Goal: Task Accomplishment & Management: Complete application form

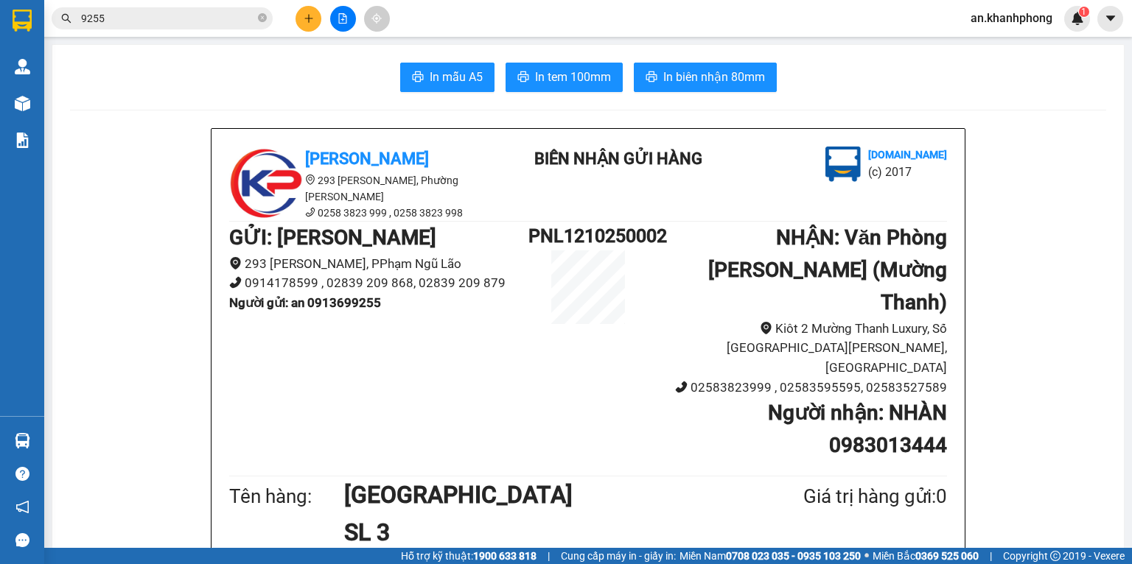
click at [181, 21] on input "9255" at bounding box center [168, 18] width 174 height 16
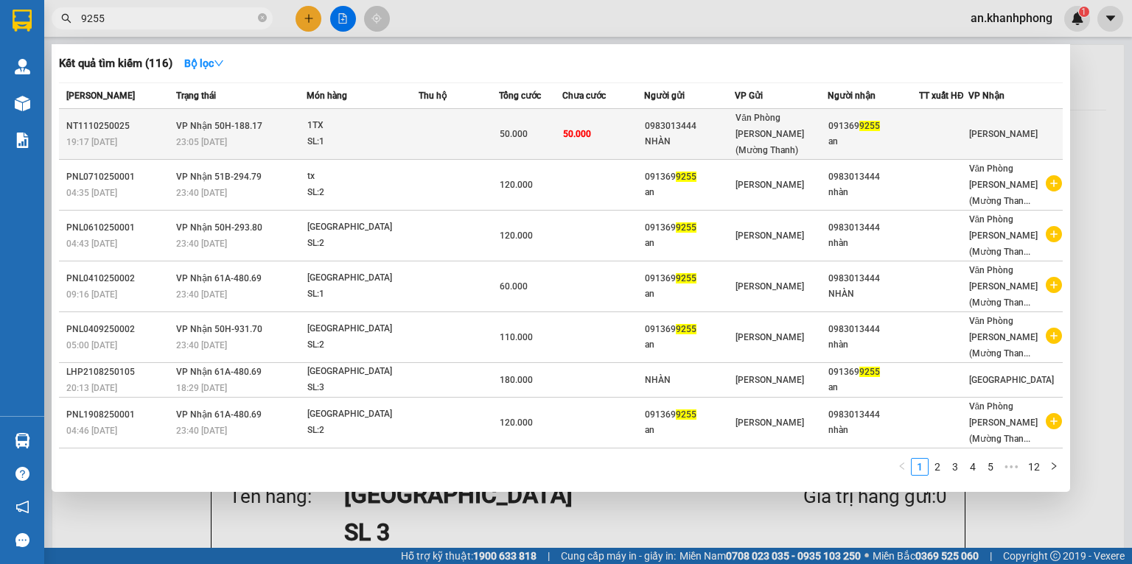
click at [619, 126] on td "50.000" at bounding box center [603, 134] width 82 height 51
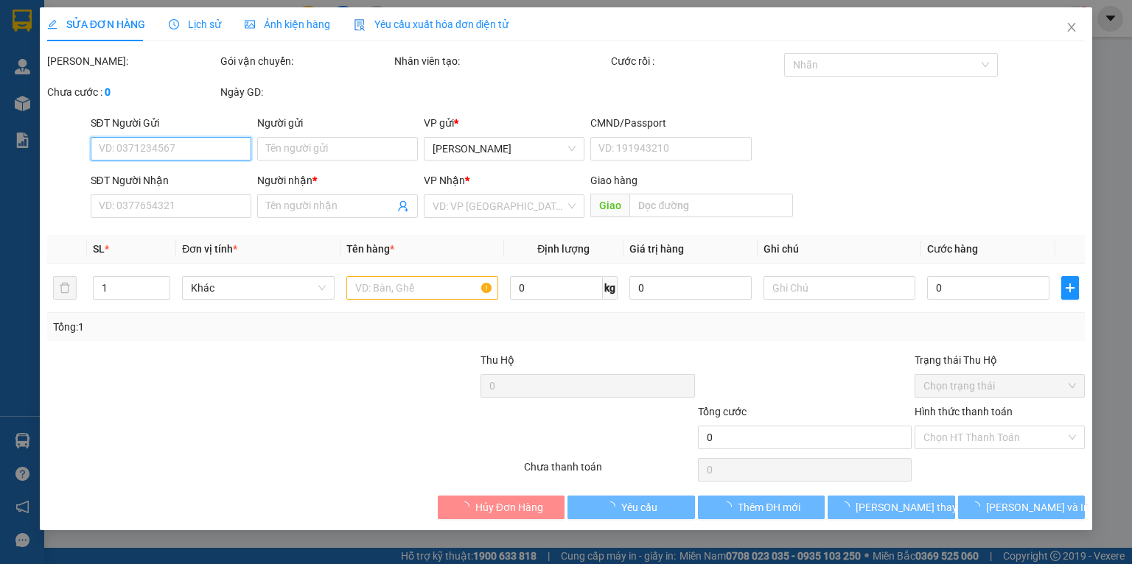
type input "0983013444"
type input "NHÀN"
type input "0913699255"
type input "an"
type input "50.000"
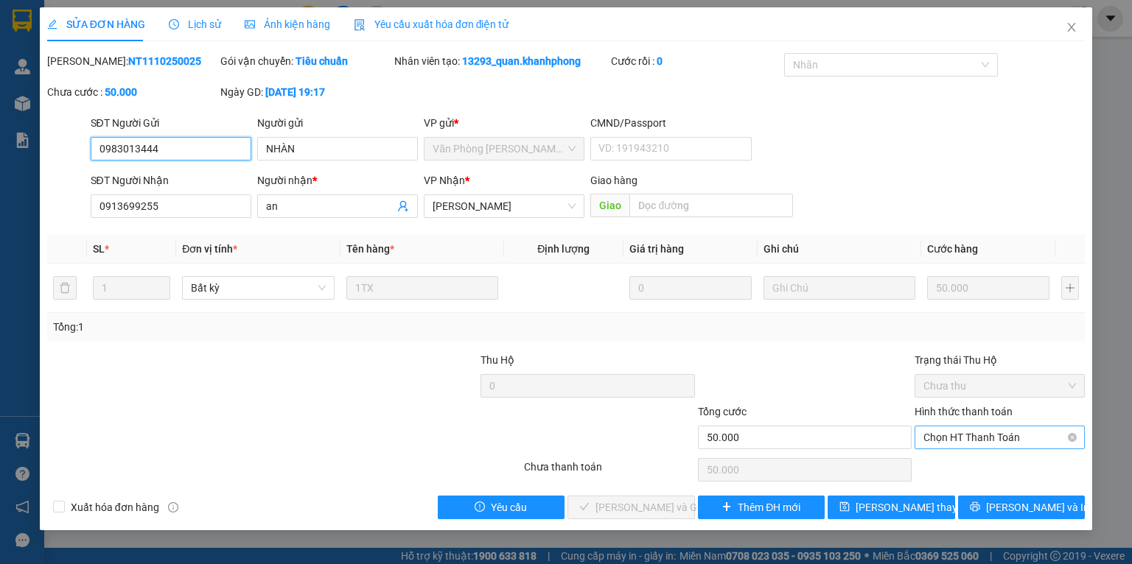
click at [981, 439] on span "Chọn HT Thanh Toán" at bounding box center [999, 438] width 153 height 22
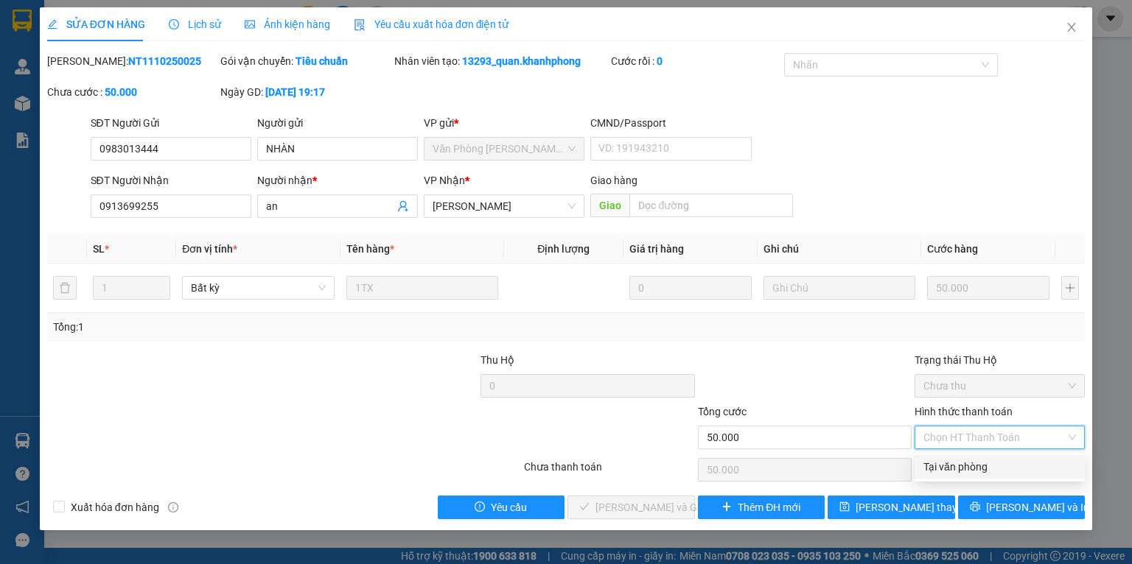
click at [973, 463] on div "Tại văn phòng" at bounding box center [999, 467] width 153 height 16
type input "0"
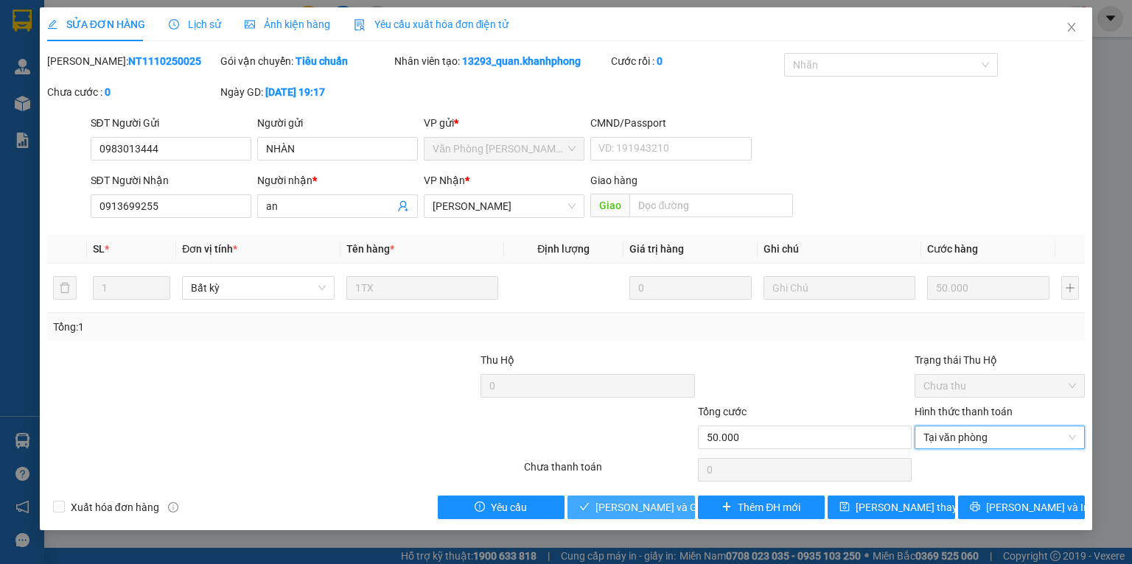
click at [663, 503] on span "[PERSON_NAME] và Giao hàng" at bounding box center [665, 508] width 141 height 16
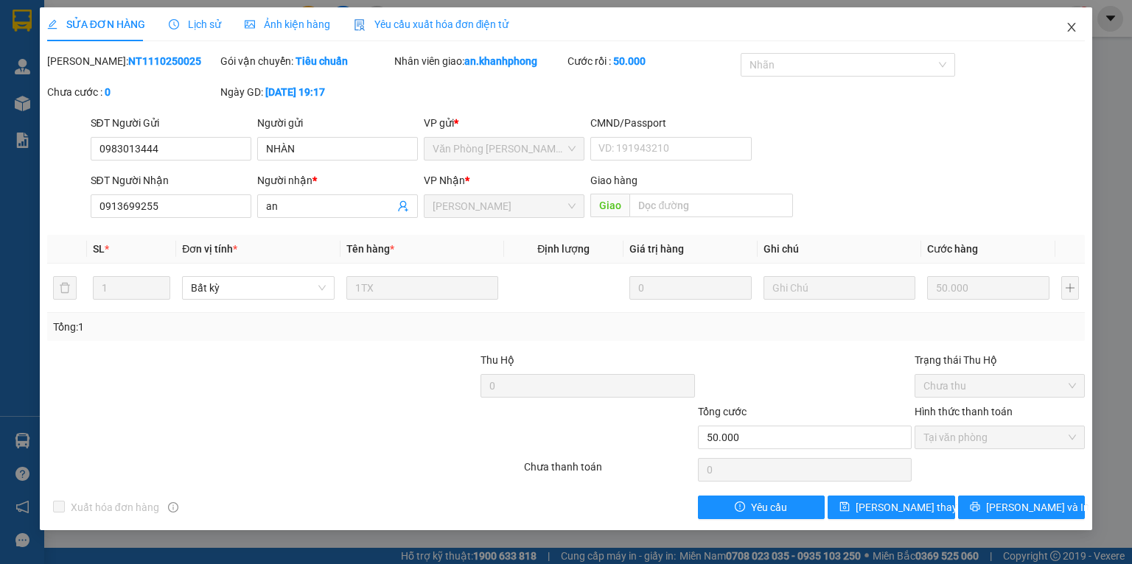
click at [1070, 28] on icon "close" at bounding box center [1072, 27] width 8 height 9
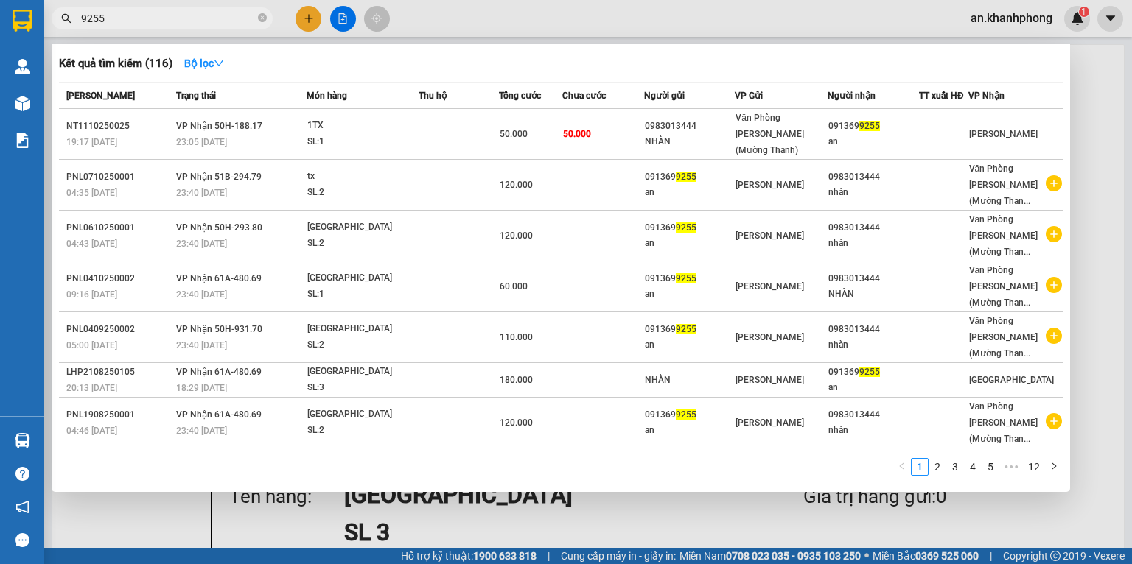
click at [157, 23] on input "9255" at bounding box center [168, 18] width 174 height 16
click at [308, 18] on div at bounding box center [566, 282] width 1132 height 564
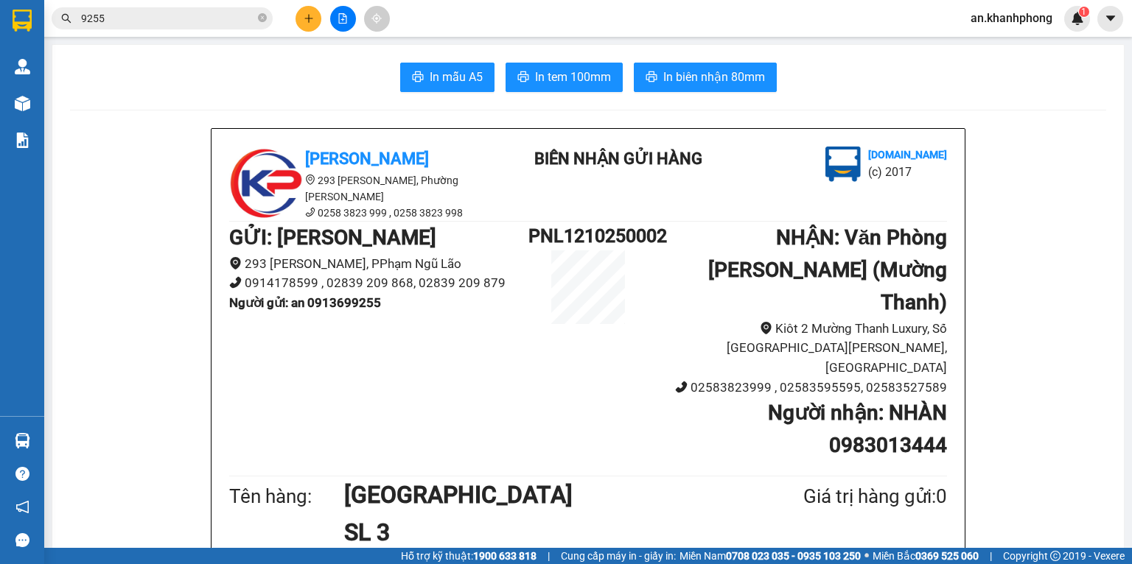
click at [156, 24] on input "9255" at bounding box center [168, 18] width 174 height 16
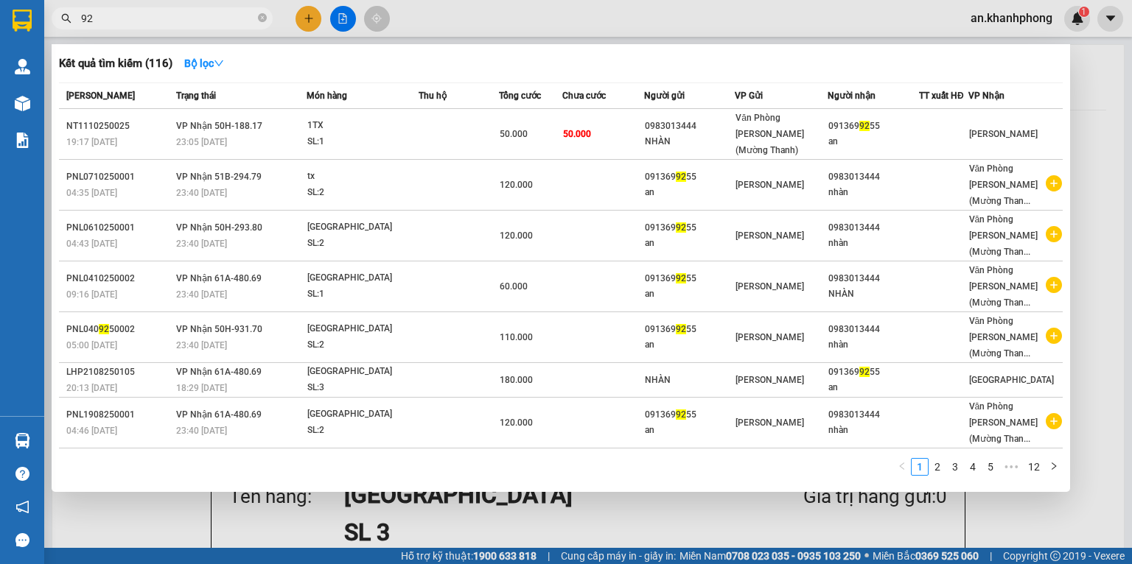
type input "9"
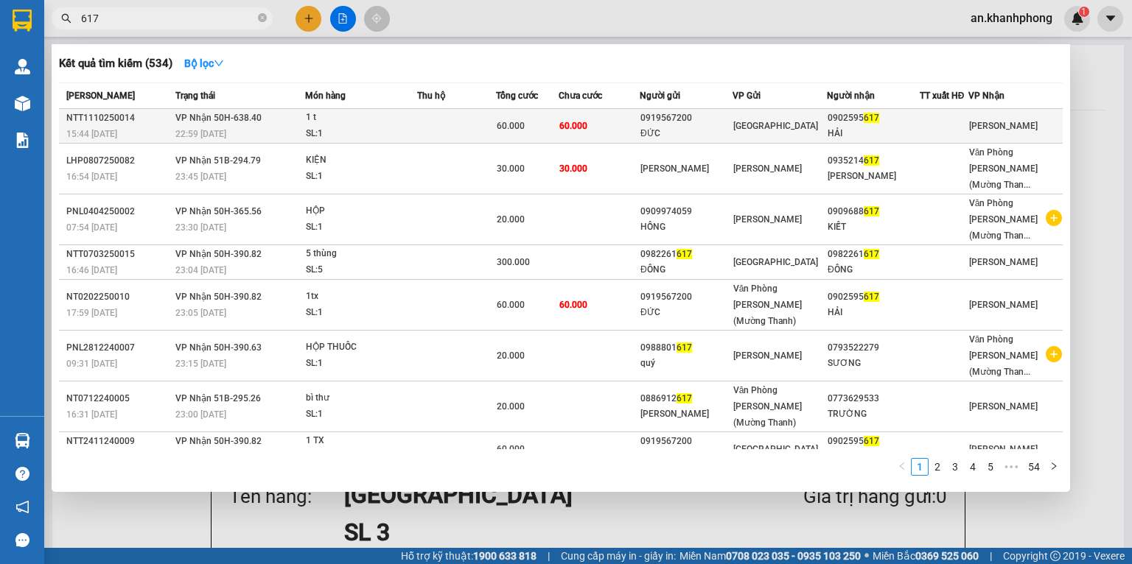
type input "617"
click at [382, 129] on div "SL: 1" at bounding box center [361, 134] width 111 height 16
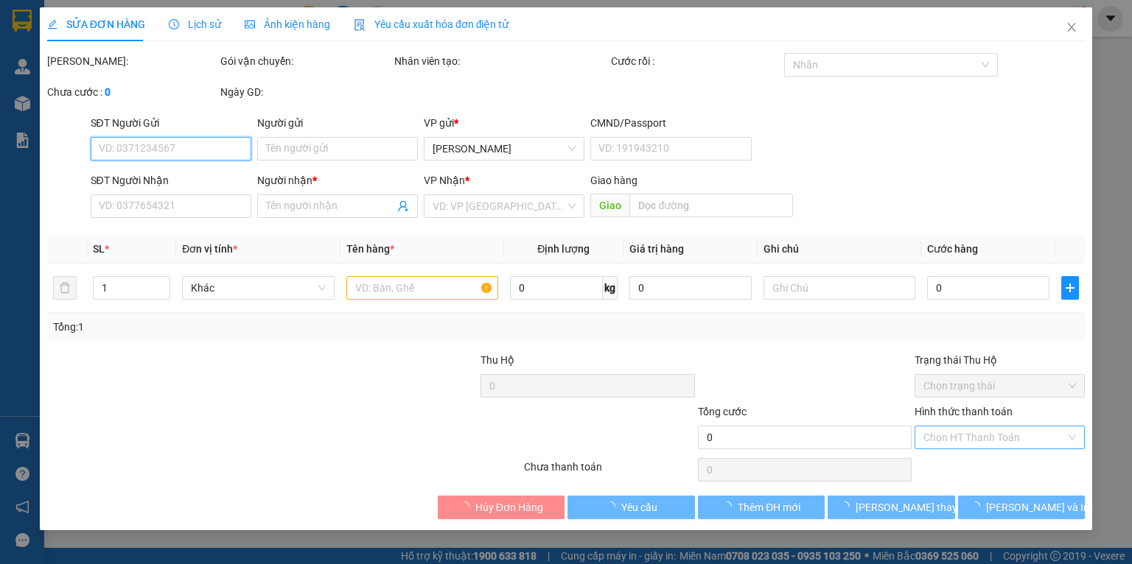
type input "0919567200"
type input "ĐỨC"
type input "0902595617"
type input "HẢI"
type input "60.000"
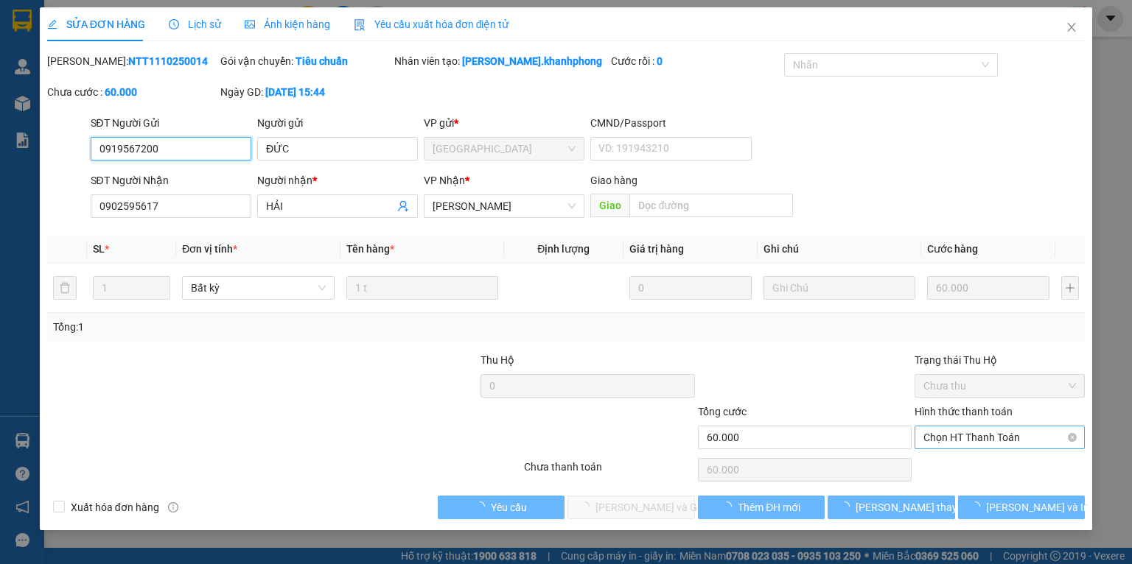
drag, startPoint x: 984, startPoint y: 436, endPoint x: 976, endPoint y: 437, distance: 7.4
click at [976, 437] on span "Chọn HT Thanh Toán" at bounding box center [999, 438] width 153 height 22
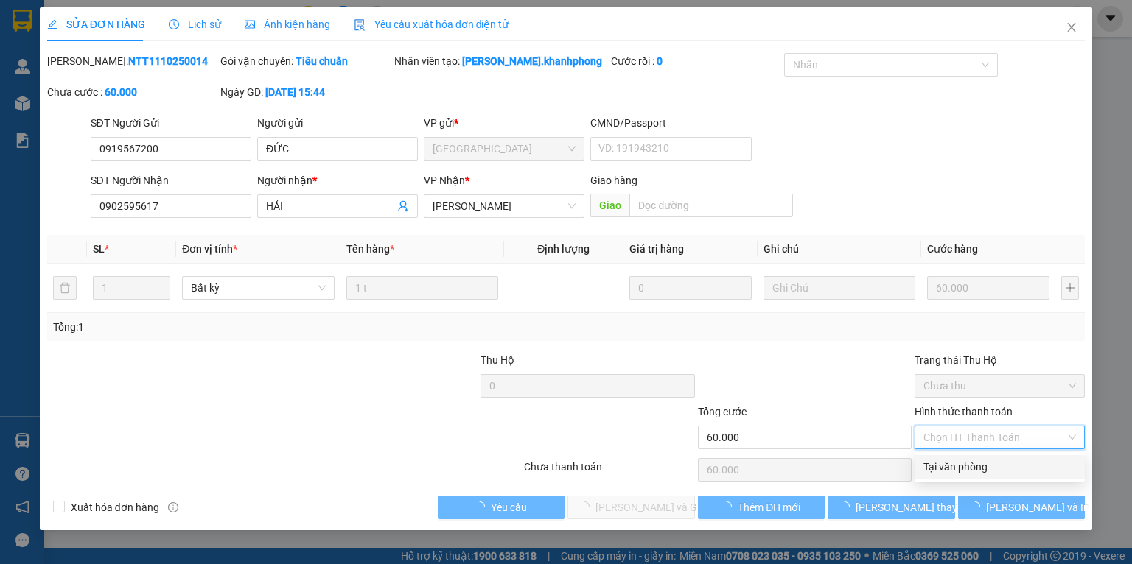
click at [965, 461] on div "Tại văn phòng" at bounding box center [999, 467] width 153 height 16
type input "0"
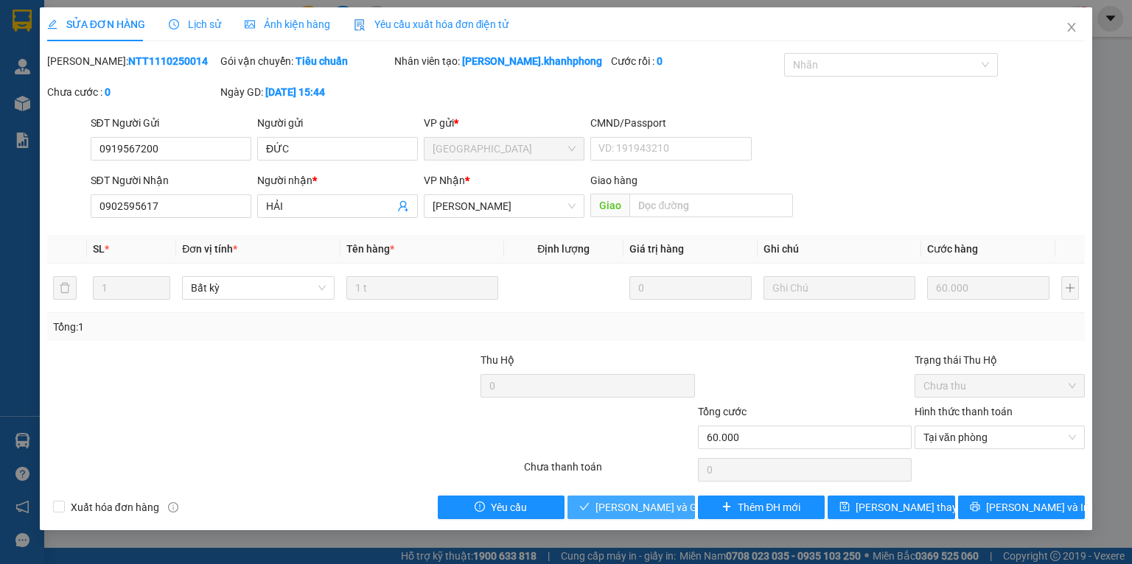
click at [676, 505] on span "[PERSON_NAME] và Giao hàng" at bounding box center [665, 508] width 141 height 16
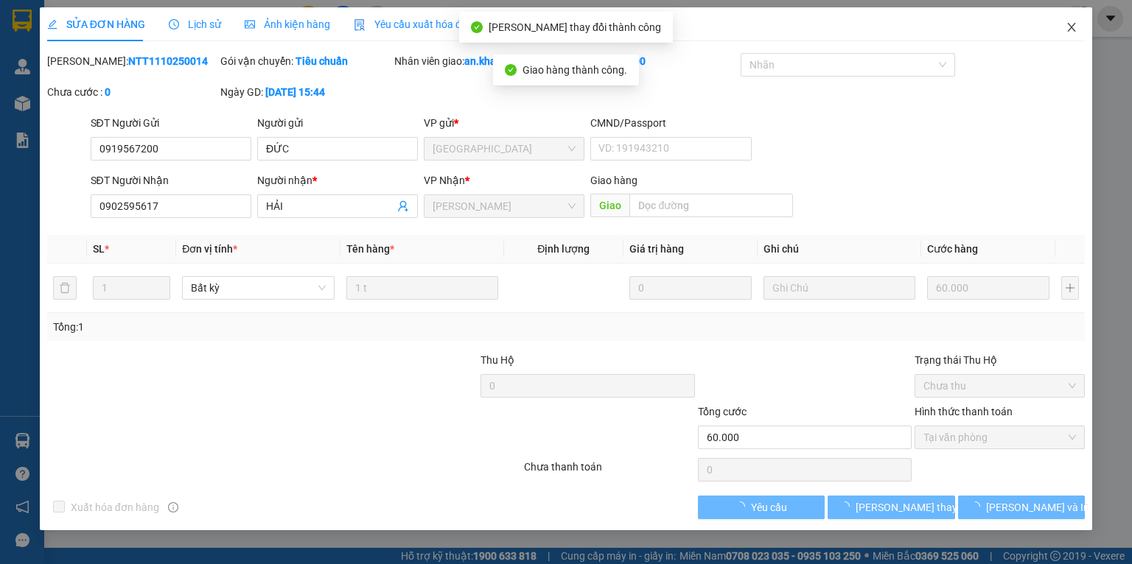
click at [1075, 26] on icon "close" at bounding box center [1071, 27] width 12 height 12
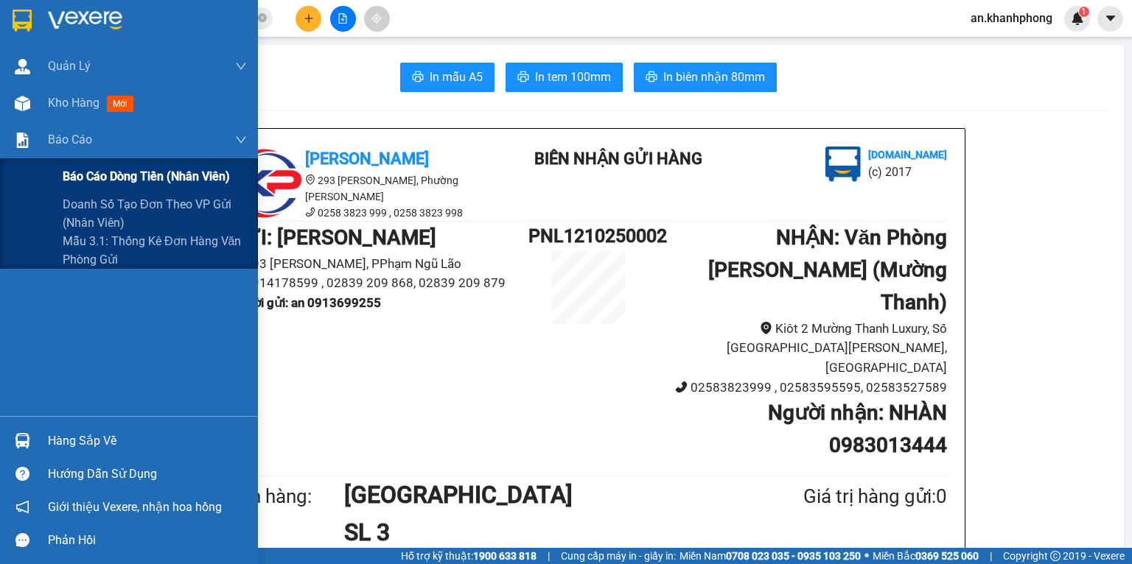
click at [113, 181] on span "Báo cáo dòng tiền (nhân viên)" at bounding box center [146, 176] width 167 height 18
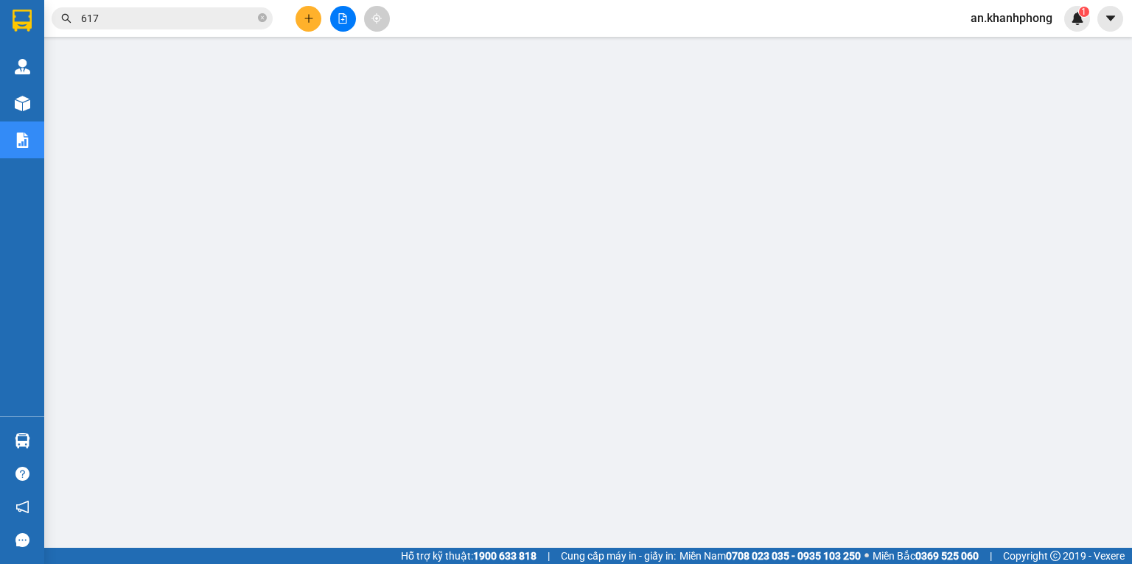
click at [157, 22] on input "617" at bounding box center [168, 18] width 174 height 16
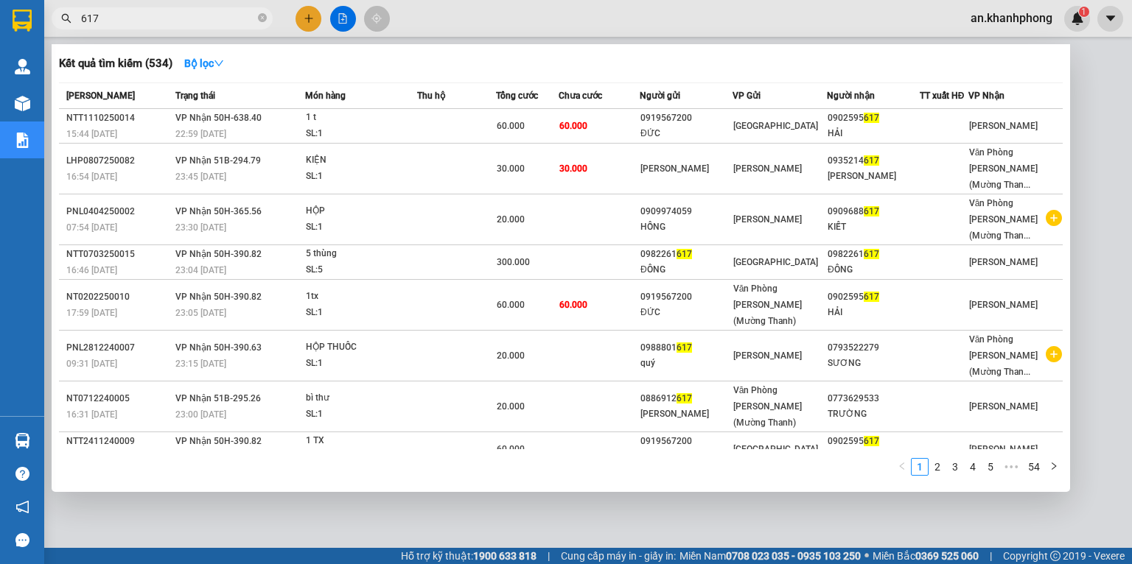
click at [157, 22] on input "617" at bounding box center [168, 18] width 174 height 16
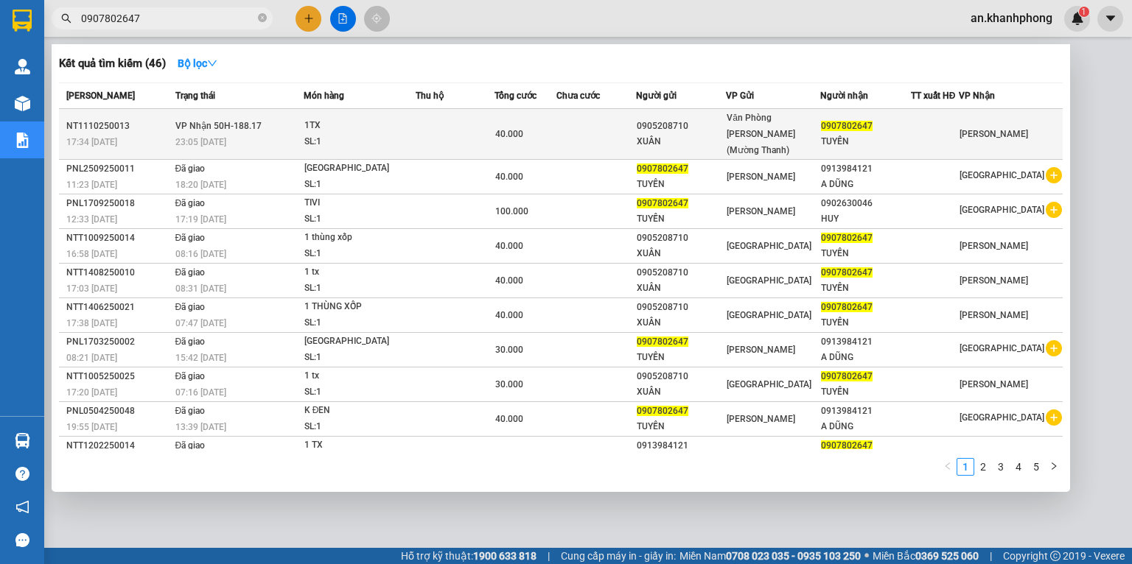
type input "0907802647"
click at [605, 127] on td at bounding box center [596, 134] width 80 height 51
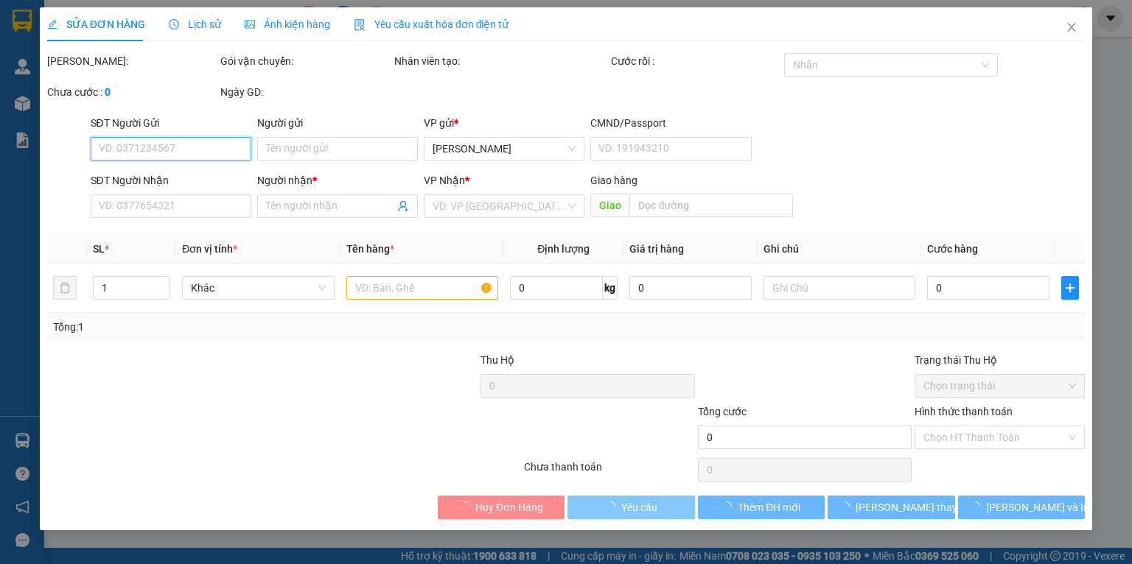
type input "0905208710"
type input "XUÂN"
type input "0907802647"
type input "TUYẾN"
type input "40.000"
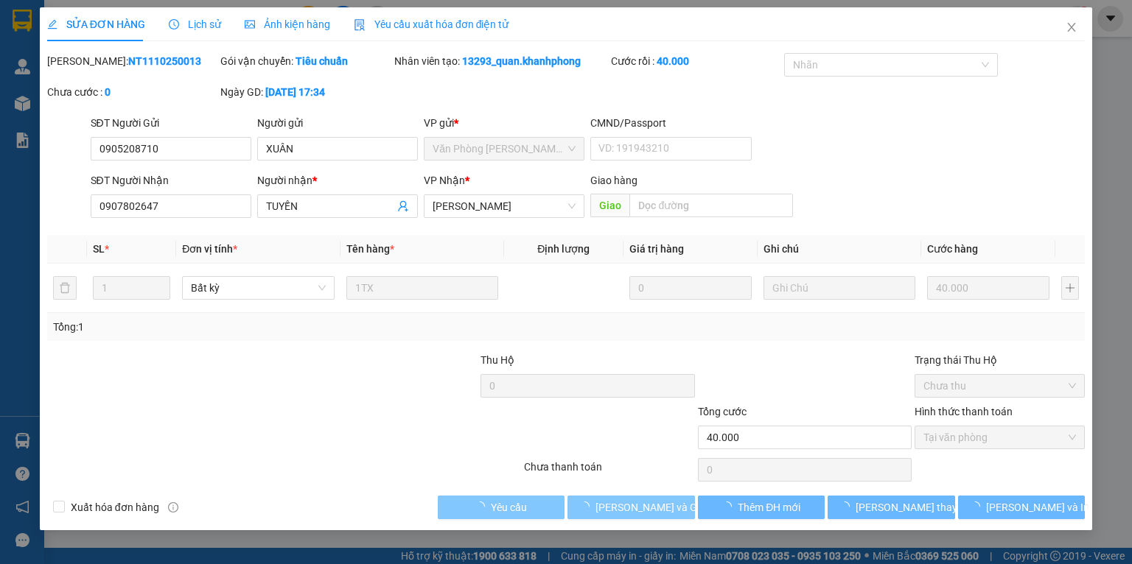
click at [629, 508] on span "[PERSON_NAME] và Giao hàng" at bounding box center [665, 508] width 141 height 16
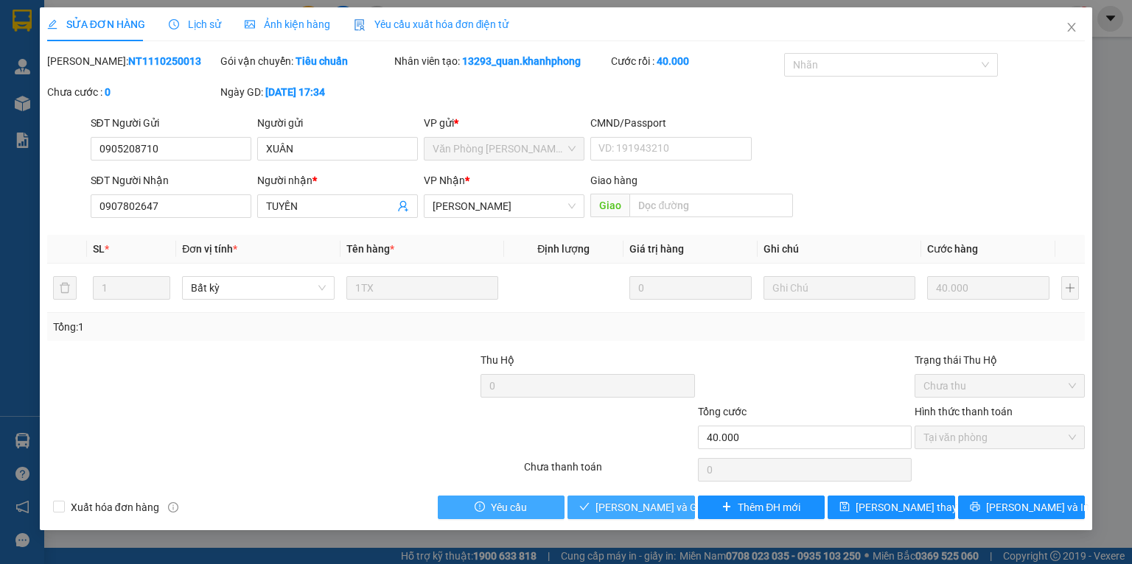
click at [629, 509] on span "[PERSON_NAME] và Giao hàng" at bounding box center [665, 508] width 141 height 16
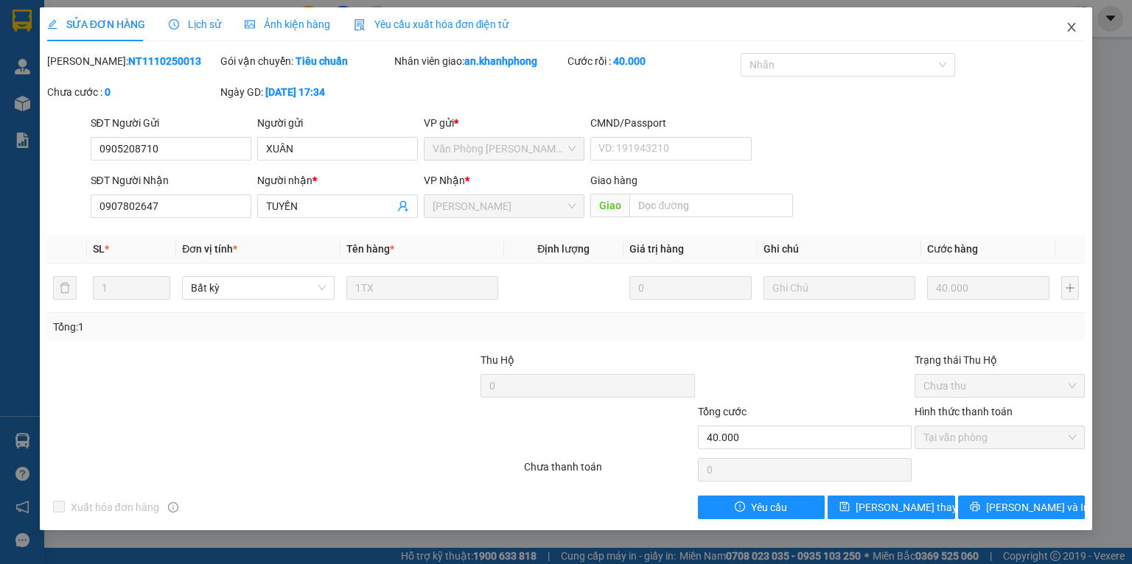
click at [1075, 30] on icon "close" at bounding box center [1071, 27] width 12 height 12
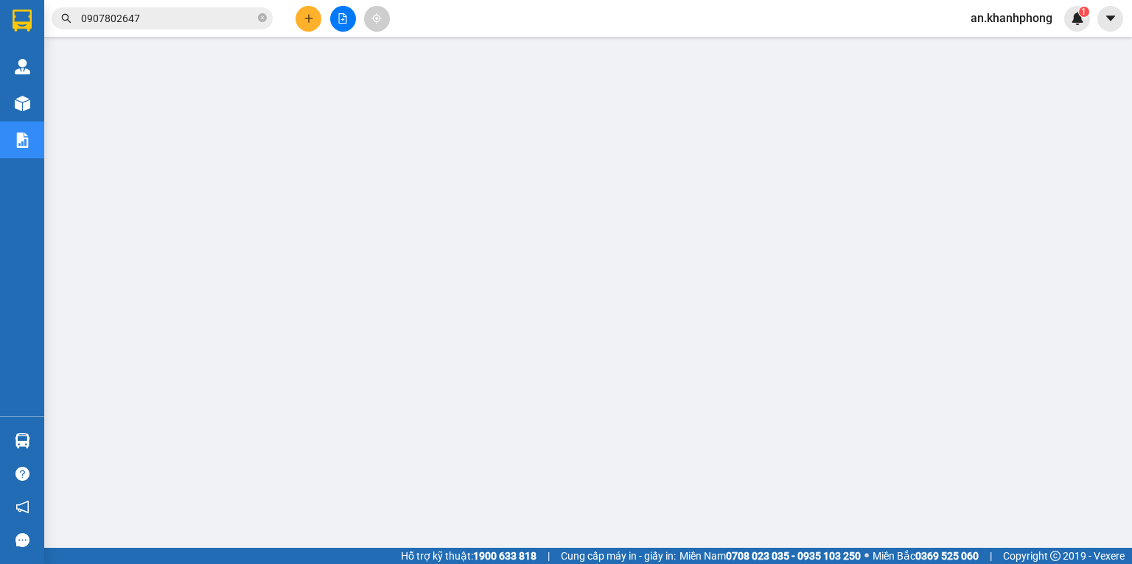
click at [196, 13] on input "0907802647" at bounding box center [168, 18] width 174 height 16
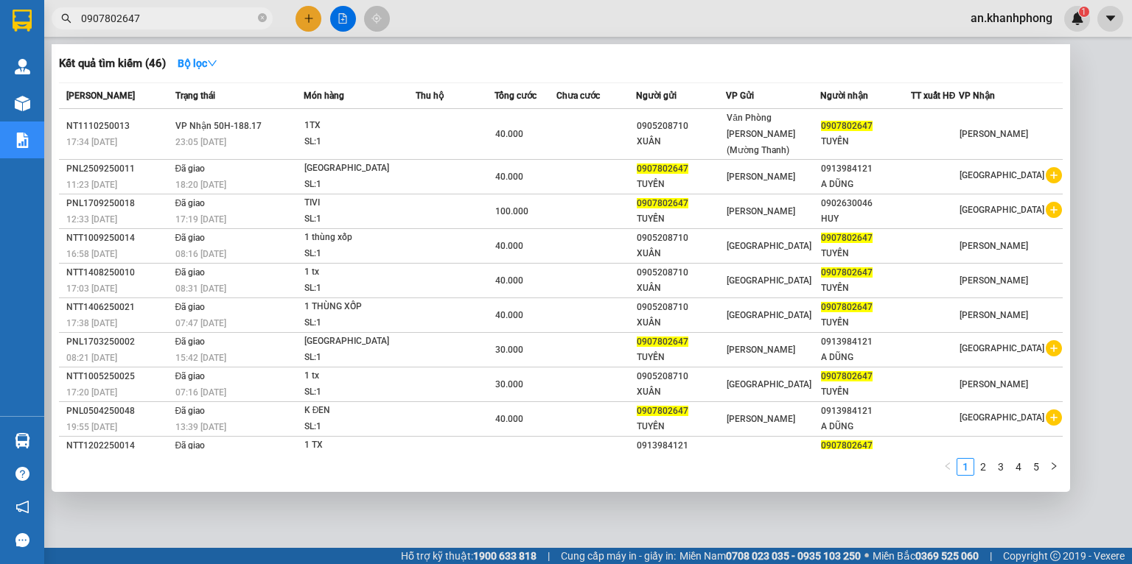
click at [196, 13] on input "0907802647" at bounding box center [168, 18] width 174 height 16
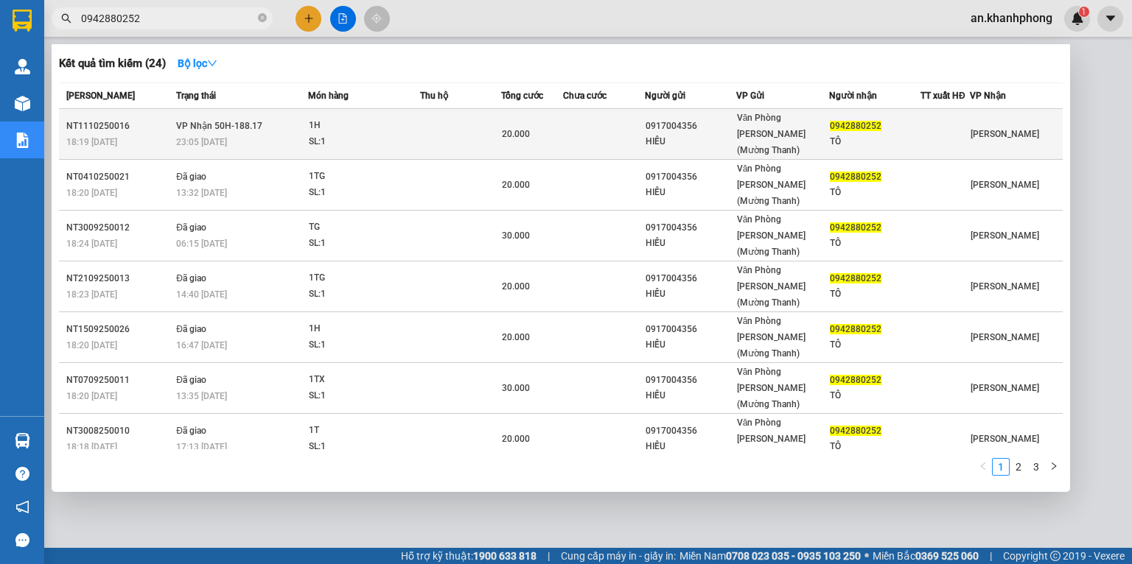
type input "0942880252"
click at [670, 134] on div "HIẾU" at bounding box center [690, 141] width 90 height 15
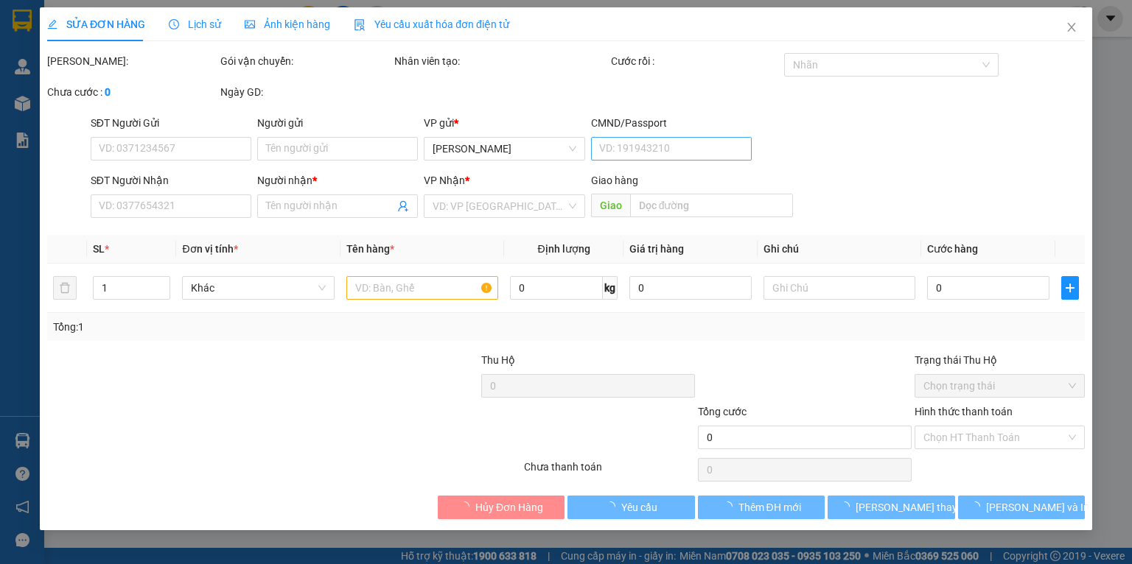
type input "0917004356"
type input "HIẾU"
type input "0942880252"
type input "TÔ"
type input "20.000"
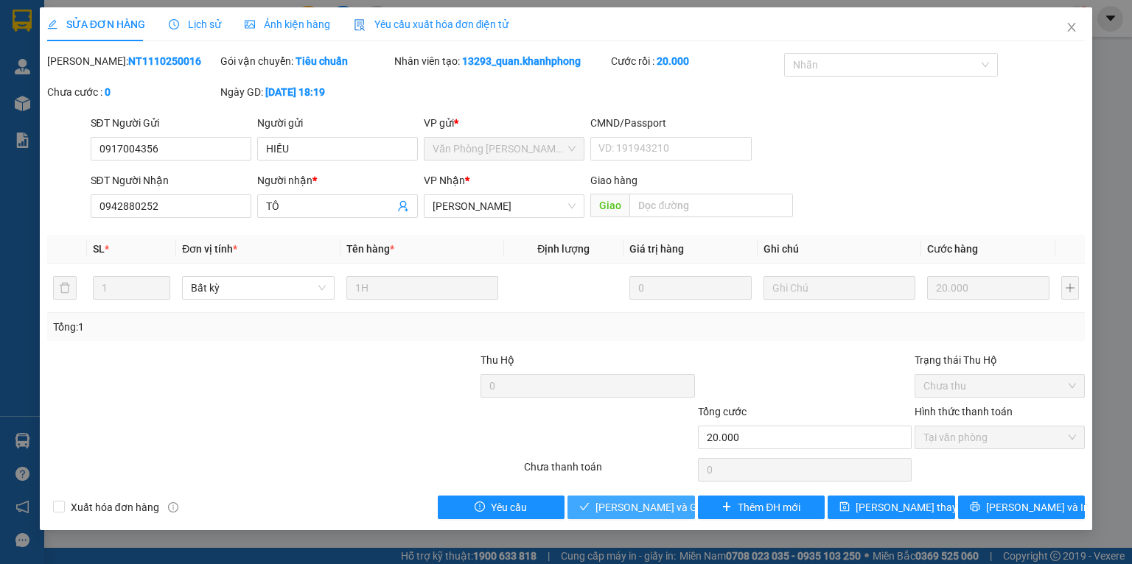
click at [676, 507] on span "[PERSON_NAME] và Giao hàng" at bounding box center [665, 508] width 141 height 16
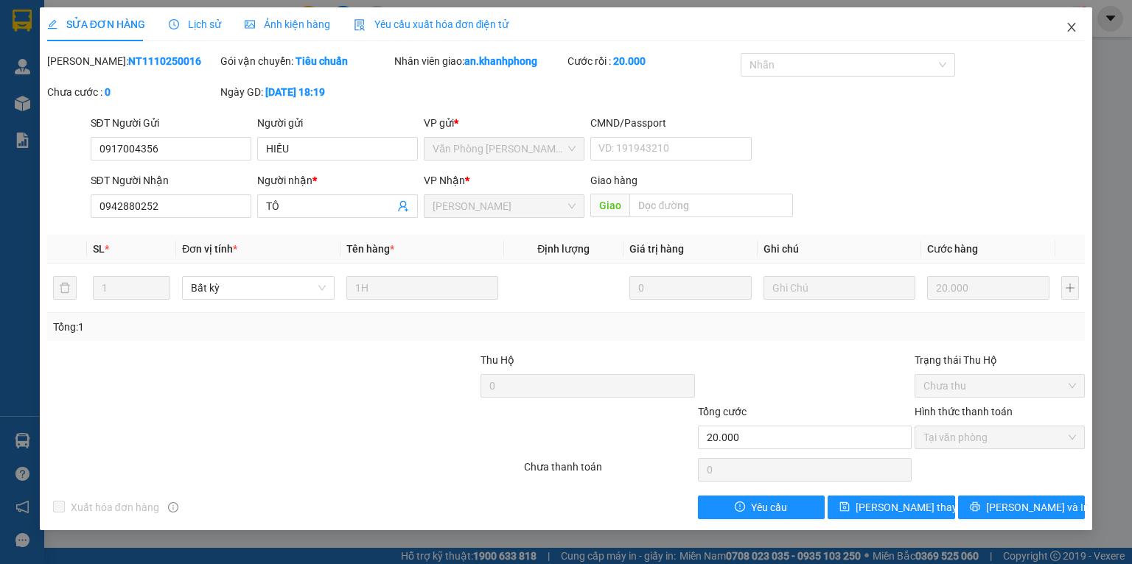
click at [1070, 24] on icon "close" at bounding box center [1071, 27] width 12 height 12
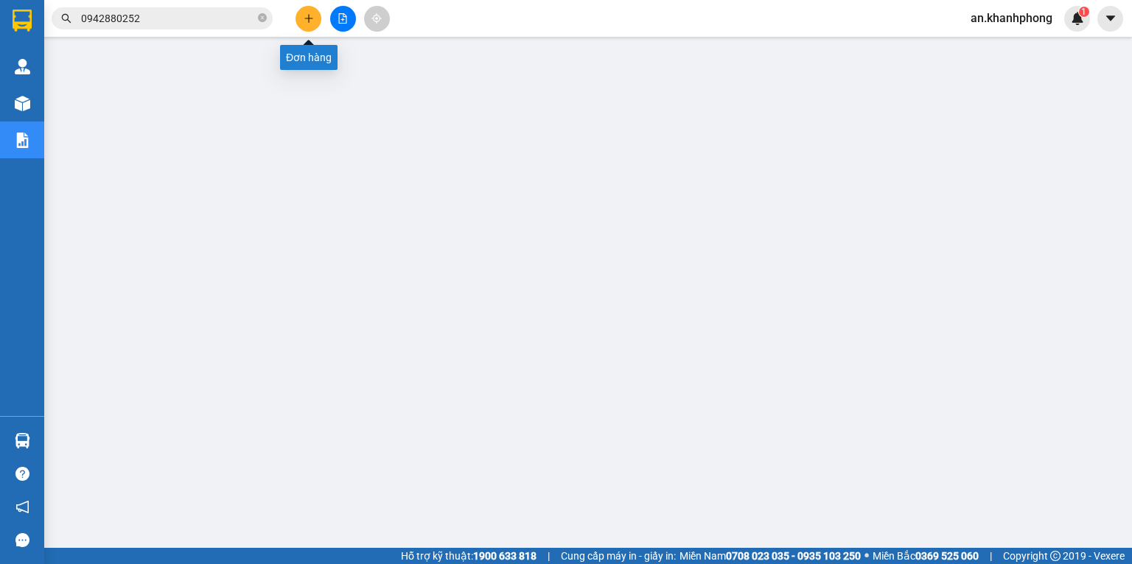
click at [302, 25] on button at bounding box center [308, 19] width 26 height 26
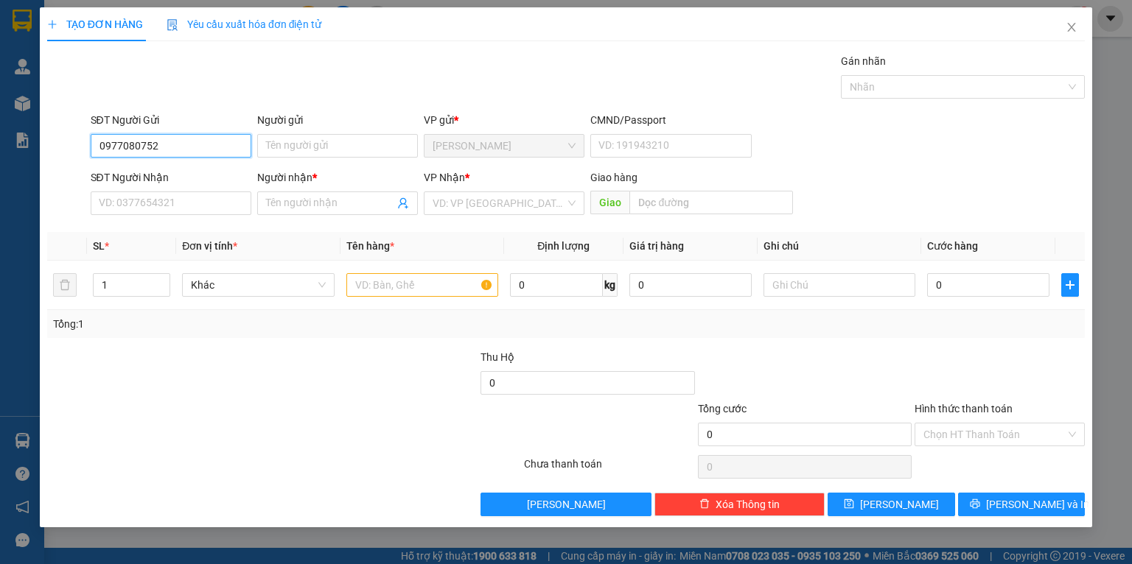
click at [206, 139] on input "0977080752" at bounding box center [171, 146] width 161 height 24
type input "0977080752"
click at [283, 155] on input "Người gửi" at bounding box center [337, 146] width 161 height 24
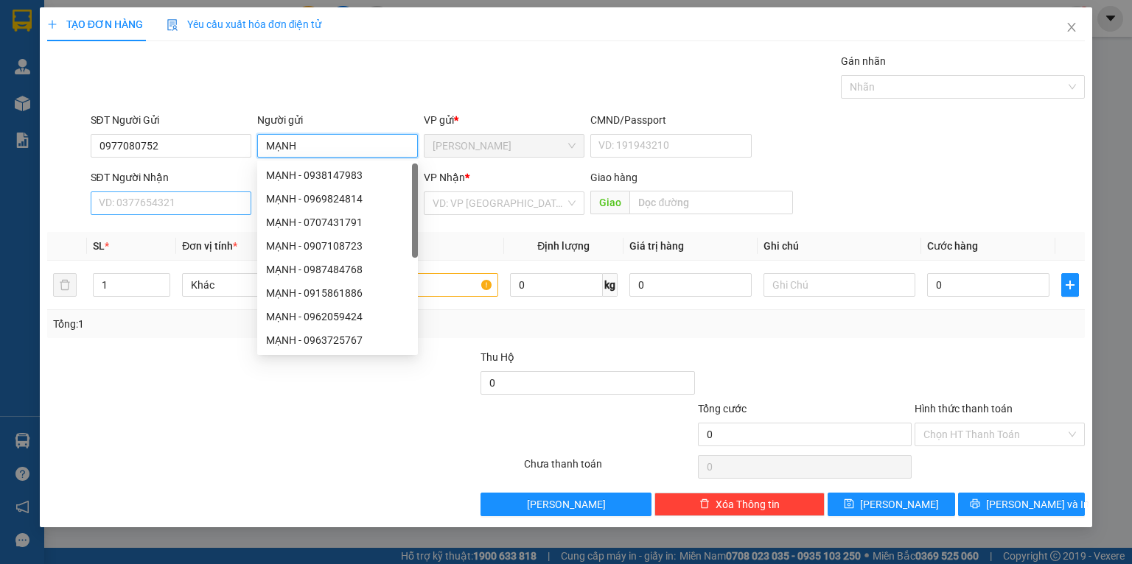
type input "MẠNH"
click at [137, 199] on input "SĐT Người Nhận" at bounding box center [171, 204] width 161 height 24
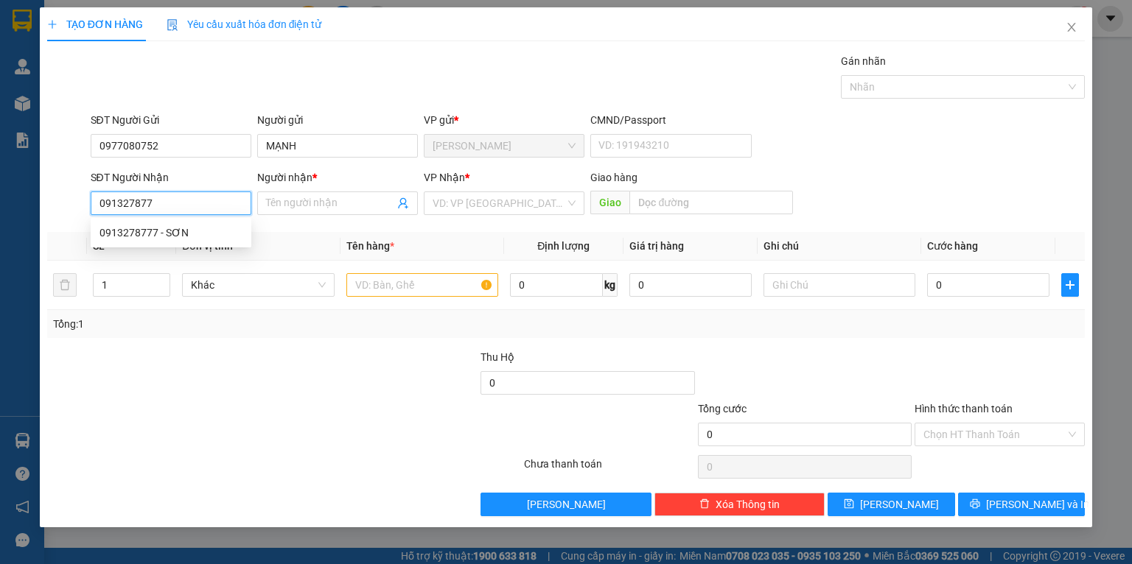
type input "0913278777"
click at [165, 223] on div "0913278777 - SƠN" at bounding box center [171, 233] width 161 height 24
type input "SƠN"
click at [494, 203] on span "[PERSON_NAME]" at bounding box center [504, 203] width 143 height 22
type input "0913278777"
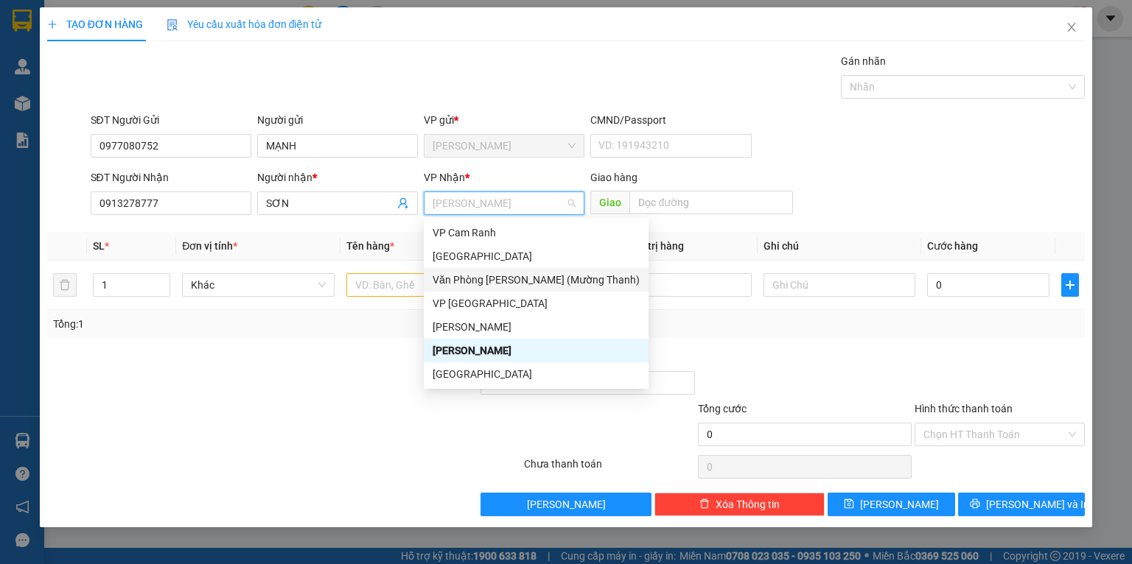
click at [511, 281] on div "Văn Phòng [PERSON_NAME] (Mường Thanh)" at bounding box center [536, 280] width 207 height 16
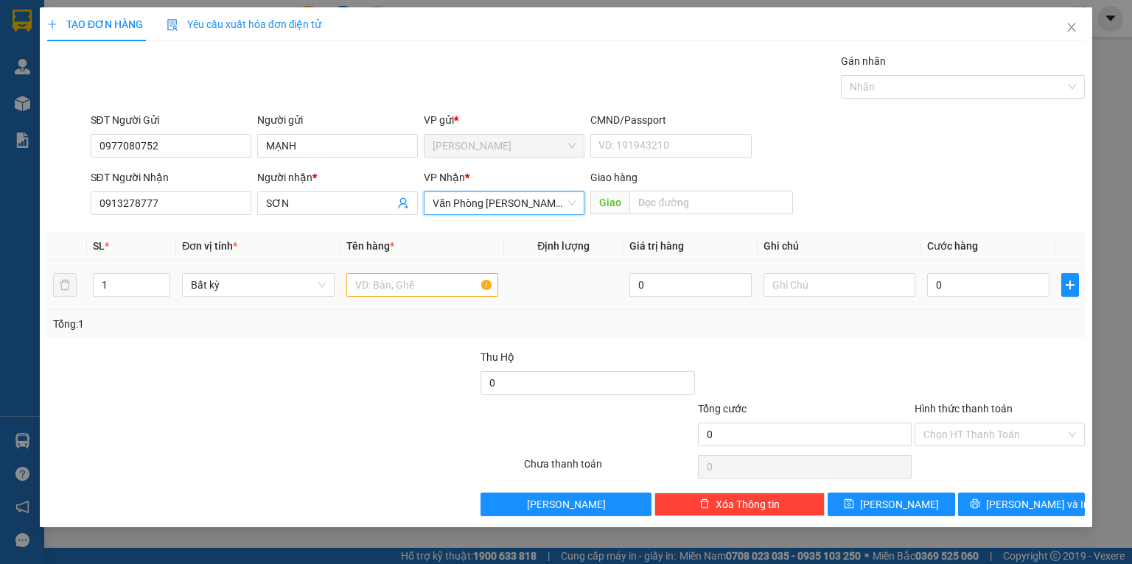
click at [409, 298] on div at bounding box center [422, 284] width 152 height 29
click at [419, 293] on input "text" at bounding box center [422, 285] width 152 height 24
type input "K"
type input "CHIM"
click at [847, 337] on div "Tổng: 1" at bounding box center [565, 324] width 1037 height 28
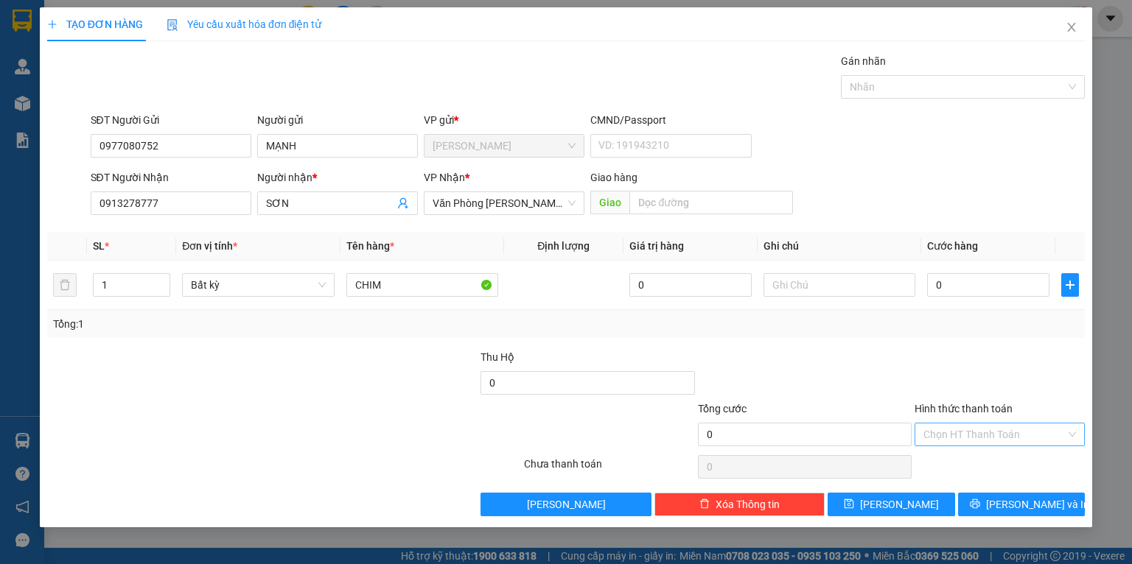
click at [1014, 437] on input "Hình thức thanh toán" at bounding box center [994, 435] width 142 height 22
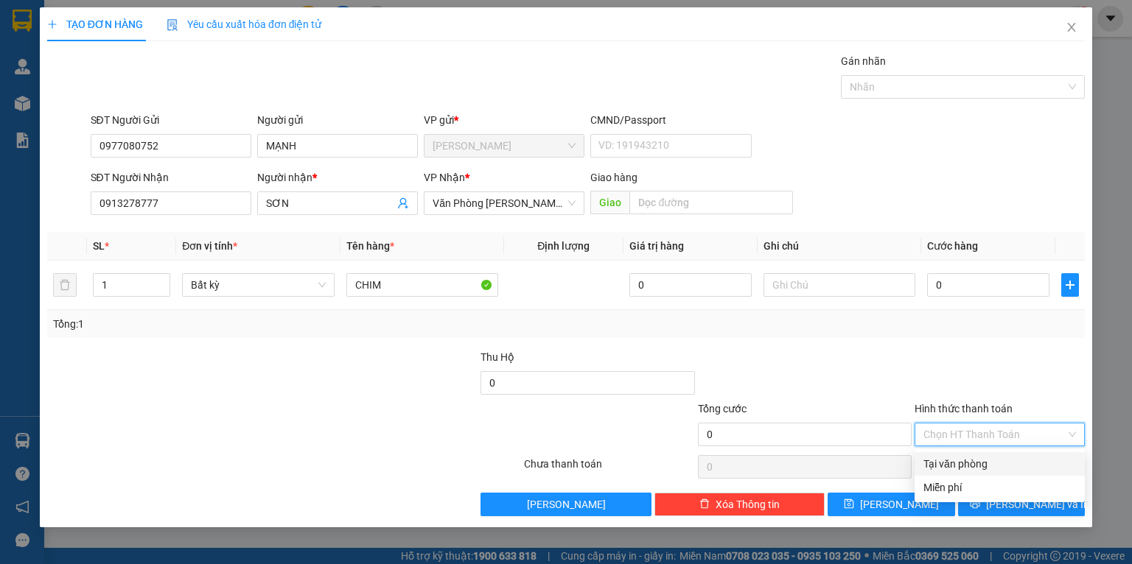
click at [987, 459] on div "Tại văn phòng" at bounding box center [999, 464] width 153 height 16
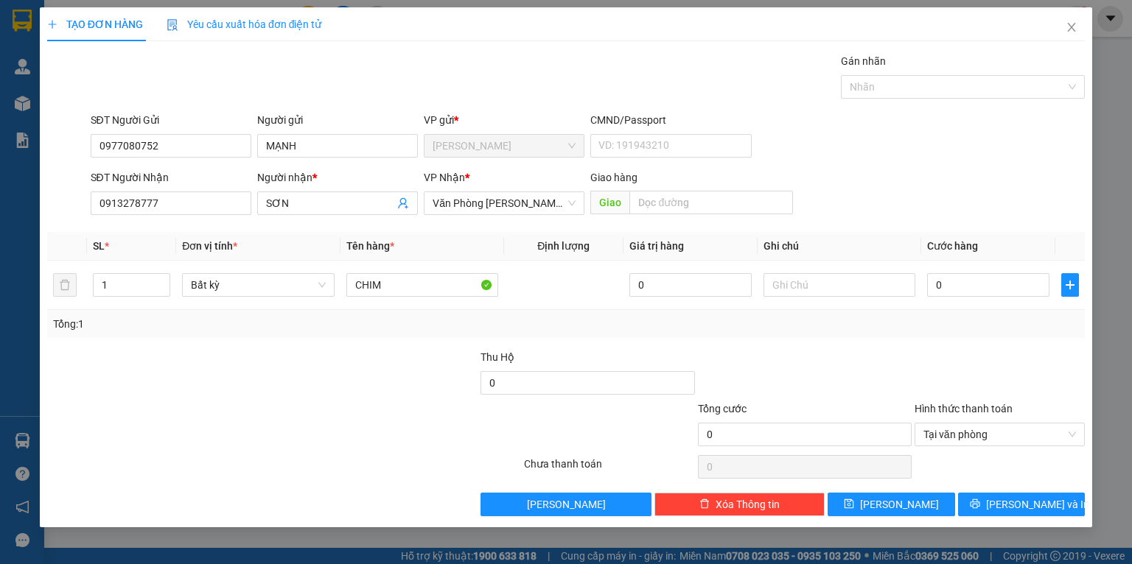
click at [1009, 447] on div "Hình thức thanh toán Tại văn phòng" at bounding box center [999, 427] width 170 height 52
click at [1022, 441] on span "Tại văn phòng" at bounding box center [999, 435] width 153 height 22
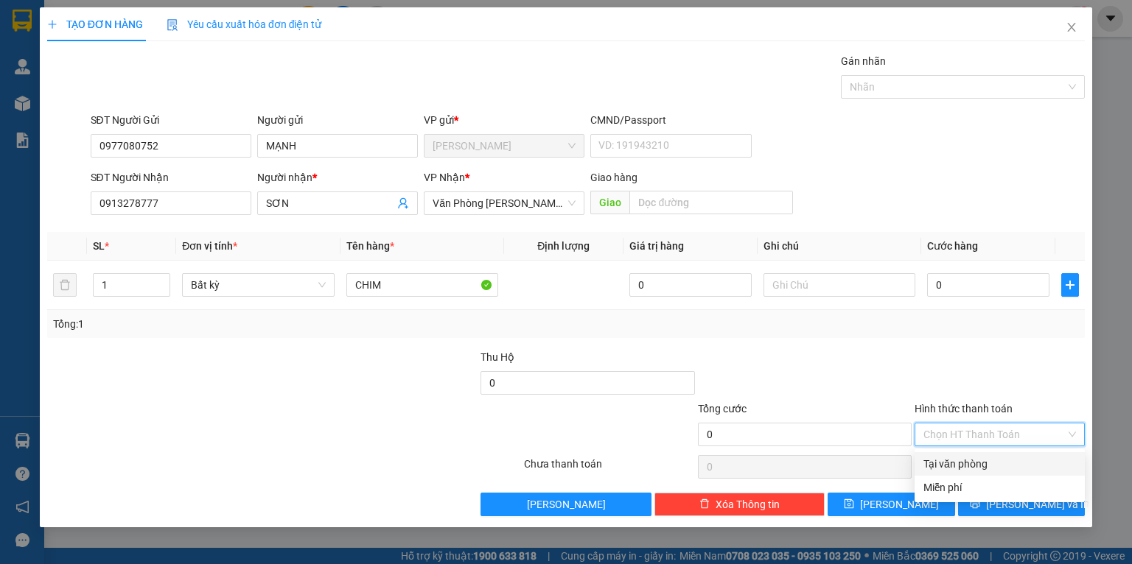
click at [1040, 381] on div at bounding box center [999, 375] width 173 height 52
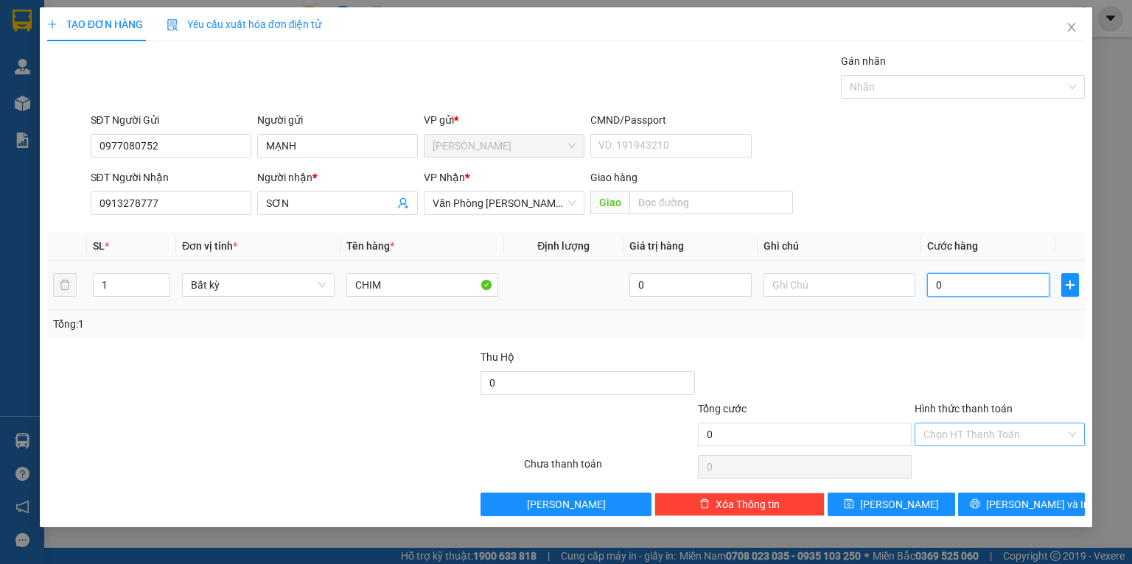
click at [993, 284] on input "0" at bounding box center [988, 285] width 122 height 24
type input "4"
type input "40"
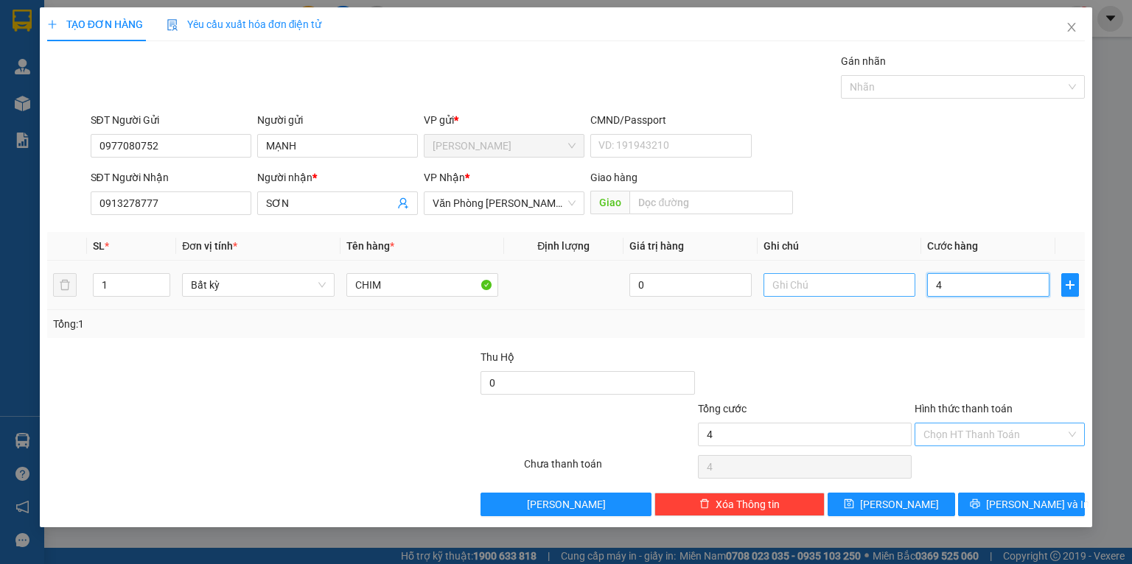
type input "40"
type input "40.000"
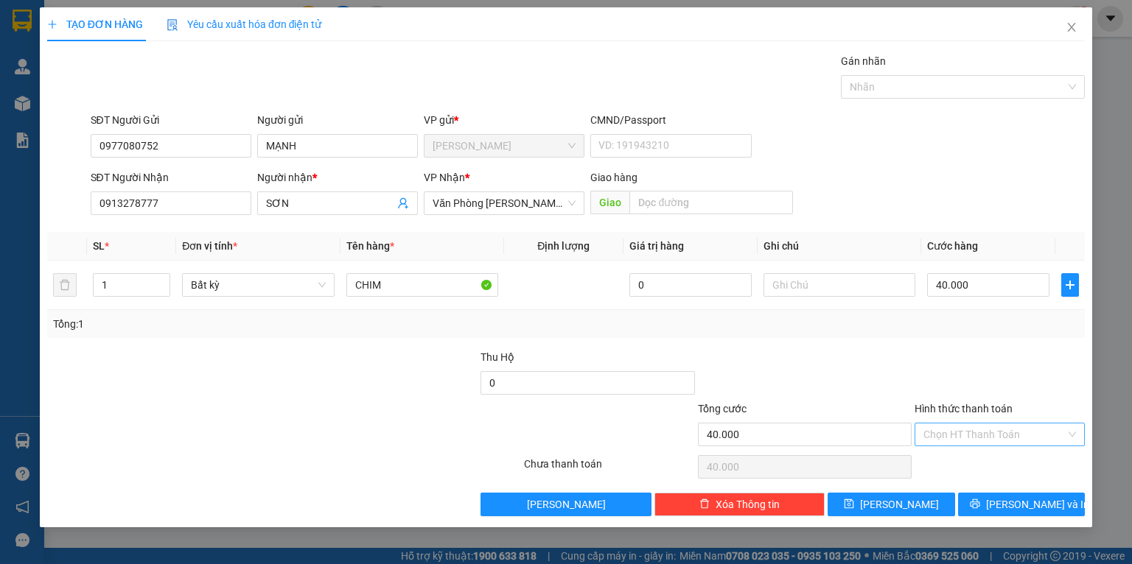
click at [729, 362] on div at bounding box center [804, 375] width 217 height 52
click at [1024, 501] on span "[PERSON_NAME] và In" at bounding box center [1037, 505] width 103 height 16
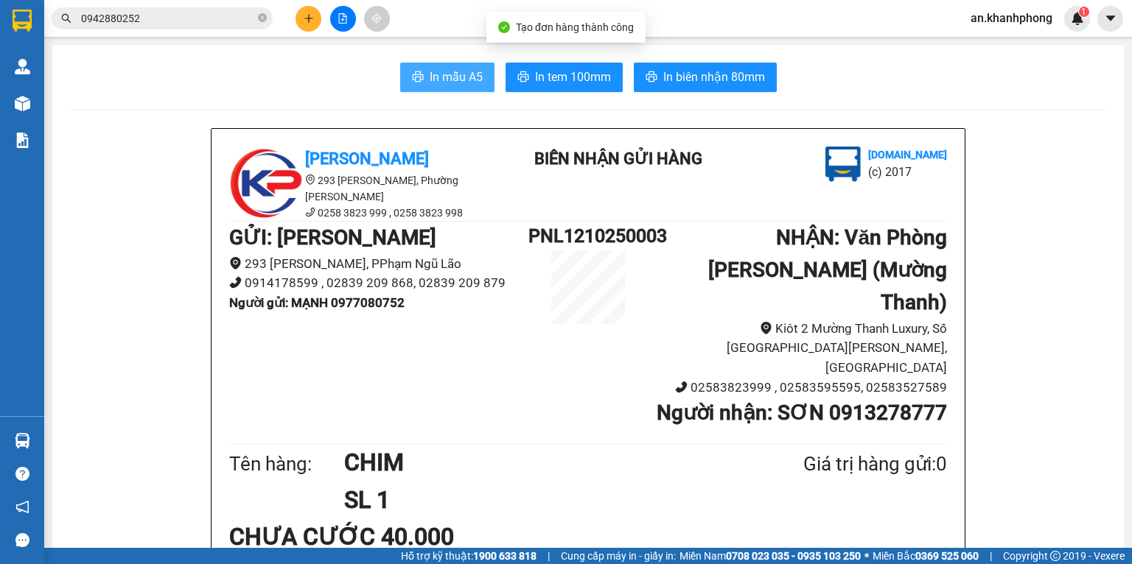
click at [443, 71] on span "In mẫu A5" at bounding box center [456, 77] width 53 height 18
click at [598, 231] on h1 "PNL1210250003" at bounding box center [587, 236] width 119 height 29
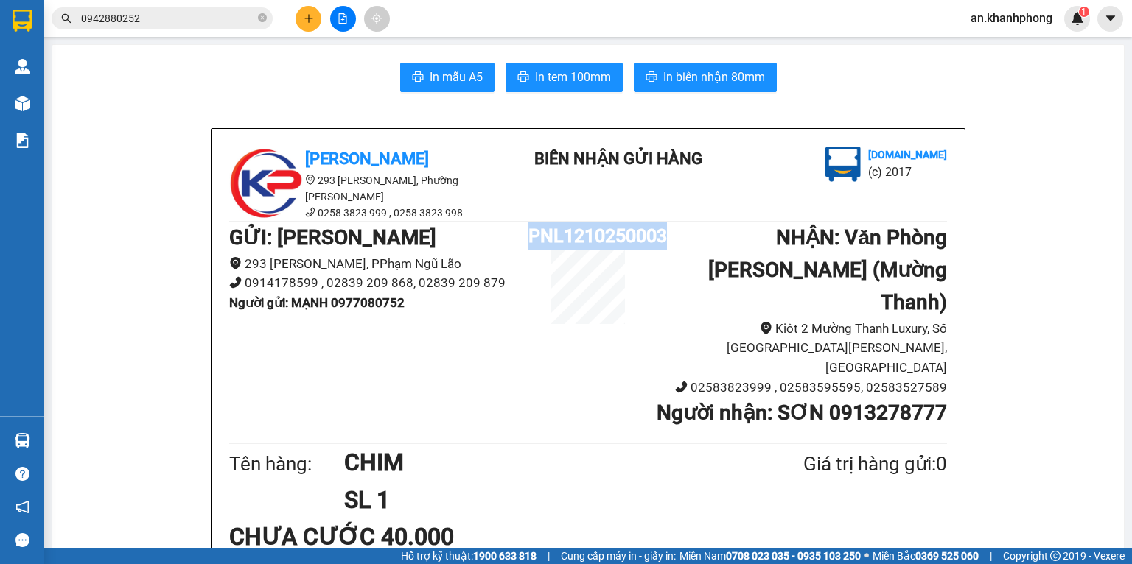
click at [598, 231] on h1 "PNL1210250003" at bounding box center [587, 236] width 119 height 29
copy h1 "PNL1210250003"
click at [172, 28] on span "0942880252" at bounding box center [162, 18] width 221 height 22
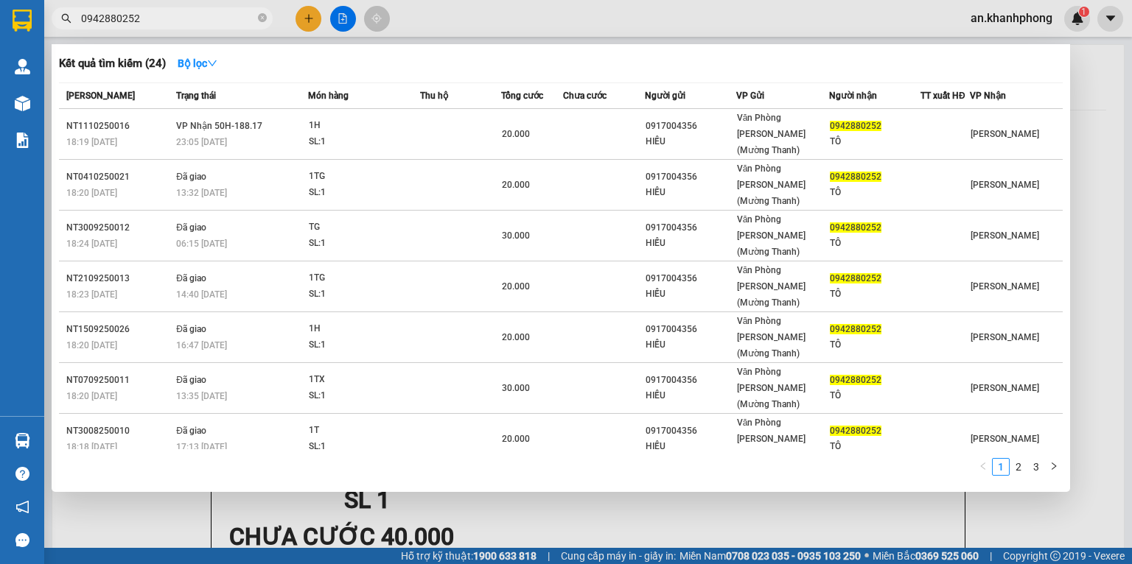
click at [173, 24] on input "0942880252" at bounding box center [168, 18] width 174 height 16
drag, startPoint x: 173, startPoint y: 24, endPoint x: 150, endPoint y: 18, distance: 24.3
click at [150, 18] on input "0942880252" at bounding box center [168, 18] width 174 height 16
paste input "PNL1210250003"
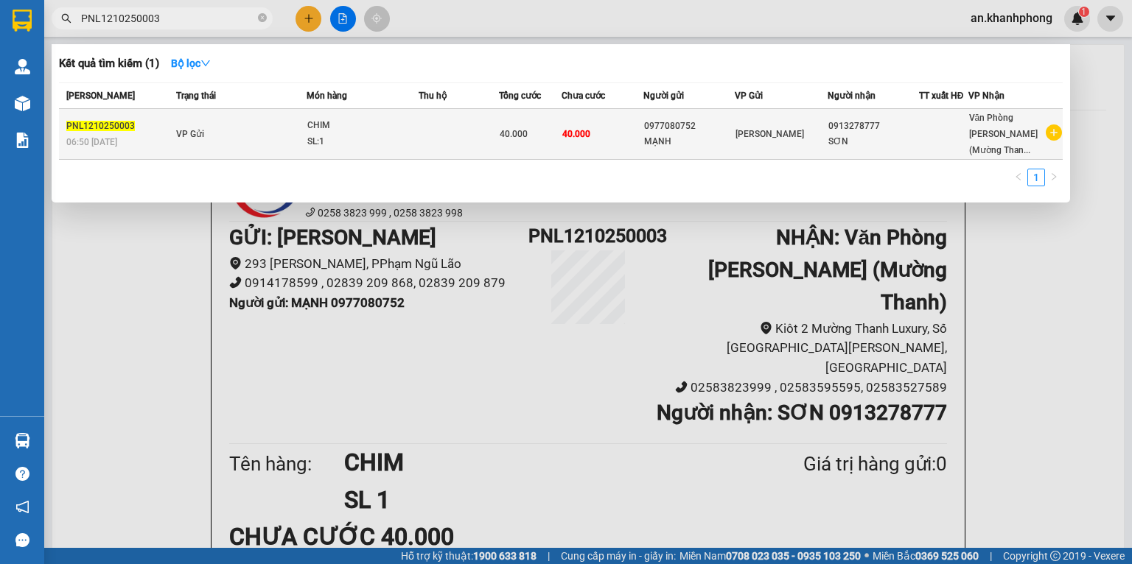
type input "PNL1210250003"
click at [495, 140] on td at bounding box center [459, 134] width 80 height 51
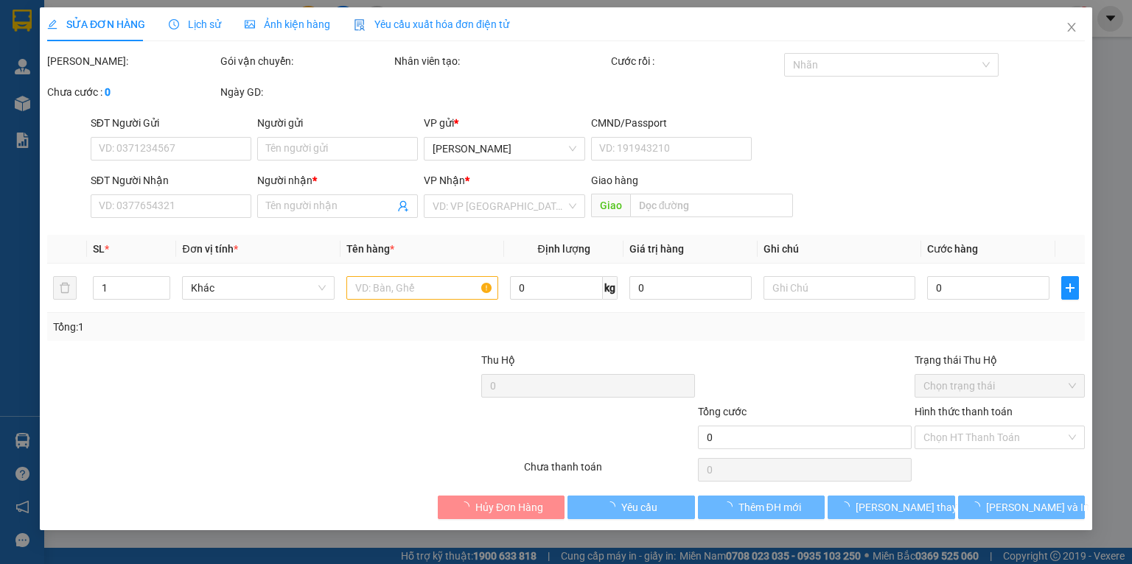
type input "0977080752"
type input "MẠNH"
type input "0913278777"
type input "SƠN"
type input "40.000"
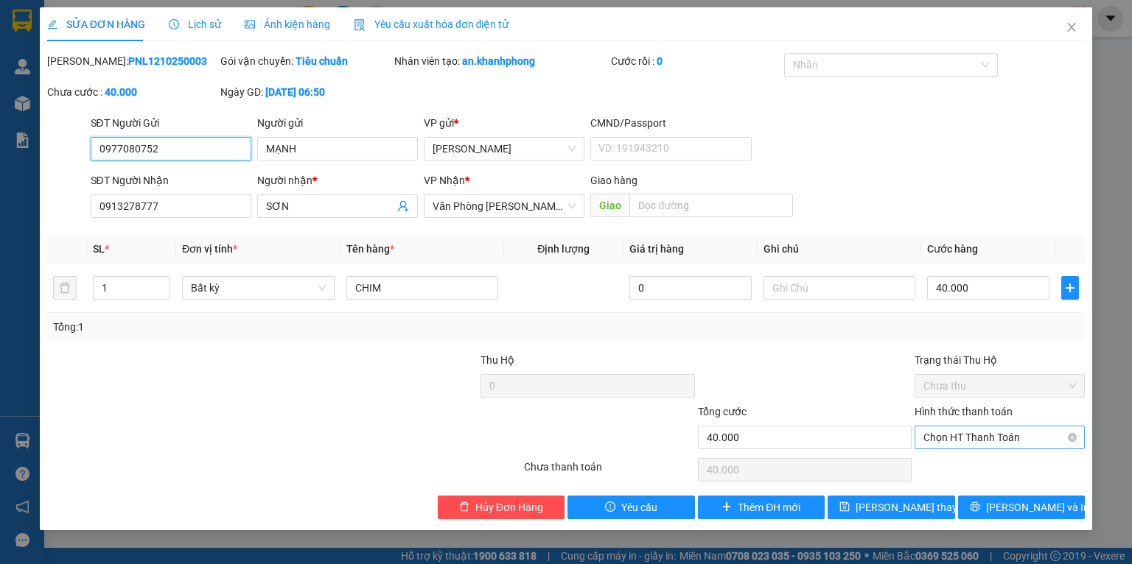
click at [953, 432] on span "Chọn HT Thanh Toán" at bounding box center [999, 438] width 153 height 22
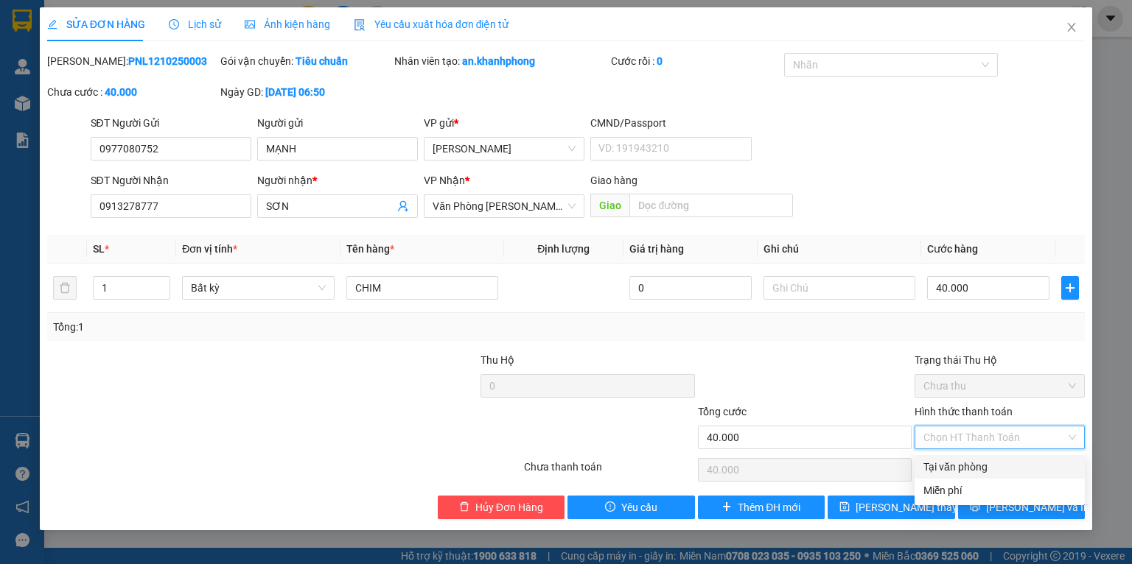
click at [959, 467] on div "Tại văn phòng" at bounding box center [999, 467] width 153 height 16
type input "0"
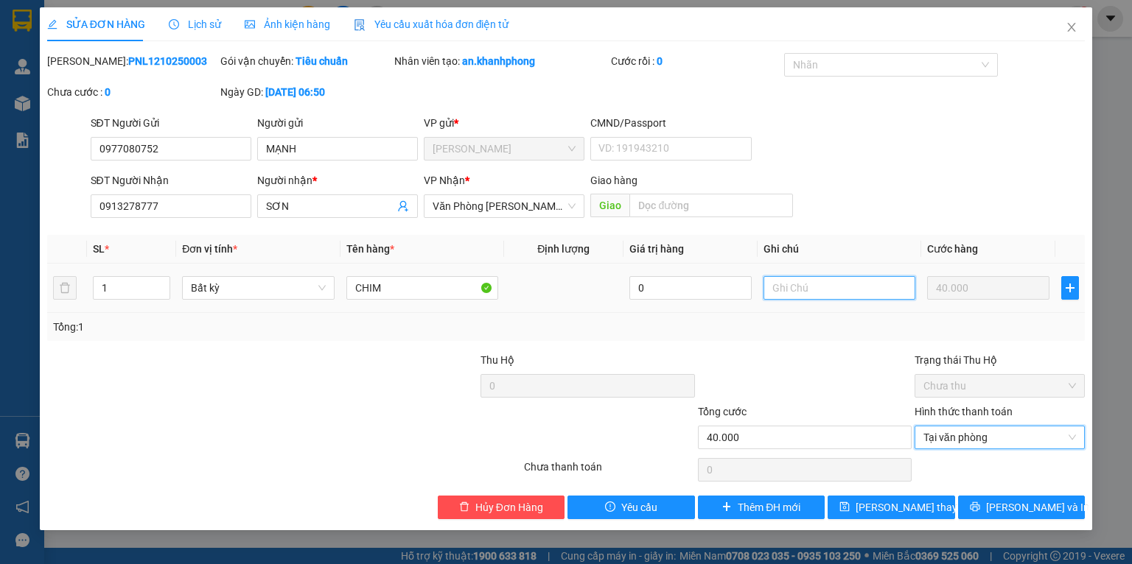
click at [805, 293] on input "text" at bounding box center [839, 288] width 152 height 24
type input "D"
type input "ĐI TRONG NGAY"
click at [805, 330] on div "Tổng: 1" at bounding box center [566, 327] width 1026 height 16
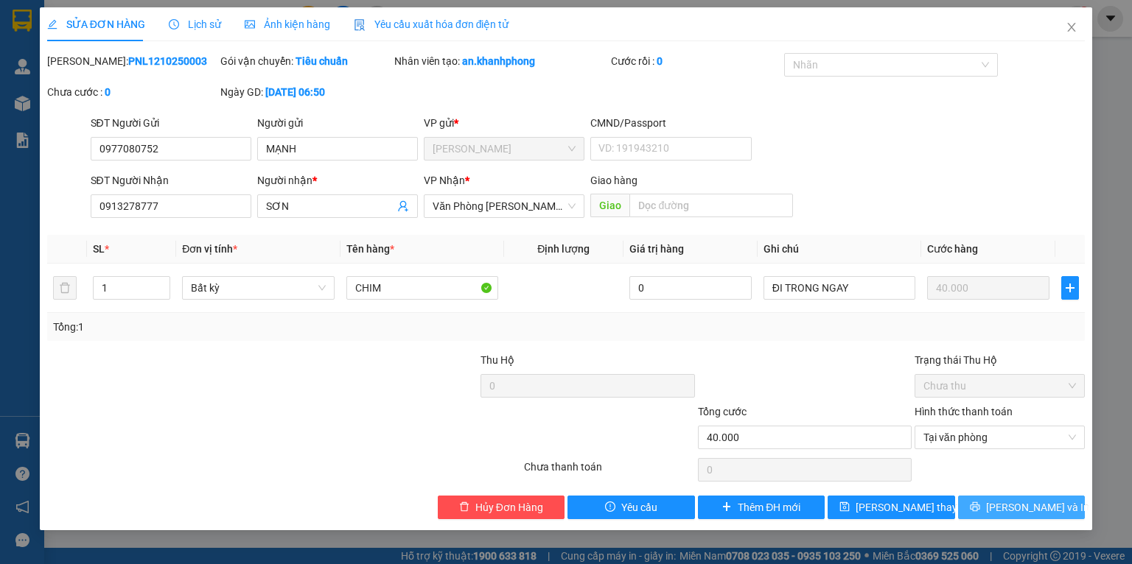
click at [979, 503] on icon "printer" at bounding box center [975, 508] width 10 height 10
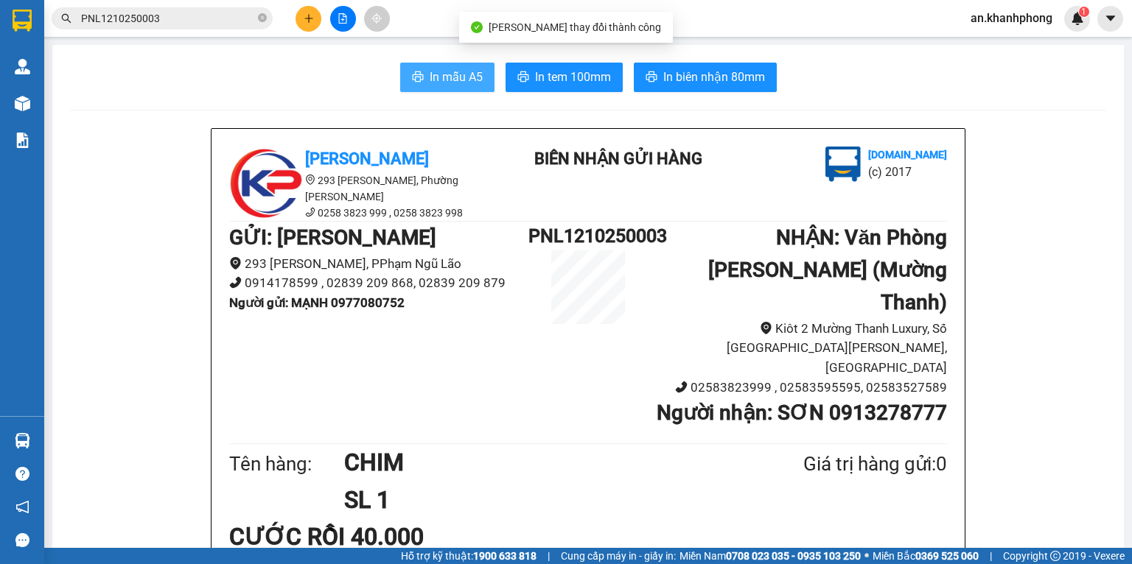
click at [464, 80] on span "In mẫu A5" at bounding box center [456, 77] width 53 height 18
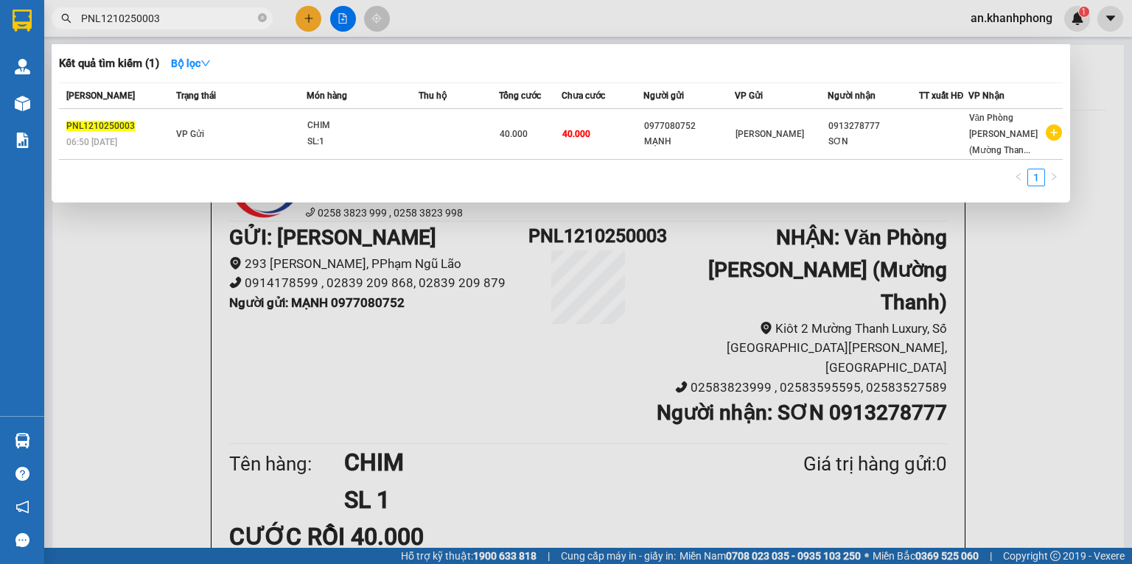
click at [217, 12] on input "PNL1210250003" at bounding box center [168, 18] width 174 height 16
click at [261, 18] on icon "close-circle" at bounding box center [262, 17] width 9 height 9
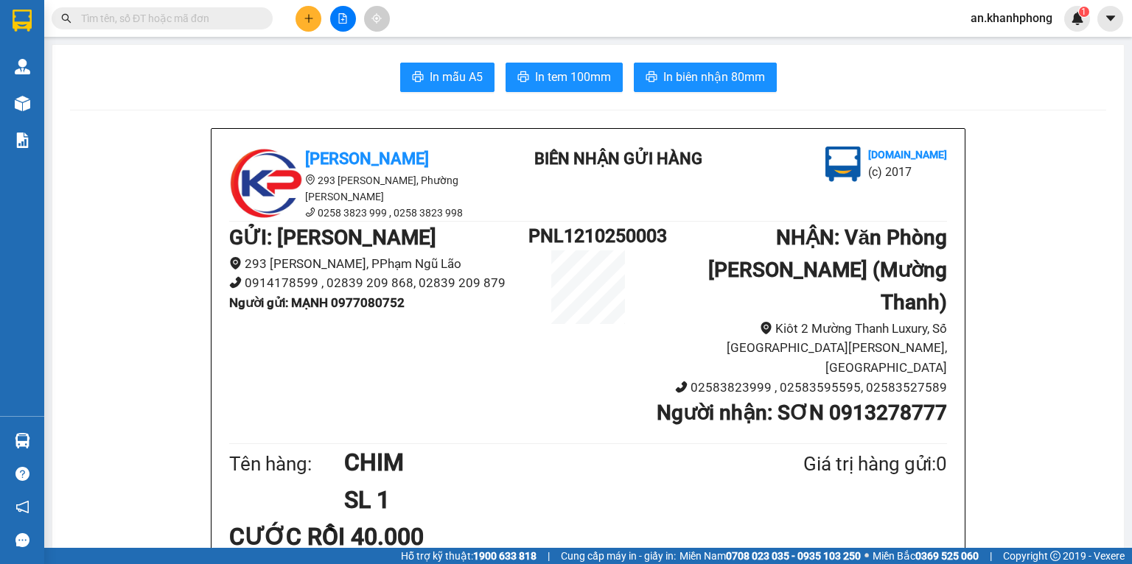
click at [189, 7] on span at bounding box center [162, 18] width 221 height 22
click at [192, 15] on input "text" at bounding box center [168, 18] width 174 height 16
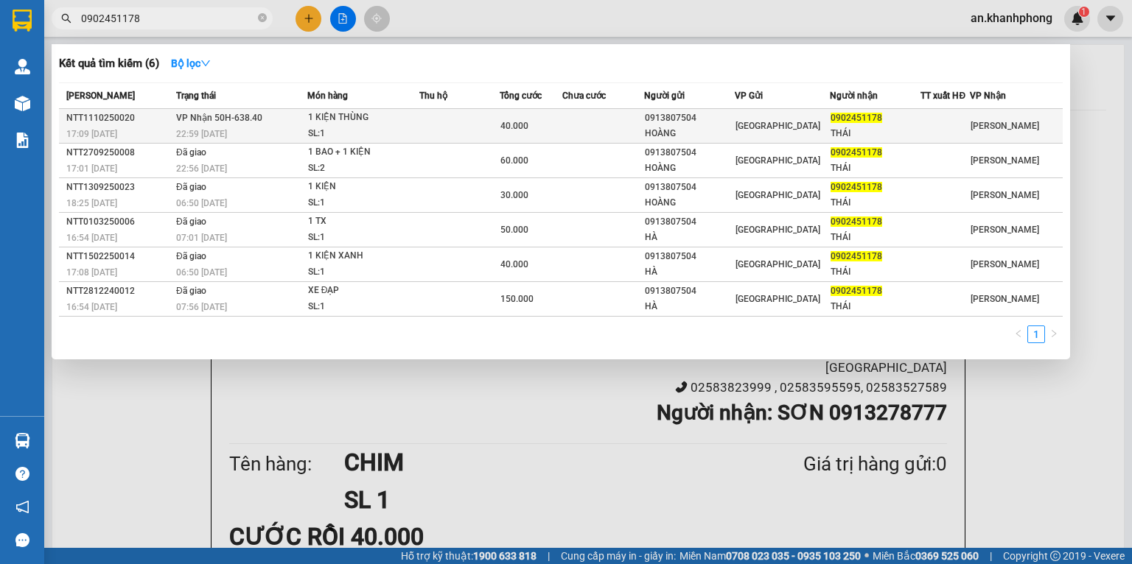
type input "0902451178"
click at [415, 125] on div "1 KIỆN THÙNG" at bounding box center [363, 118] width 111 height 16
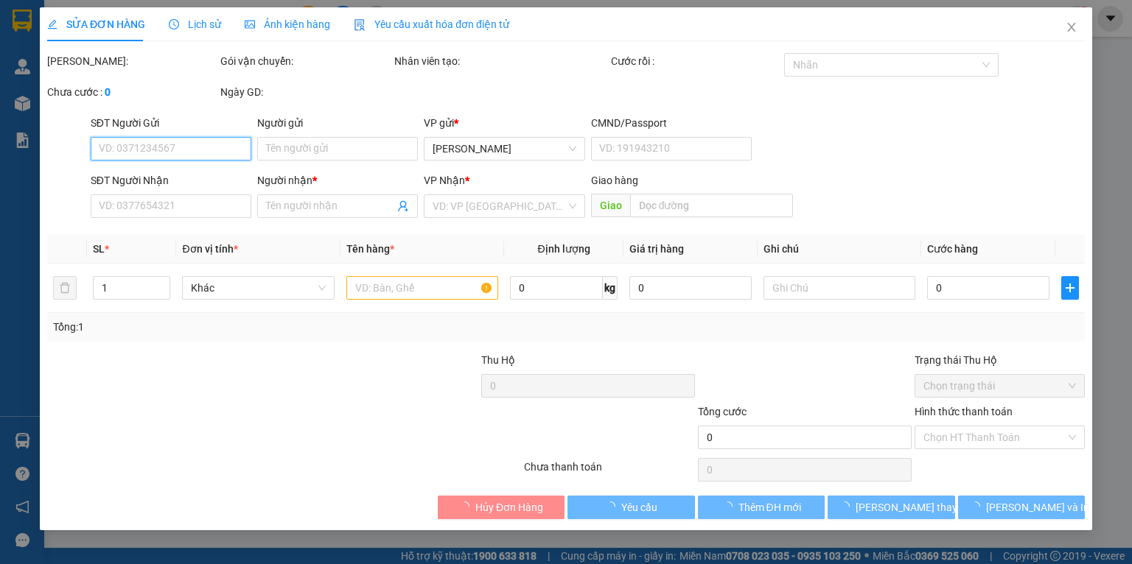
type input "0913807504"
type input "HOÀNG"
type input "0902451178"
type input "THÁI"
type input "40.000"
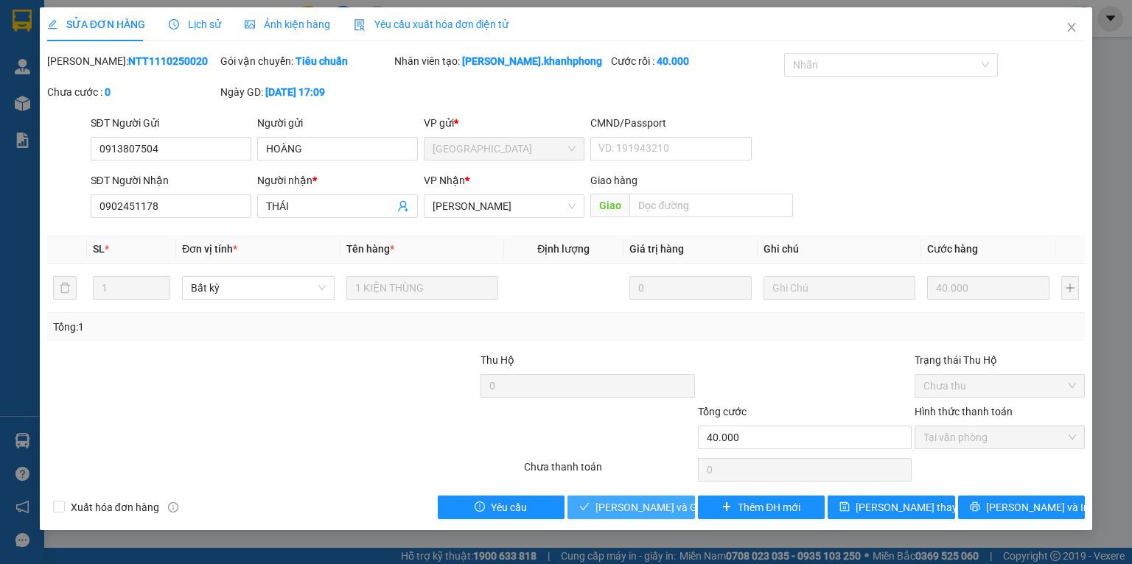
click at [630, 503] on span "[PERSON_NAME] và Giao hàng" at bounding box center [665, 508] width 141 height 16
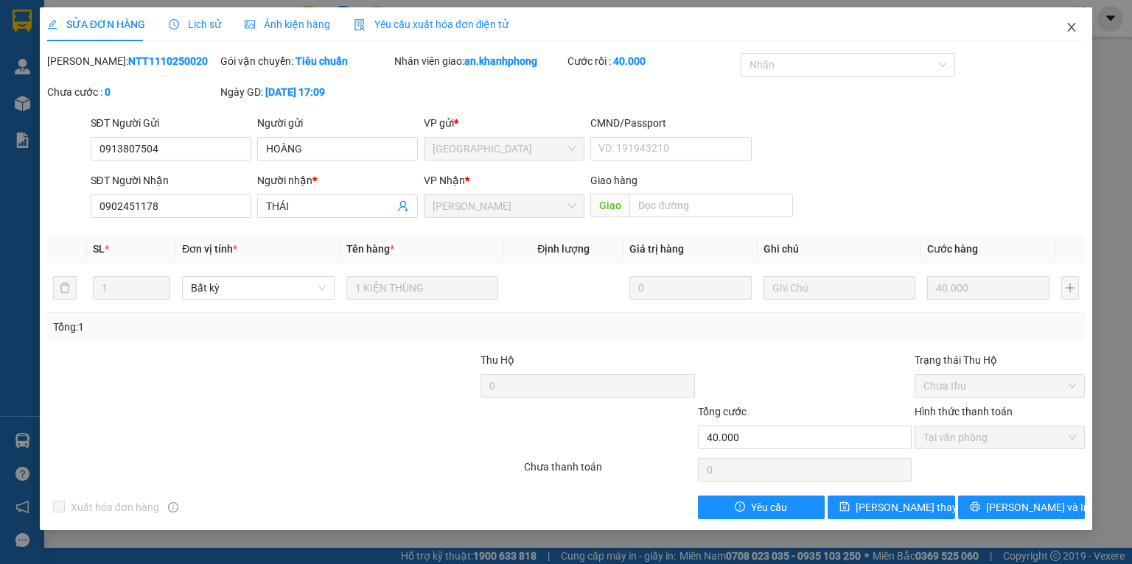
click at [1071, 25] on icon "close" at bounding box center [1071, 27] width 12 height 12
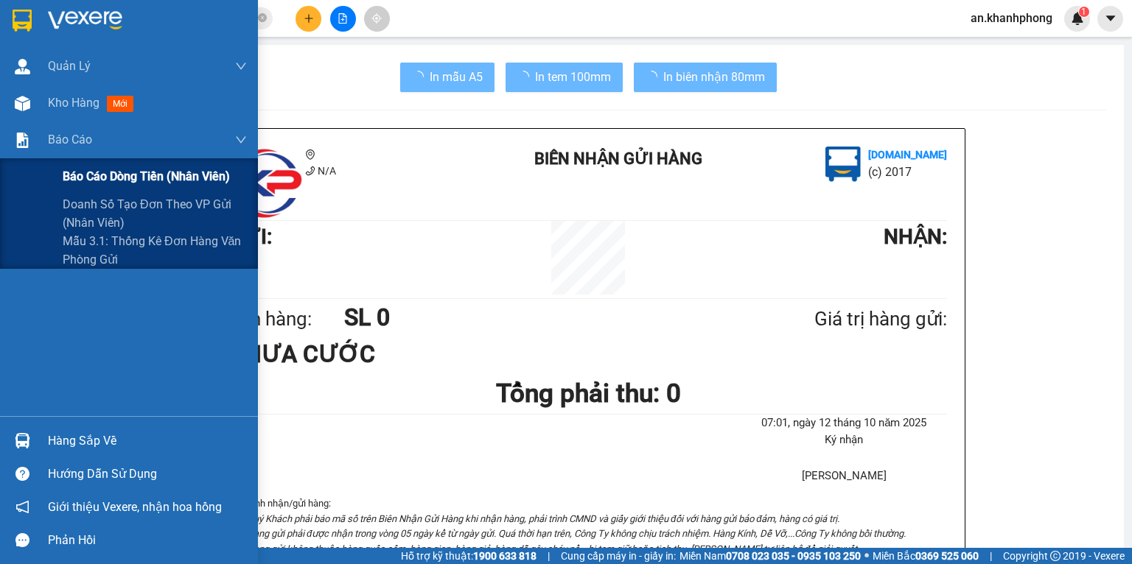
click at [71, 162] on div "Báo cáo dòng tiền (nhân viên)" at bounding box center [155, 176] width 184 height 37
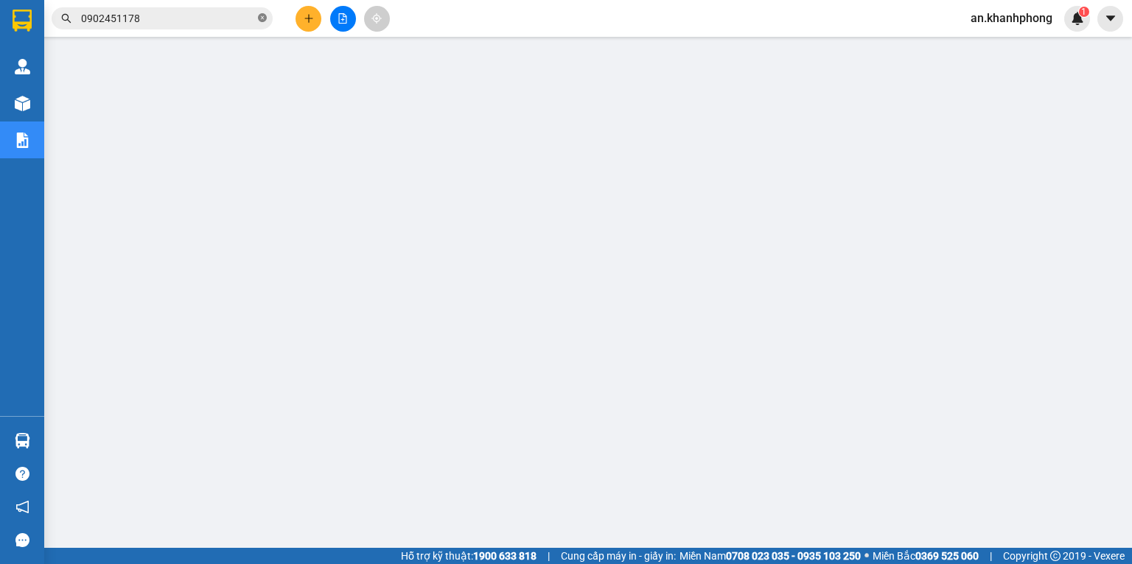
click at [258, 13] on icon "close-circle" at bounding box center [262, 17] width 9 height 9
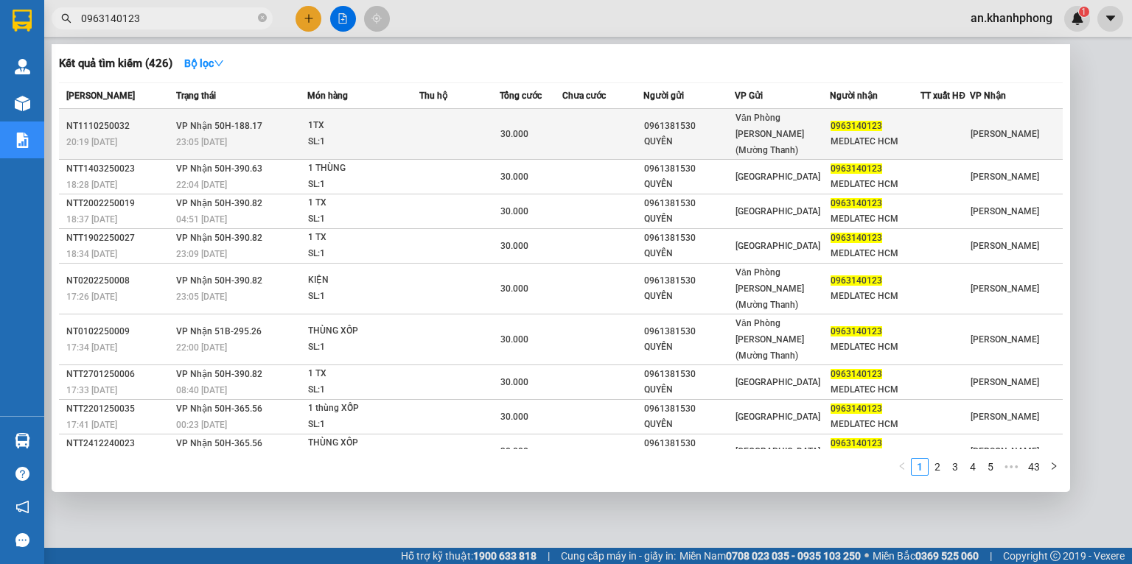
type input "0963140123"
click at [699, 134] on div "QUYÊN" at bounding box center [689, 141] width 90 height 15
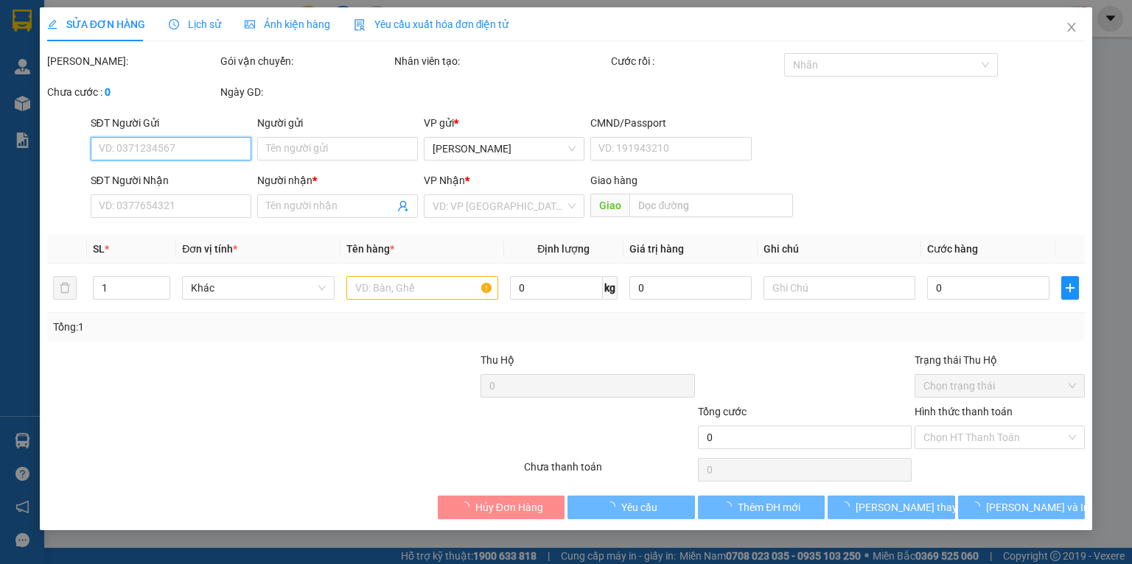
type input "0961381530"
type input "QUYÊN"
type input "0963140123"
type input "MEDLATEC HCM"
type input "30.000"
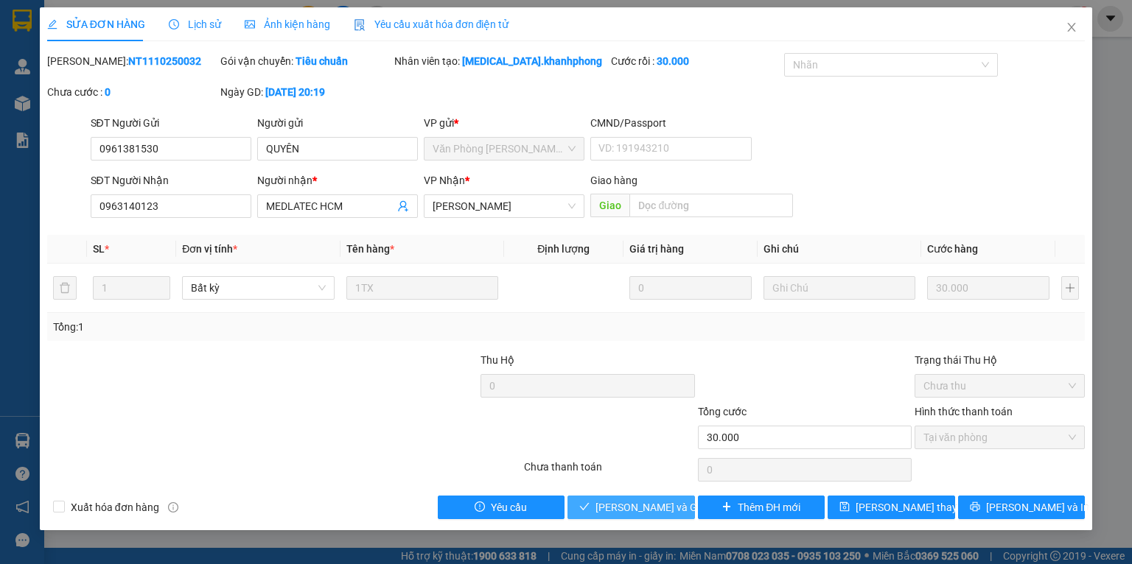
click at [618, 502] on span "[PERSON_NAME] và Giao hàng" at bounding box center [665, 508] width 141 height 16
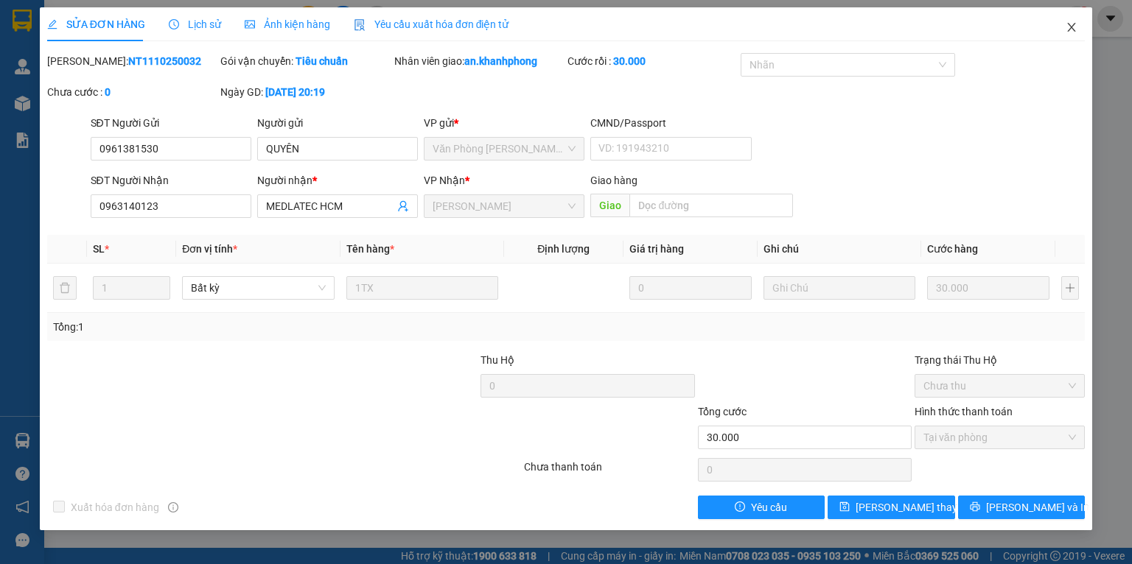
click at [1076, 35] on span "Close" at bounding box center [1071, 27] width 41 height 41
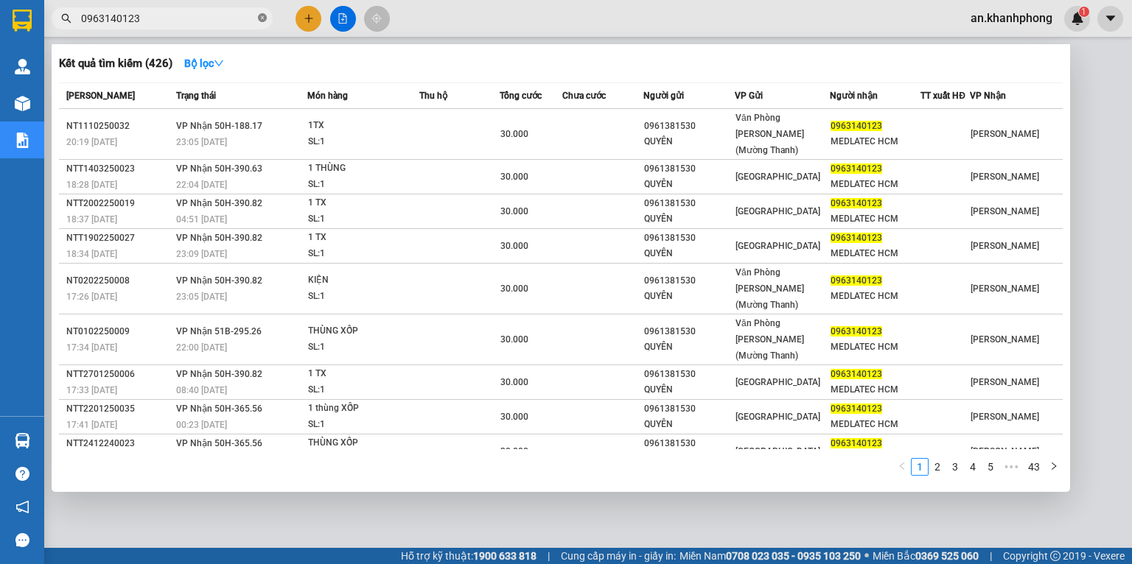
click at [263, 24] on span at bounding box center [262, 19] width 9 height 14
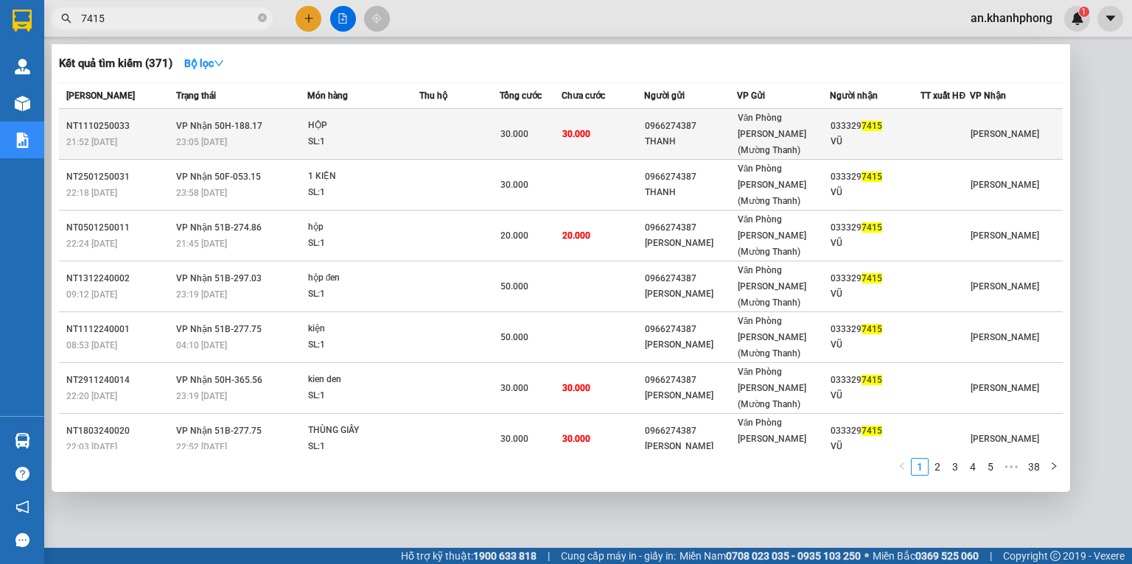
type input "7415"
click at [662, 134] on div "THANH" at bounding box center [690, 141] width 91 height 15
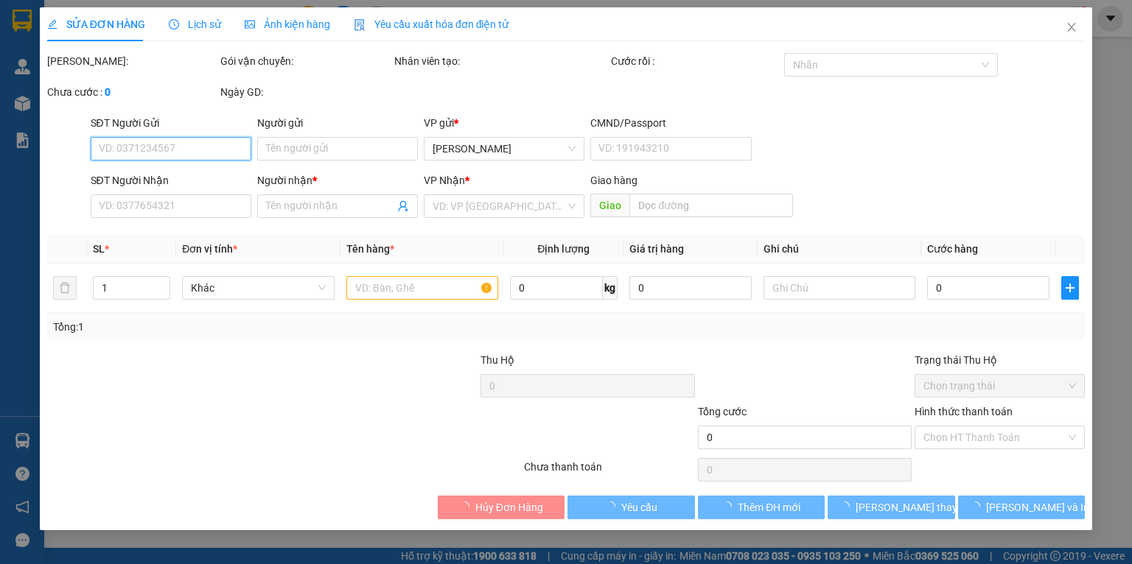
type input "0966274387"
type input "THANH"
type input "0333297415"
type input "VŨ"
type input "30.000"
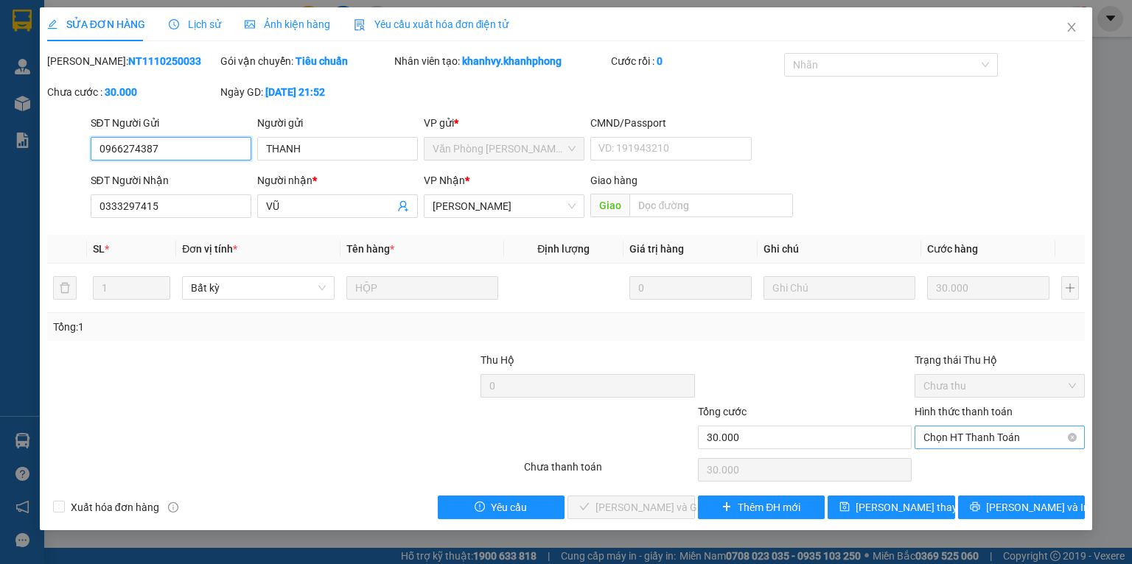
click at [951, 436] on span "Chọn HT Thanh Toán" at bounding box center [999, 438] width 153 height 22
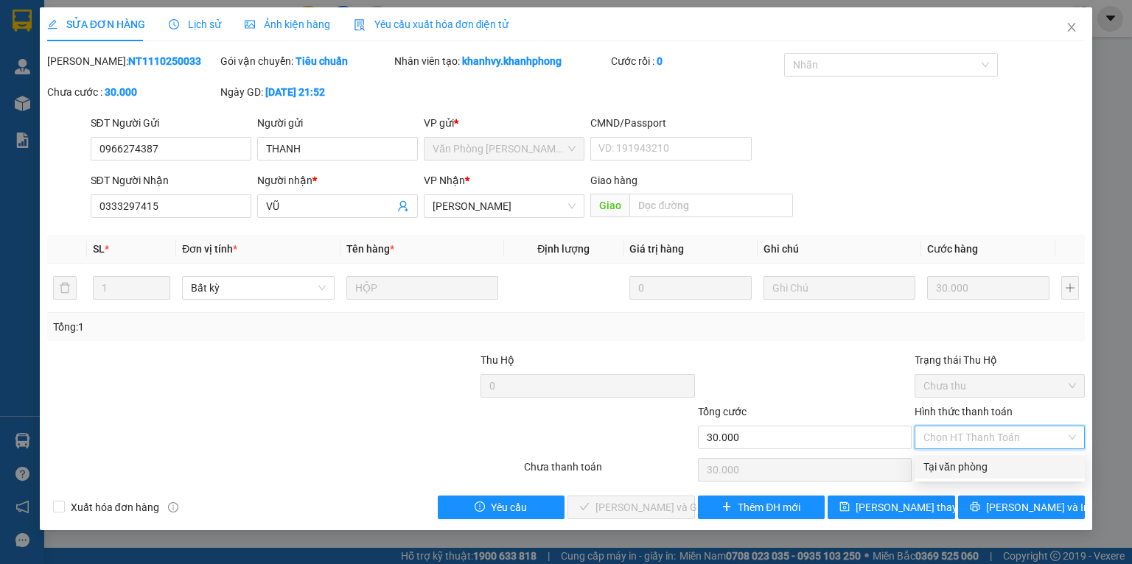
click at [948, 469] on div "Tại văn phòng" at bounding box center [999, 467] width 153 height 16
type input "0"
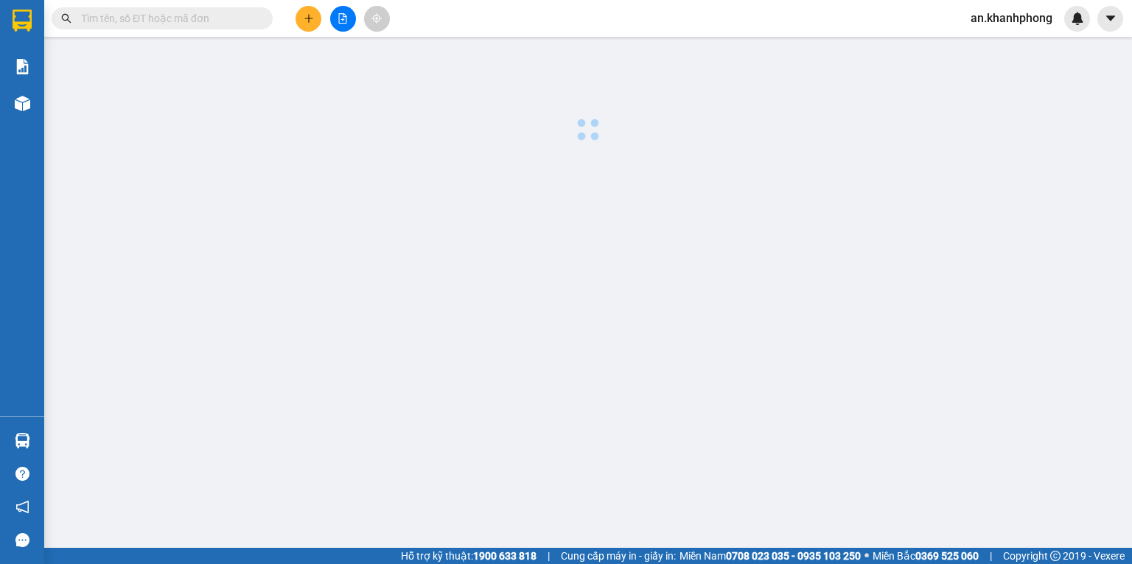
drag, startPoint x: 107, startPoint y: 23, endPoint x: 114, endPoint y: 15, distance: 10.4
click at [108, 24] on input "text" at bounding box center [168, 18] width 174 height 16
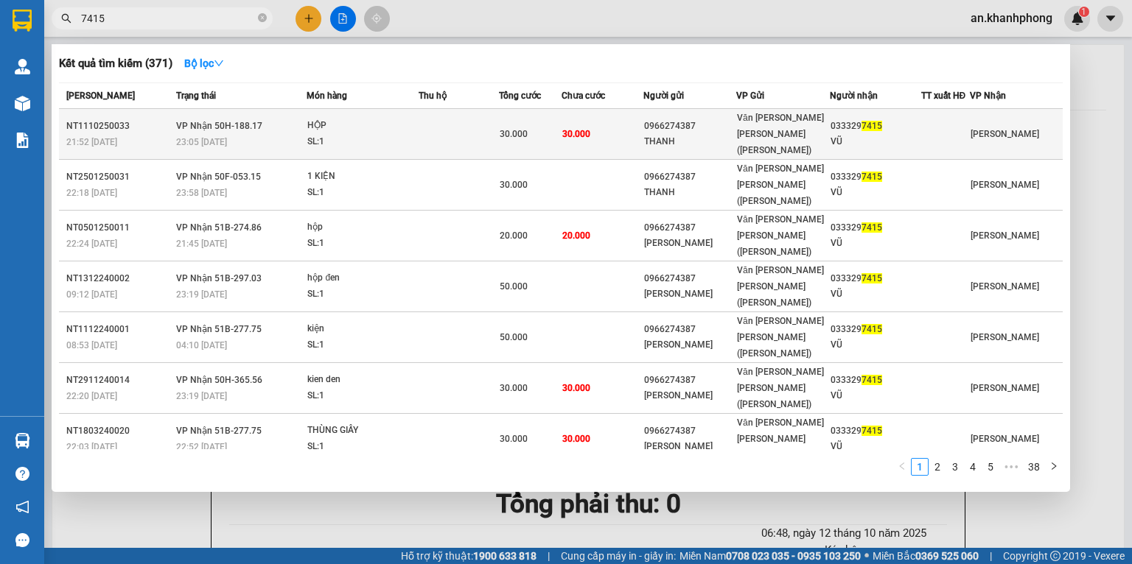
type input "7415"
click at [849, 125] on div "033329 7415" at bounding box center [875, 126] width 90 height 15
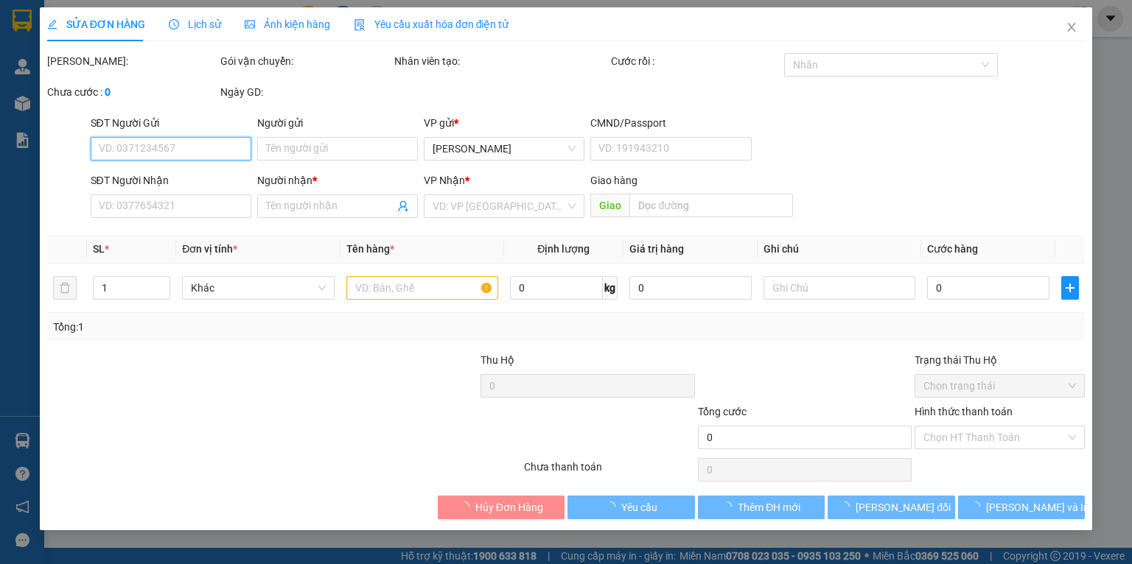
type input "0966274387"
type input "THANH"
type input "0333297415"
type input "VŨ"
type input "30.000"
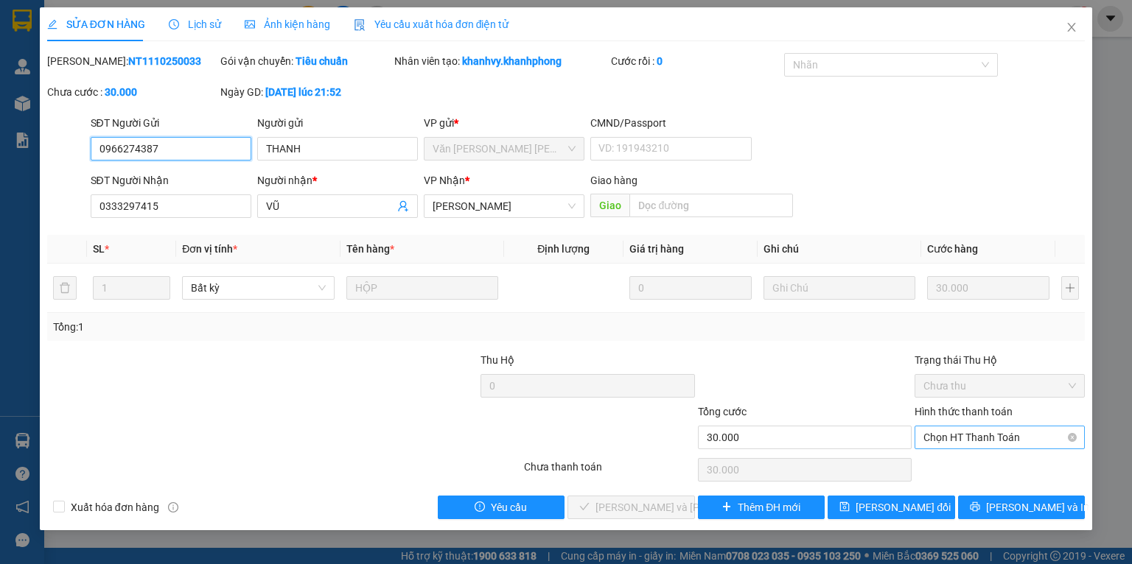
click at [972, 438] on span "Chọn HT Thanh Toán" at bounding box center [999, 438] width 153 height 22
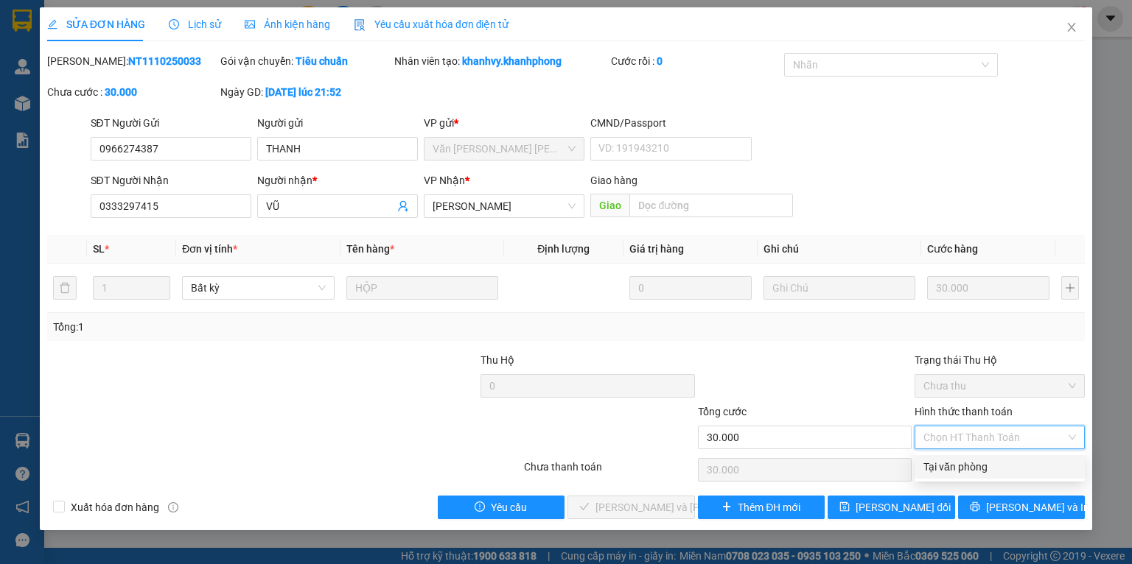
click at [927, 466] on div "Tại văn phòng" at bounding box center [999, 467] width 153 height 16
type input "0"
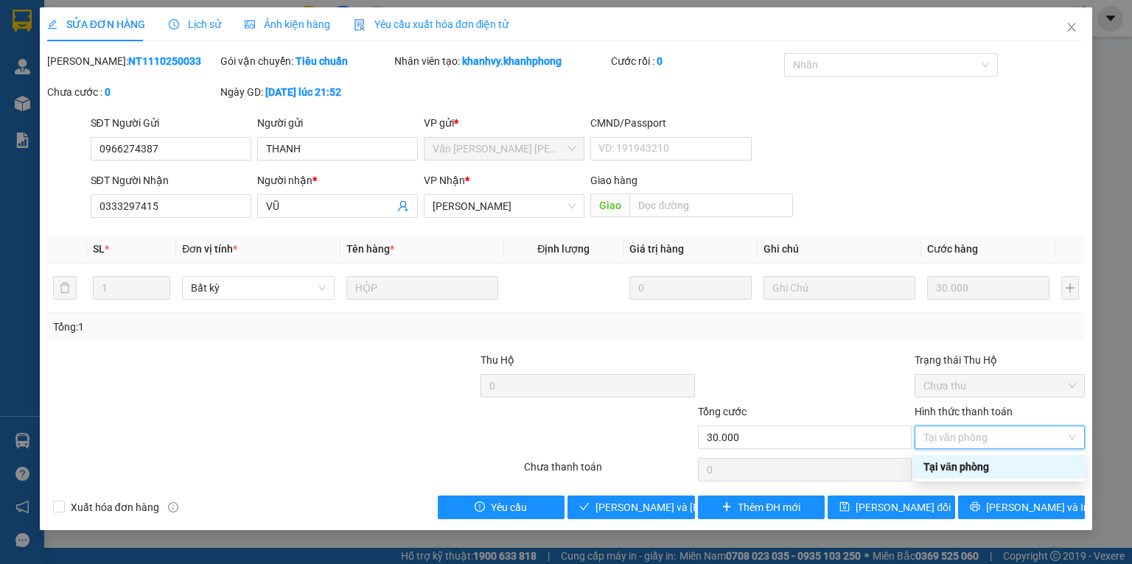
click at [1000, 468] on div "Tại văn phòng" at bounding box center [999, 467] width 153 height 16
click at [920, 438] on div "Tại văn phòng" at bounding box center [999, 438] width 170 height 24
click at [1002, 463] on div "Tại văn phòng" at bounding box center [999, 467] width 153 height 16
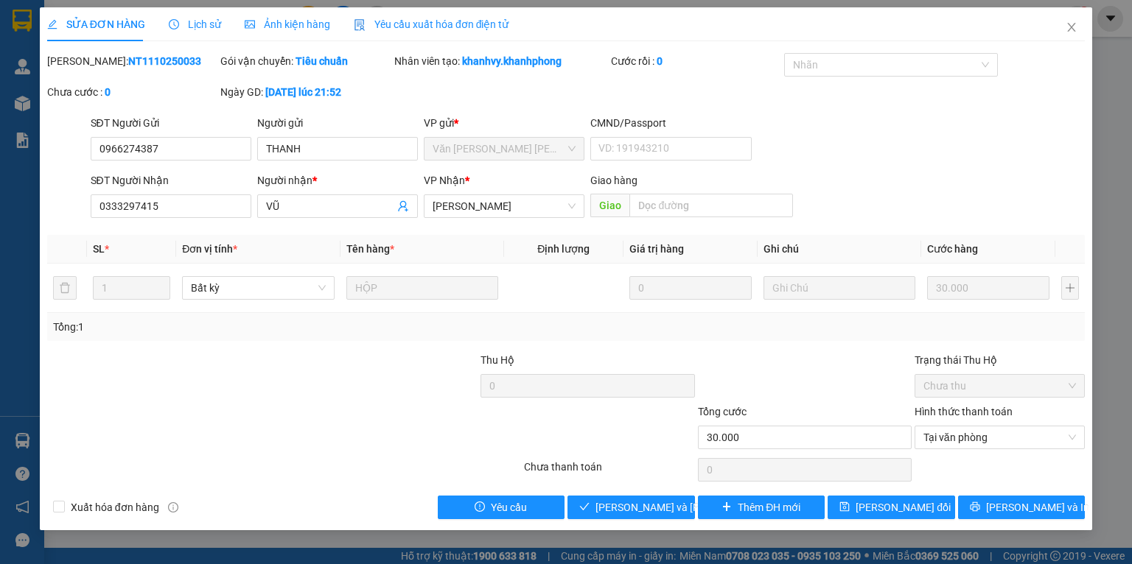
click at [679, 342] on div "Total Paid Fee 0 Total UnPaid Fee 30.000 Cash Collection Total Fee Mã ĐH: NT111…" at bounding box center [565, 286] width 1037 height 466
click at [1070, 43] on span "Close" at bounding box center [1071, 27] width 41 height 41
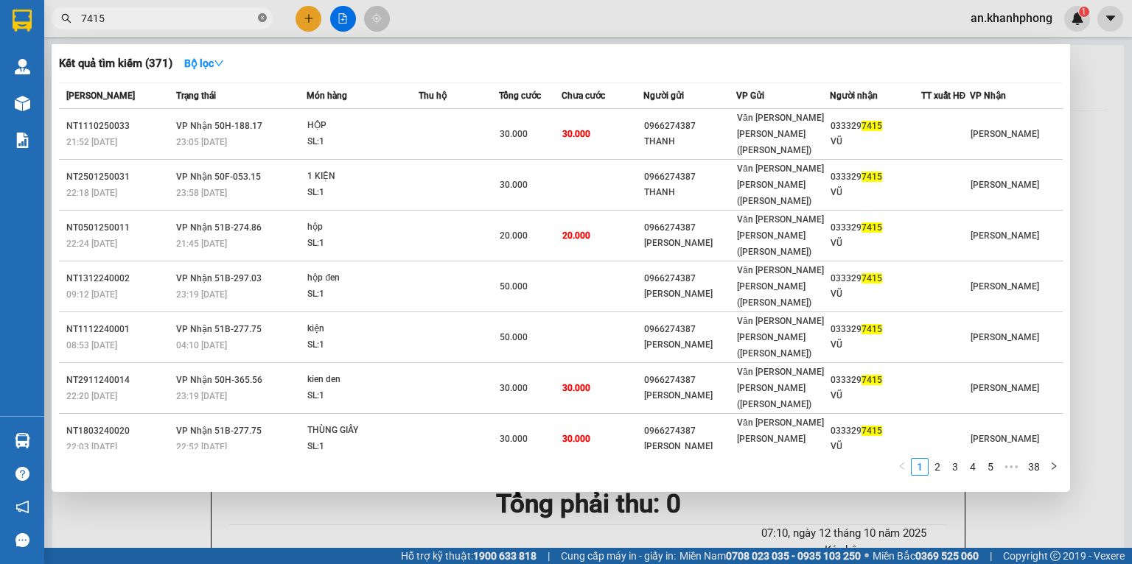
click at [263, 15] on icon "close-circle" at bounding box center [262, 17] width 9 height 9
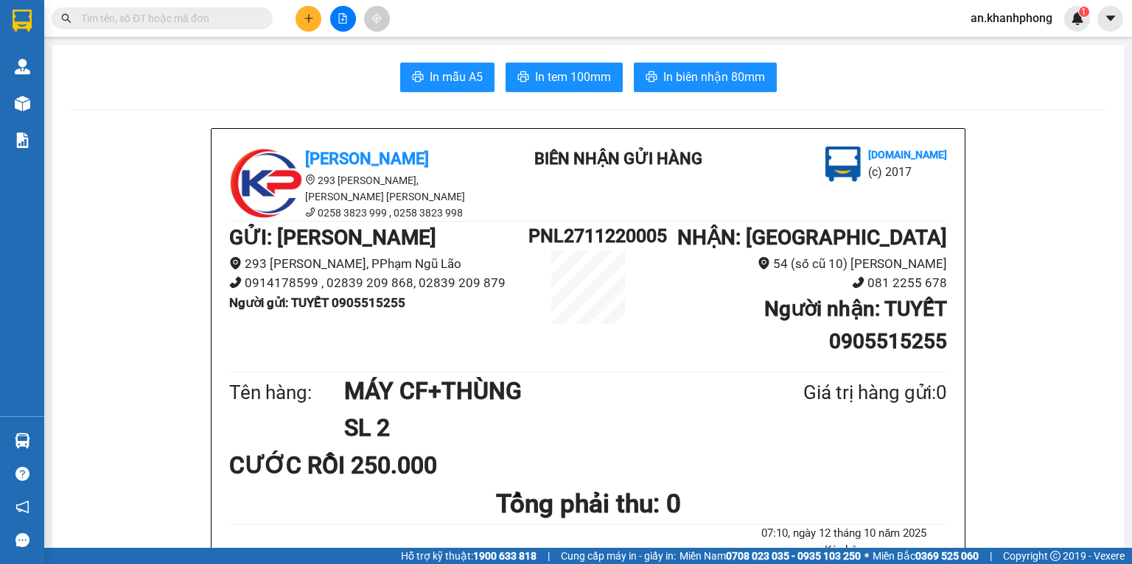
click at [223, 13] on input "text" at bounding box center [168, 18] width 174 height 16
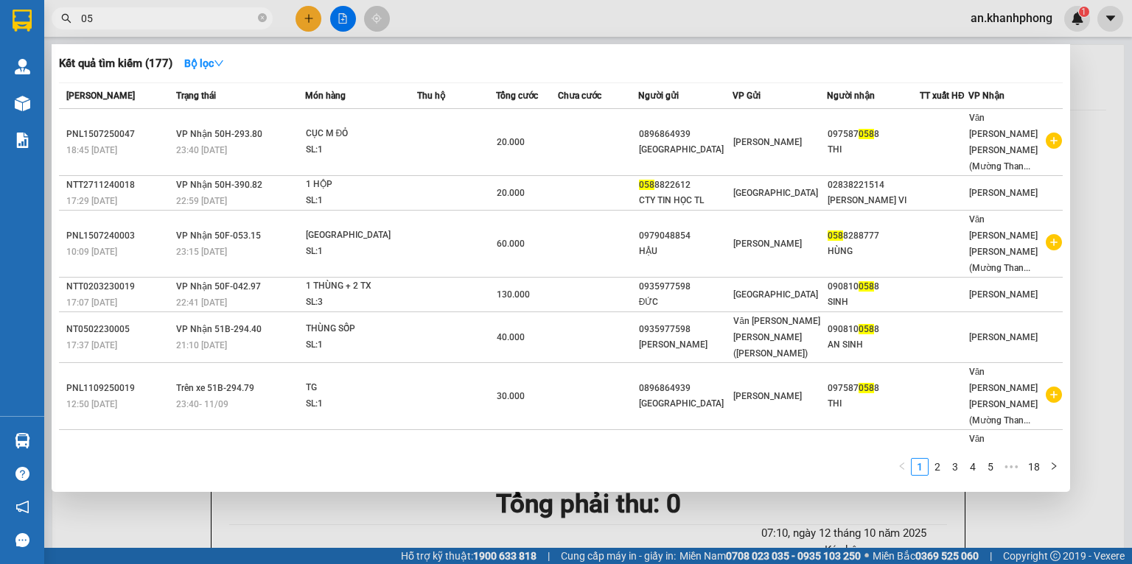
type input "0"
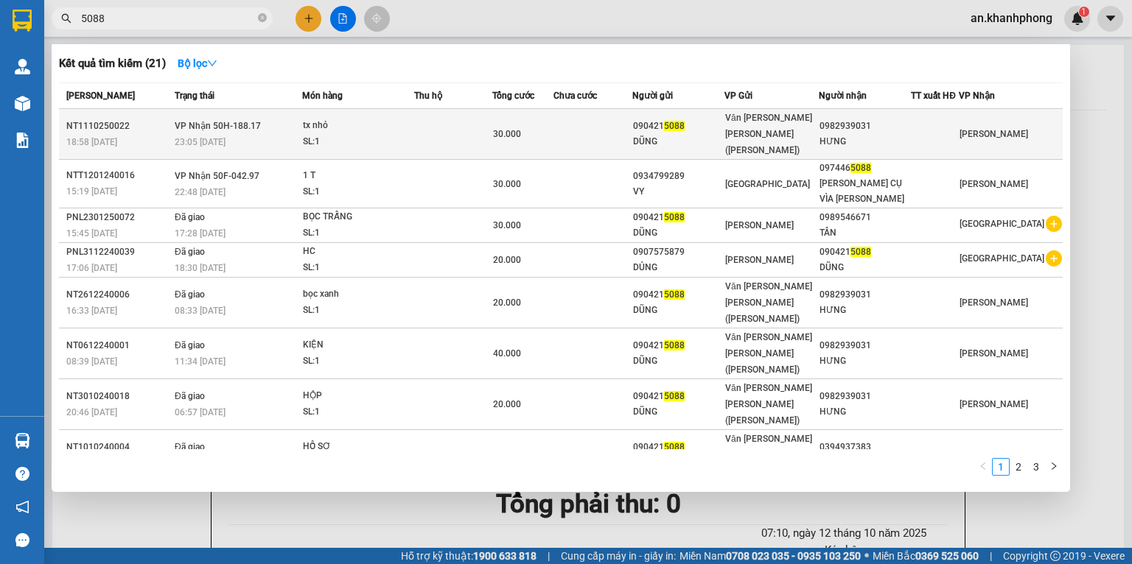
type input "5088"
click at [583, 120] on td at bounding box center [592, 134] width 79 height 51
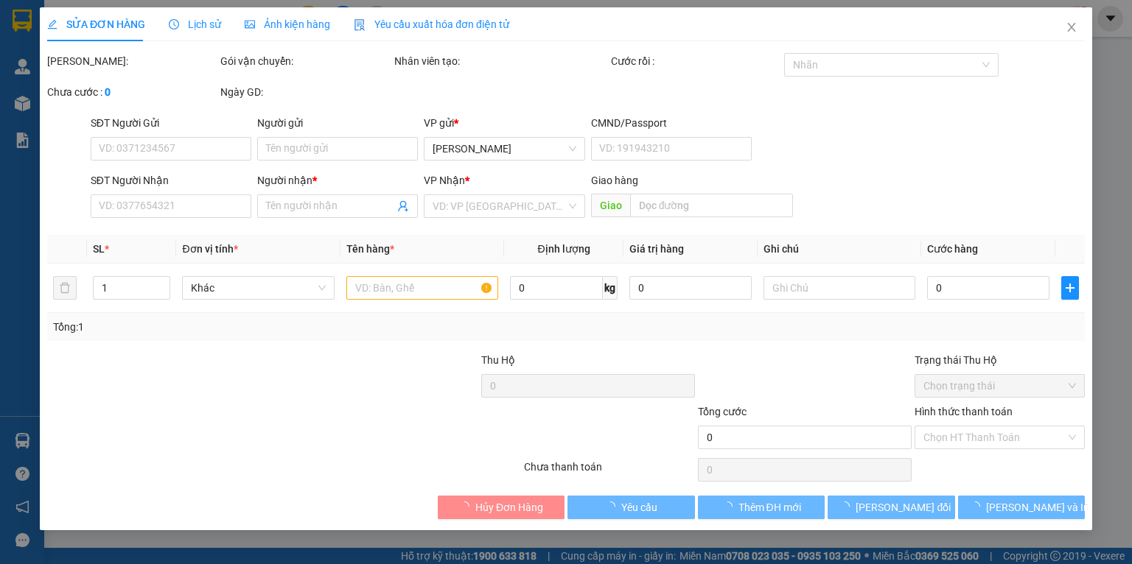
type input "0904215088"
type input "DŨNG"
type input "0982939031"
type input "HƯNG"
type input "30.000"
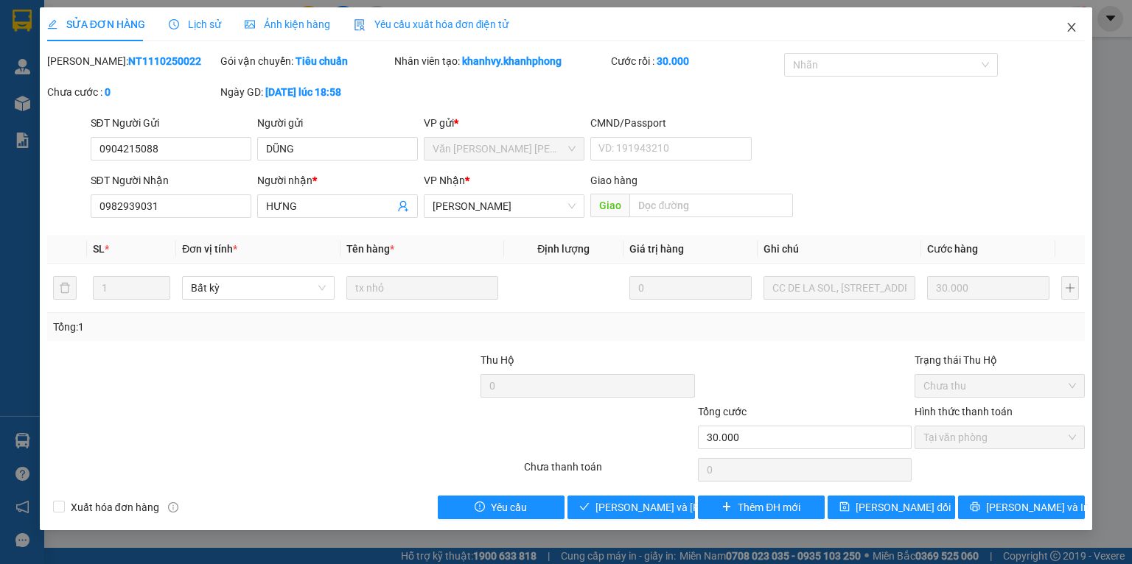
click at [1076, 24] on icon "close" at bounding box center [1071, 27] width 12 height 12
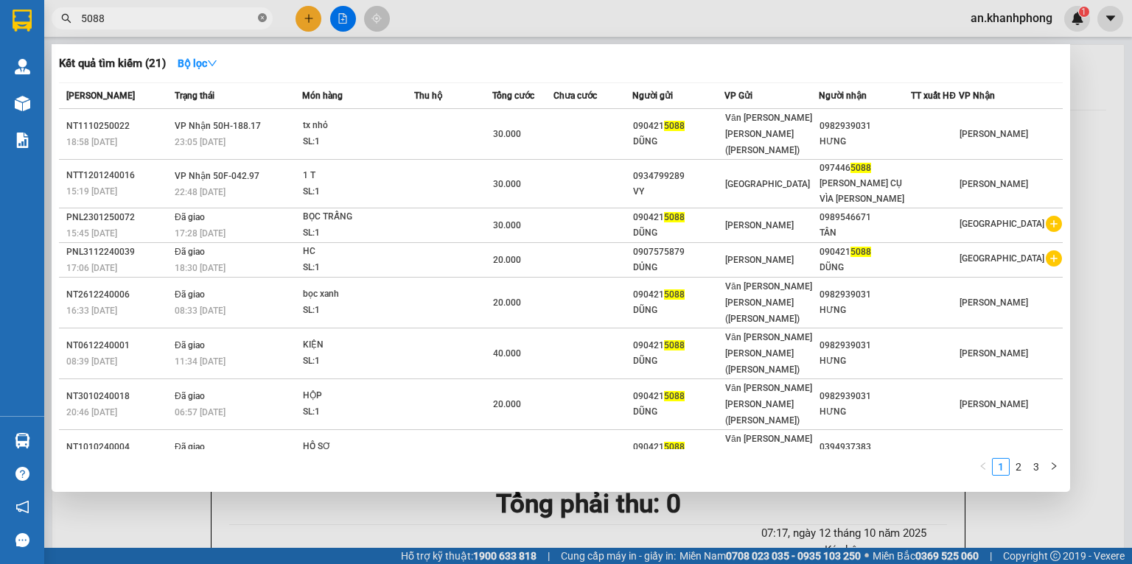
click at [265, 21] on icon "close-circle" at bounding box center [262, 17] width 9 height 9
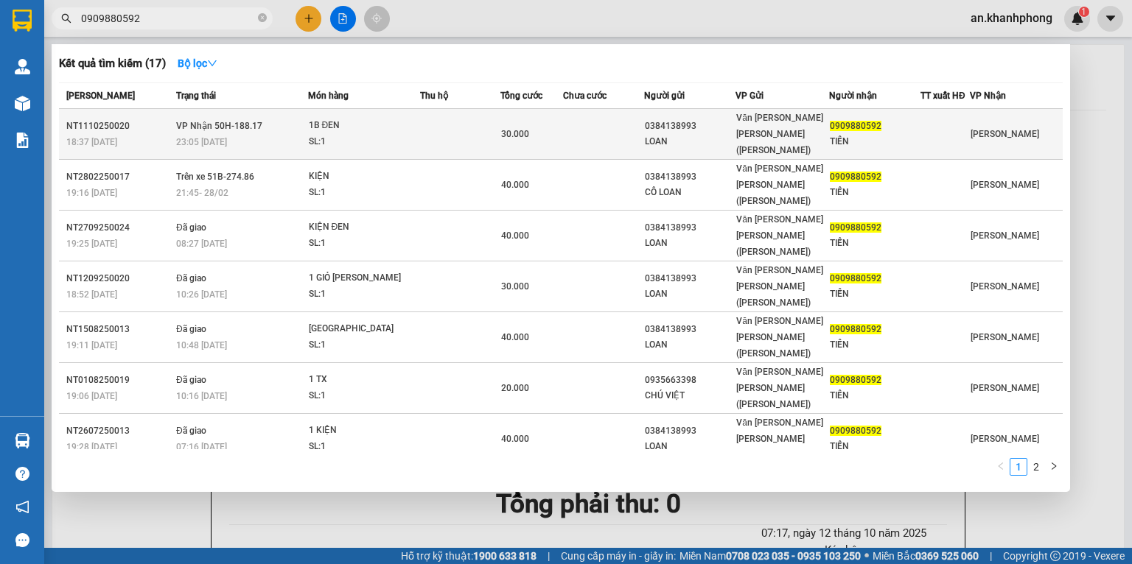
type input "0909880592"
click at [694, 119] on div "0384138993" at bounding box center [690, 126] width 90 height 15
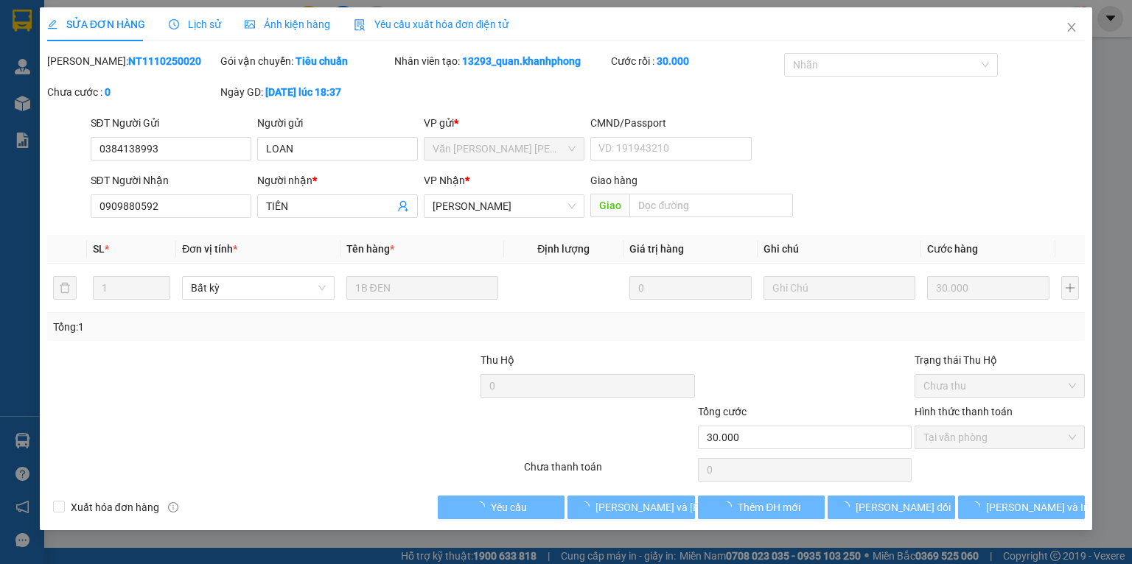
type input "0384138993"
type input "LOAN"
type input "0909880592"
type input "TIẾN"
type input "30.000"
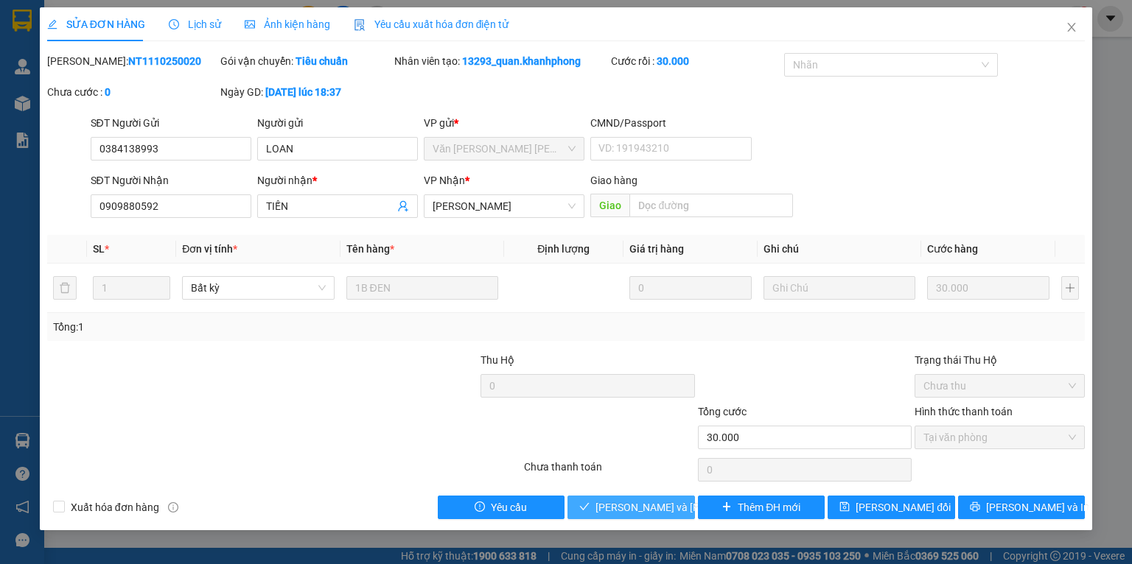
click at [651, 501] on span "[PERSON_NAME] và Giao hàng" at bounding box center [694, 508] width 199 height 16
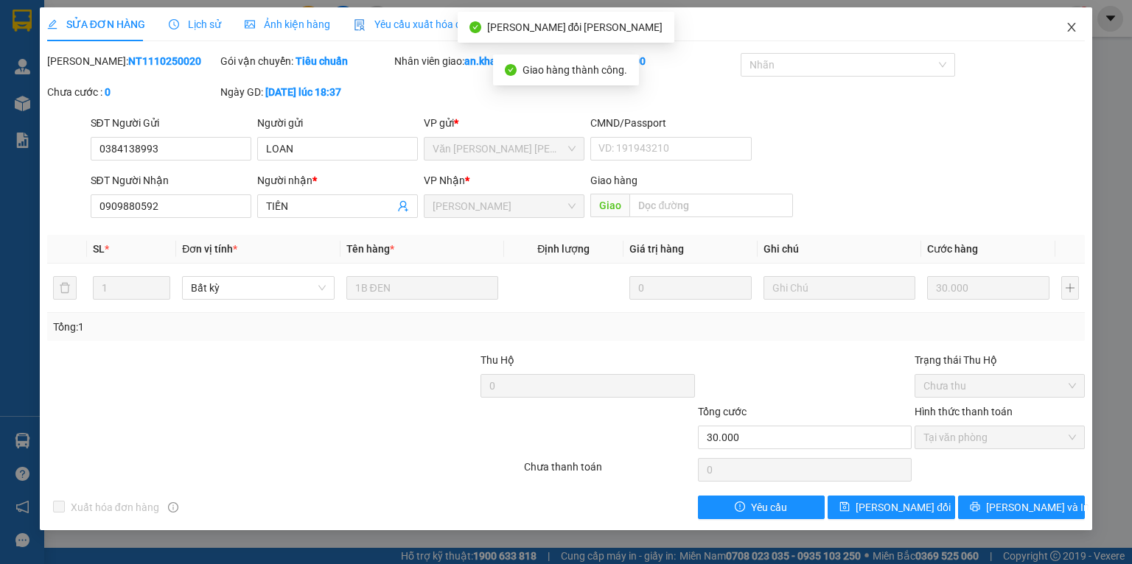
click at [1068, 29] on icon "close" at bounding box center [1071, 27] width 12 height 12
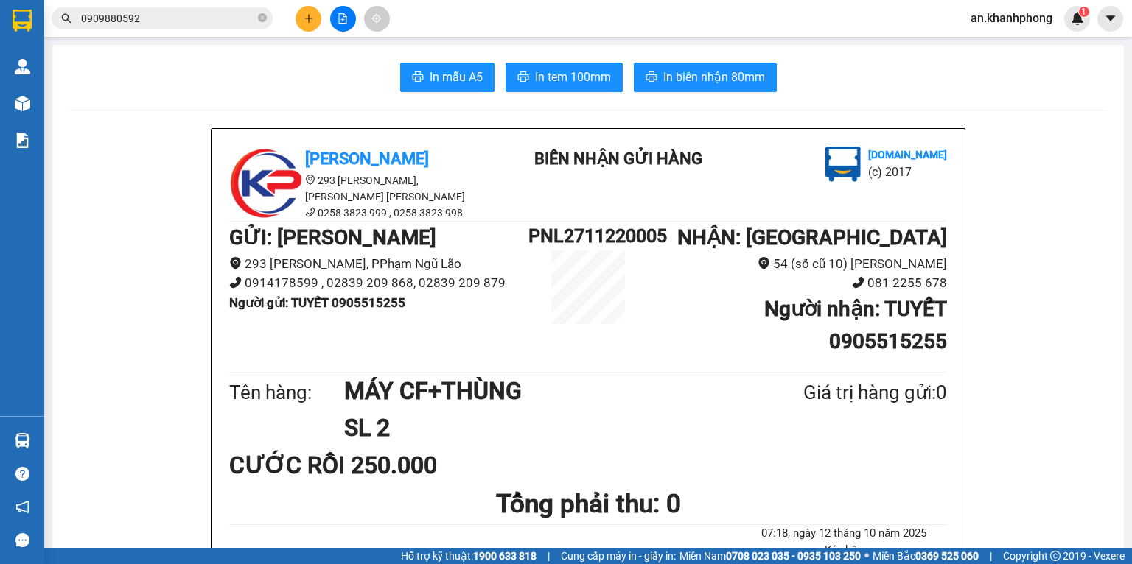
click at [264, 15] on icon "close-circle" at bounding box center [262, 17] width 9 height 9
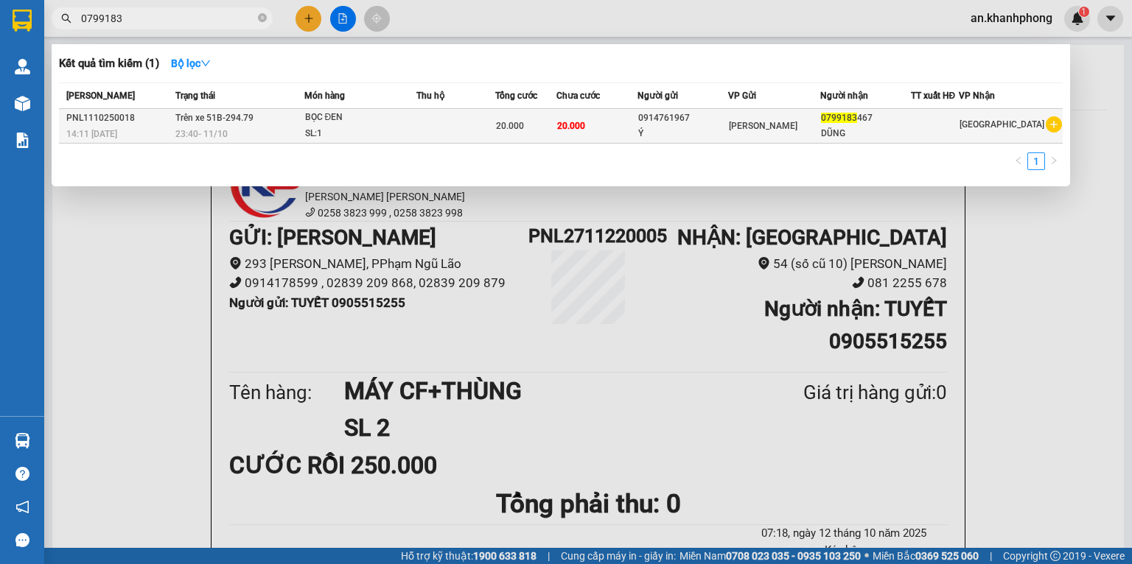
type input "0799183"
click at [488, 119] on td at bounding box center [455, 126] width 79 height 35
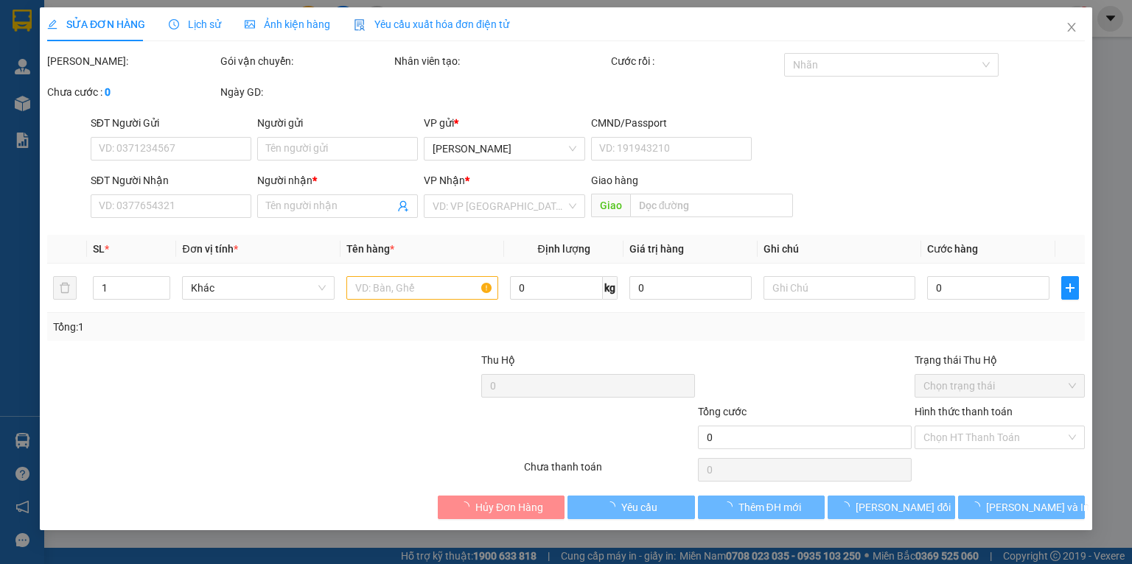
type input "0914761967"
type input "Ý"
type input "0799183467"
type input "DŨNG"
type input "20.000"
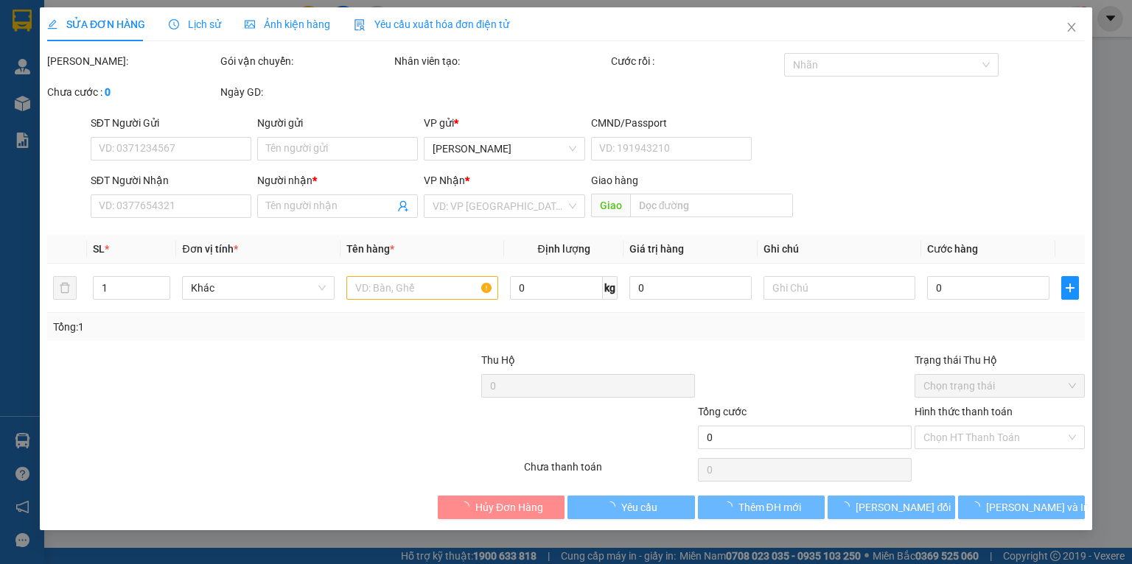
type input "20.000"
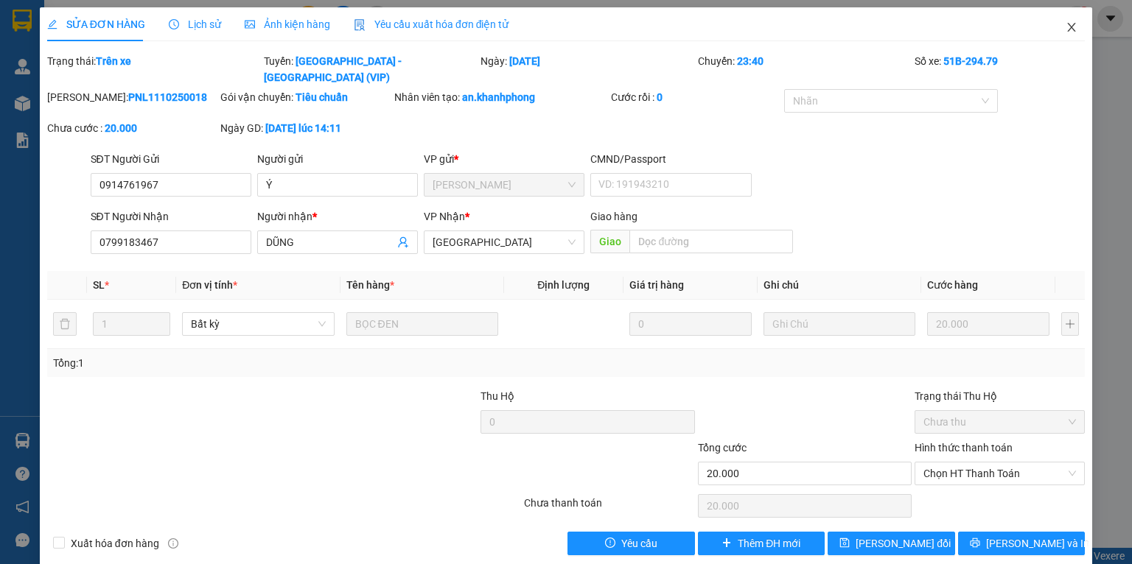
click at [1065, 27] on icon "close" at bounding box center [1071, 27] width 12 height 12
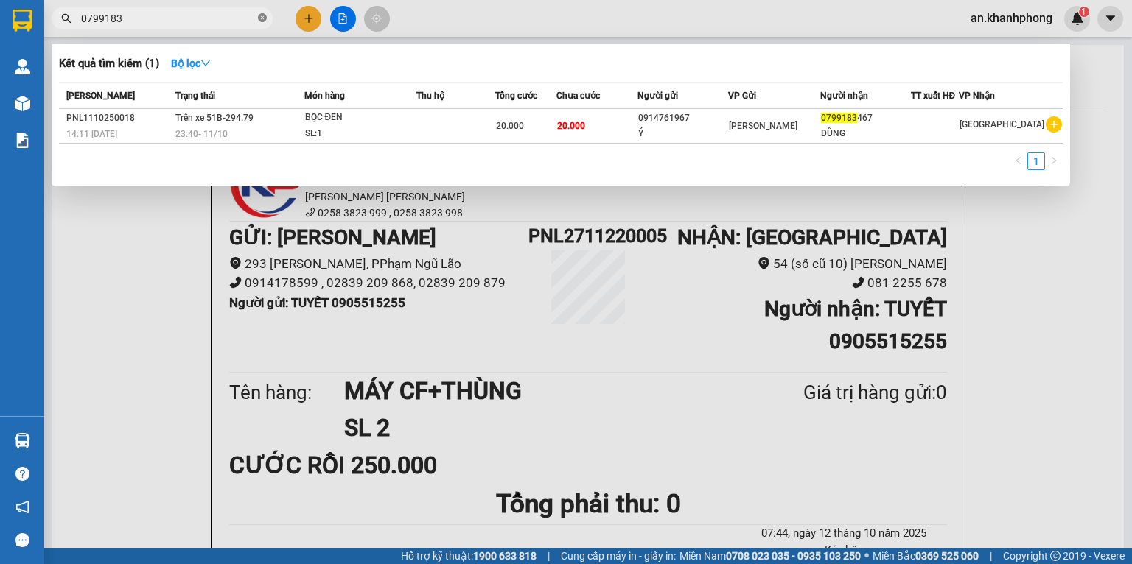
click at [260, 21] on icon "close-circle" at bounding box center [262, 17] width 9 height 9
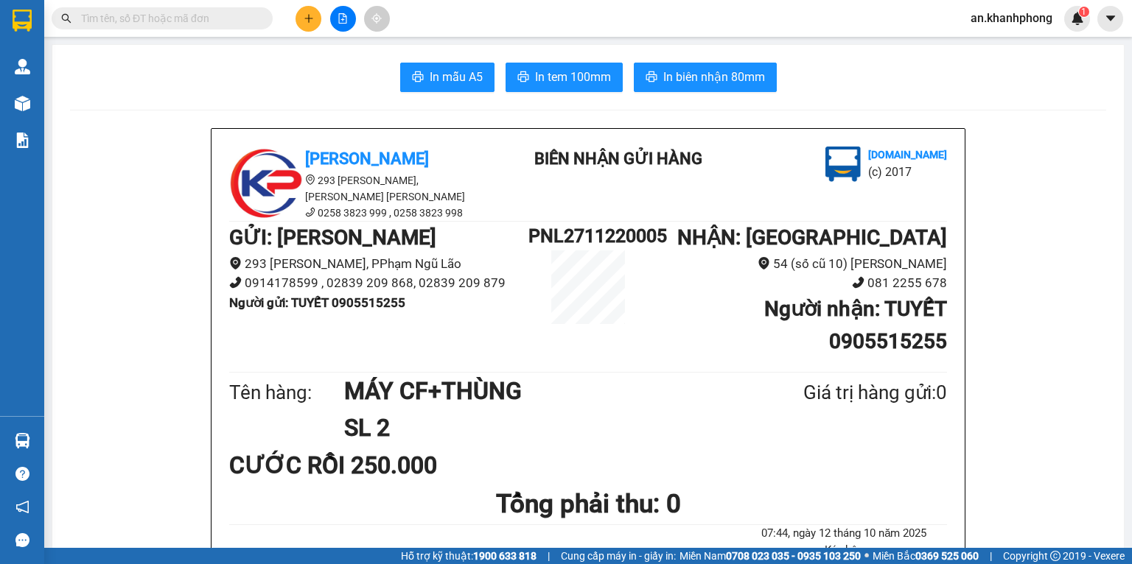
click at [298, 18] on button at bounding box center [308, 19] width 26 height 26
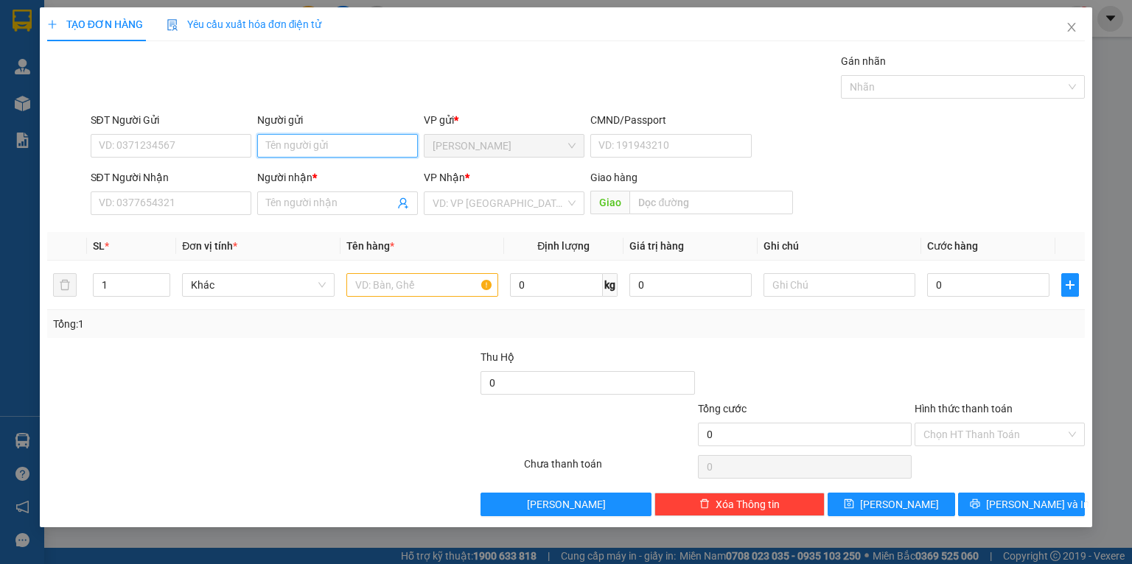
click at [284, 138] on input "Người gửi" at bounding box center [337, 146] width 161 height 24
type input "AN"
click at [209, 195] on input "SĐT Người Nhận" at bounding box center [171, 204] width 161 height 24
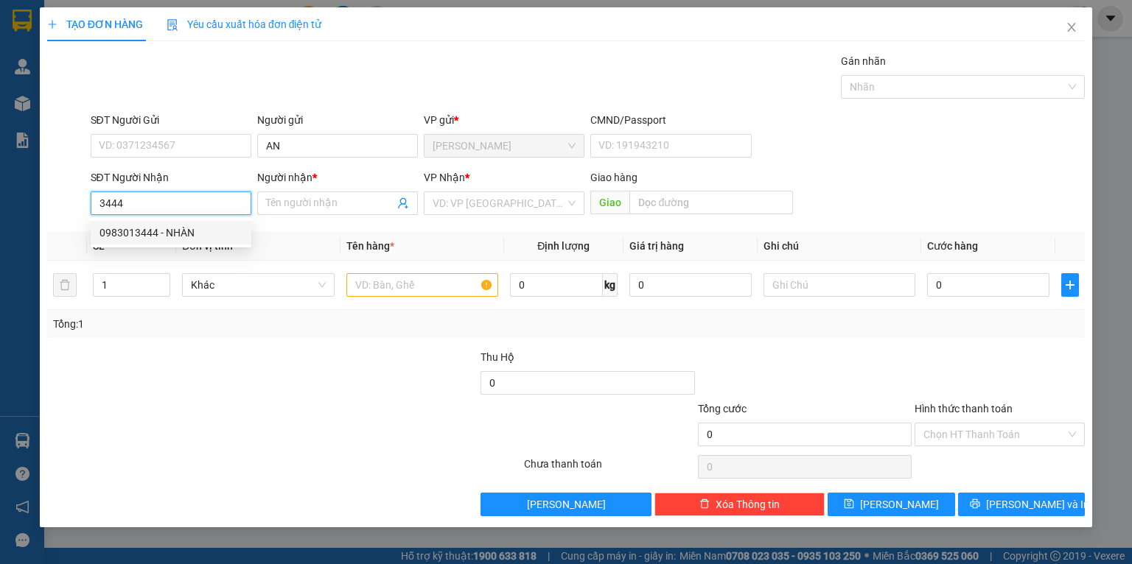
click at [167, 234] on div "0983013444 - NHÀN" at bounding box center [170, 233] width 143 height 16
type input "0983013444"
type input "NHÀN"
type input "0983013444"
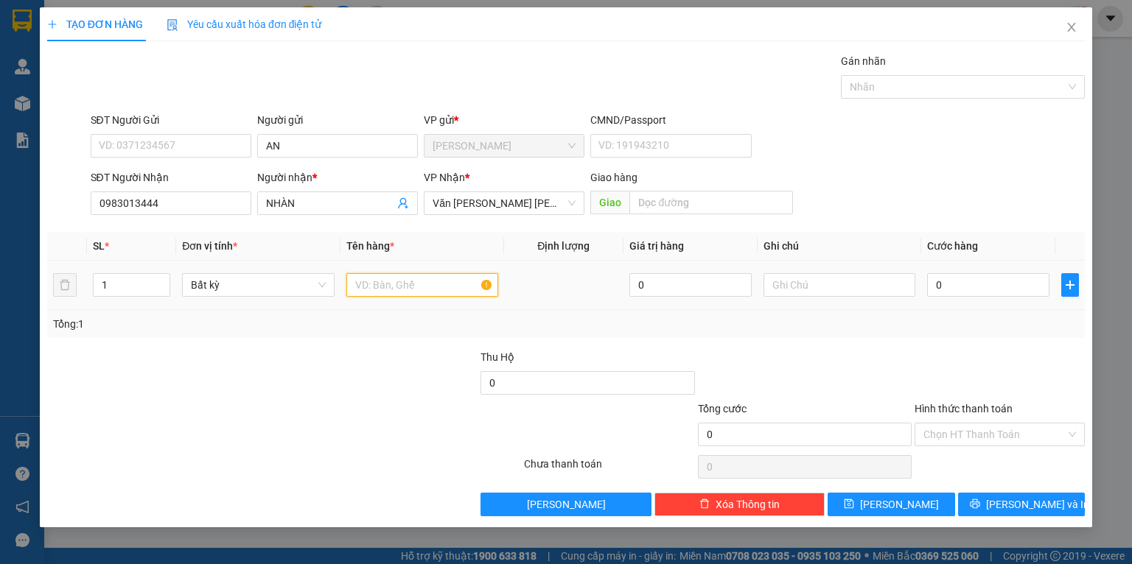
click at [384, 293] on input "text" at bounding box center [422, 285] width 152 height 24
type input "Y"
type input "[GEOGRAPHIC_DATA]"
click at [357, 380] on div at bounding box center [370, 375] width 217 height 52
click at [968, 286] on input "0" at bounding box center [988, 285] width 122 height 24
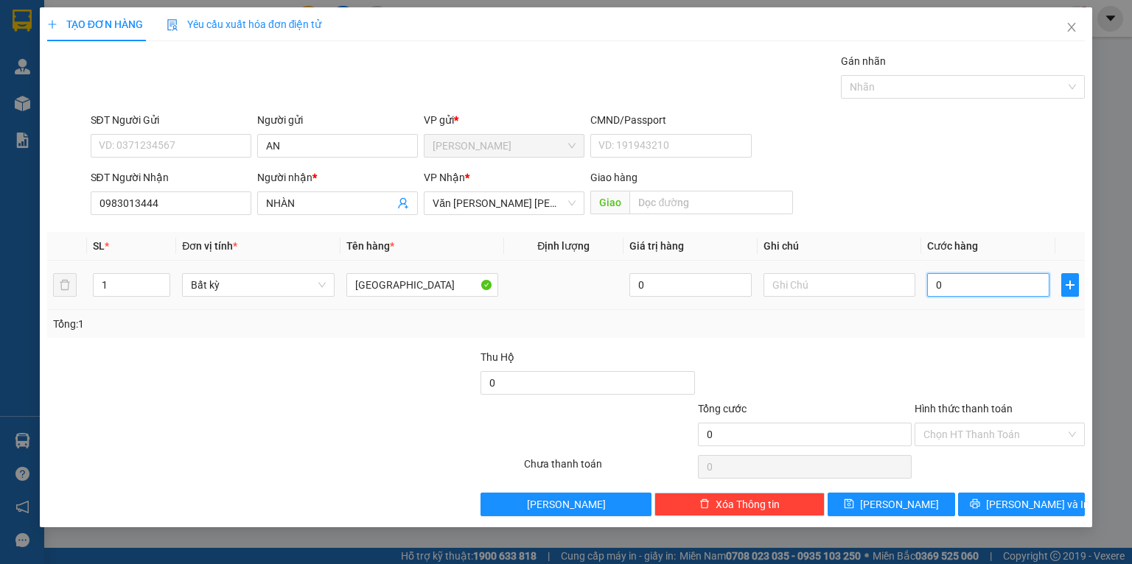
type input "6"
type input "60"
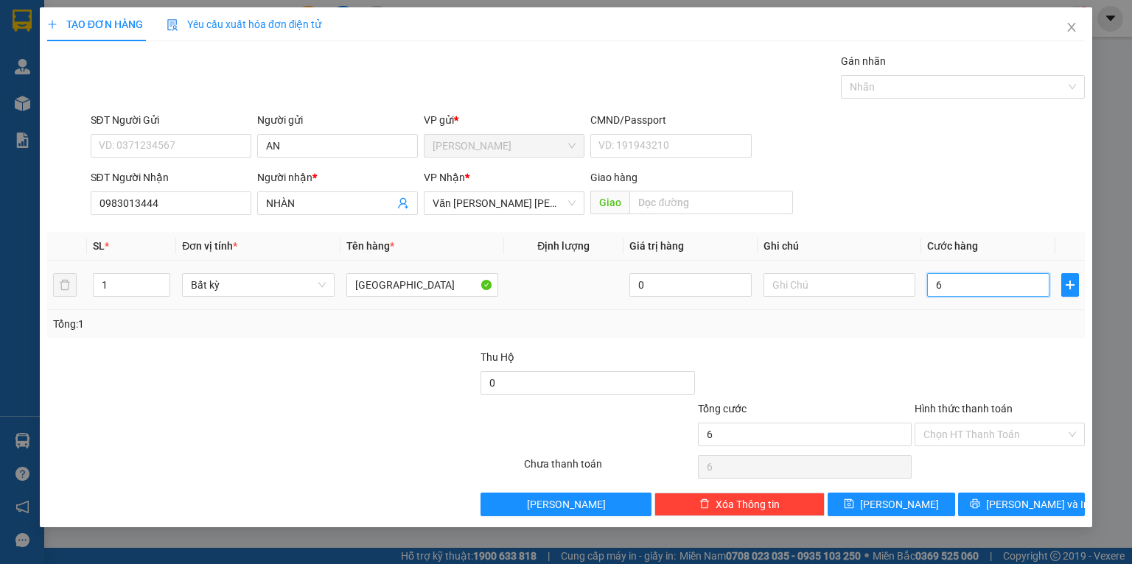
type input "60"
type input "60.000"
click at [964, 304] on td "60.000" at bounding box center [988, 285] width 134 height 49
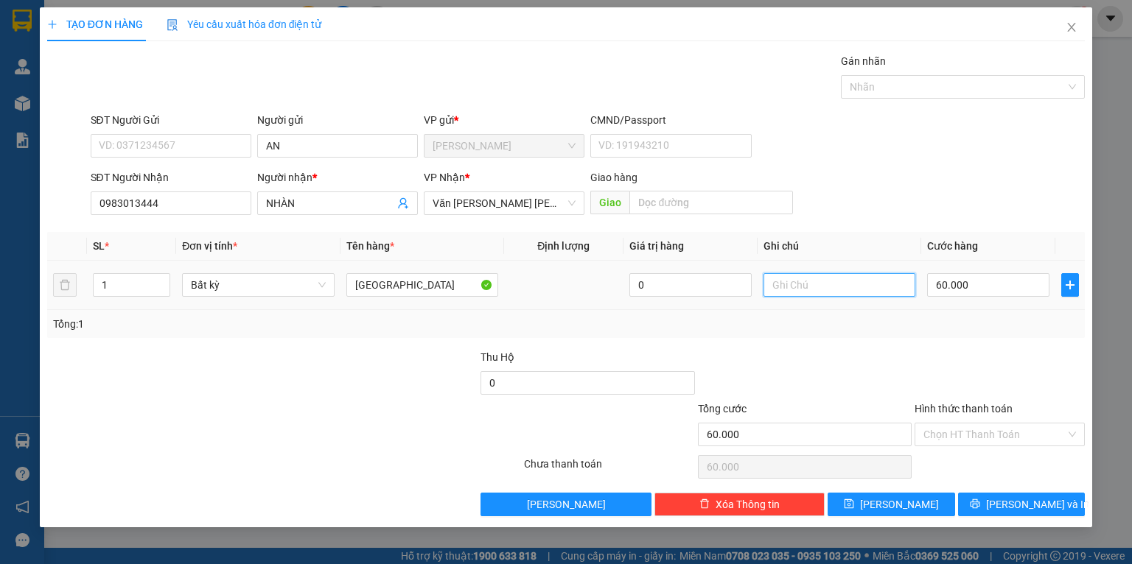
click at [821, 286] on input "text" at bounding box center [839, 285] width 152 height 24
type input "D"
type input "ĐTN"
click at [808, 328] on div "Tổng: 1" at bounding box center [566, 324] width 1026 height 16
click at [963, 439] on input "Hình thức thanh toán" at bounding box center [994, 435] width 142 height 22
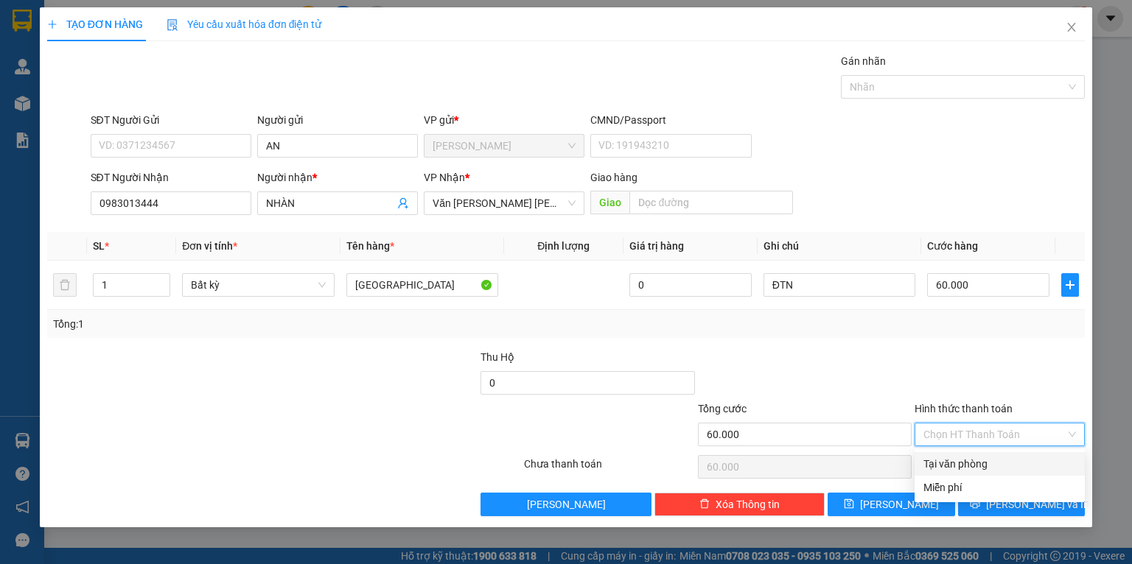
click at [937, 458] on div "Tại văn phòng" at bounding box center [999, 464] width 153 height 16
type input "0"
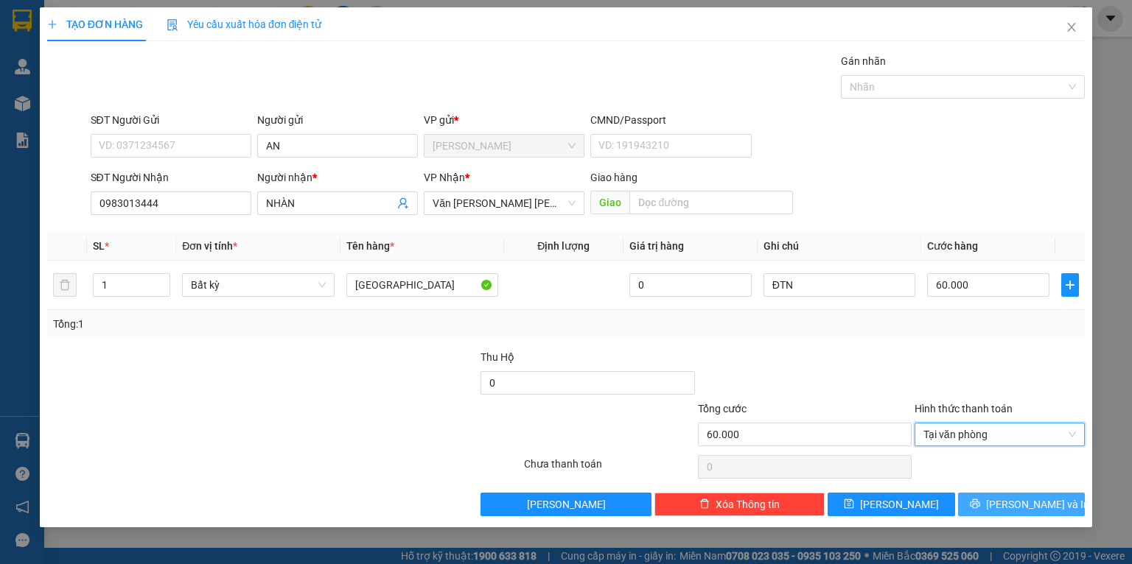
click at [981, 498] on button "[PERSON_NAME] và In" at bounding box center [1021, 505] width 127 height 24
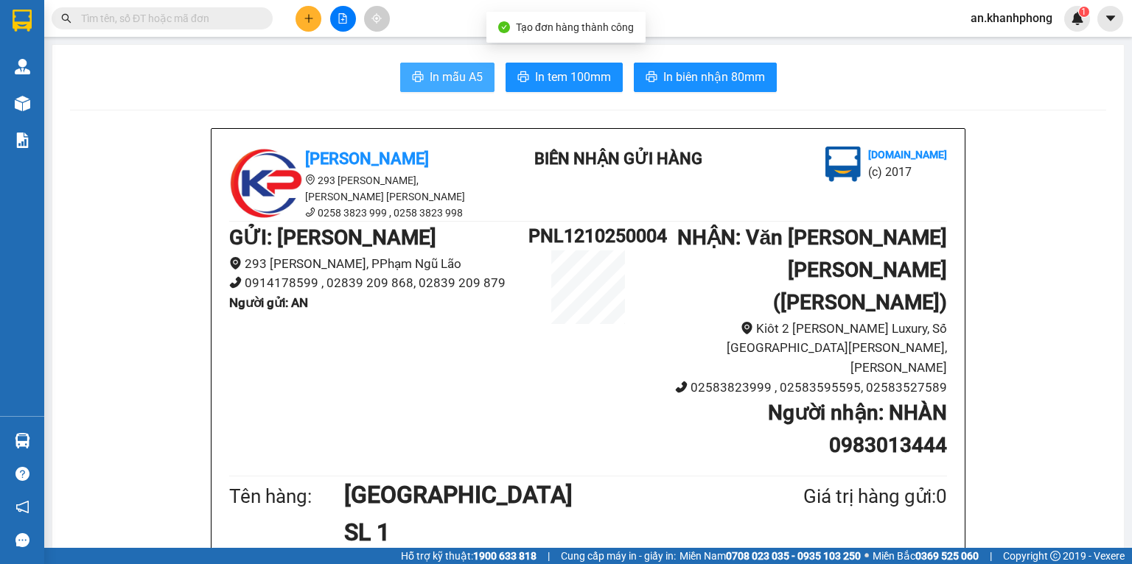
click at [436, 65] on button "In mẫu A5" at bounding box center [447, 77] width 94 height 29
click at [158, 22] on input "text" at bounding box center [168, 18] width 174 height 16
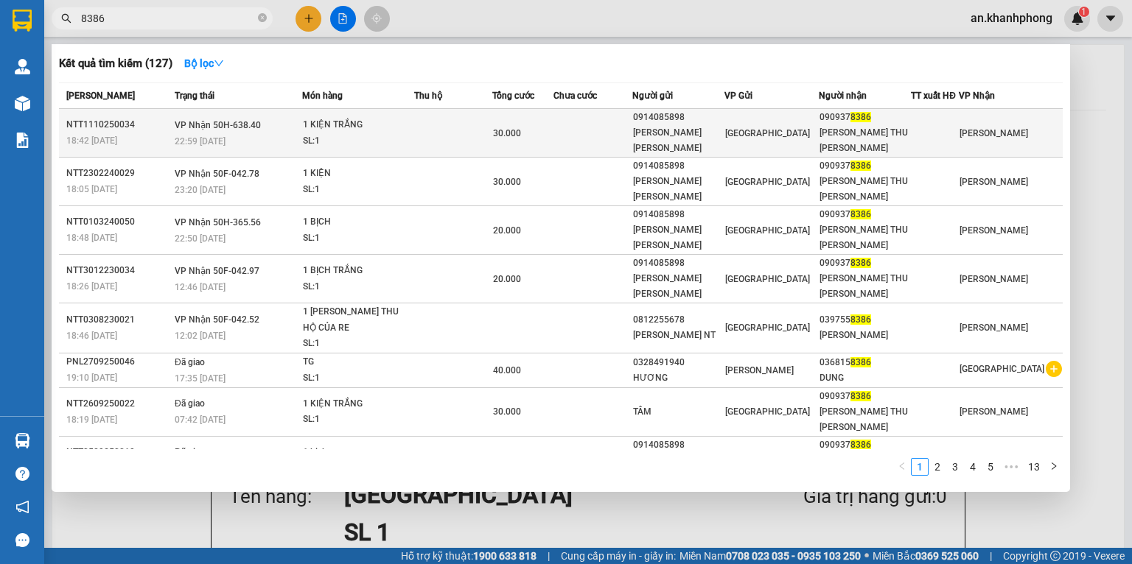
type input "8386"
click at [596, 126] on td at bounding box center [592, 133] width 79 height 49
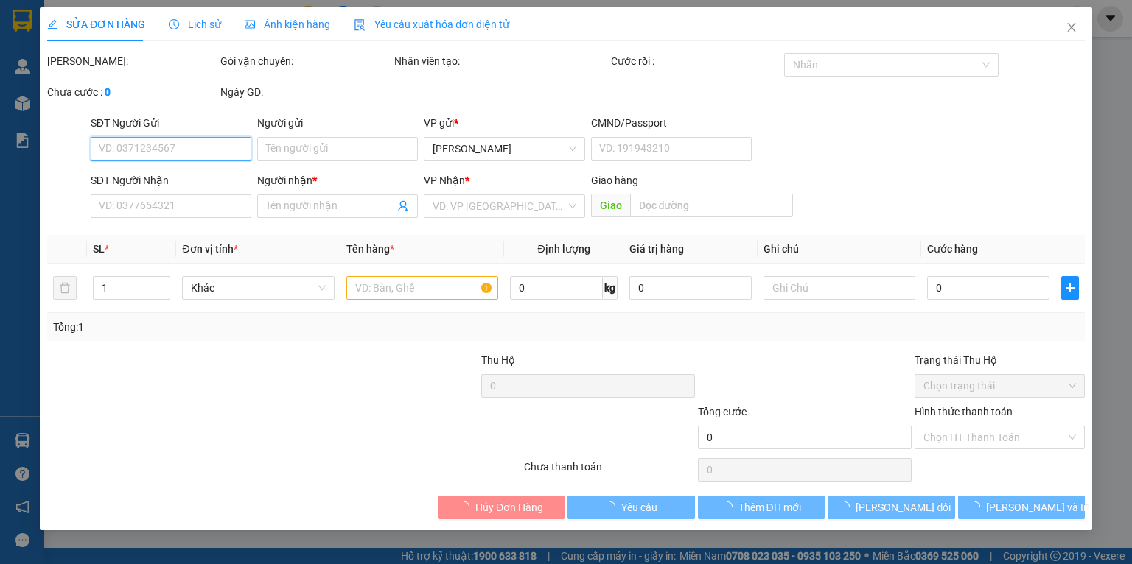
type input "0914085898"
type input "TRẦN THANH TÙNG"
type input "0909378386"
type input "TRẦN THU HUYỀN"
type input "30.000"
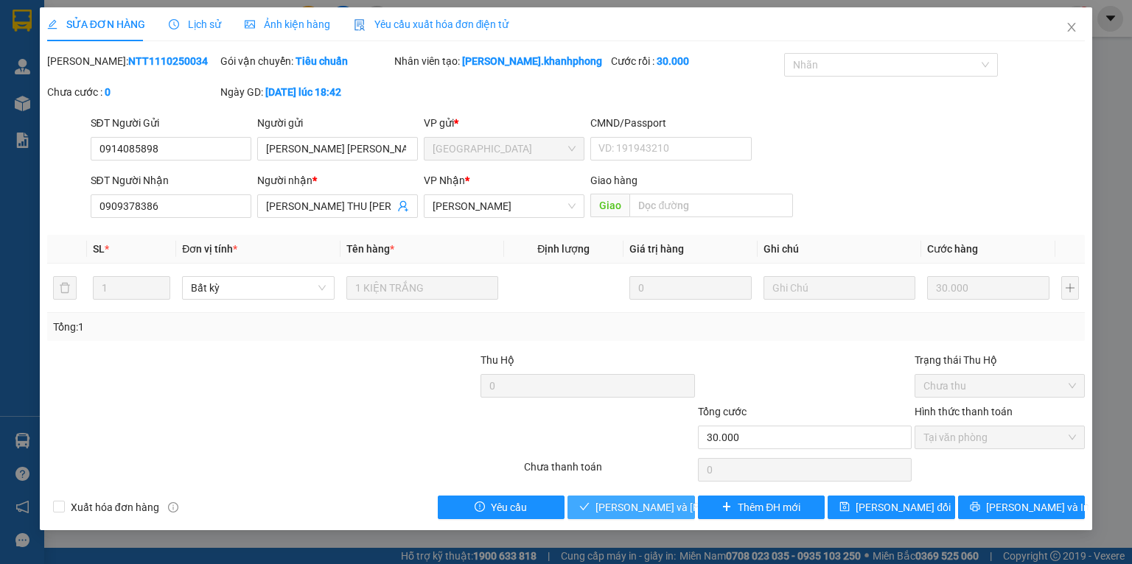
click at [637, 503] on span "[PERSON_NAME] và Giao hàng" at bounding box center [694, 508] width 199 height 16
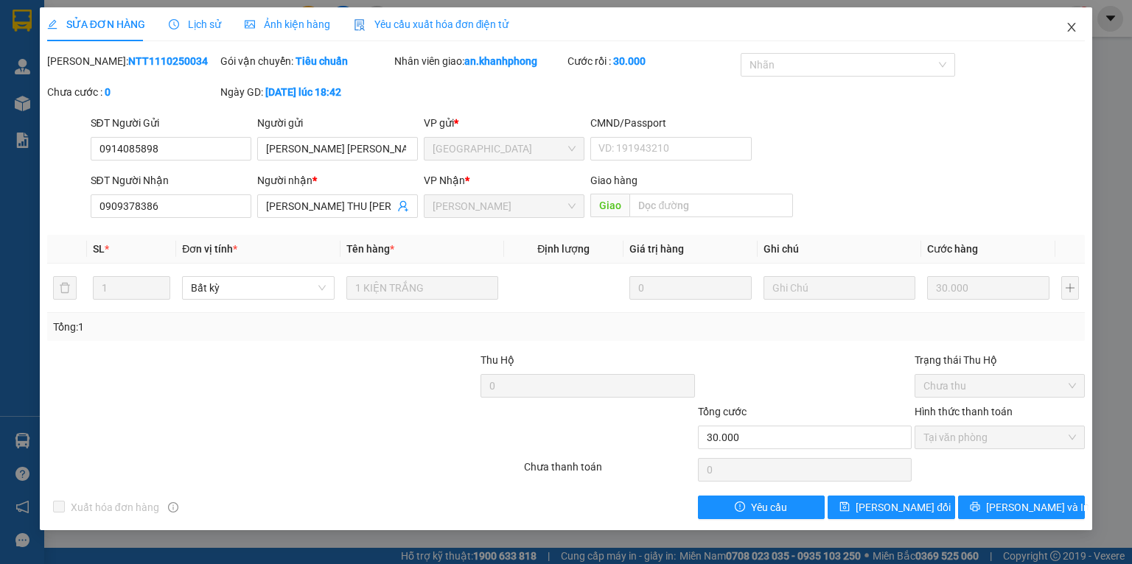
click at [1069, 32] on icon "close" at bounding box center [1071, 27] width 12 height 12
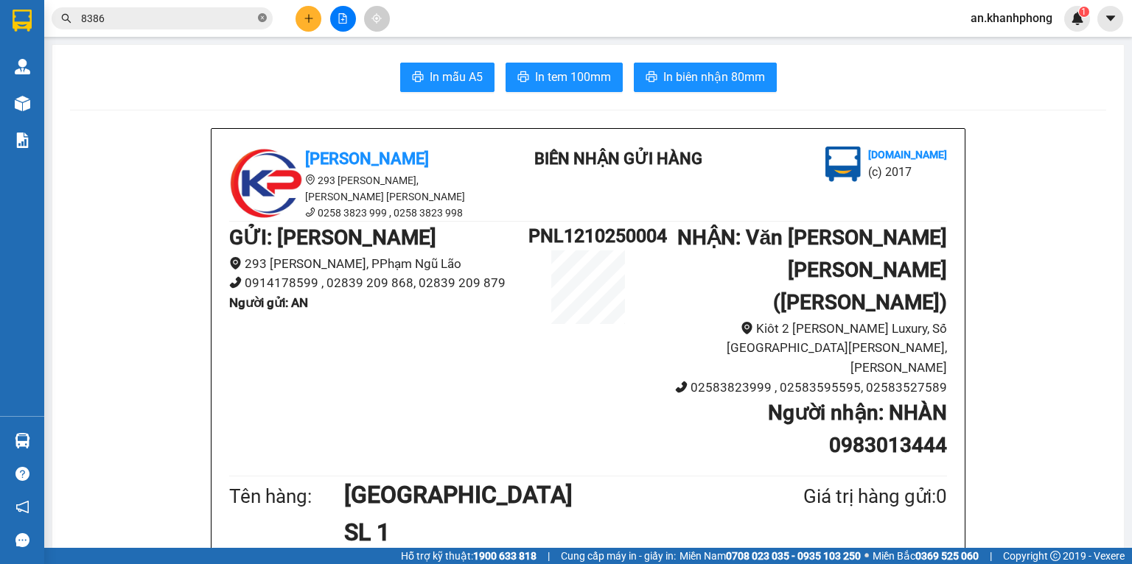
click at [258, 21] on icon "close-circle" at bounding box center [262, 17] width 9 height 9
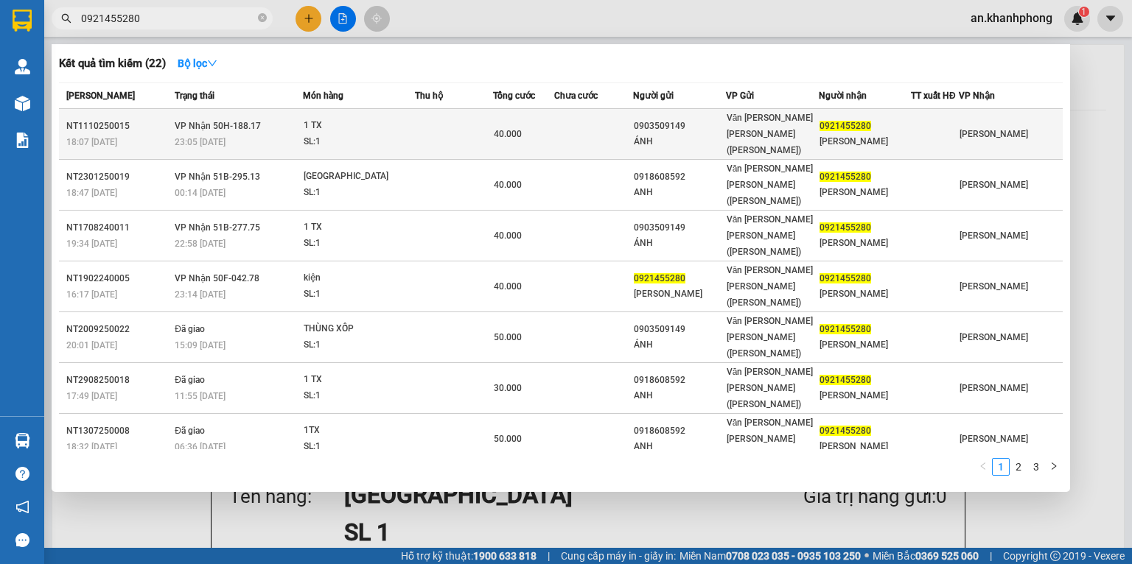
type input "0921455280"
click at [596, 122] on td at bounding box center [594, 134] width 80 height 51
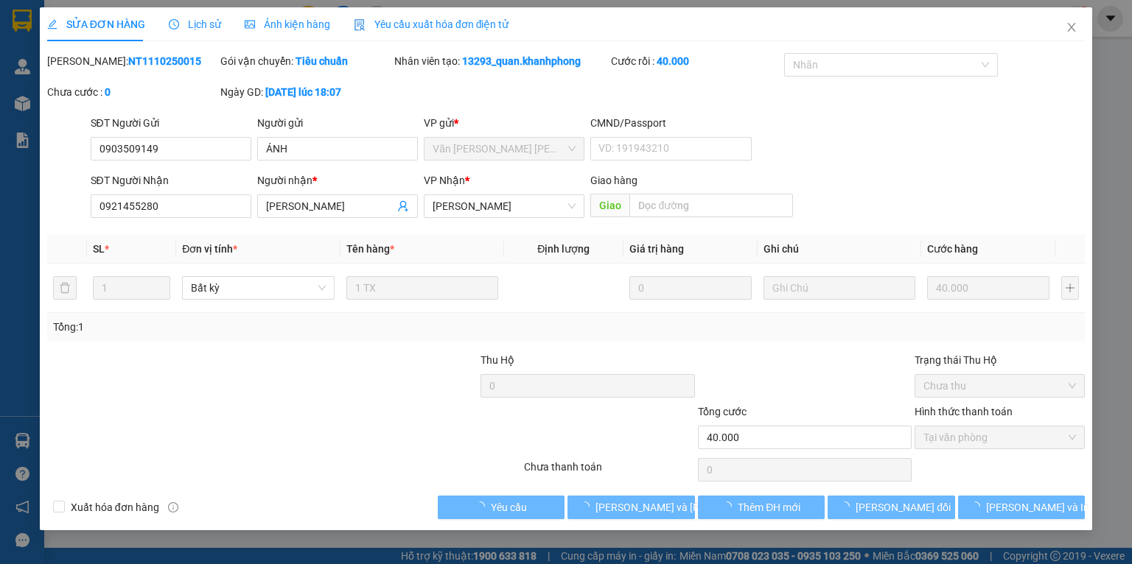
type input "0903509149"
type input "ÁNH"
type input "0921455280"
type input "KIM KHÁNH"
type input "40.000"
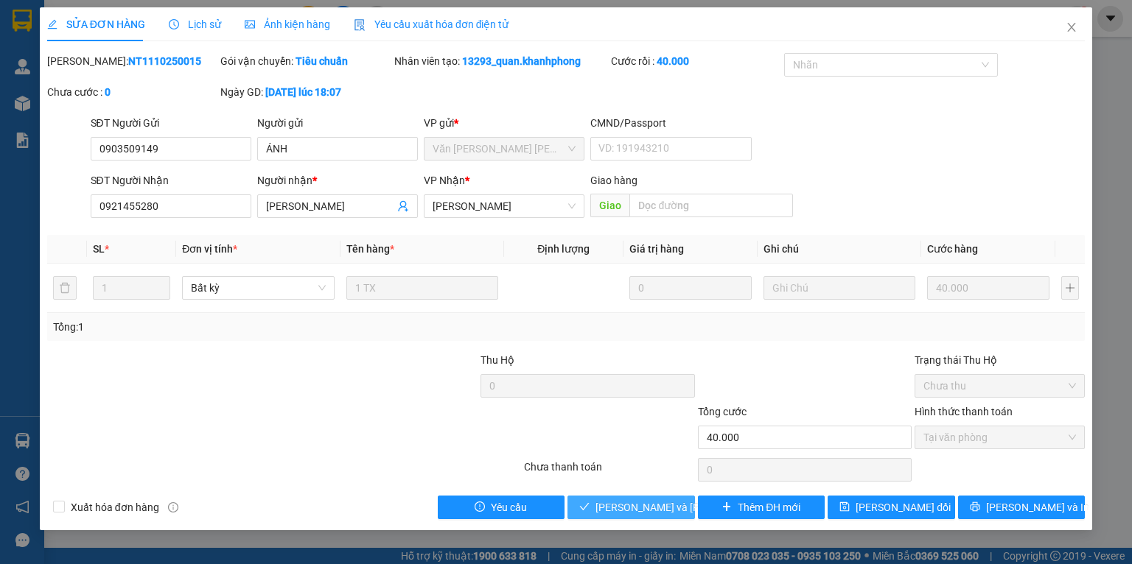
click at [620, 513] on span "[PERSON_NAME] và Giao hàng" at bounding box center [694, 508] width 199 height 16
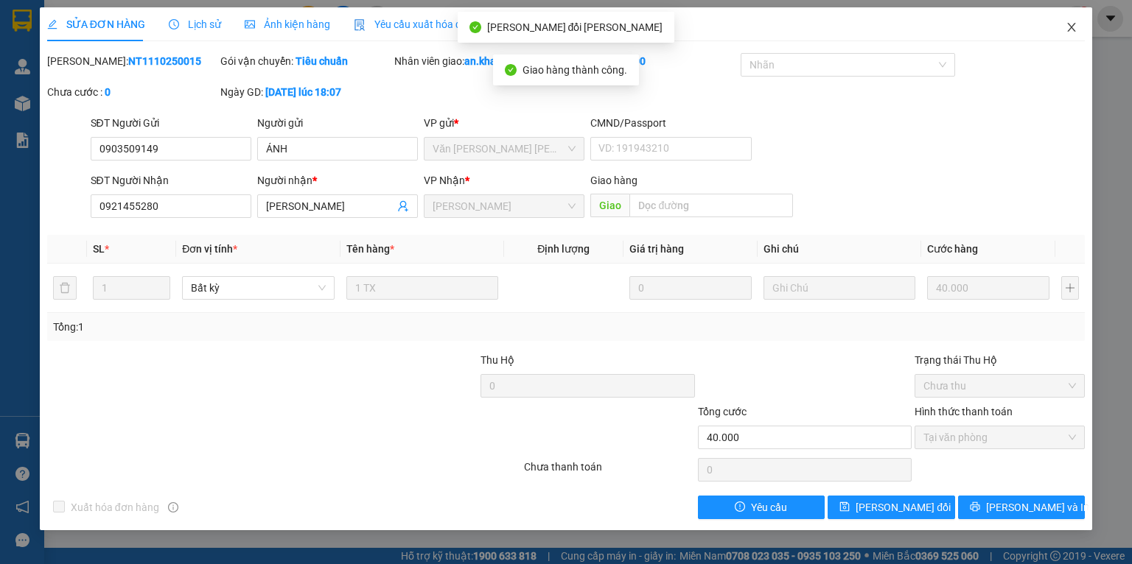
drag, startPoint x: 1071, startPoint y: 33, endPoint x: 943, endPoint y: 43, distance: 128.6
click at [1073, 33] on icon "close" at bounding box center [1071, 27] width 12 height 12
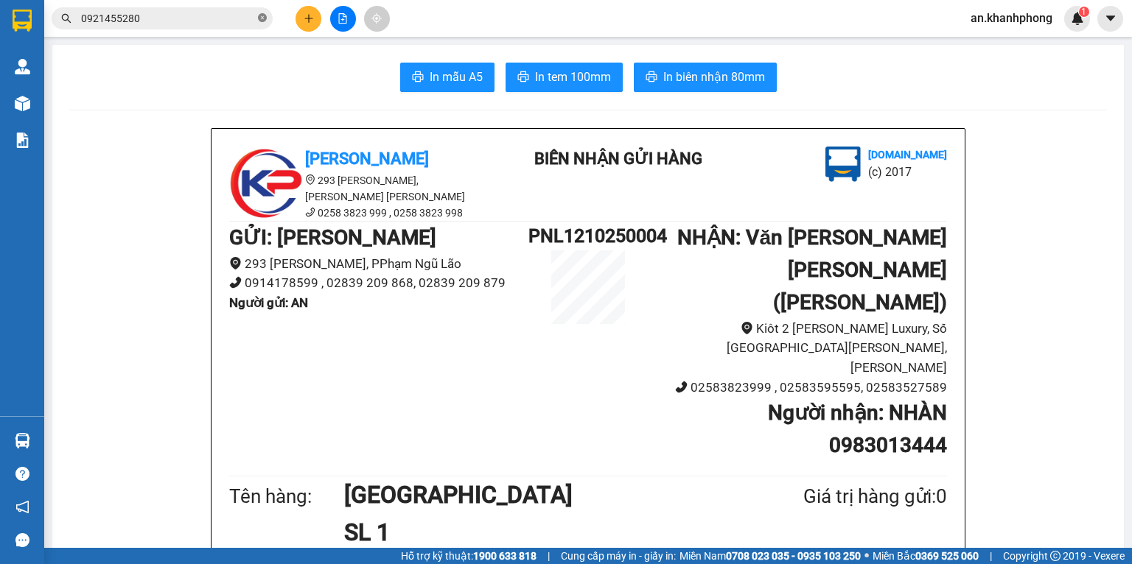
click at [266, 15] on icon "close-circle" at bounding box center [262, 17] width 9 height 9
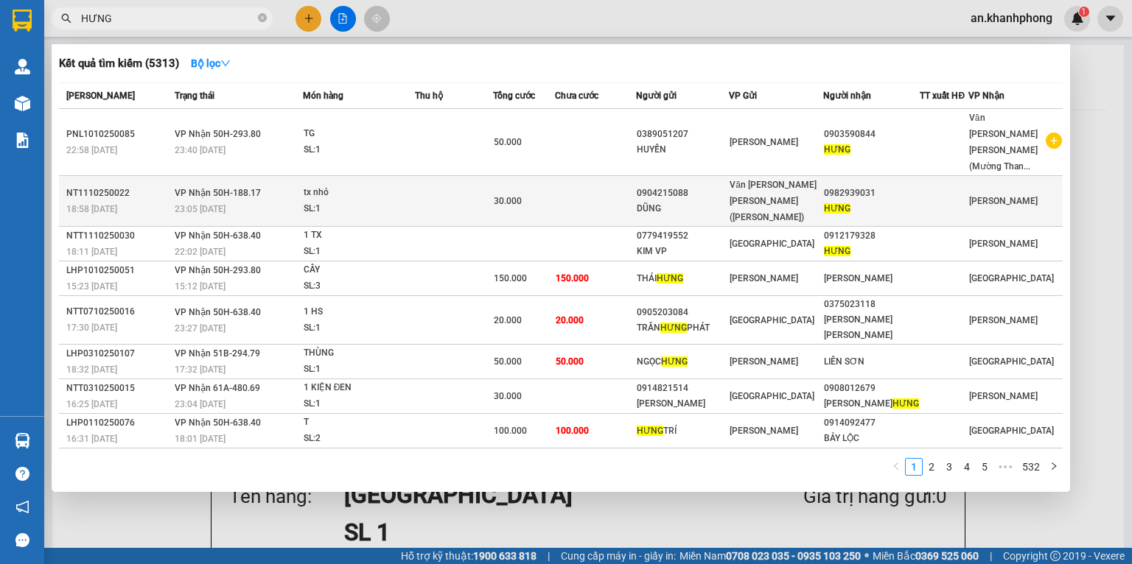
type input "HƯNG"
click at [554, 193] on div "30.000" at bounding box center [524, 201] width 60 height 16
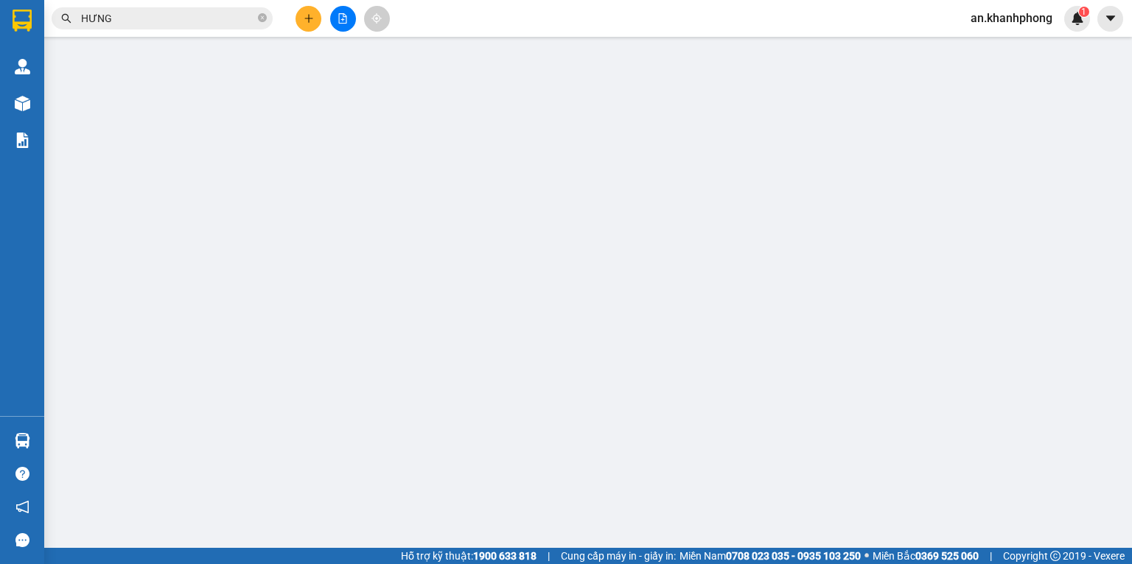
type input "0904215088"
type input "DŨNG"
type input "0982939031"
type input "HƯNG"
type input "30.000"
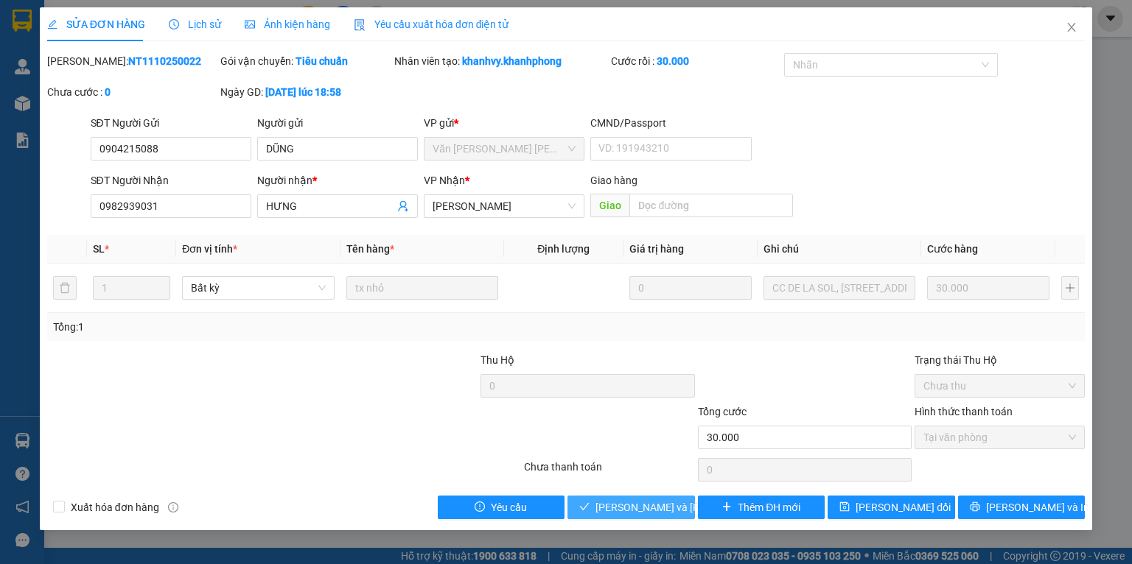
click at [578, 503] on button "[PERSON_NAME] và Giao hàng" at bounding box center [630, 508] width 127 height 24
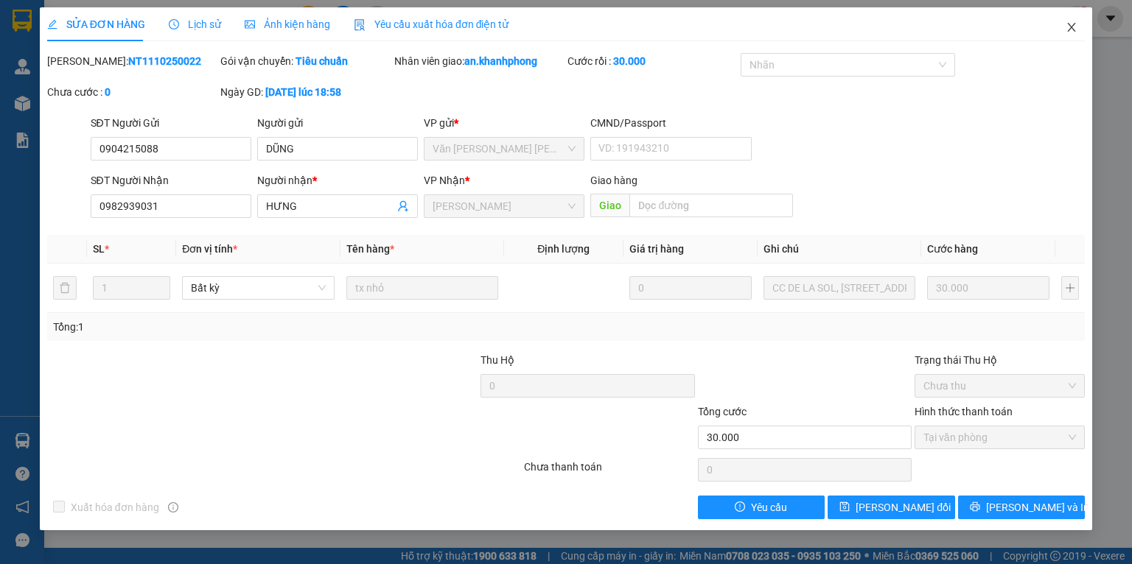
click at [1077, 32] on span "Close" at bounding box center [1071, 27] width 41 height 41
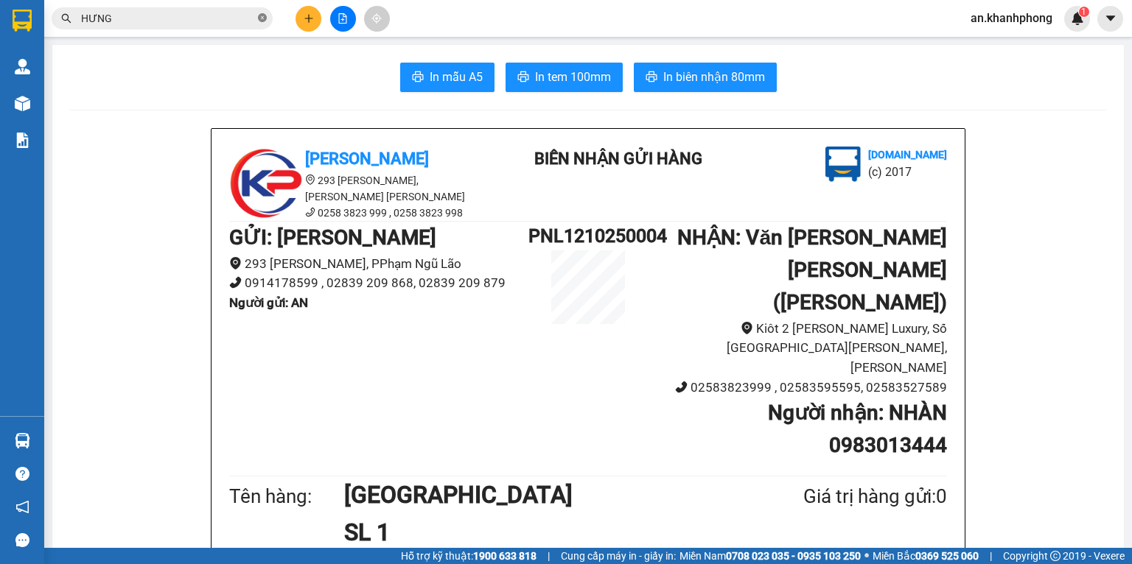
click at [264, 20] on icon "close-circle" at bounding box center [262, 17] width 9 height 9
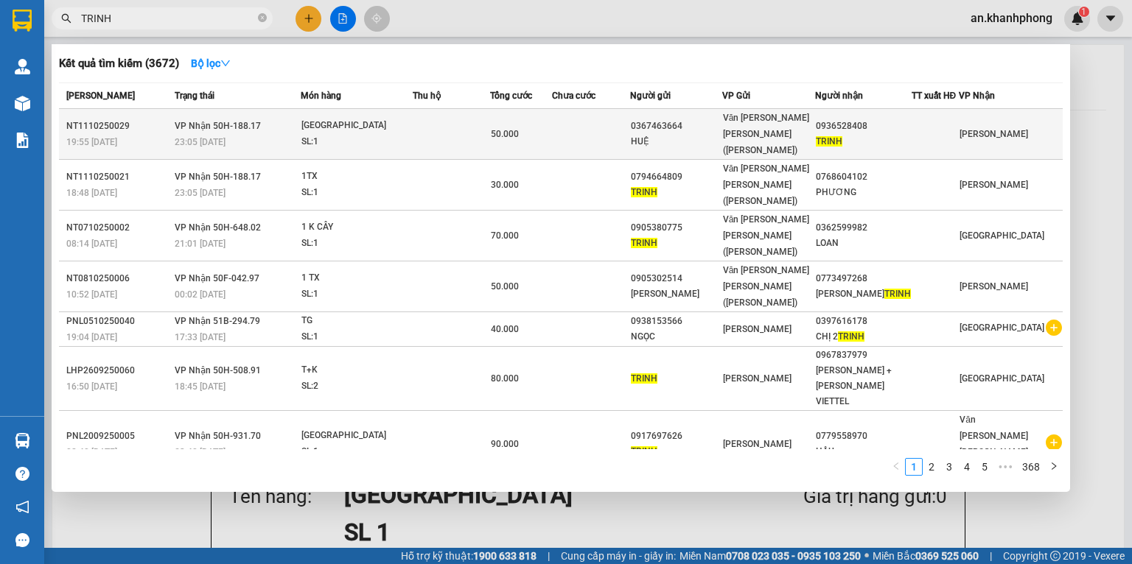
type input "TRINH"
click at [473, 121] on td at bounding box center [451, 134] width 77 height 51
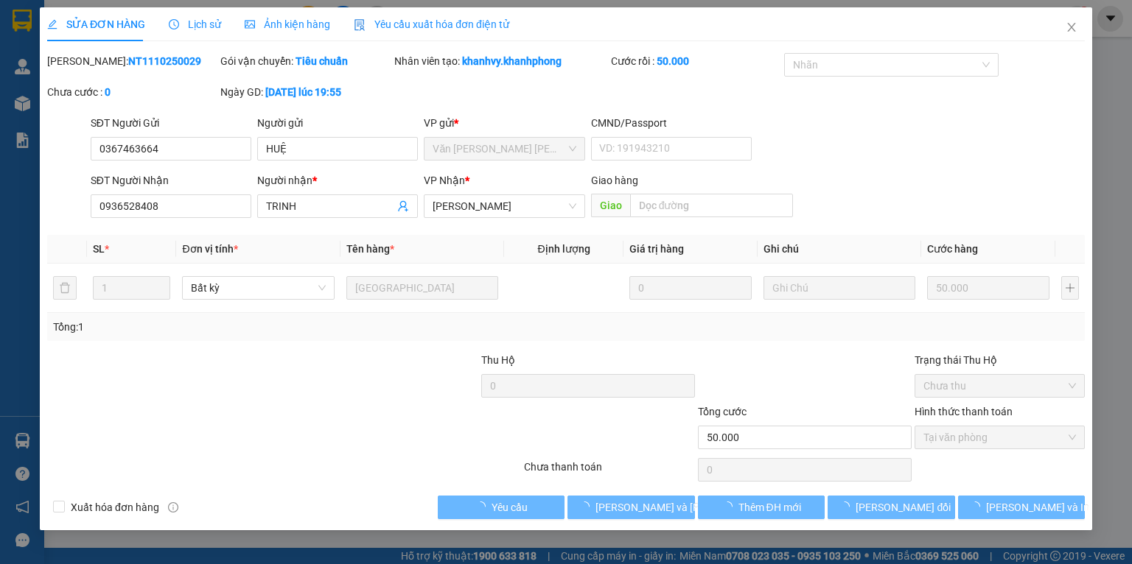
type input "0367463664"
type input "HUỆ"
type input "0936528408"
type input "TRINH"
type input "50.000"
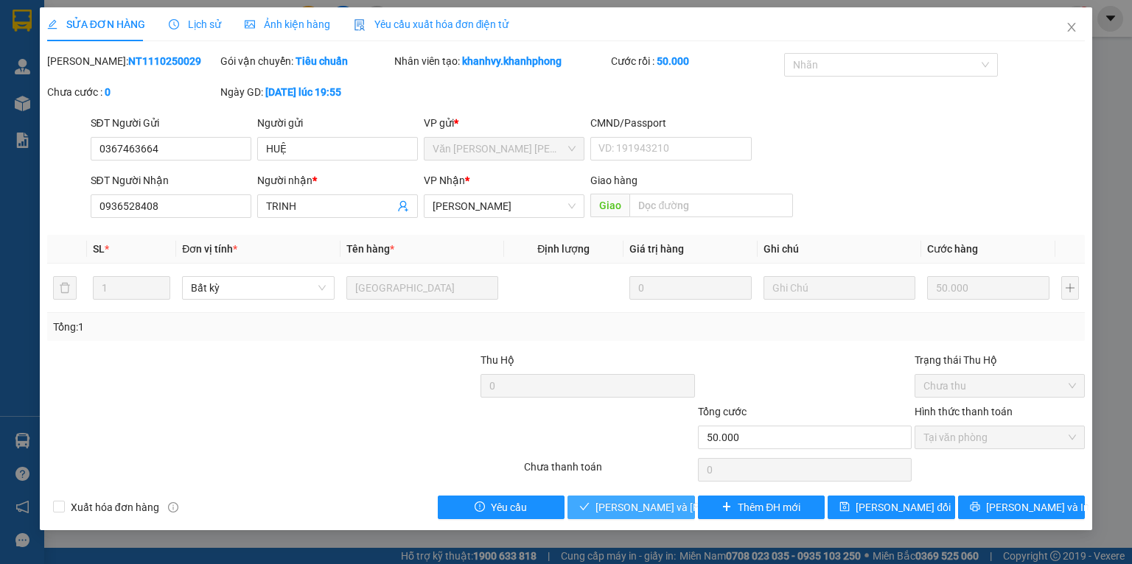
click at [631, 500] on span "[PERSON_NAME] và Giao hàng" at bounding box center [694, 508] width 199 height 16
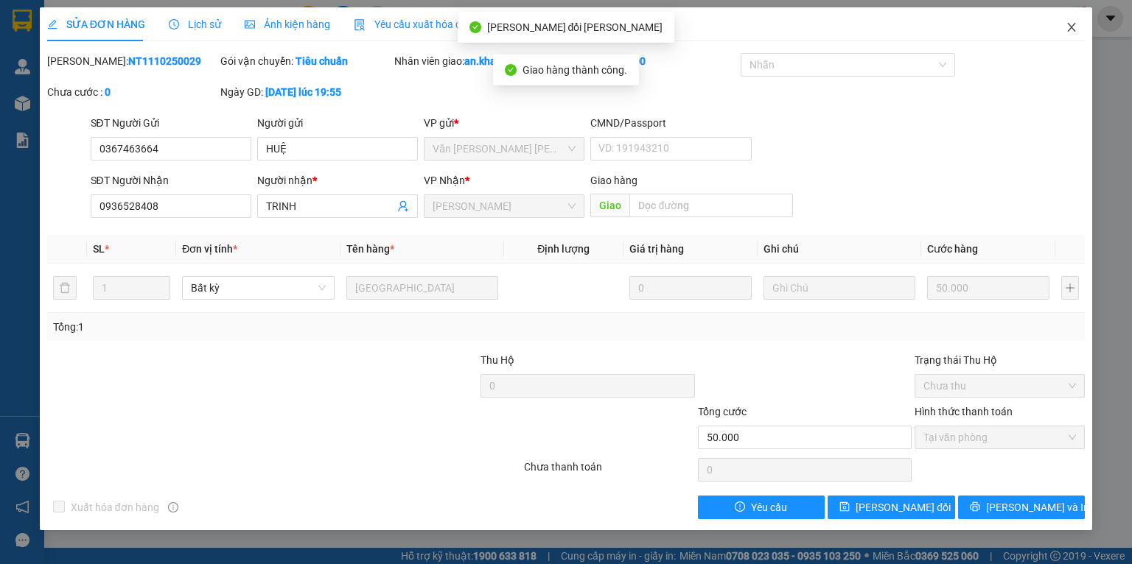
click at [1066, 31] on icon "close" at bounding box center [1071, 27] width 12 height 12
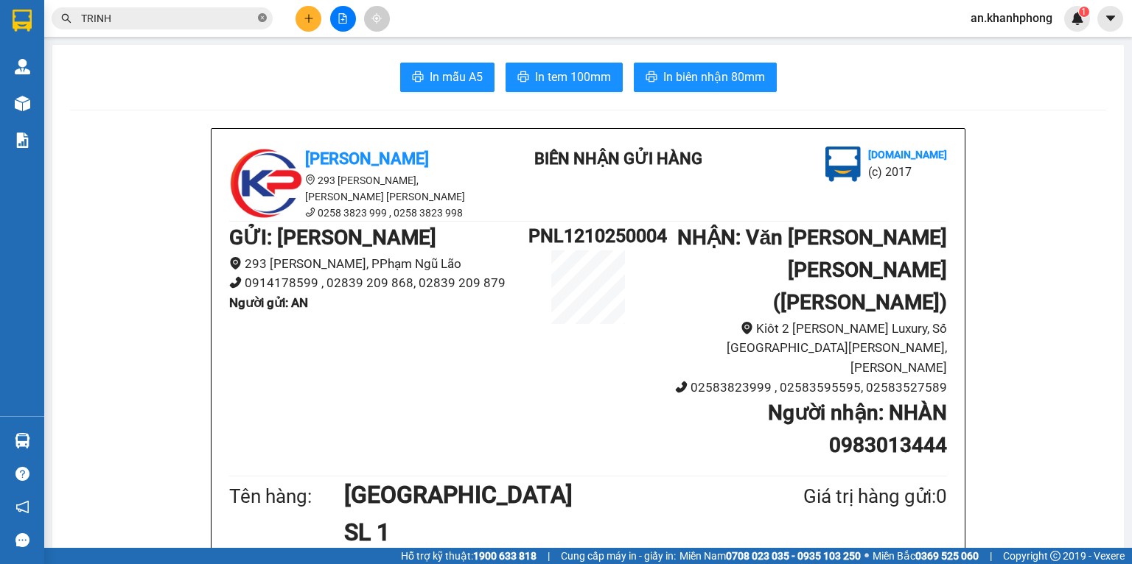
click at [264, 19] on icon "close-circle" at bounding box center [262, 17] width 9 height 9
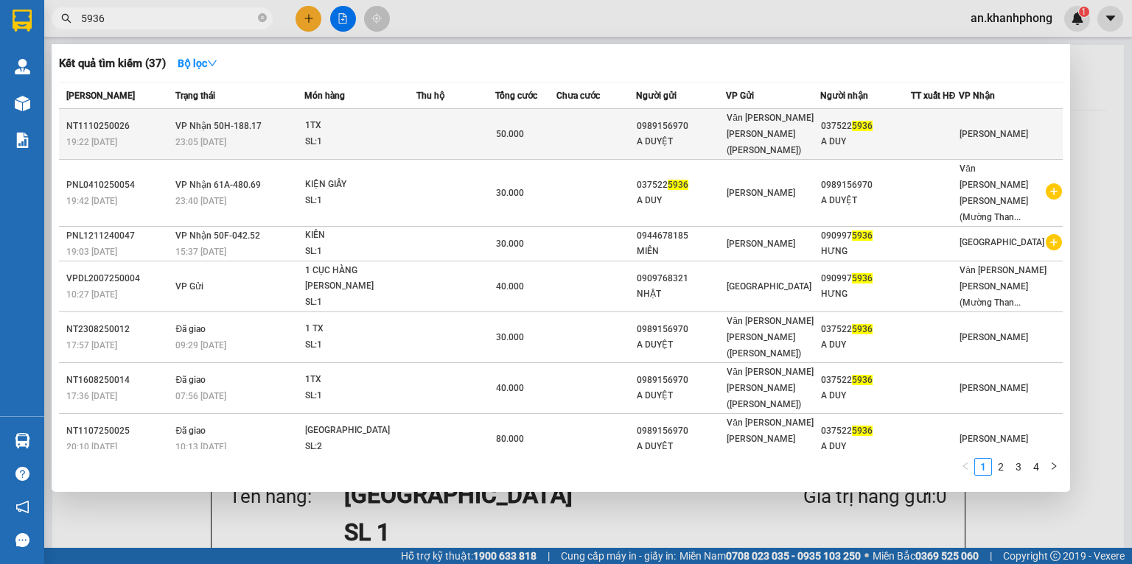
type input "5936"
click at [621, 130] on td at bounding box center [596, 134] width 80 height 51
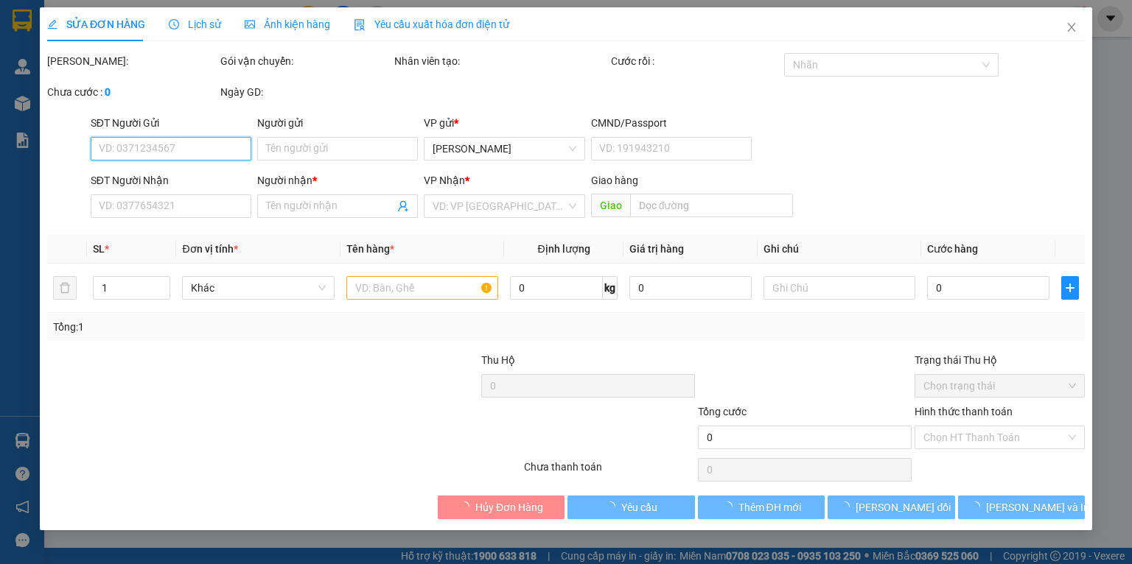
type input "0989156970"
type input "A DUYỆT"
type input "0375225936"
type input "A DUY"
type input "50.000"
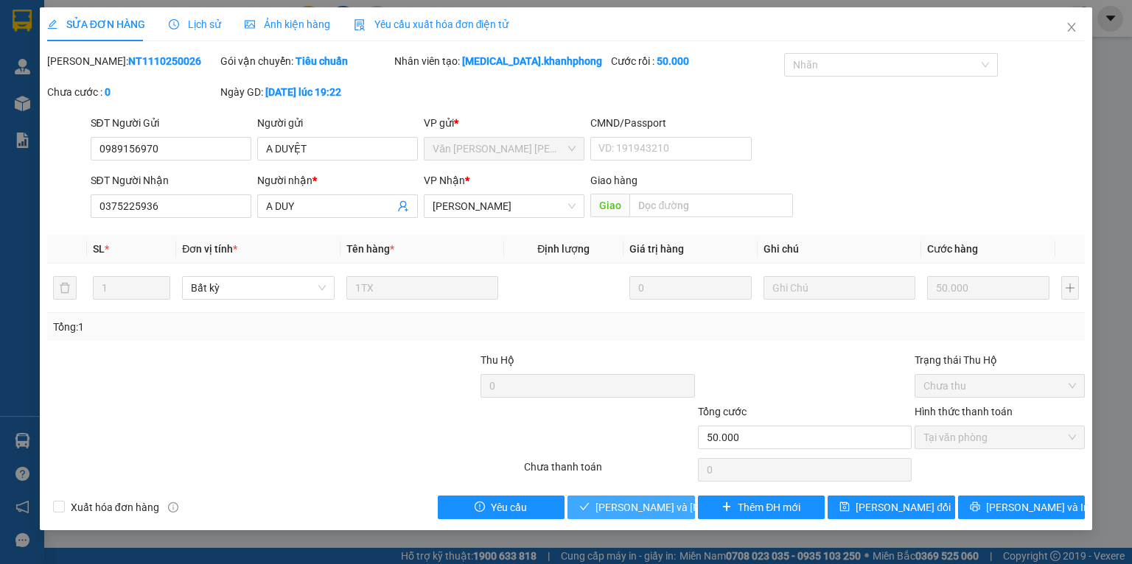
click at [587, 511] on icon "check" at bounding box center [584, 507] width 10 height 10
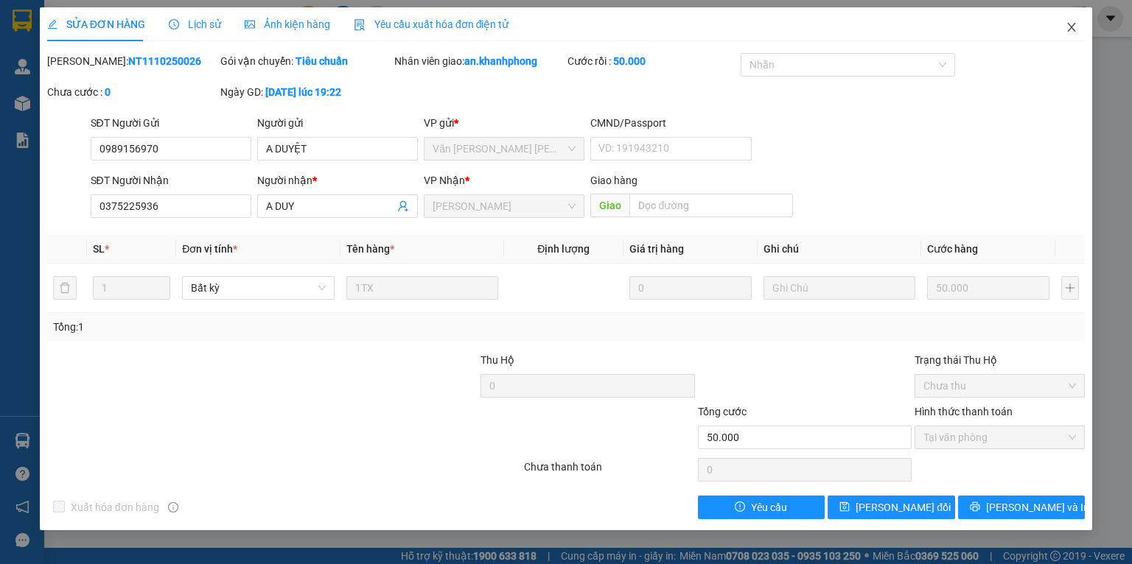
click at [1063, 24] on span "Close" at bounding box center [1071, 27] width 41 height 41
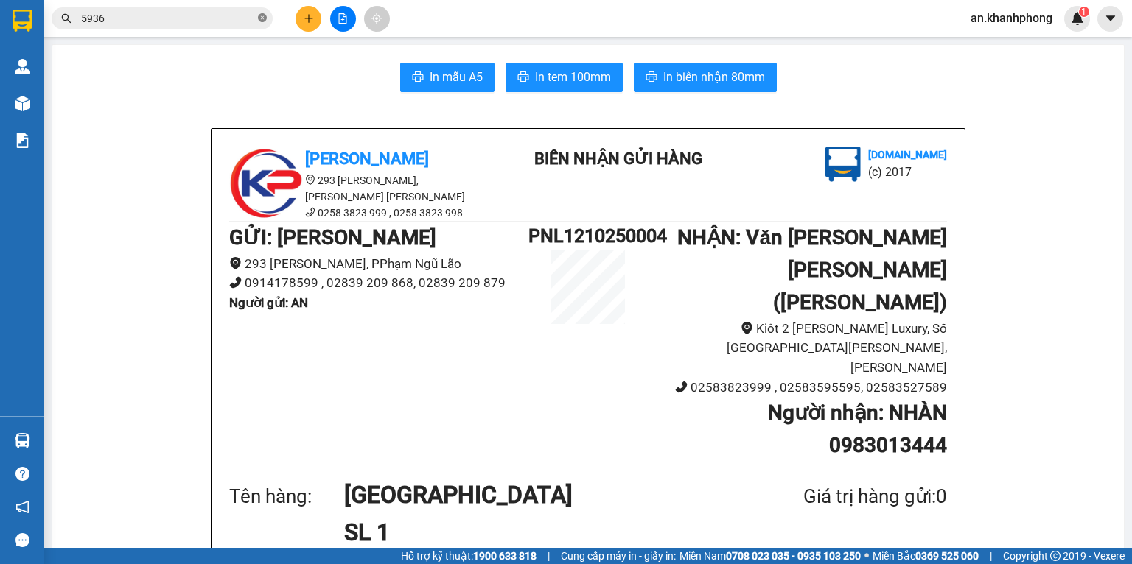
click at [258, 21] on icon "close-circle" at bounding box center [262, 17] width 9 height 9
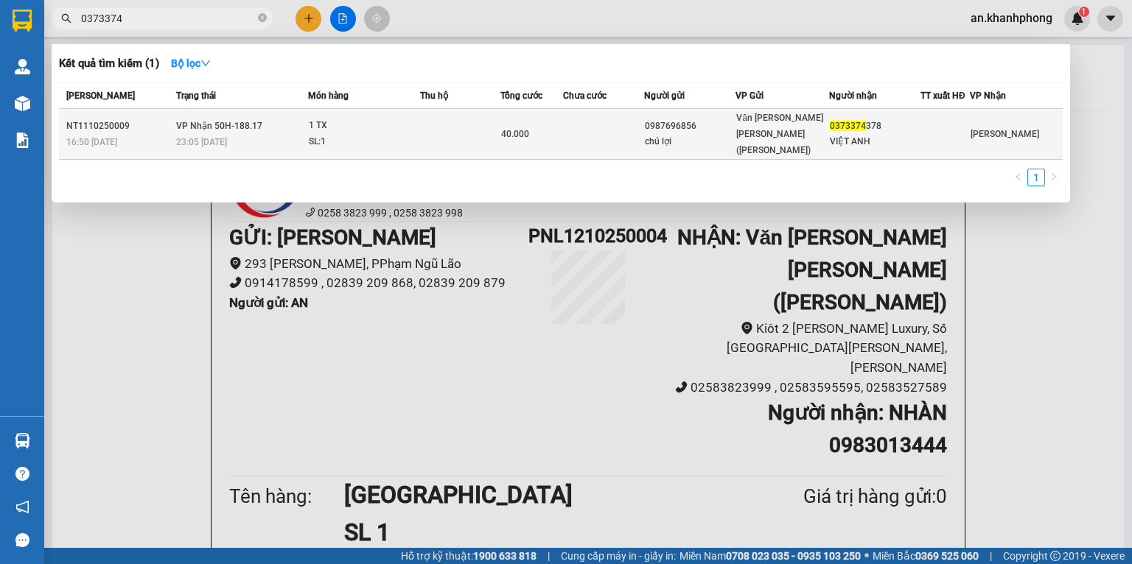
type input "0373374"
click at [705, 134] on div "chú lợi" at bounding box center [690, 141] width 90 height 15
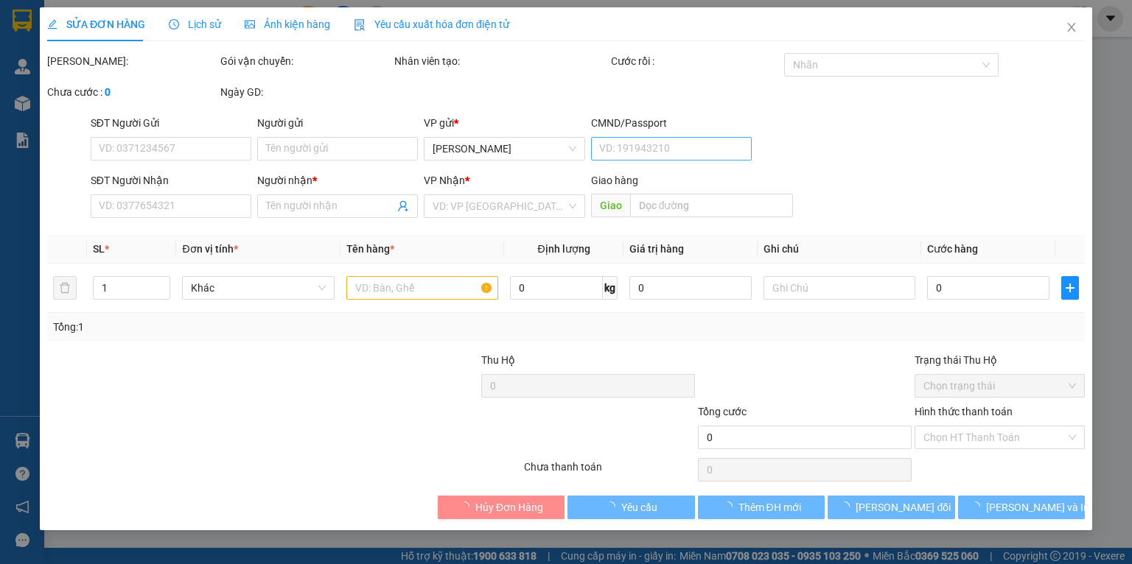
type input "0987696856"
type input "chú lợi"
type input "0373374378"
type input "VIỆT ANH"
type input "40.000"
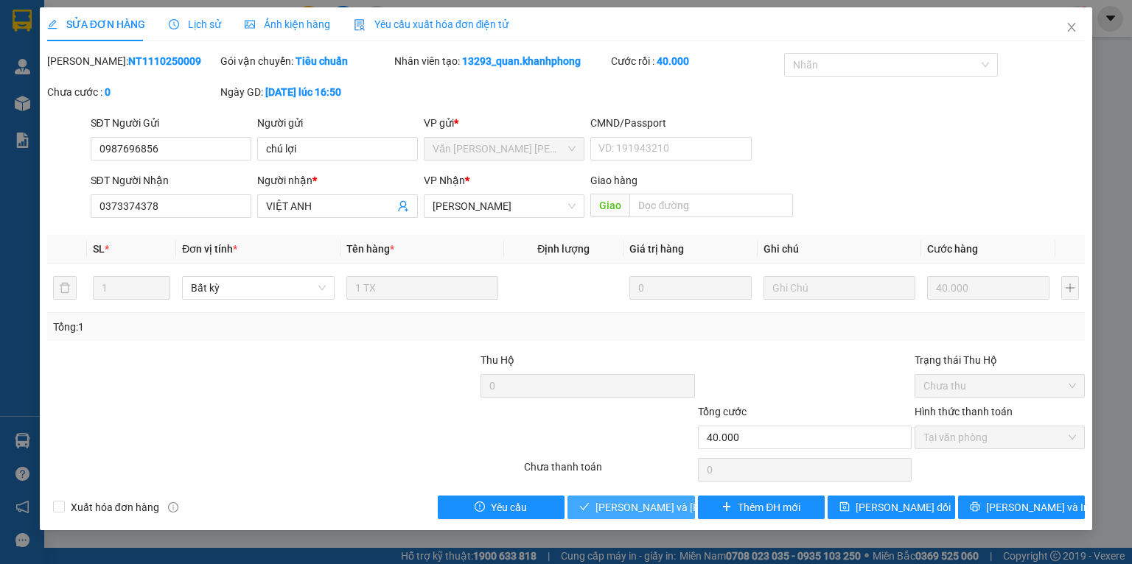
click at [629, 508] on span "[PERSON_NAME] và Giao hàng" at bounding box center [694, 508] width 199 height 16
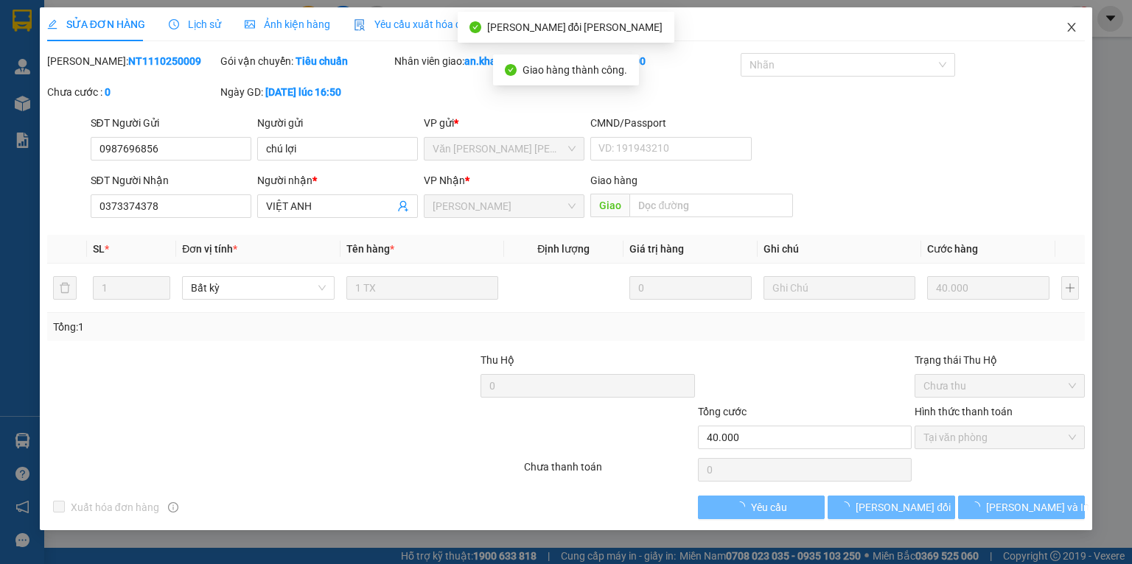
click at [1074, 29] on icon "close" at bounding box center [1071, 27] width 12 height 12
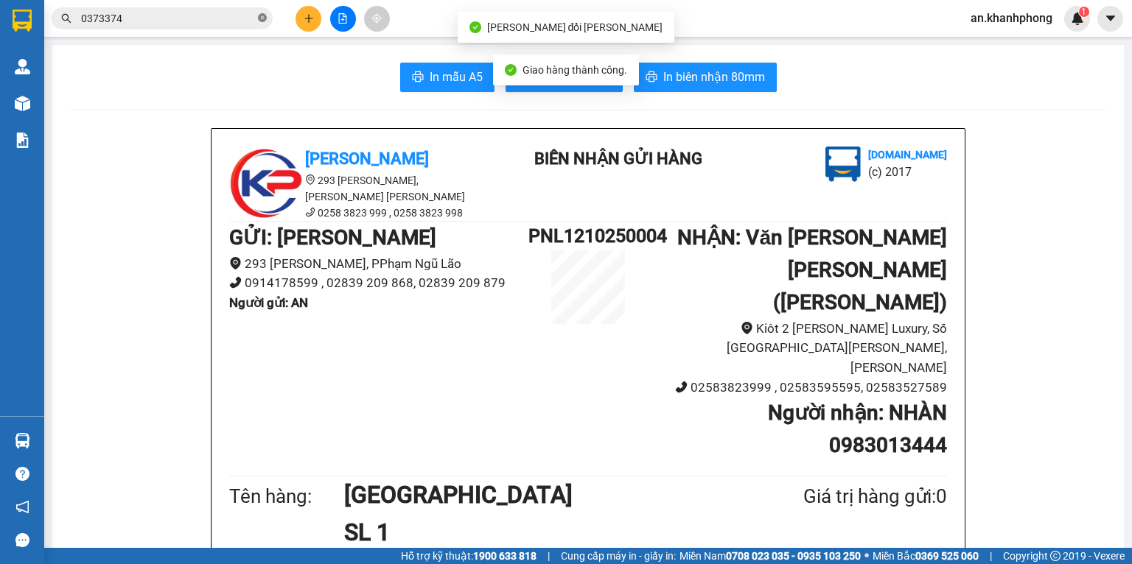
click at [258, 18] on icon "close-circle" at bounding box center [262, 17] width 9 height 9
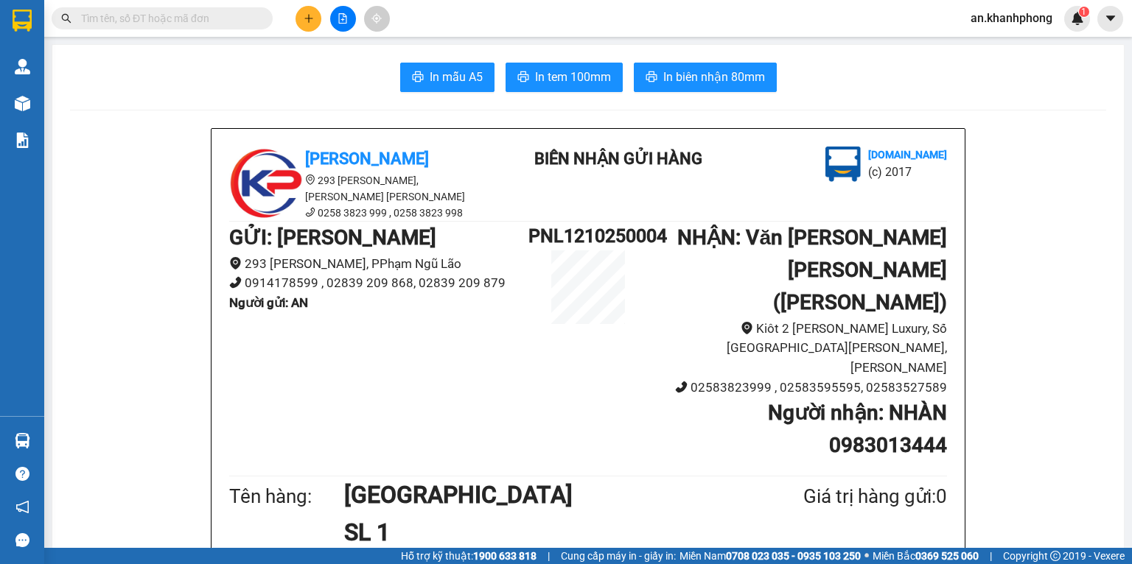
type input "4"
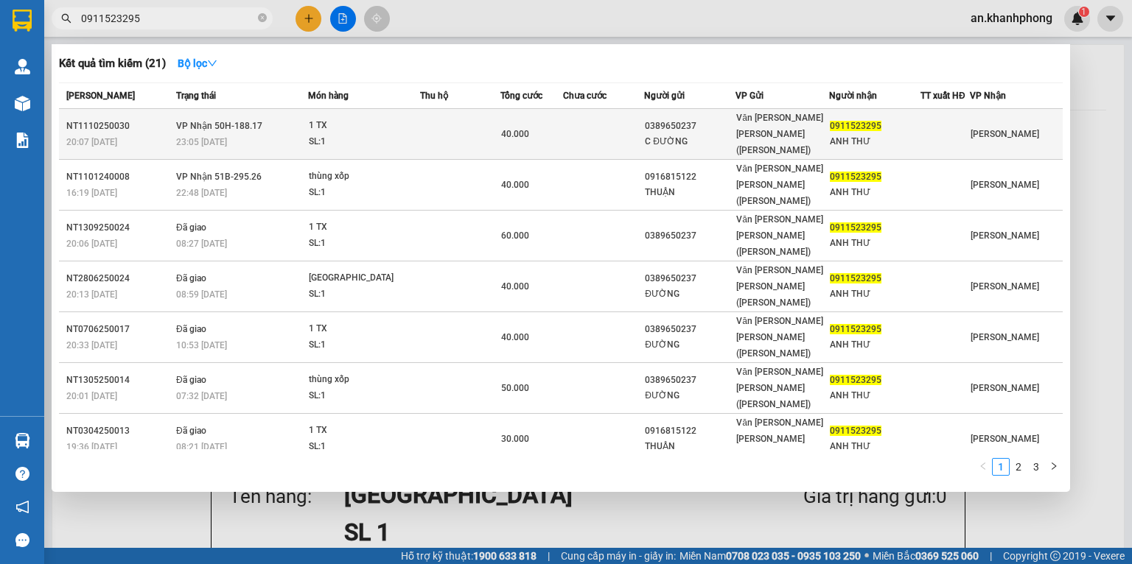
type input "0911523295"
click at [581, 116] on td at bounding box center [603, 134] width 81 height 51
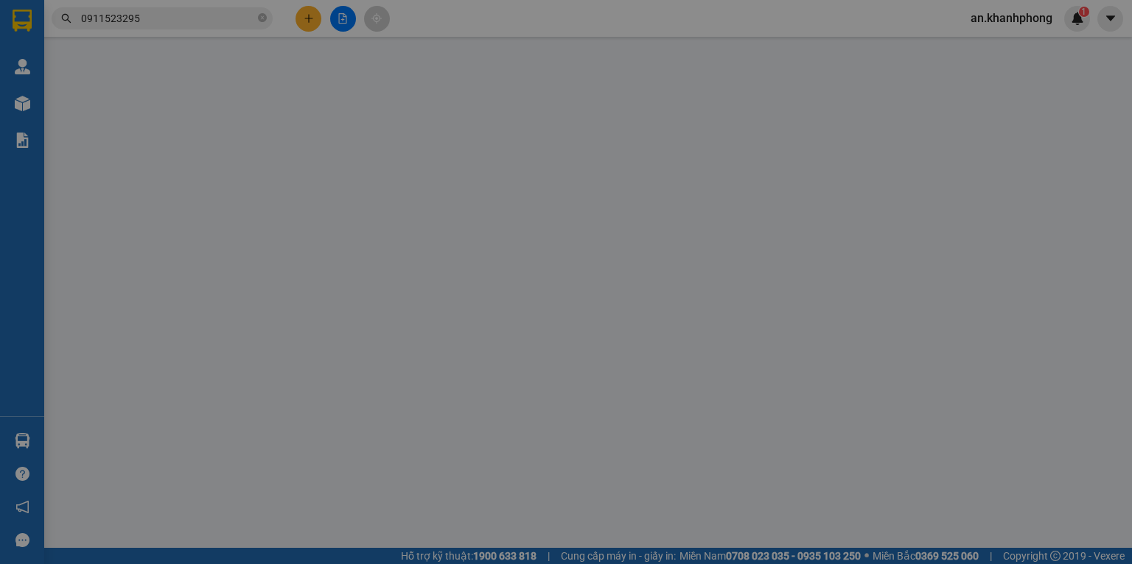
type input "0389650237"
type input "C ĐƯỜNG"
type input "0911523295"
type input "ANH THƯ"
type input "40.000"
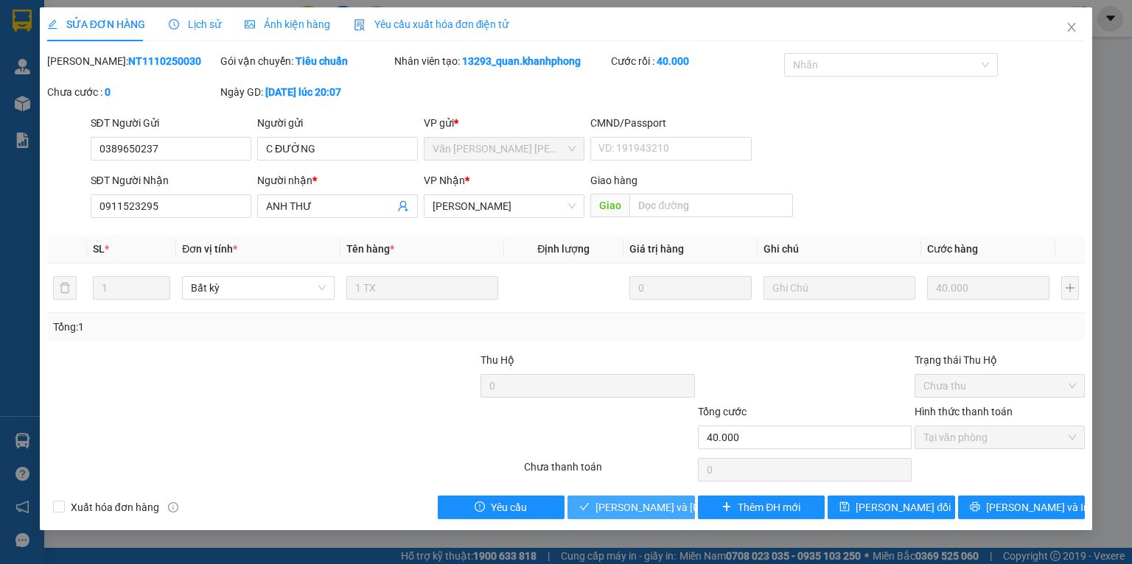
click at [676, 504] on span "[PERSON_NAME] và Giao hàng" at bounding box center [694, 508] width 199 height 16
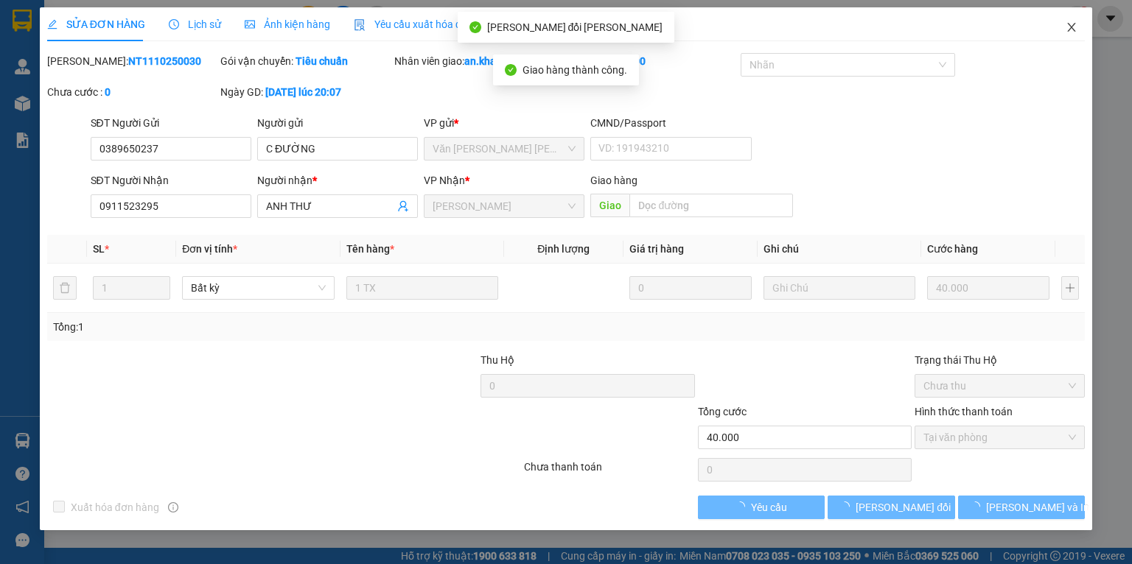
click at [1074, 28] on icon "close" at bounding box center [1071, 27] width 12 height 12
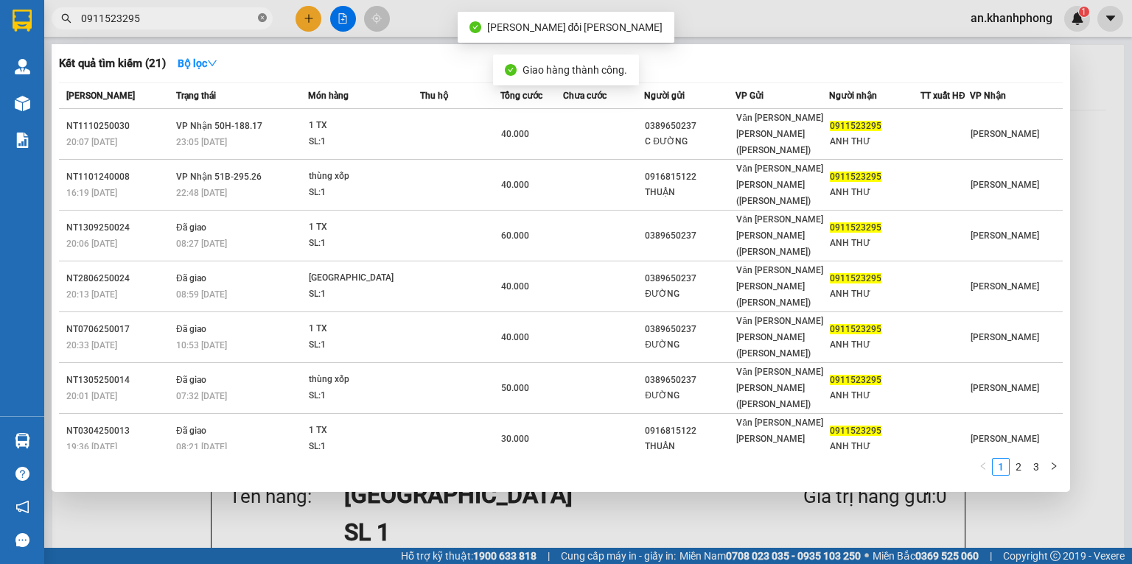
click at [265, 18] on icon "close-circle" at bounding box center [262, 17] width 9 height 9
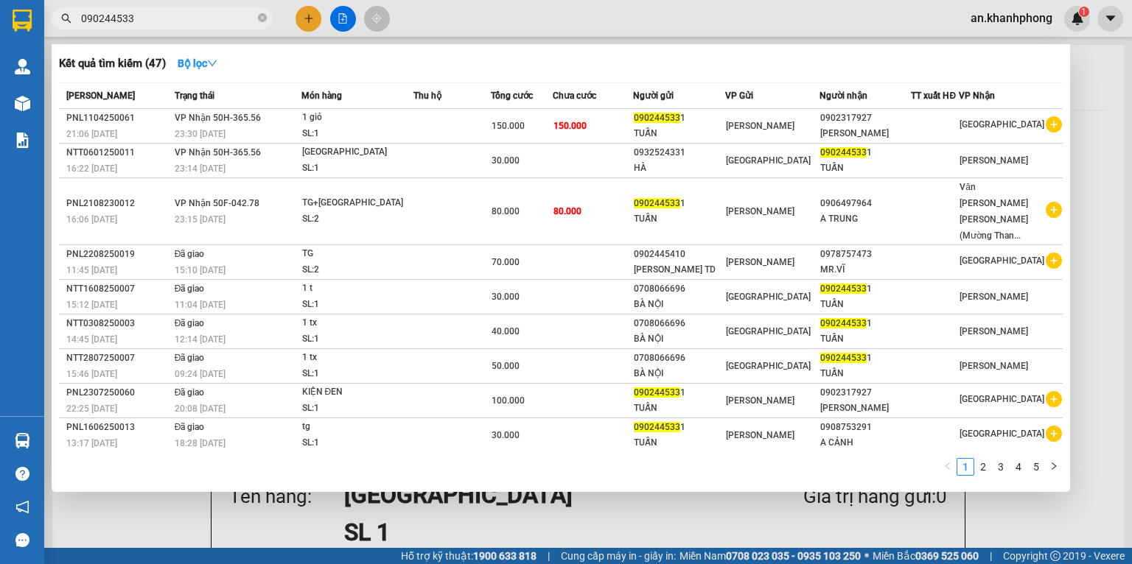
type input "0902445331"
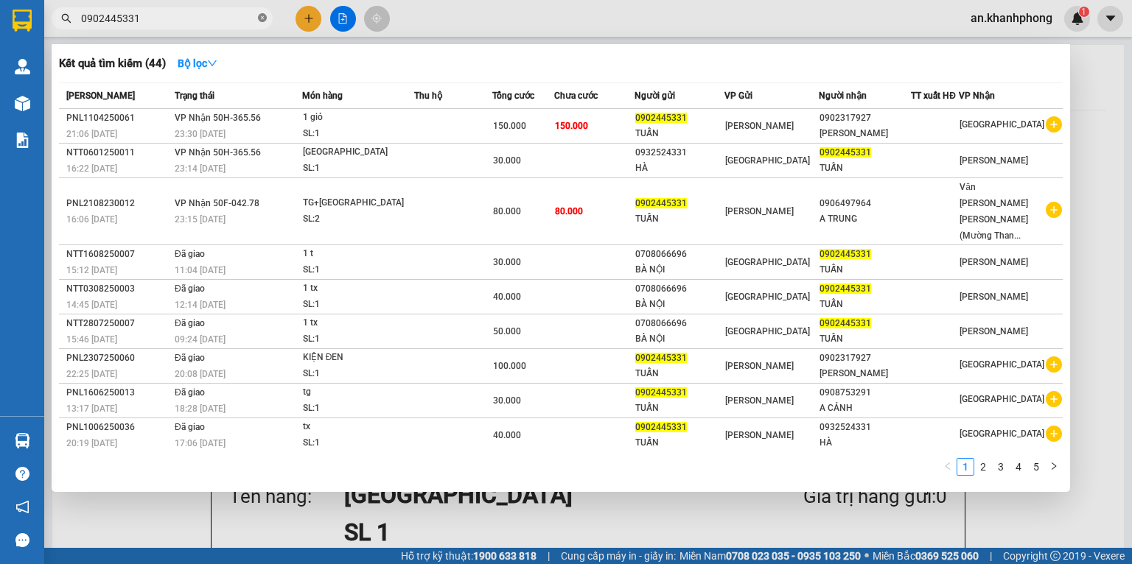
click at [261, 20] on icon "close-circle" at bounding box center [262, 17] width 9 height 9
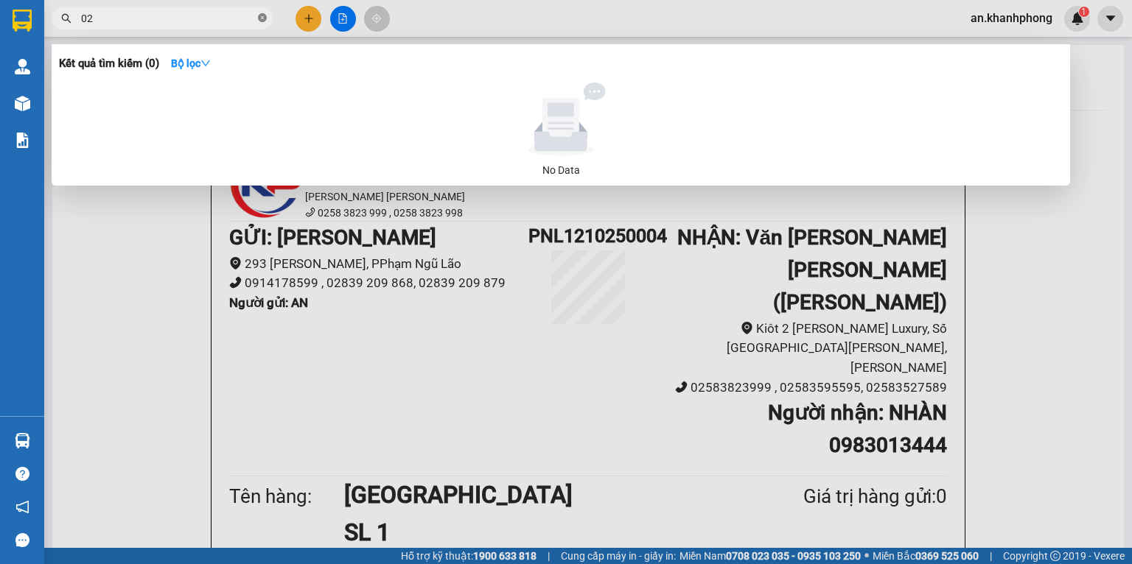
type input "0"
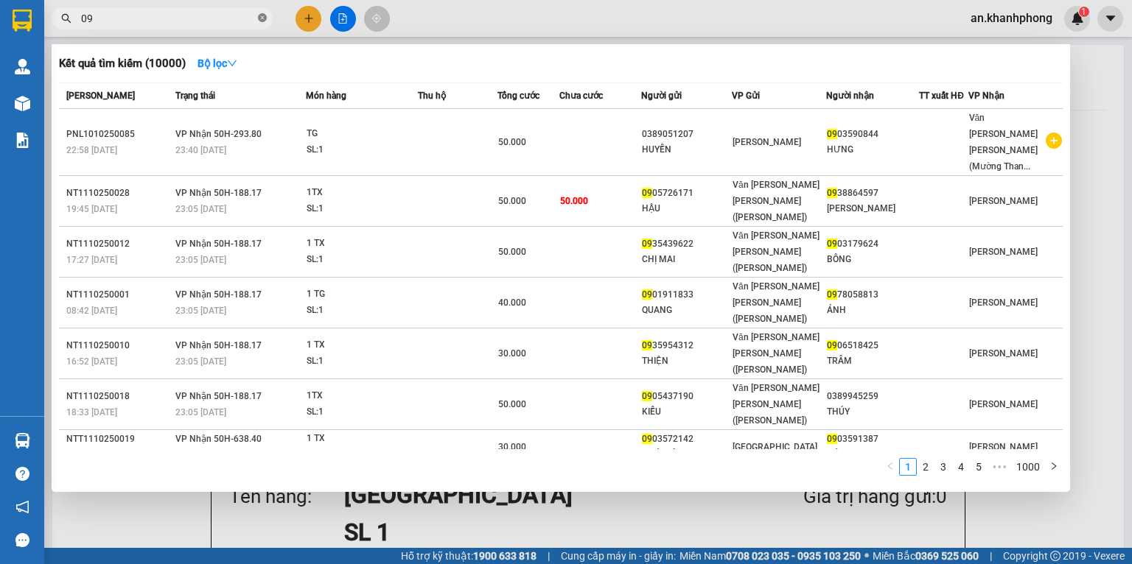
type input "0"
type input "445331"
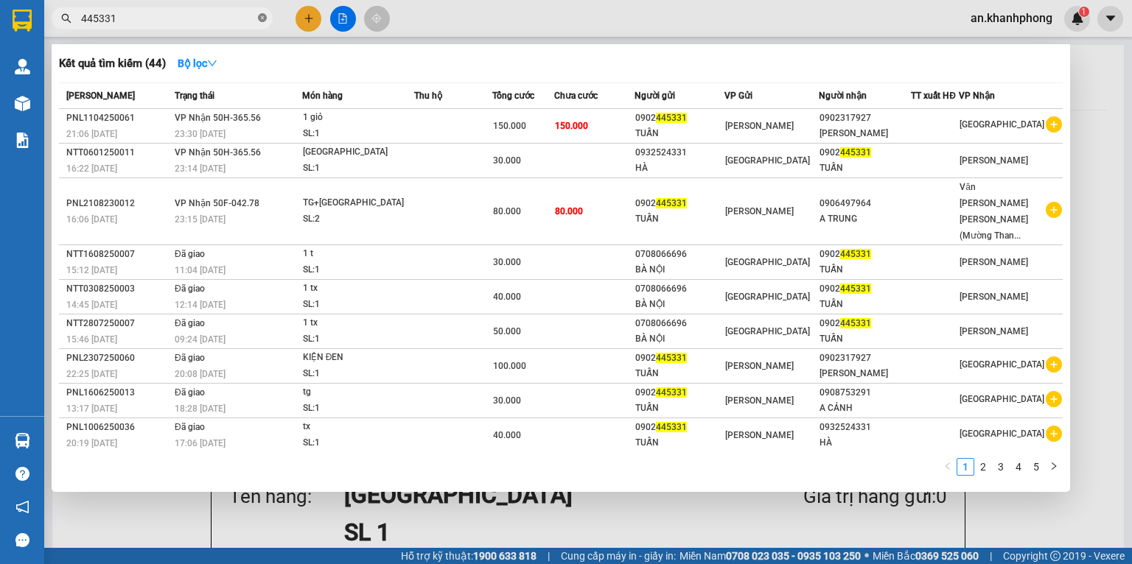
click at [263, 18] on icon "close-circle" at bounding box center [262, 17] width 9 height 9
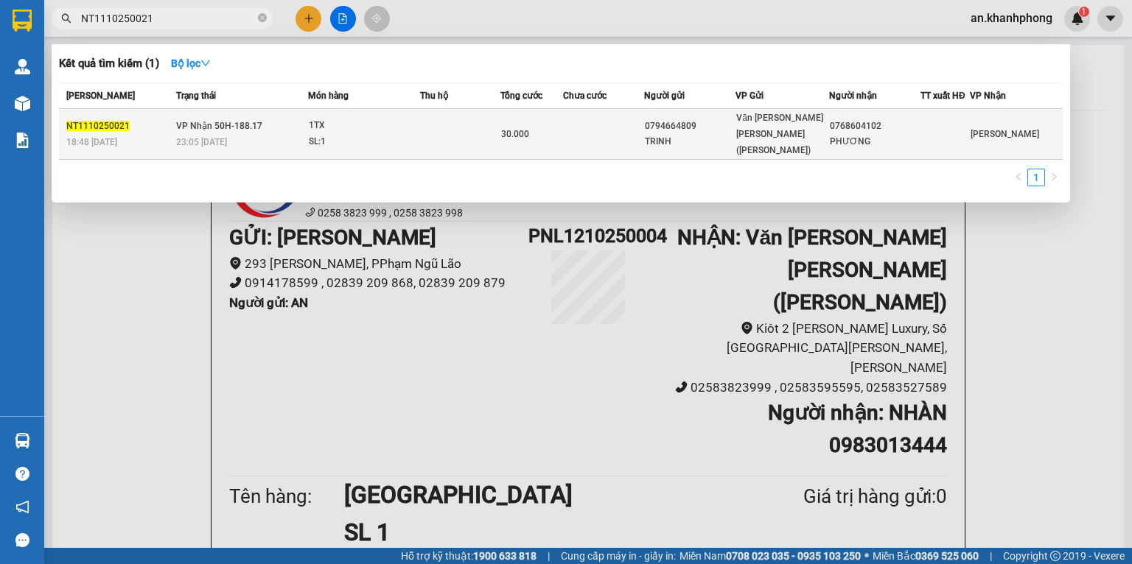
type input "NT1110250021"
click at [687, 125] on div "0794664809" at bounding box center [690, 126] width 90 height 15
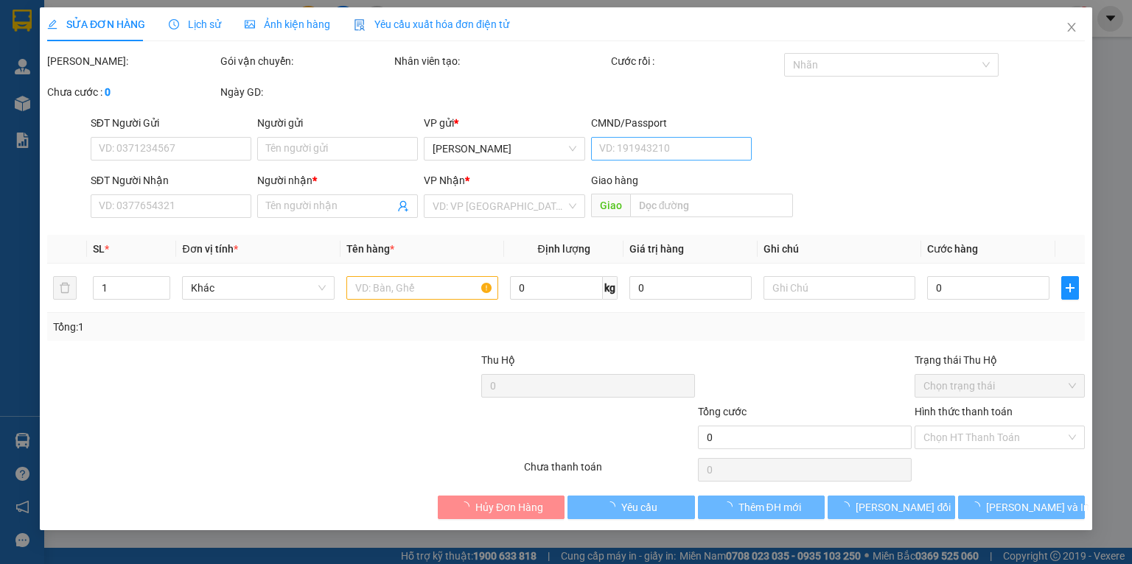
type input "0794664809"
type input "TRINH"
type input "0768604102"
type input "PHƯƠNG"
type input "30.000"
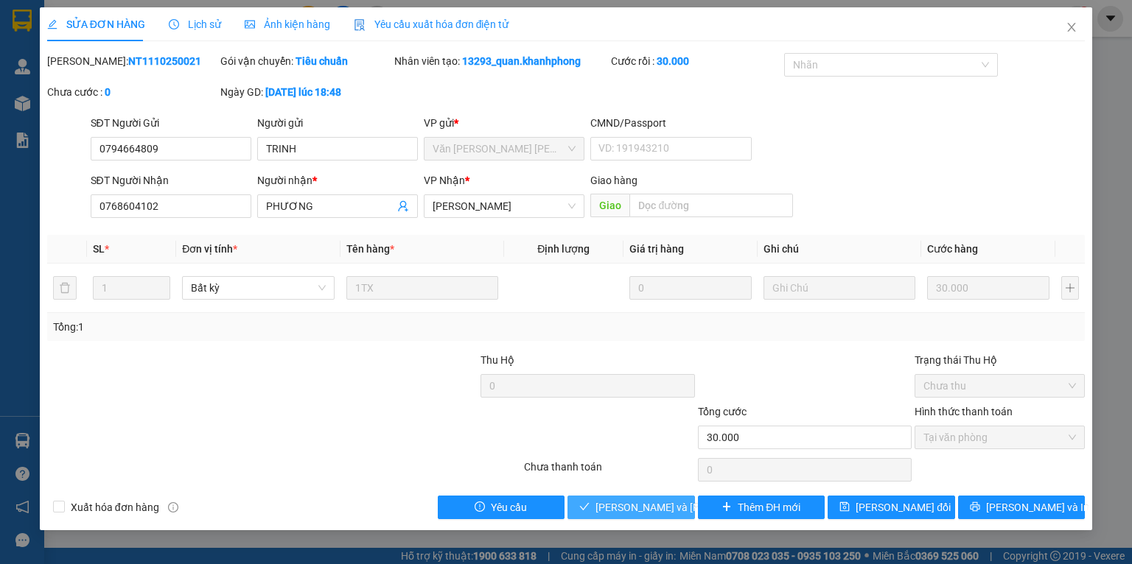
click at [617, 498] on button "[PERSON_NAME] và Giao hàng" at bounding box center [630, 508] width 127 height 24
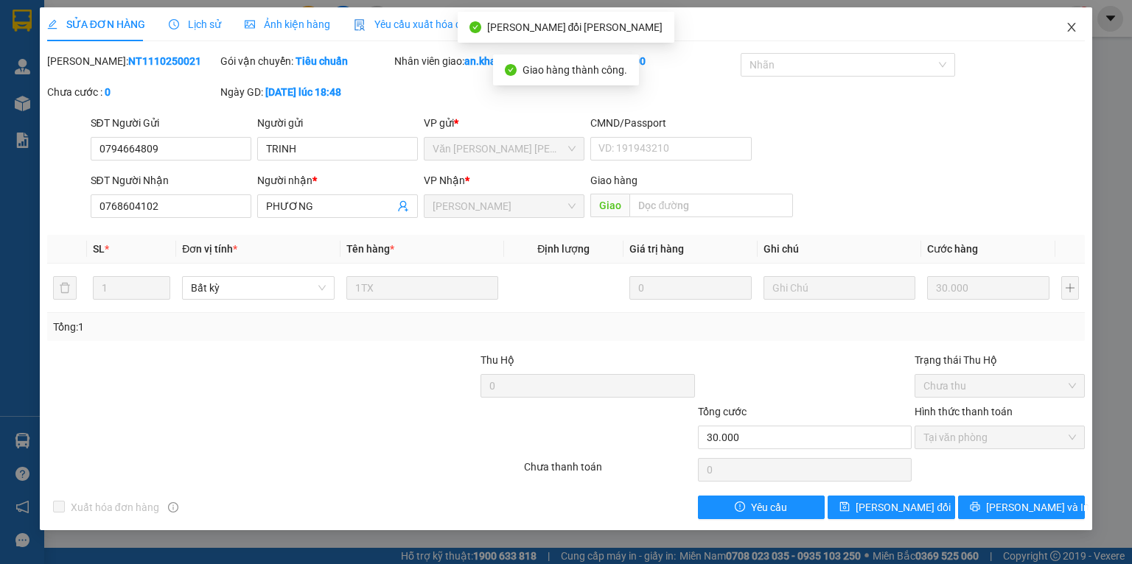
click at [1074, 24] on icon "close" at bounding box center [1072, 27] width 8 height 9
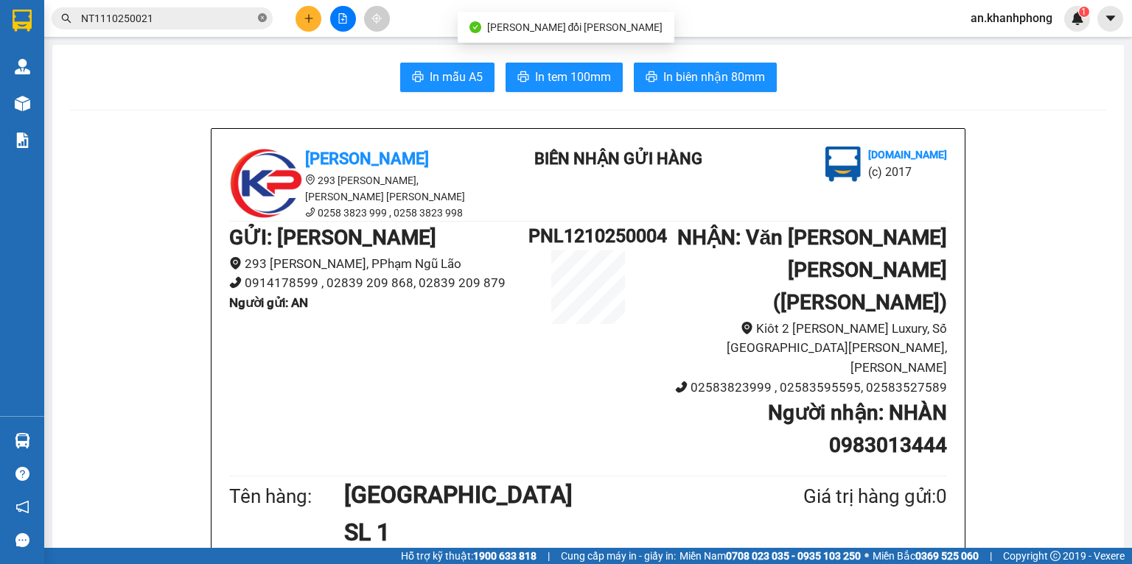
click at [261, 21] on icon "close-circle" at bounding box center [262, 17] width 9 height 9
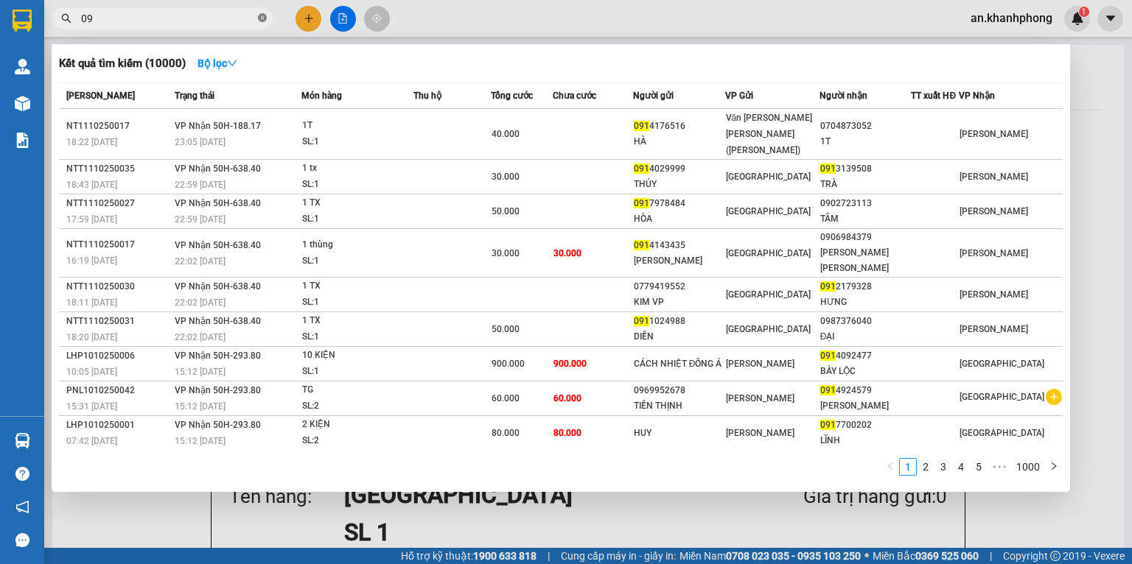
type input "0"
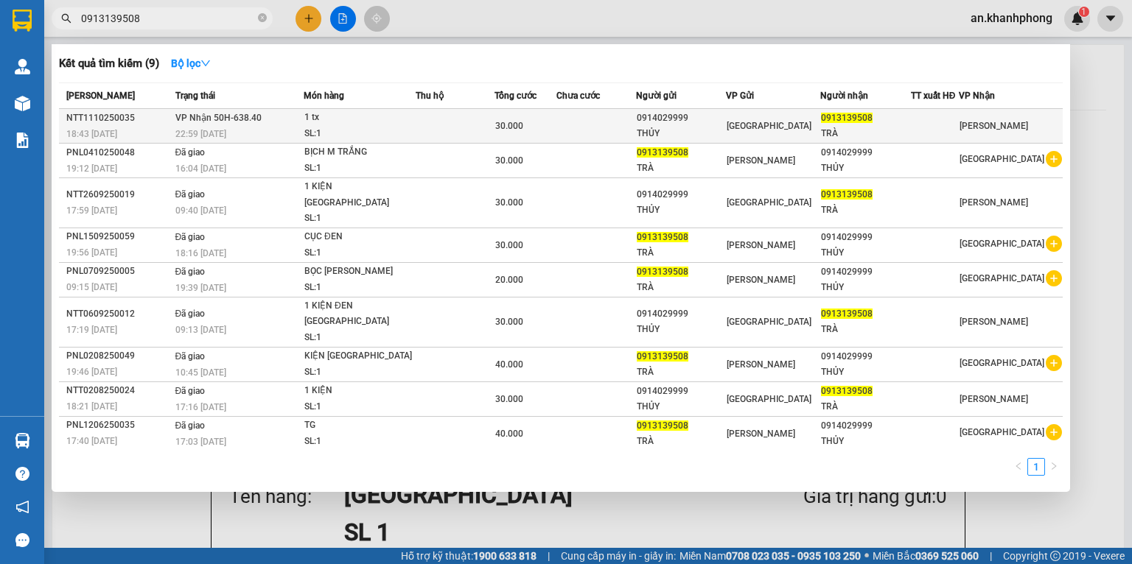
type input "0913139508"
click at [611, 119] on td at bounding box center [596, 126] width 80 height 35
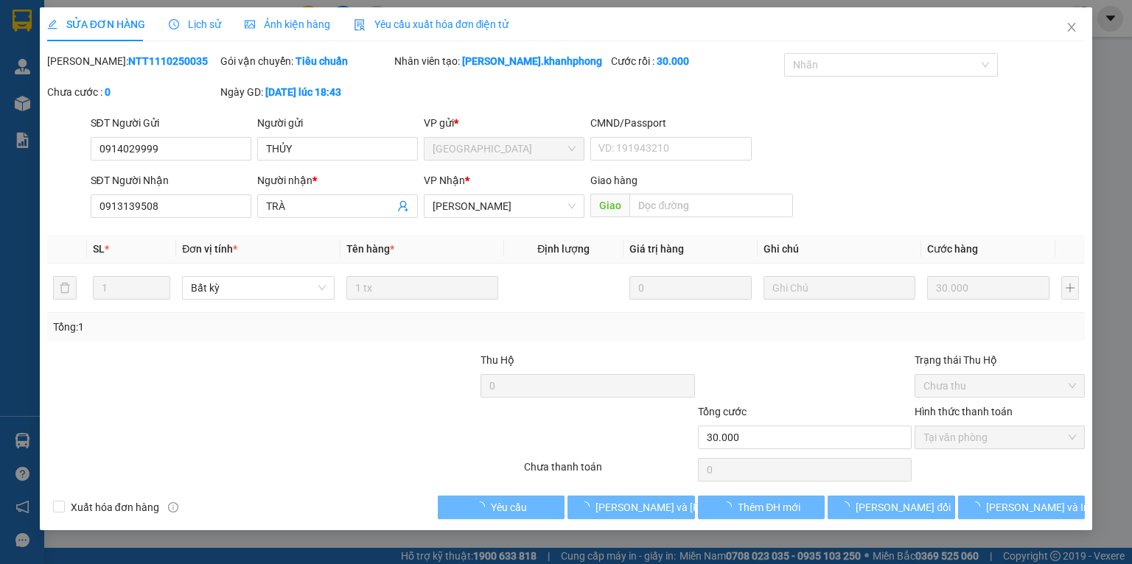
type input "0914029999"
type input "THỦY"
type input "0913139508"
type input "TRÀ"
type input "30.000"
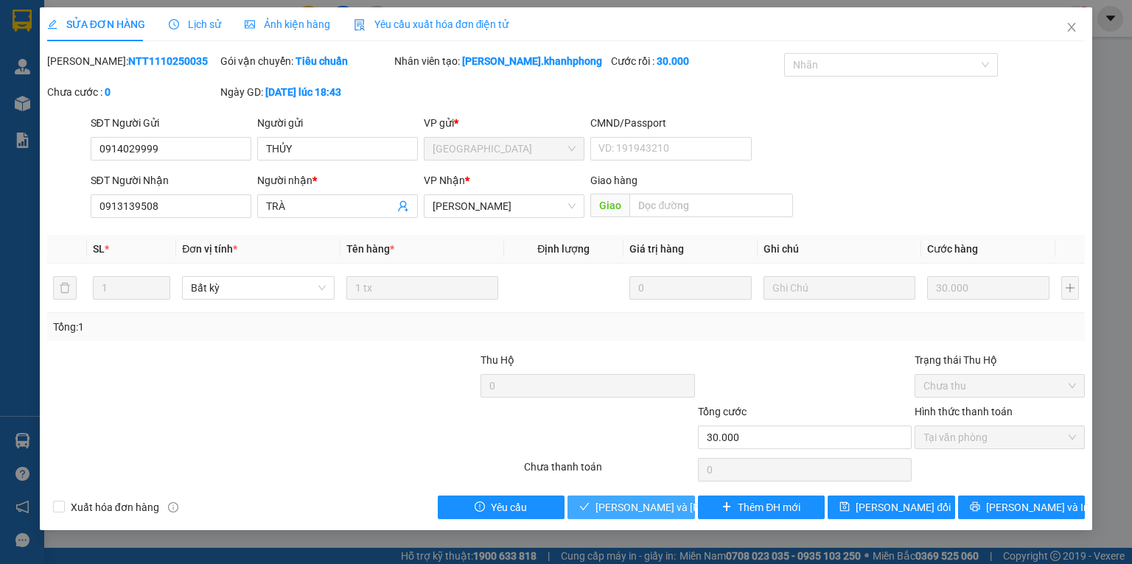
click at [589, 508] on icon "check" at bounding box center [584, 507] width 10 height 10
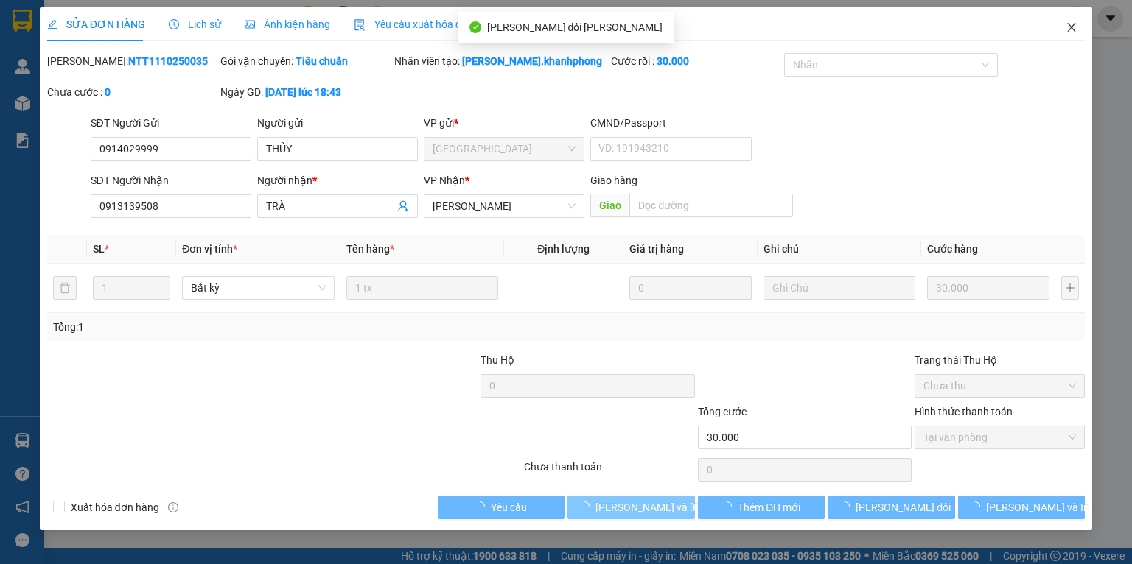
click at [1062, 29] on span "Close" at bounding box center [1071, 27] width 41 height 41
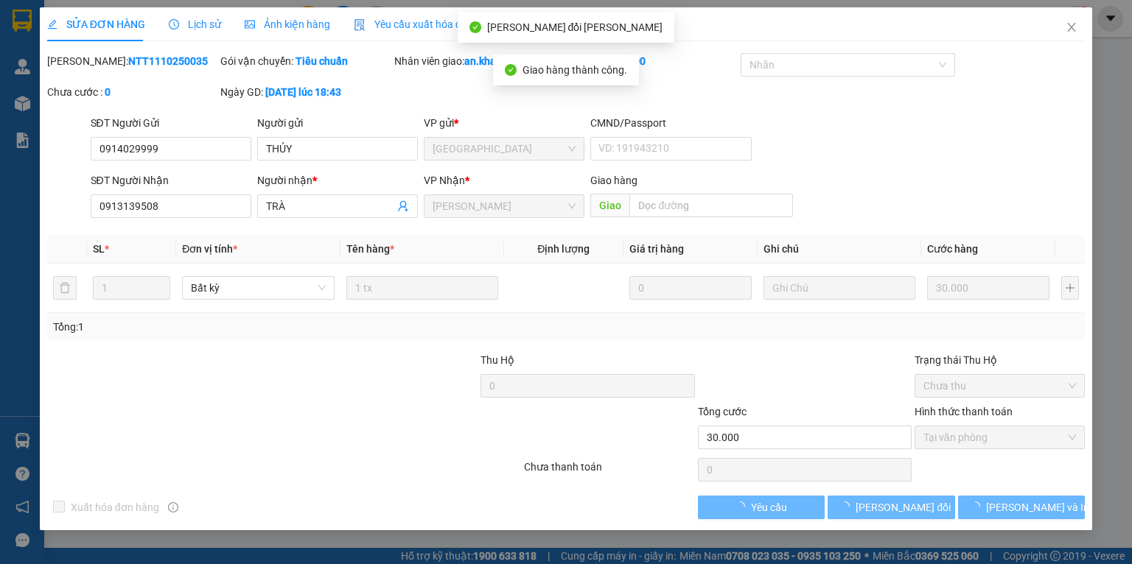
click at [1066, 29] on div "an.khanhphong 1" at bounding box center [1024, 19] width 131 height 26
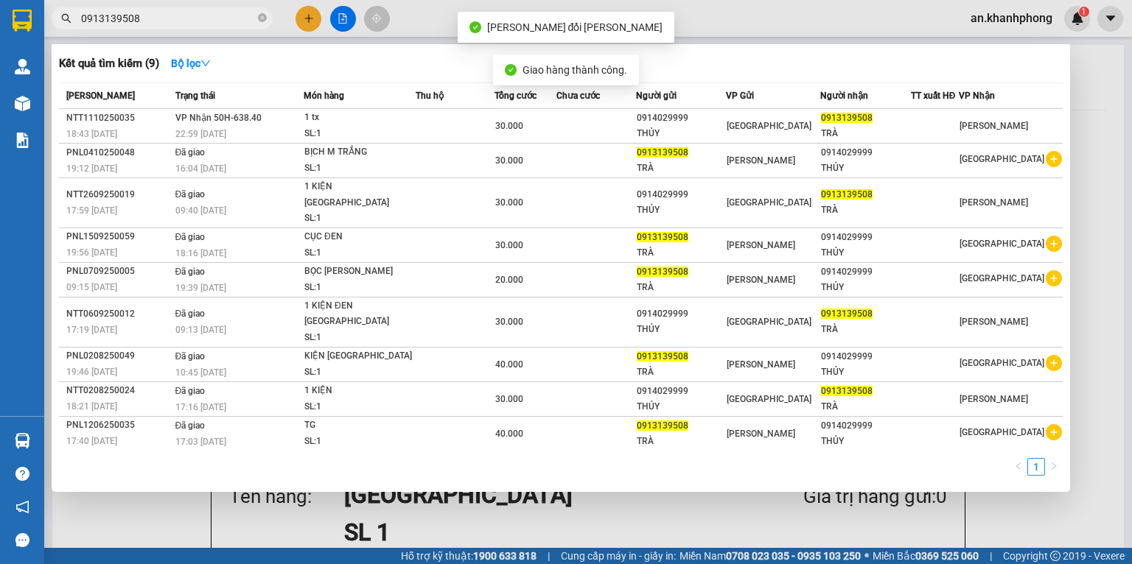
click at [245, 21] on input "0913139508" at bounding box center [168, 18] width 174 height 16
click at [262, 19] on icon "close-circle" at bounding box center [262, 17] width 9 height 9
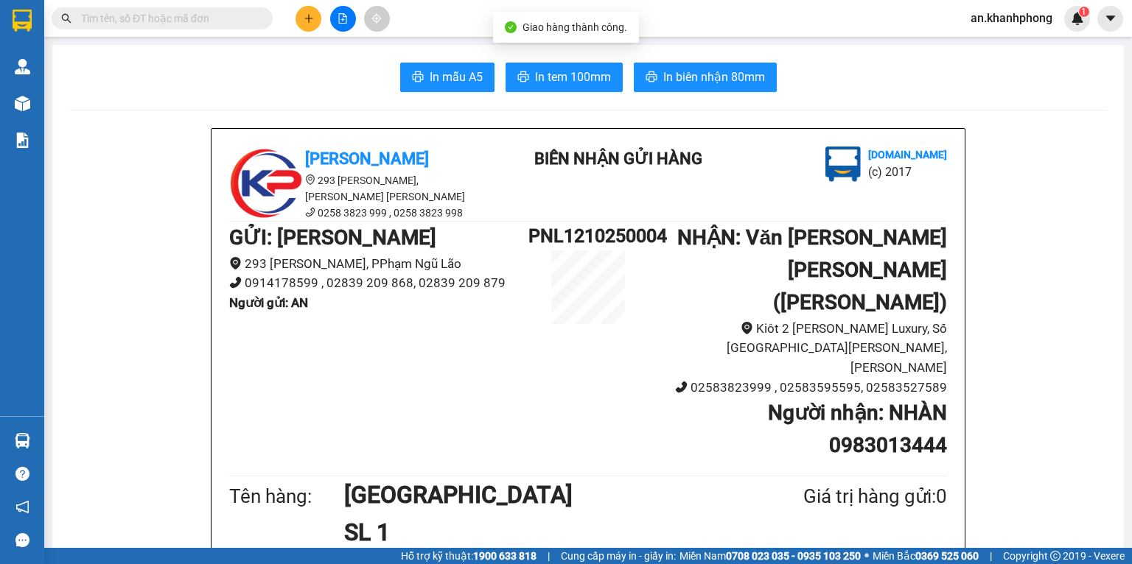
click at [302, 22] on button at bounding box center [308, 19] width 26 height 26
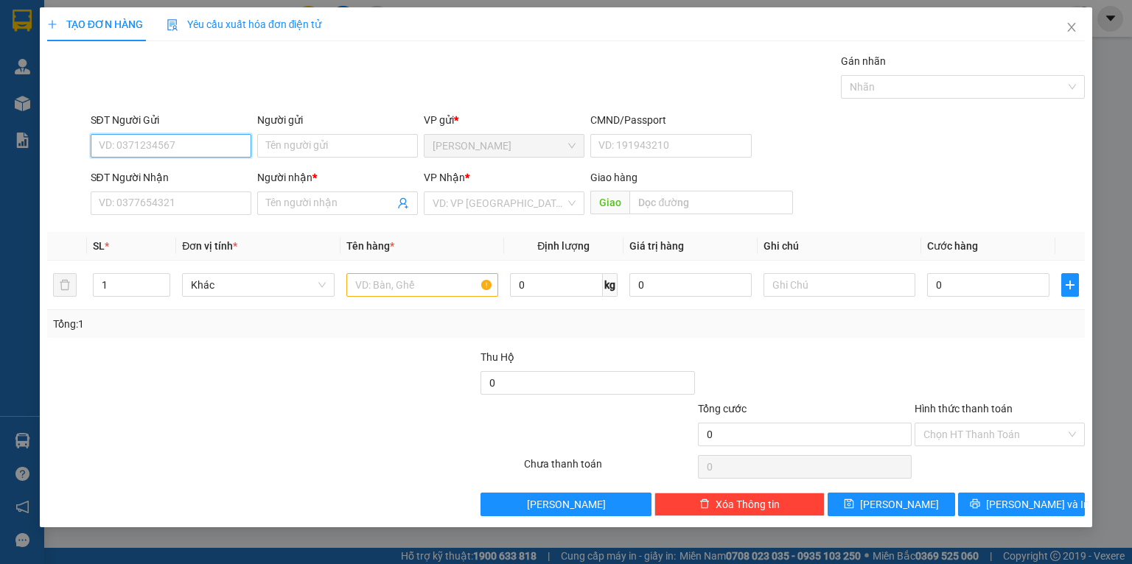
click at [173, 150] on input "SĐT Người Gửi" at bounding box center [171, 146] width 161 height 24
click at [274, 143] on input "Người gửi" at bounding box center [337, 146] width 161 height 24
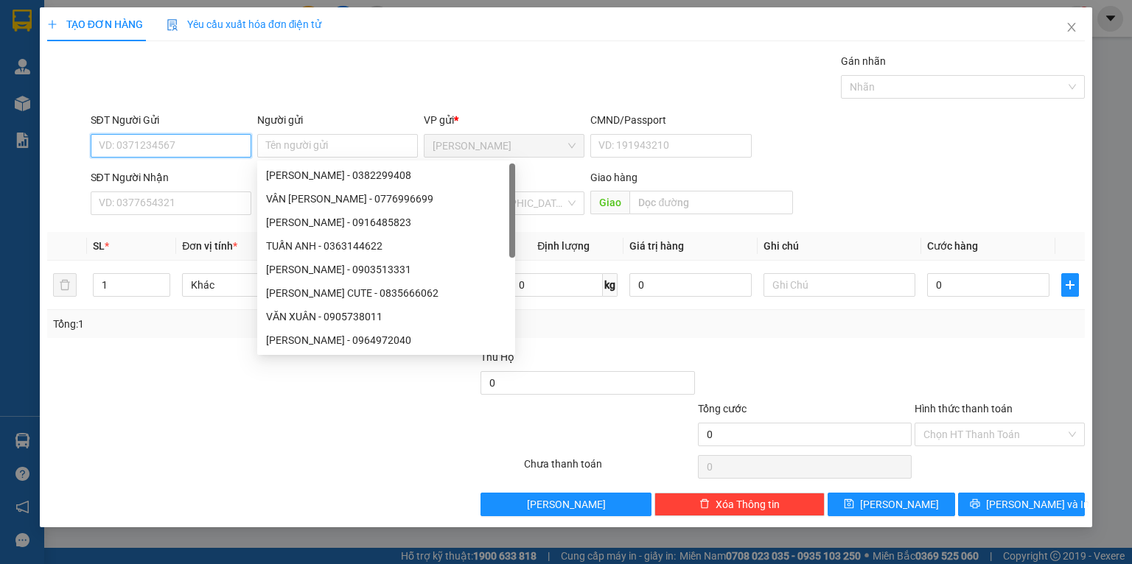
click at [237, 143] on input "SĐT Người Gửi" at bounding box center [171, 146] width 161 height 24
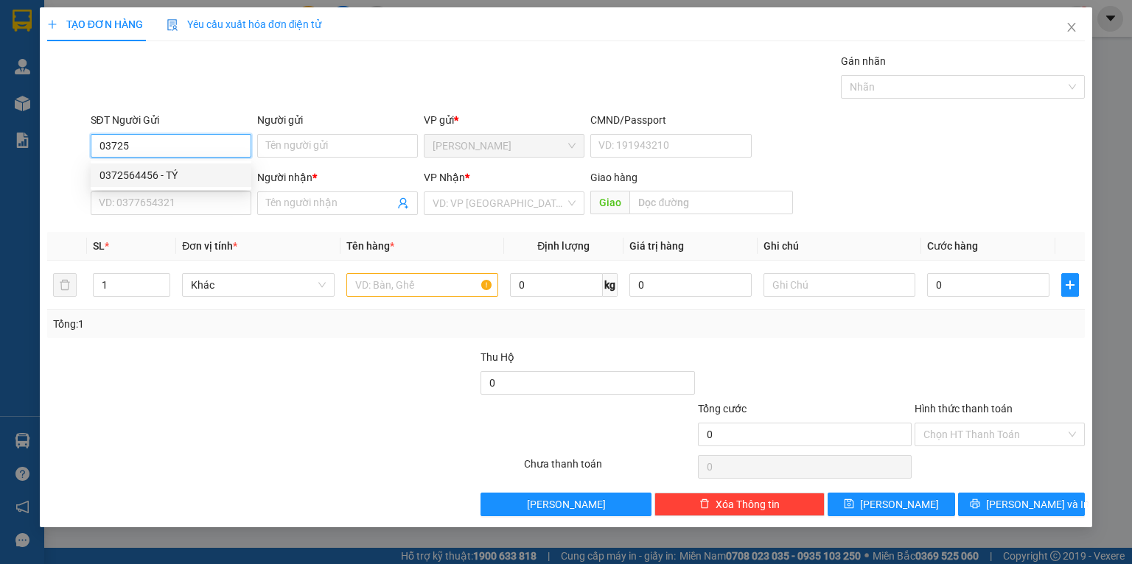
click at [143, 176] on div "0372564456 - TÝ" at bounding box center [170, 175] width 143 height 16
type input "0372564456"
type input "TÝ"
type input "0372564456"
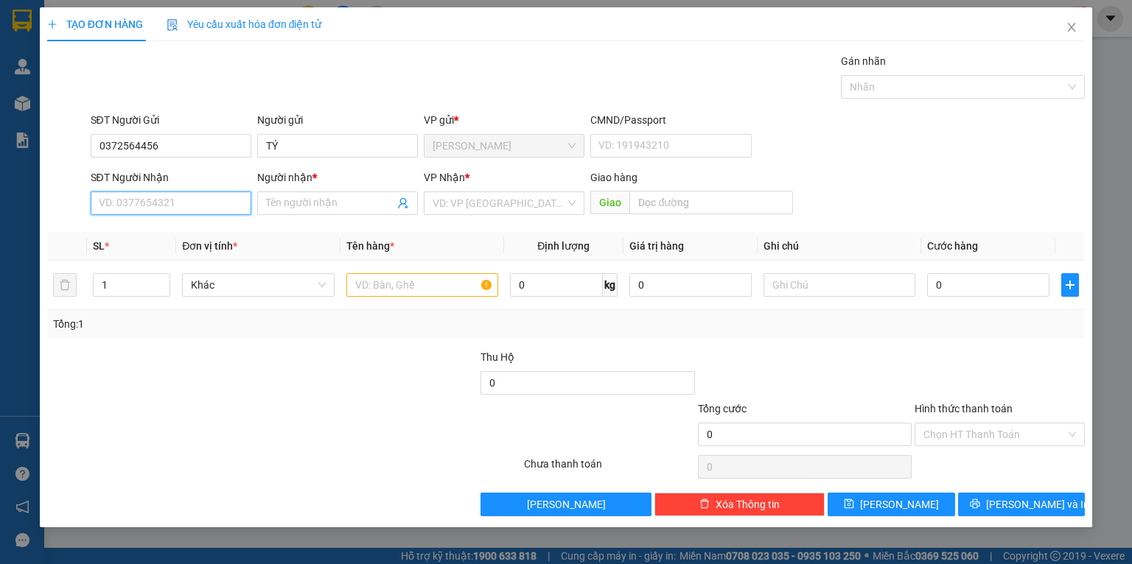
click at [144, 204] on input "SĐT Người Nhận" at bounding box center [171, 204] width 161 height 24
click at [151, 252] on div "0354409104 - PHỤNG" at bounding box center [171, 256] width 145 height 16
type input "0354409104"
type input "PHỤNG"
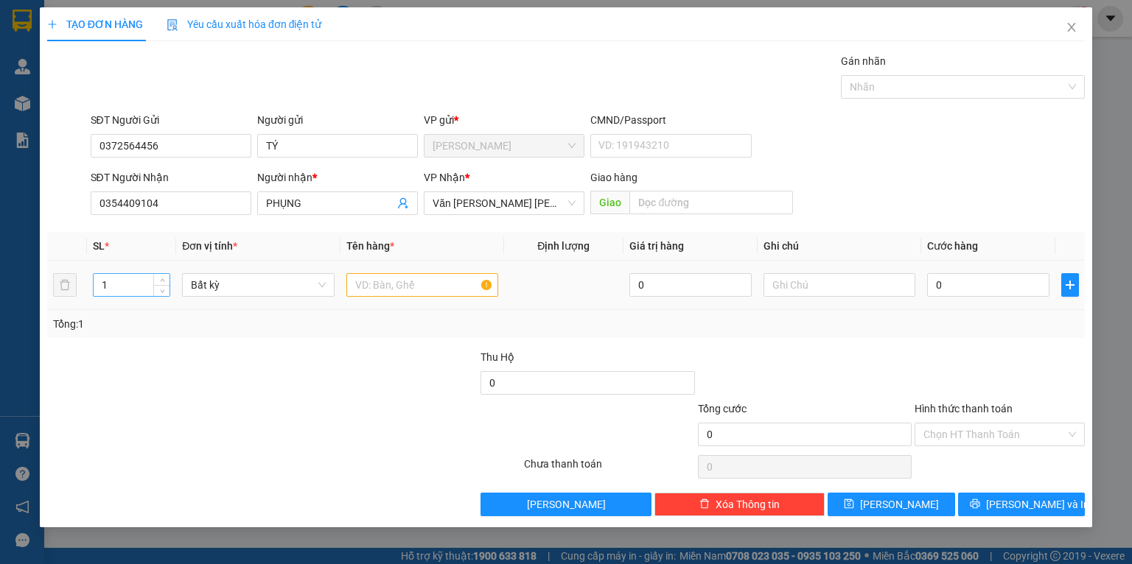
click at [151, 284] on input "1" at bounding box center [132, 285] width 76 height 22
type input "3"
click at [429, 287] on input "text" at bounding box center [422, 285] width 152 height 24
type input "[GEOGRAPHIC_DATA]"
click at [403, 331] on div "Tổng: 3" at bounding box center [245, 324] width 385 height 16
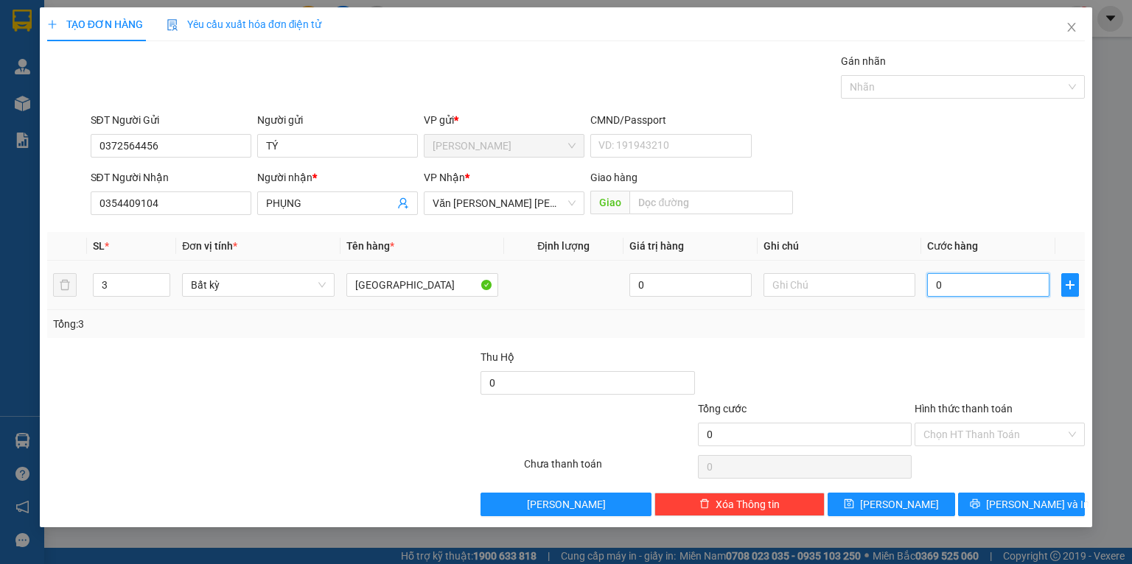
click at [995, 287] on input "0" at bounding box center [988, 285] width 122 height 24
type input "2"
type input "24"
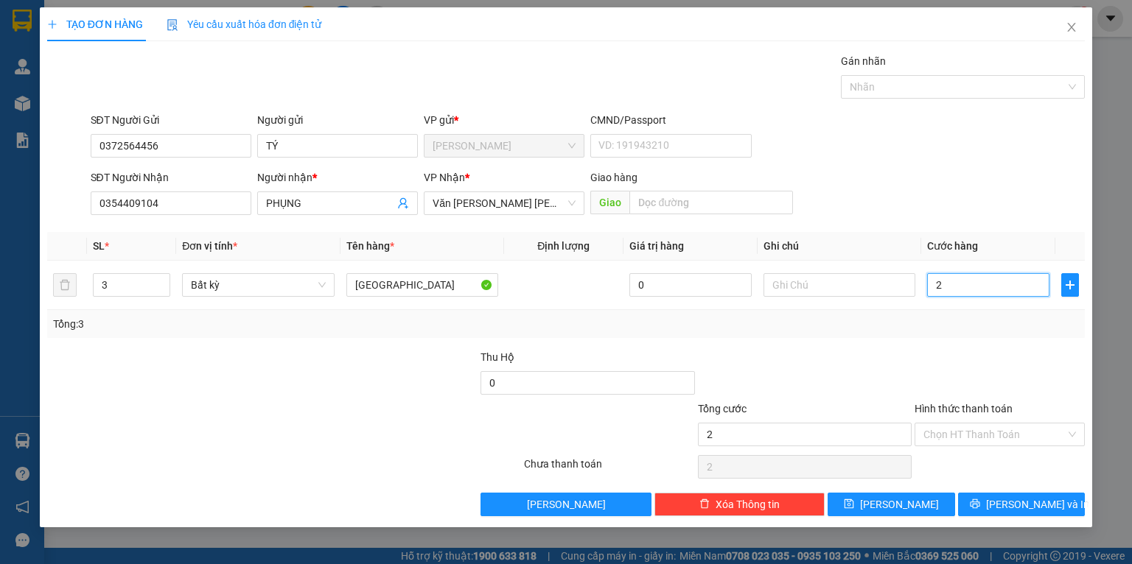
type input "24"
type input "240"
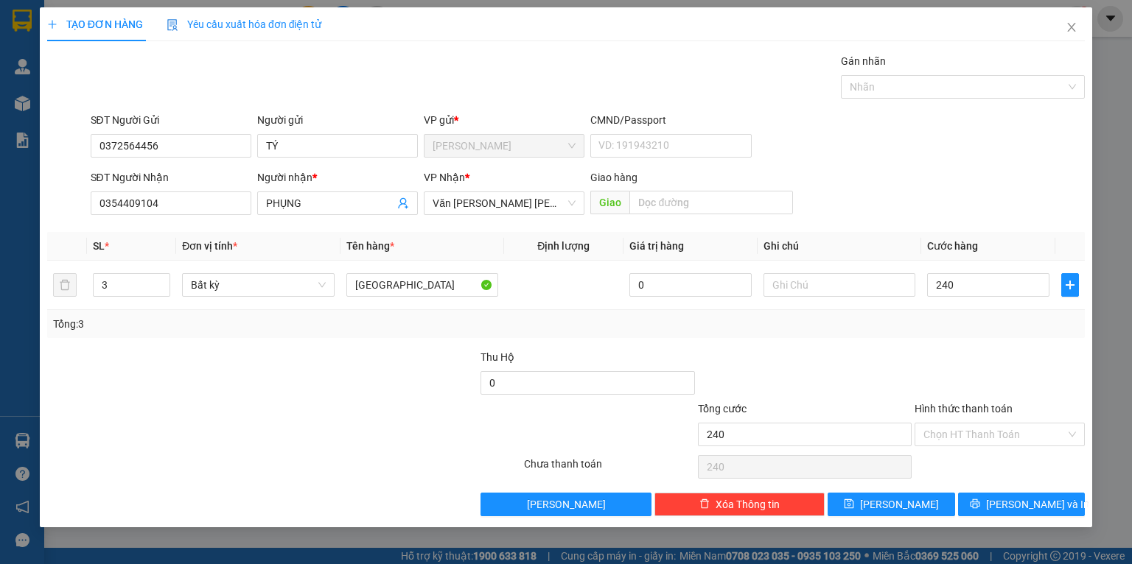
type input "240.000"
click at [1100, 463] on div "TẠO ĐƠN HÀNG Yêu cầu xuất hóa đơn điện tử Transit Pickup Surcharge Ids Transit …" at bounding box center [566, 282] width 1132 height 564
click at [991, 327] on div "Tổng: 3" at bounding box center [566, 324] width 1026 height 16
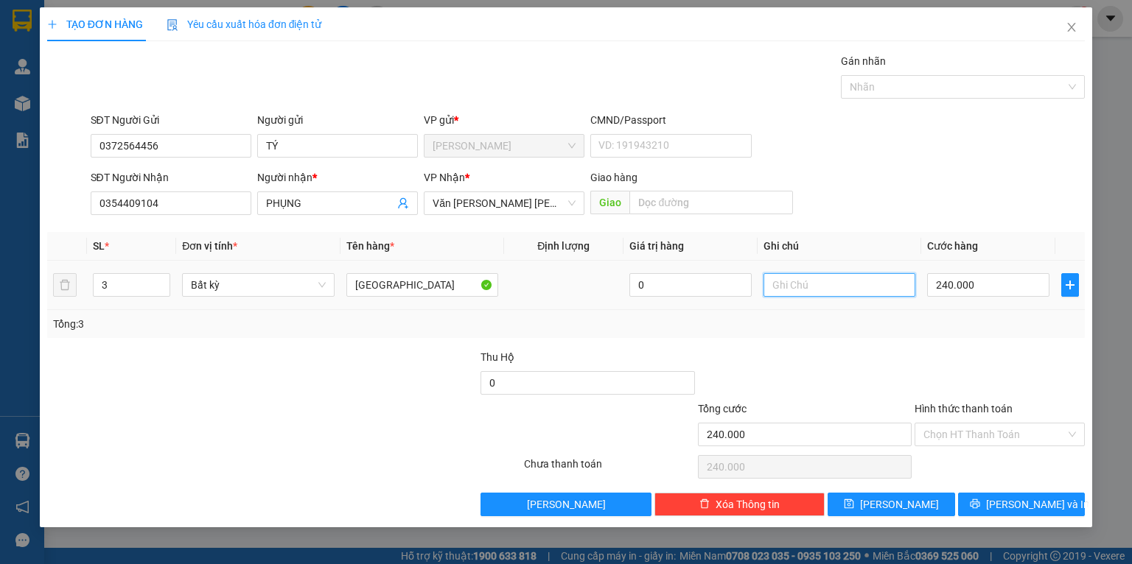
click at [803, 287] on input "text" at bounding box center [839, 285] width 152 height 24
type input "D"
type input "ĐTN"
click at [805, 304] on td "ĐTN" at bounding box center [839, 285] width 164 height 49
click at [1008, 494] on button "[PERSON_NAME] và In" at bounding box center [1021, 505] width 127 height 24
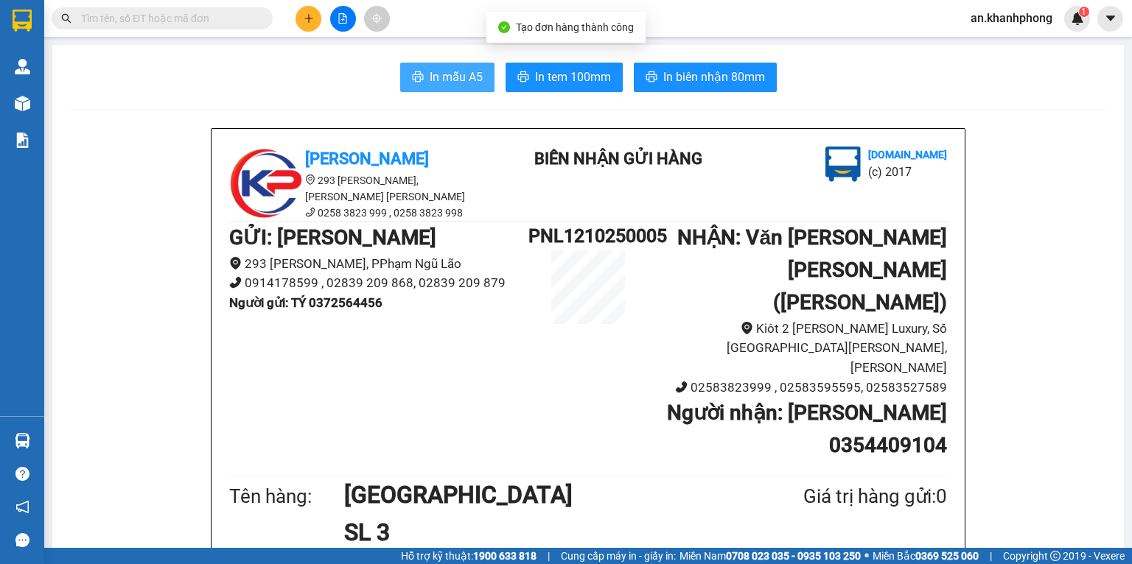
click at [413, 80] on icon "printer" at bounding box center [417, 76] width 11 height 10
click at [298, 24] on button at bounding box center [308, 19] width 26 height 26
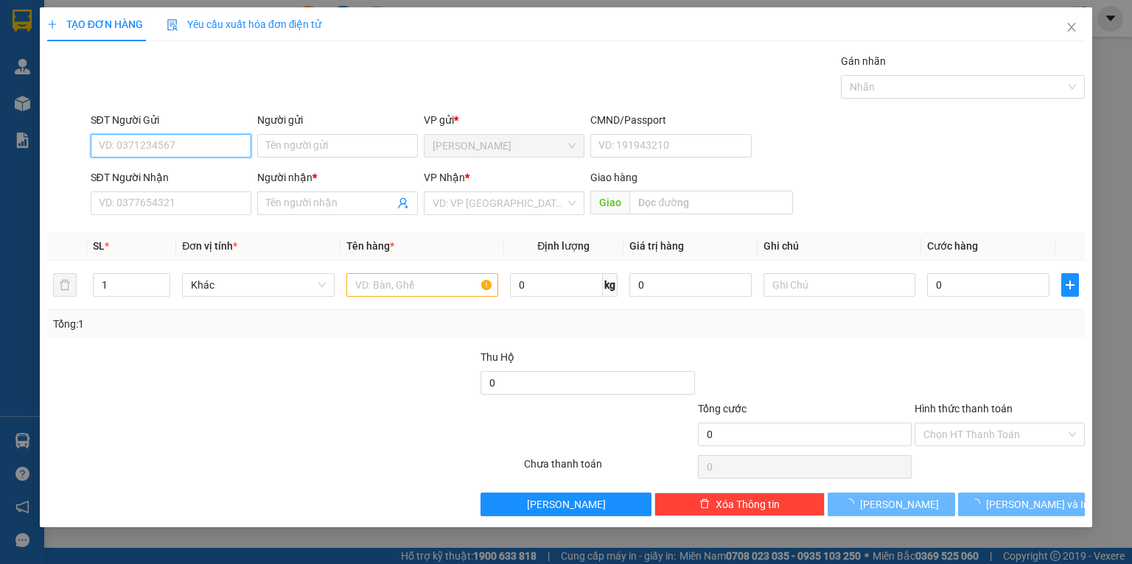
click at [212, 139] on input "SĐT Người Gửi" at bounding box center [171, 146] width 161 height 24
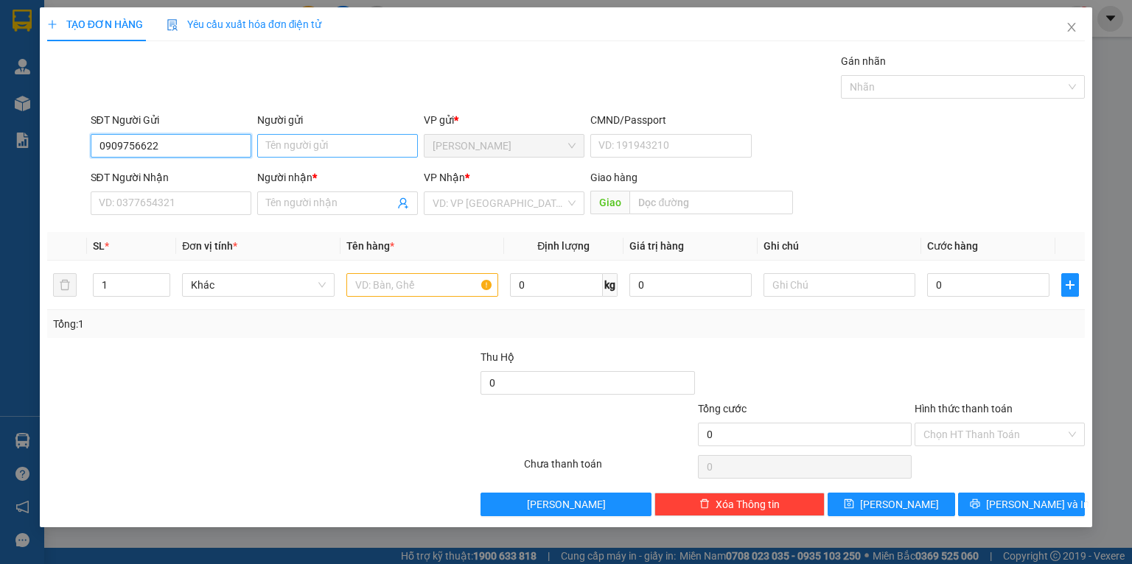
type input "0909756622"
click at [290, 154] on input "Người gửi" at bounding box center [337, 146] width 161 height 24
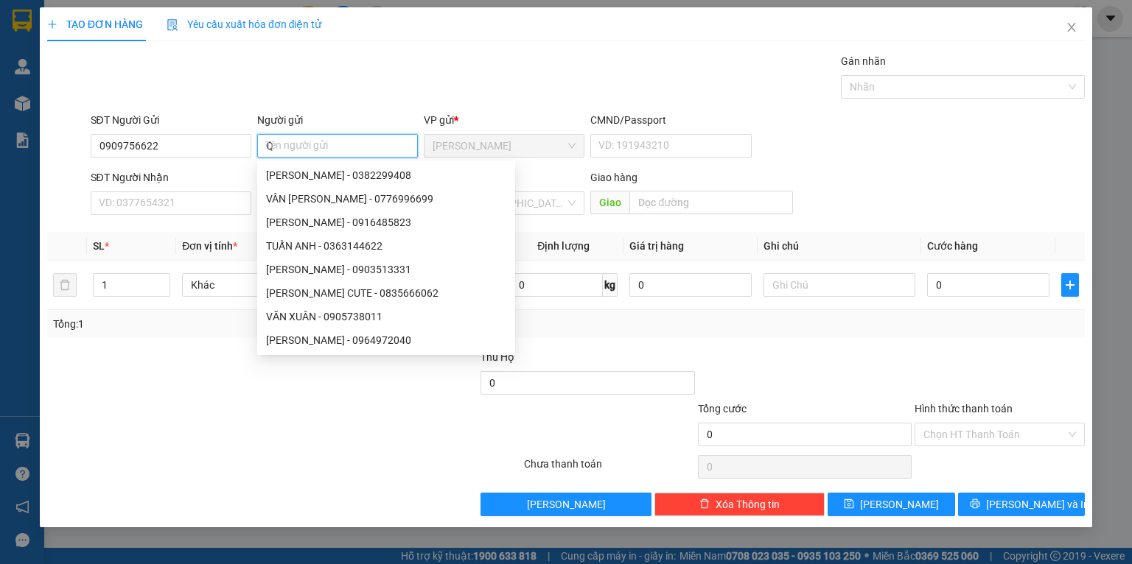
type input "Q"
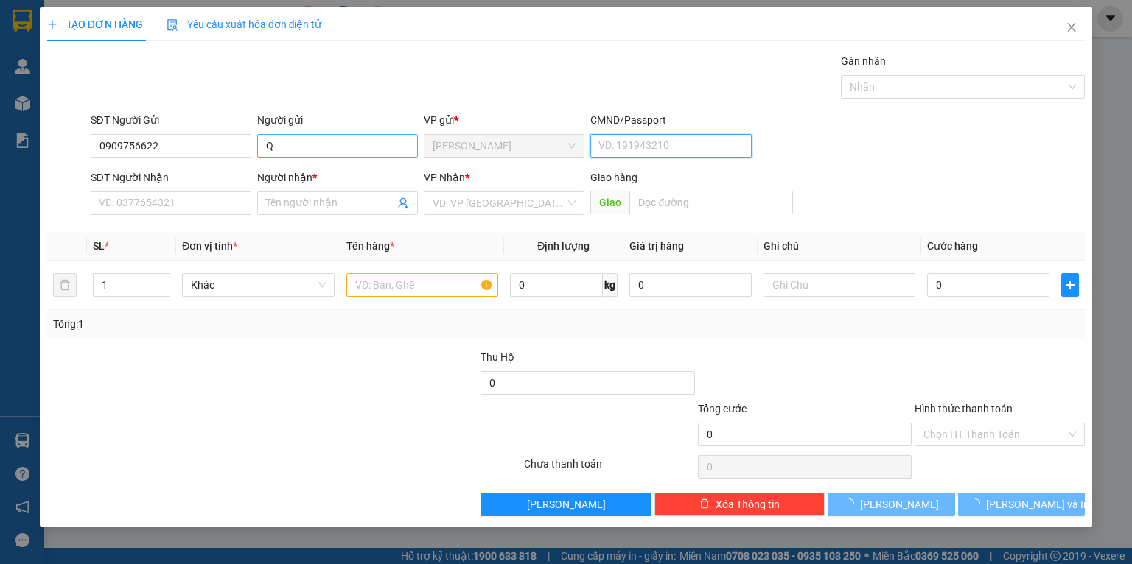
type input "U"
click at [307, 151] on input "Q" at bounding box center [337, 146] width 161 height 24
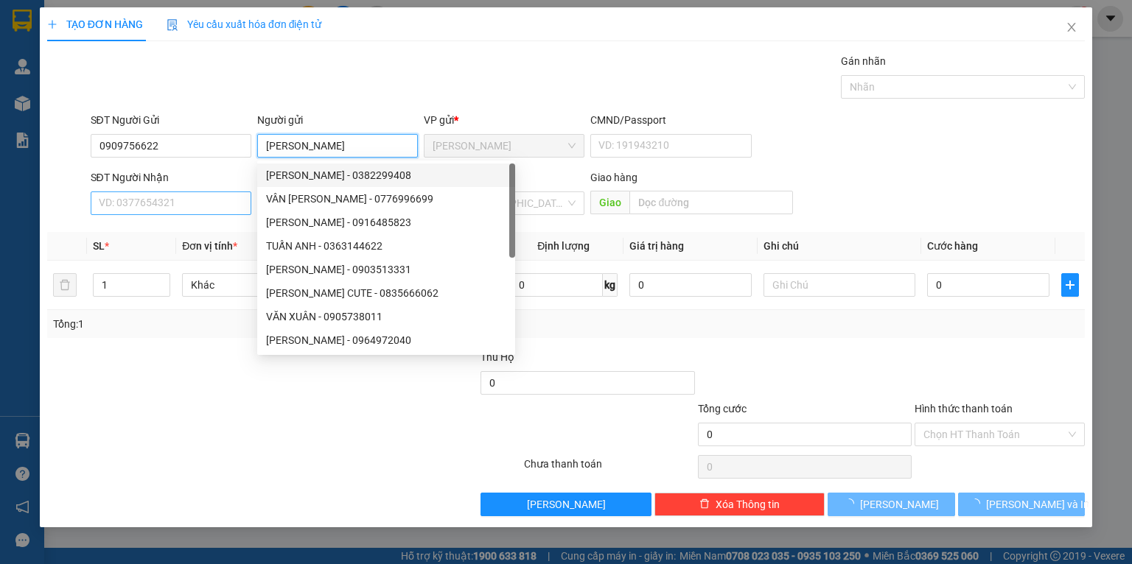
type input "QUANG VŨ"
click at [187, 195] on input "SĐT Người Nhận" at bounding box center [171, 204] width 161 height 24
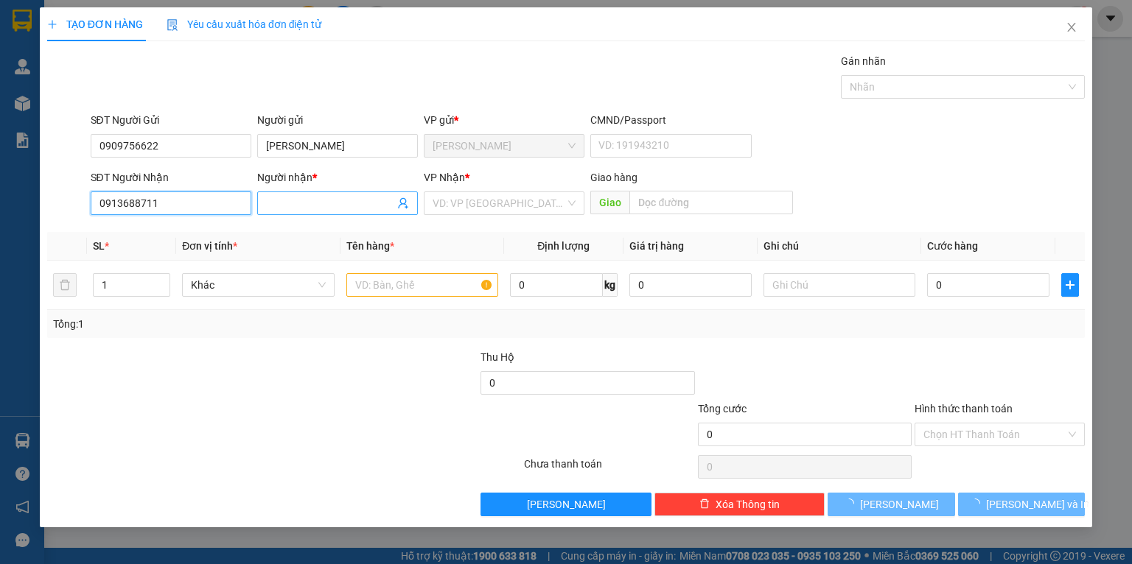
type input "0913688711"
click at [290, 205] on input "Người nhận *" at bounding box center [330, 203] width 128 height 16
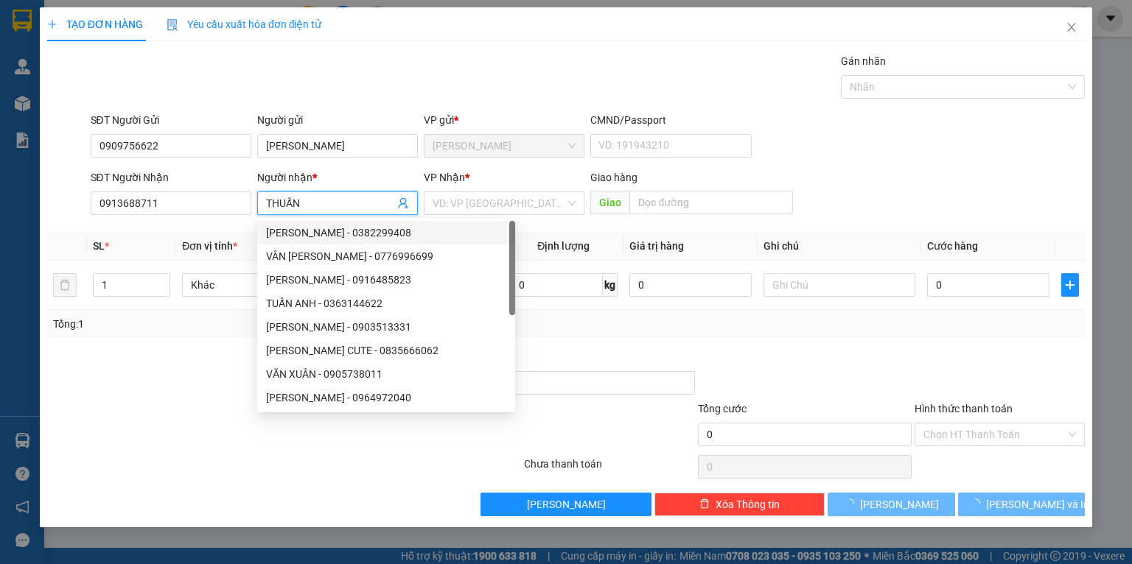
type input "THUẤN"
click at [159, 357] on div at bounding box center [154, 375] width 217 height 52
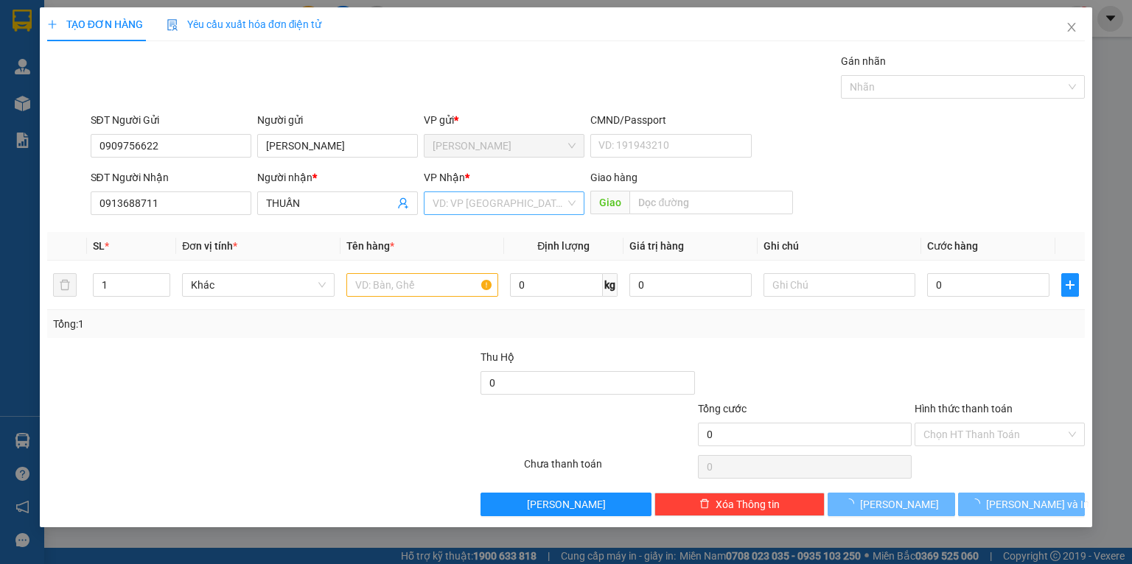
click at [486, 210] on input "search" at bounding box center [499, 203] width 133 height 22
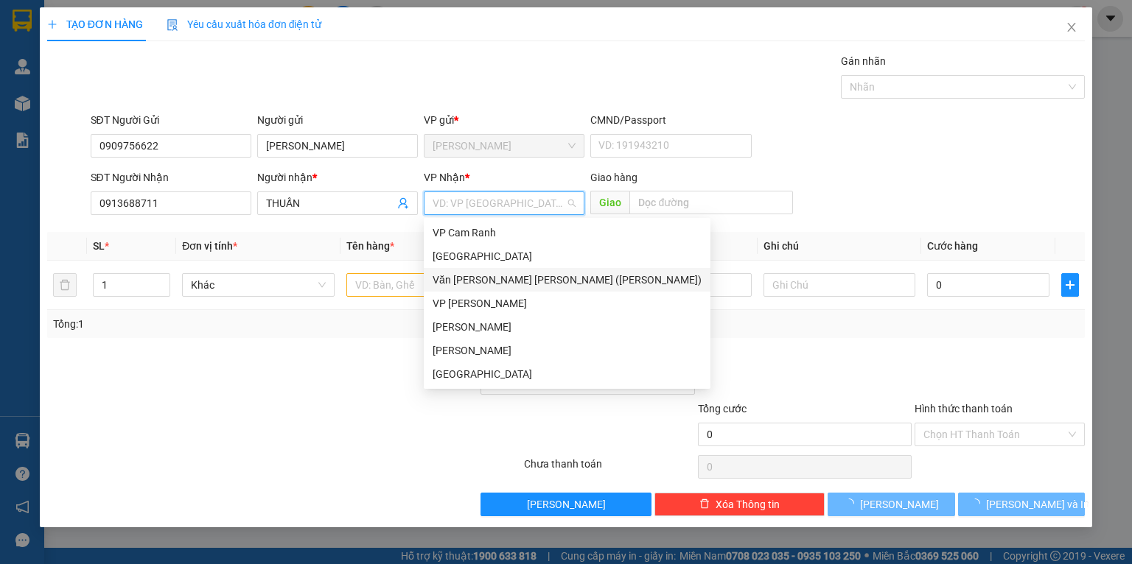
click at [475, 279] on div "Văn Phòng [PERSON_NAME] (Mường Thanh)" at bounding box center [567, 280] width 269 height 16
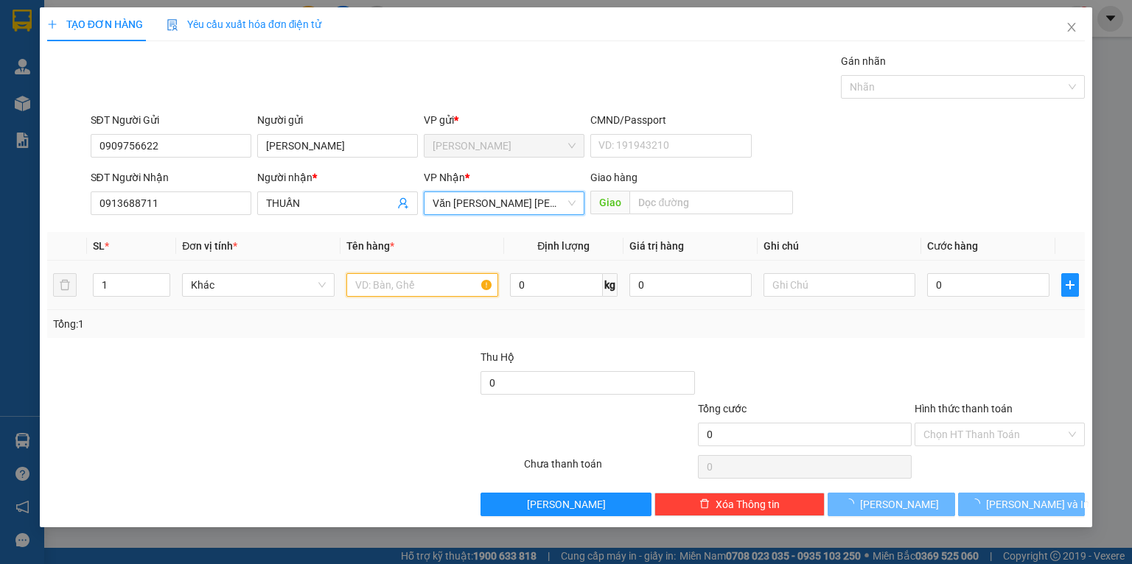
click at [408, 297] on input "text" at bounding box center [422, 285] width 152 height 24
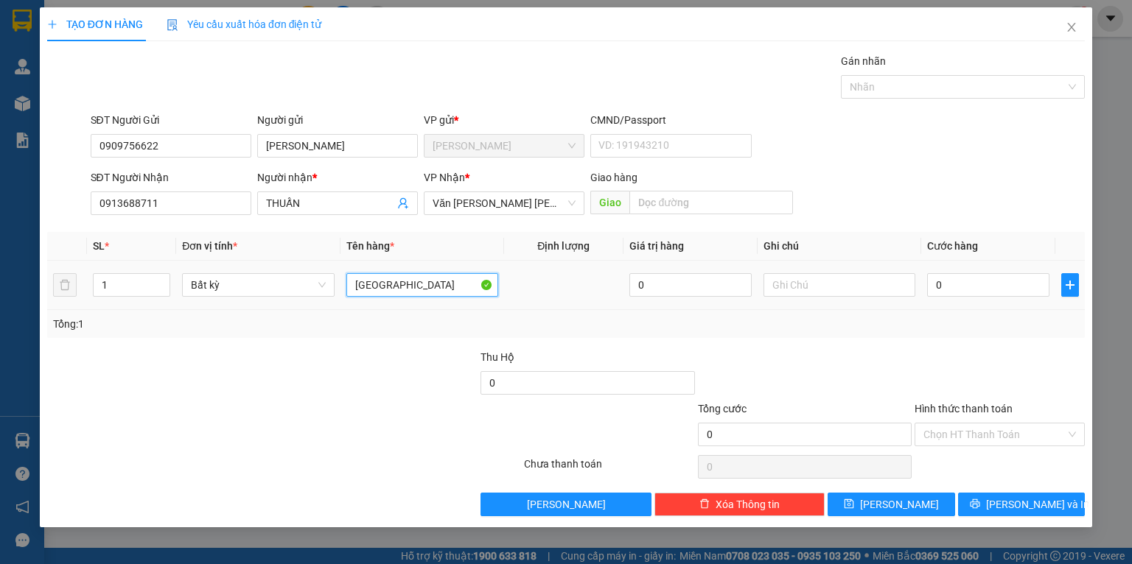
type input "[GEOGRAPHIC_DATA]"
click at [378, 343] on div "Transit Pickup Surcharge Ids Transit Deliver Surcharge Ids Transit Deliver Surc…" at bounding box center [565, 284] width 1037 height 463
click at [961, 284] on input "0" at bounding box center [988, 285] width 122 height 24
type input "6"
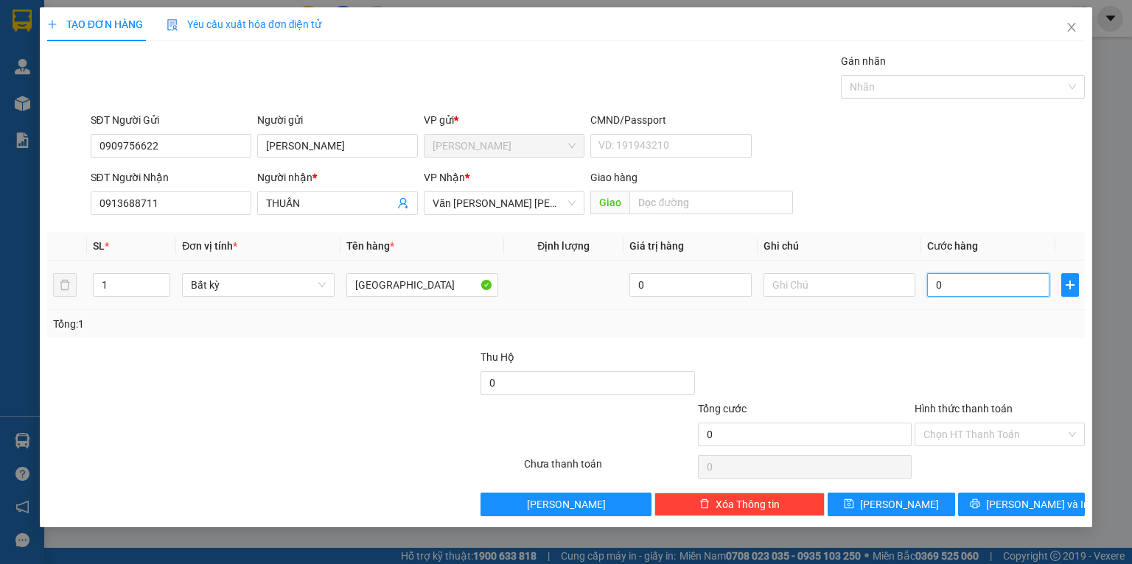
type input "6"
type input "60"
type input "60.000"
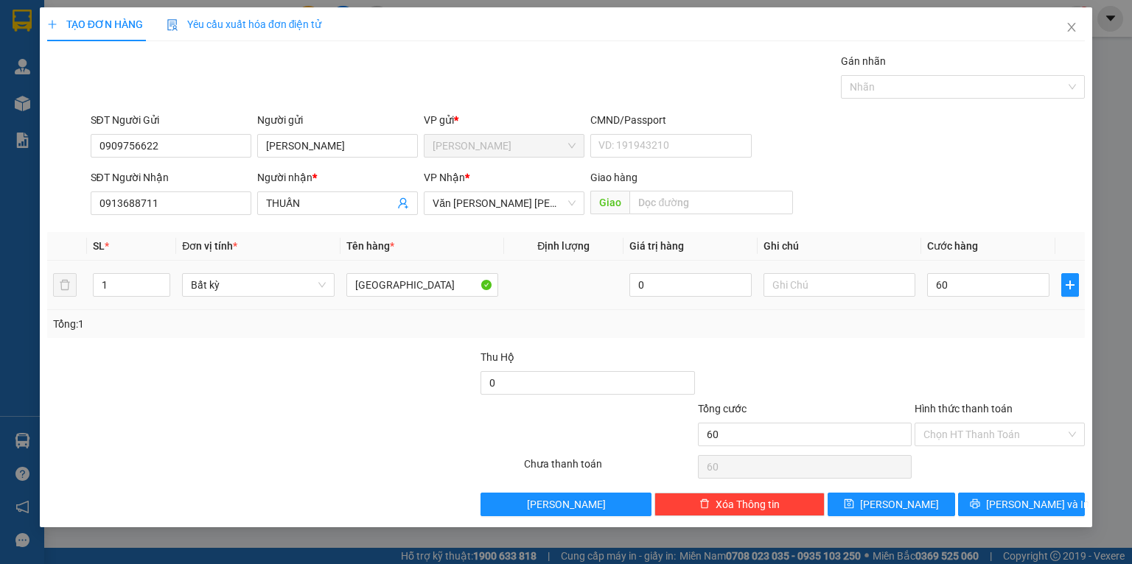
type input "60.000"
drag, startPoint x: 956, startPoint y: 315, endPoint x: 937, endPoint y: 316, distance: 19.2
click at [953, 316] on div "Tổng: 1" at bounding box center [566, 324] width 1026 height 16
drag, startPoint x: 971, startPoint y: 428, endPoint x: 967, endPoint y: 439, distance: 11.7
click at [970, 430] on input "Hình thức thanh toán" at bounding box center [994, 435] width 142 height 22
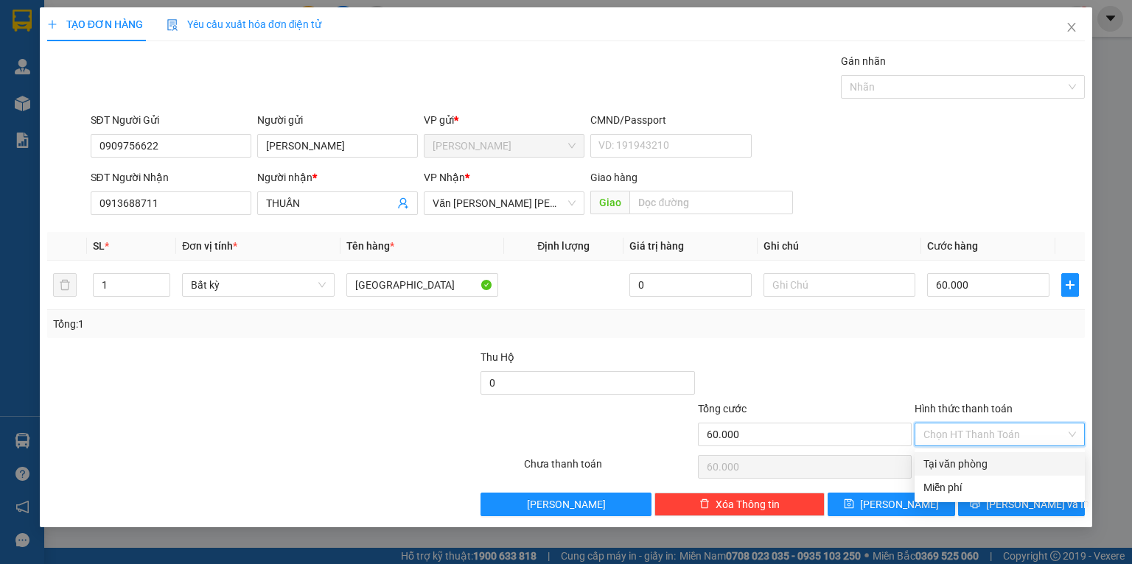
click at [943, 460] on div "Tại văn phòng" at bounding box center [999, 464] width 153 height 16
type input "0"
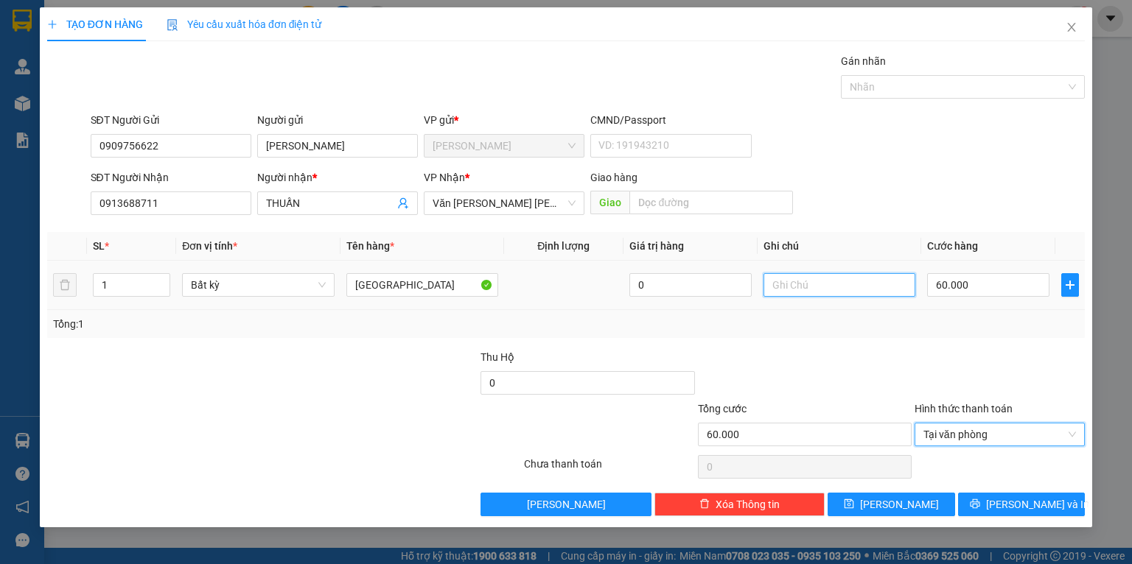
click at [782, 285] on input "text" at bounding box center [839, 285] width 152 height 24
type input "D"
type input "ĐTN"
click at [844, 335] on div "Tổng: 1" at bounding box center [565, 324] width 1037 height 28
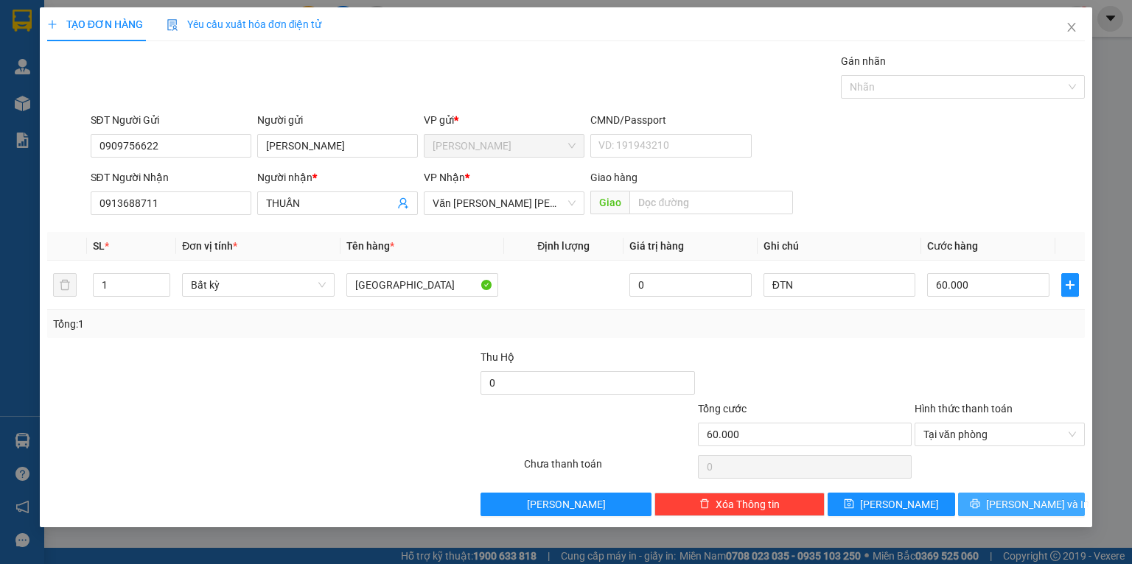
click at [979, 507] on icon "printer" at bounding box center [975, 505] width 10 height 10
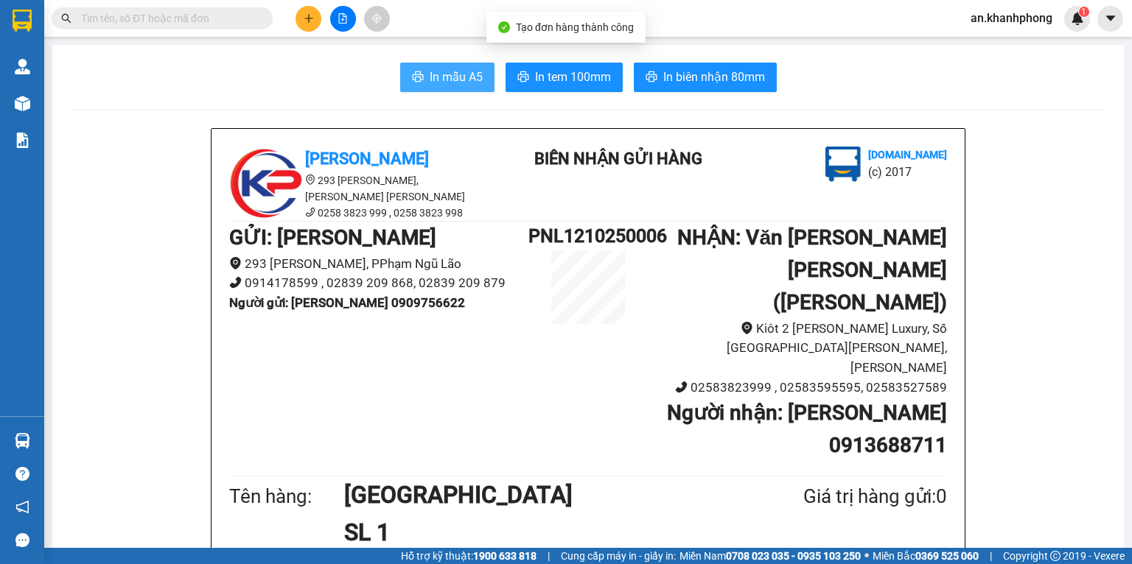
click at [430, 72] on span "In mẫu A5" at bounding box center [456, 77] width 53 height 18
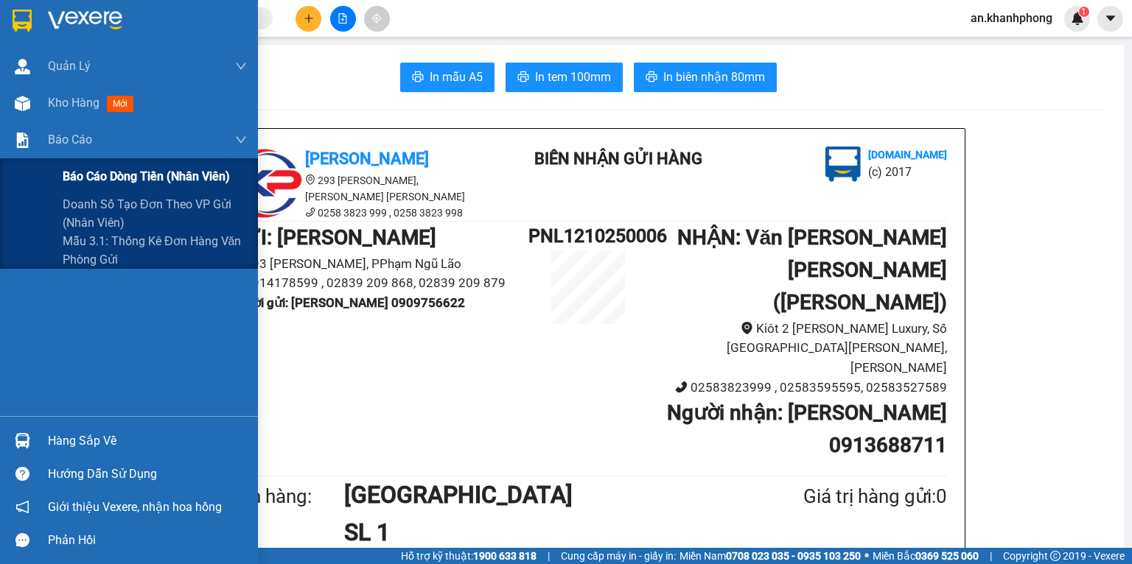
click at [94, 180] on span "Báo cáo dòng tiền (nhân viên)" at bounding box center [146, 176] width 167 height 18
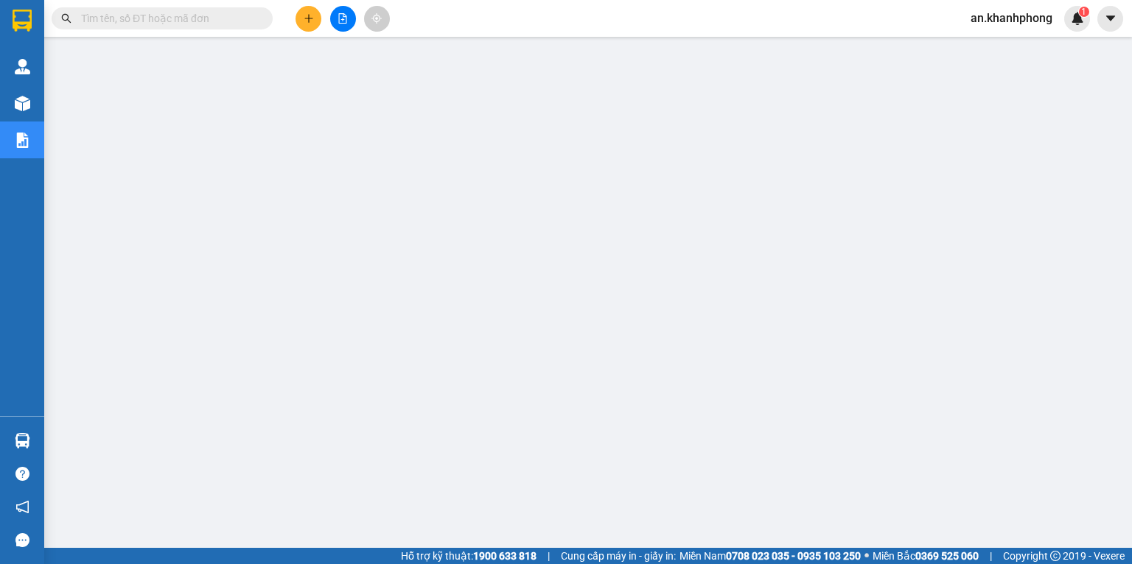
click at [147, 23] on input "text" at bounding box center [168, 18] width 174 height 16
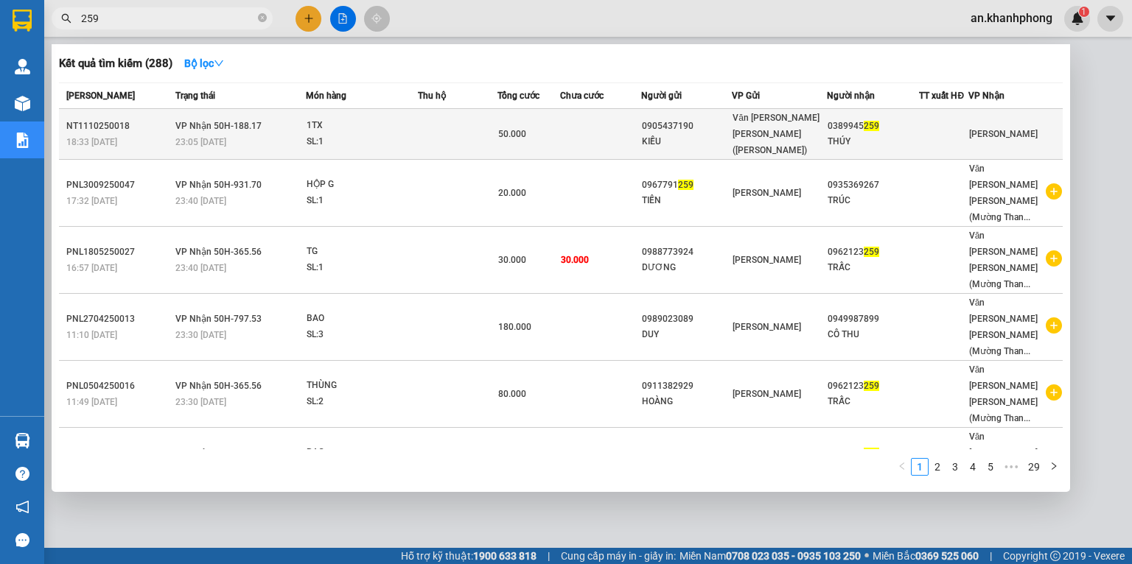
type input "259"
click at [578, 120] on td at bounding box center [600, 134] width 81 height 51
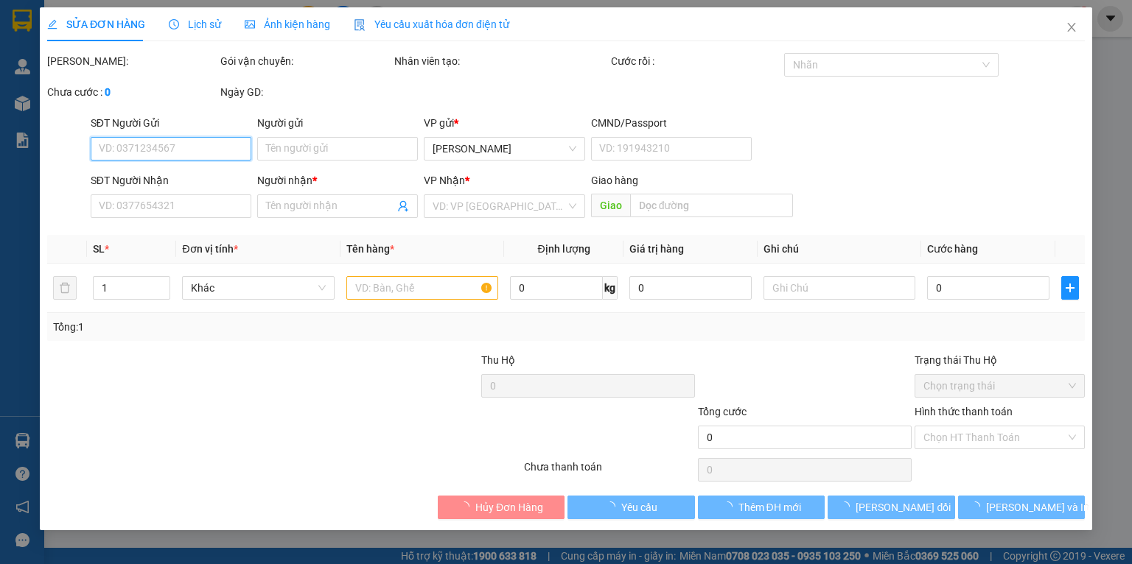
type input "0905437190"
type input "KIỀU"
type input "0389945259"
type input "THÚY"
type input "50.000"
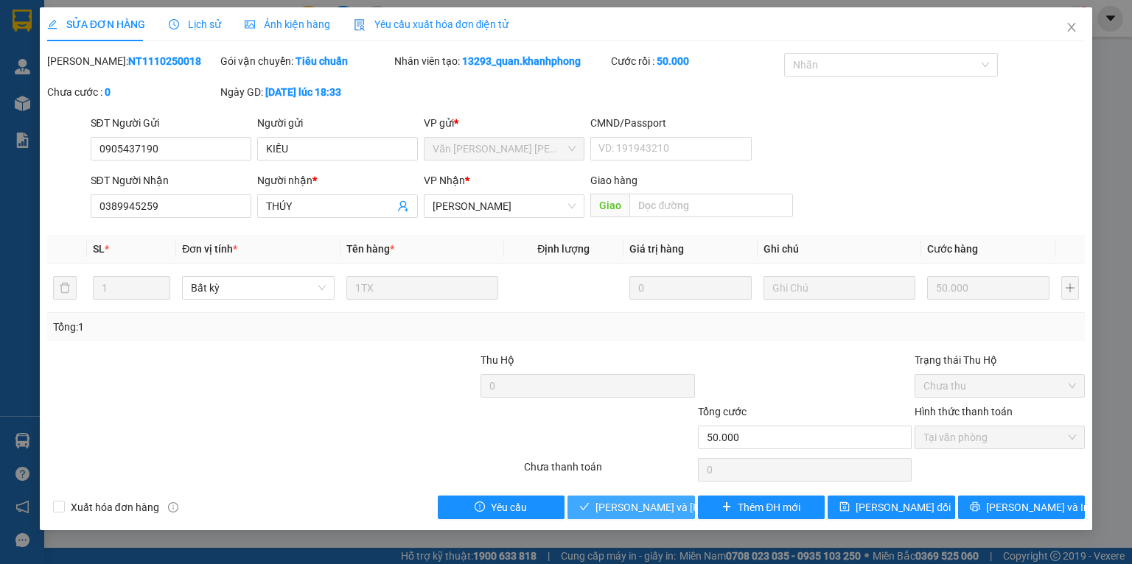
click at [657, 511] on span "[PERSON_NAME] và Giao hàng" at bounding box center [694, 508] width 199 height 16
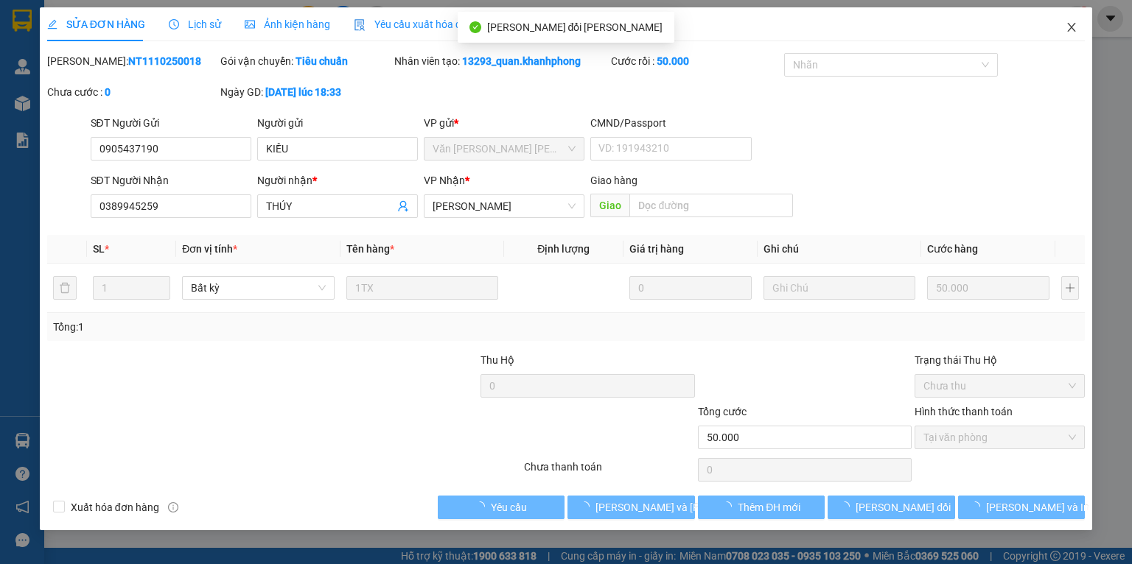
click at [1066, 32] on icon "close" at bounding box center [1071, 27] width 12 height 12
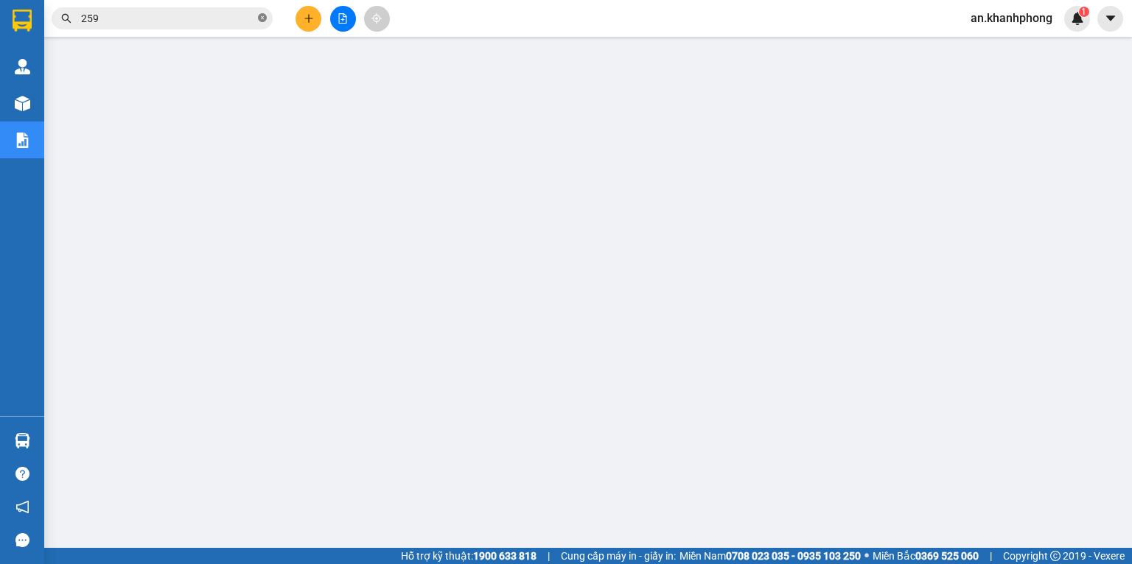
click at [262, 21] on icon "close-circle" at bounding box center [262, 17] width 9 height 9
click at [225, 21] on input "text" at bounding box center [168, 18] width 174 height 16
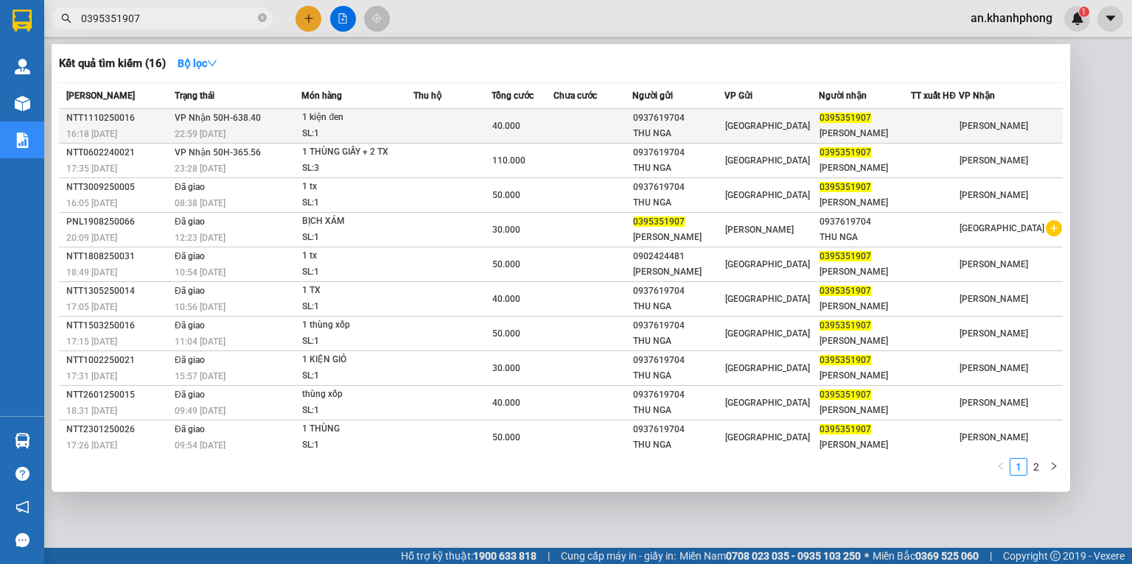
type input "0395351907"
click at [533, 118] on div "40.000" at bounding box center [522, 126] width 60 height 16
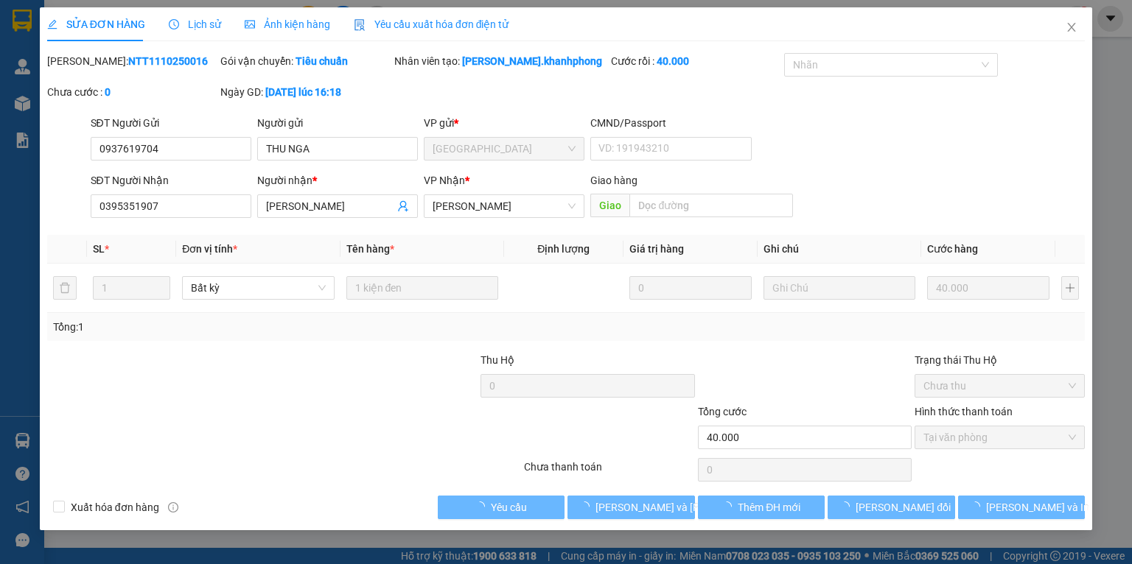
type input "0937619704"
type input "THU NGA"
type input "0395351907"
type input "NGỌC TRÂN"
type input "40.000"
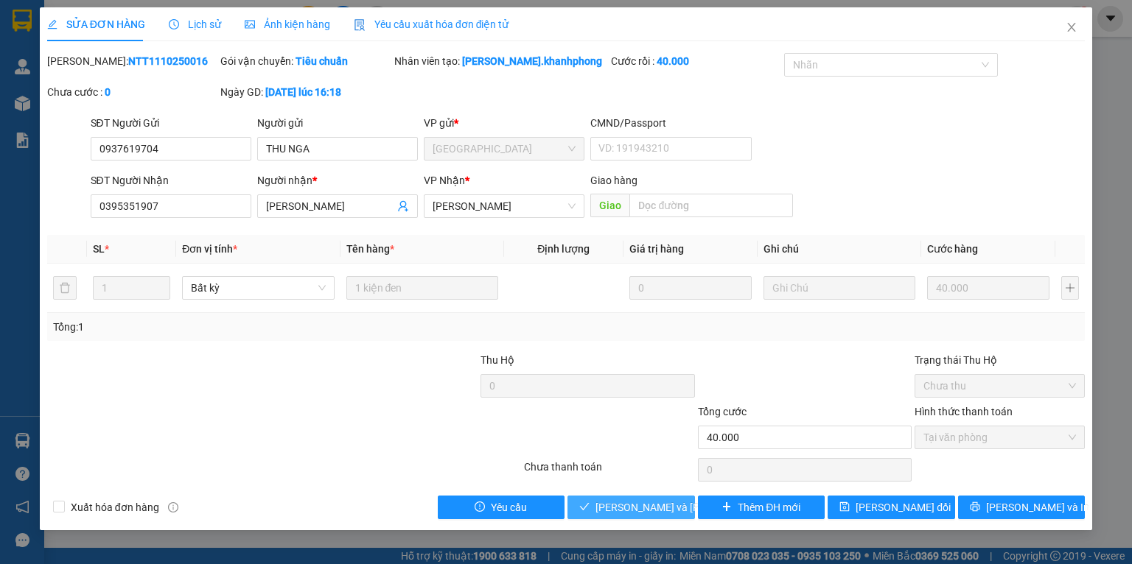
click at [605, 502] on span "[PERSON_NAME] và Giao hàng" at bounding box center [694, 508] width 199 height 16
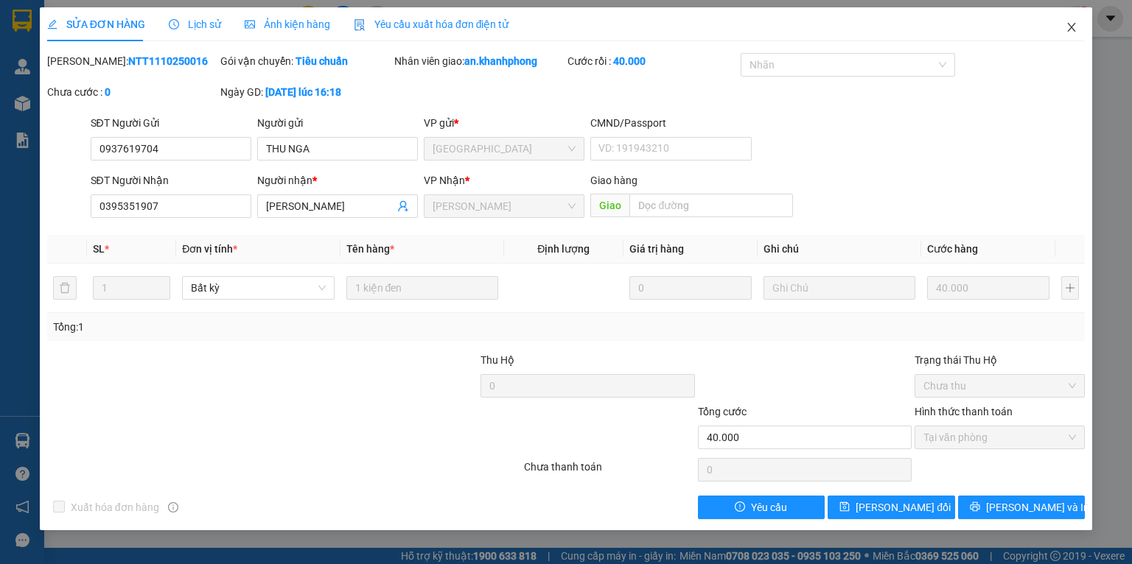
click at [1074, 36] on span "Close" at bounding box center [1071, 27] width 41 height 41
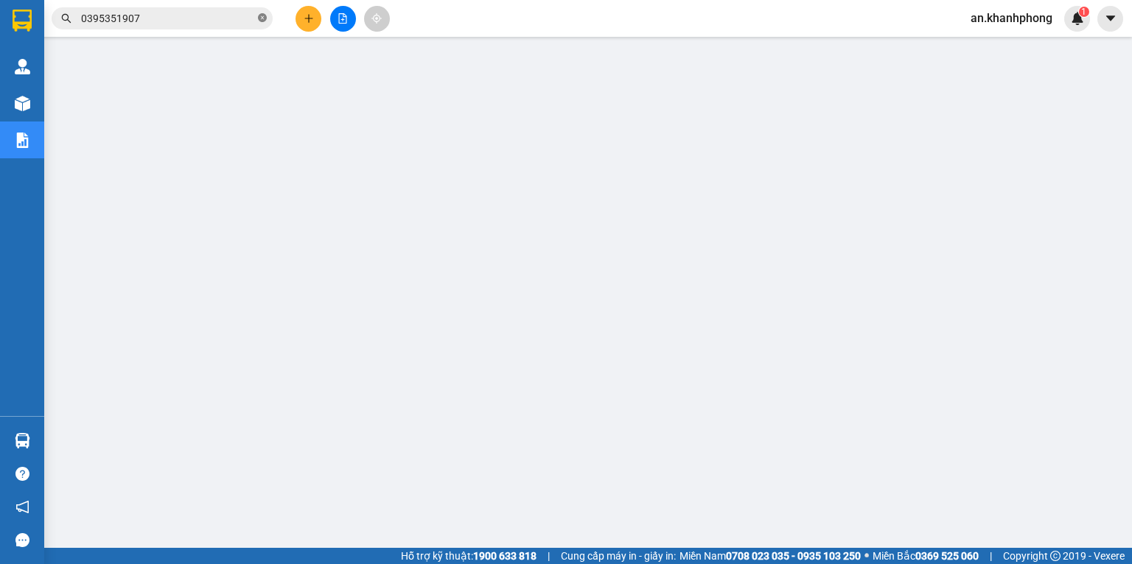
click at [258, 19] on icon "close-circle" at bounding box center [262, 17] width 9 height 9
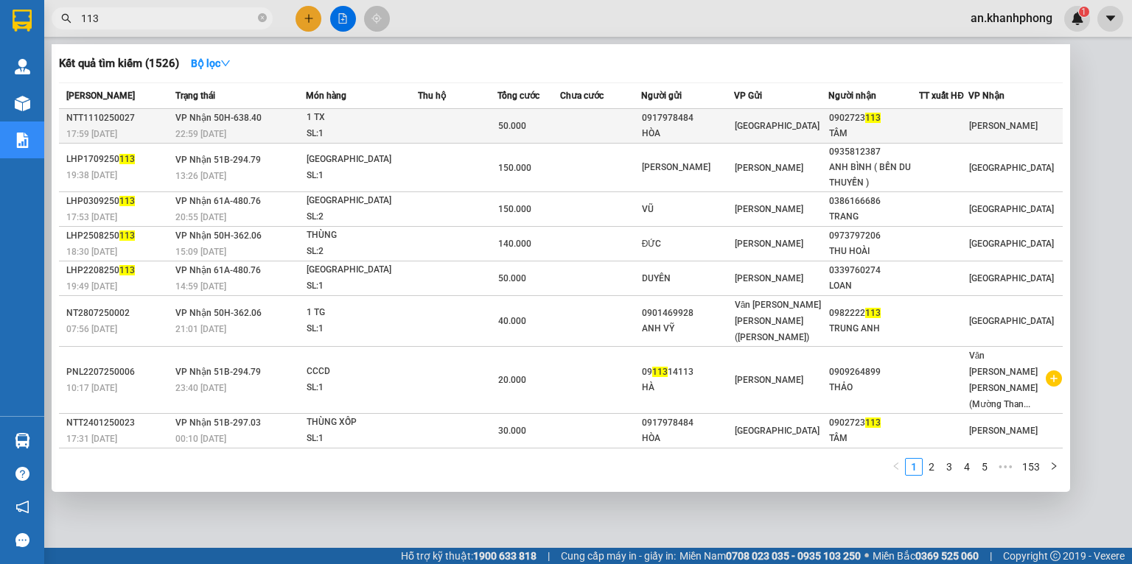
type input "113"
click at [709, 138] on div "HÒA" at bounding box center [687, 133] width 91 height 15
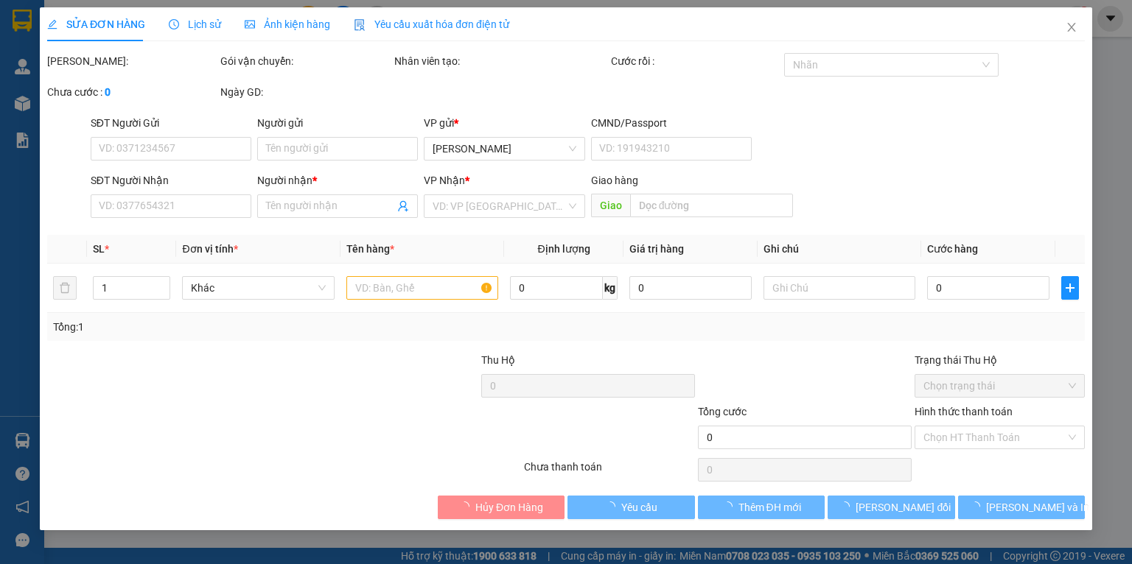
type input "0917978484"
type input "HÒA"
type input "0902723113"
type input "TÂM"
type input "50.000"
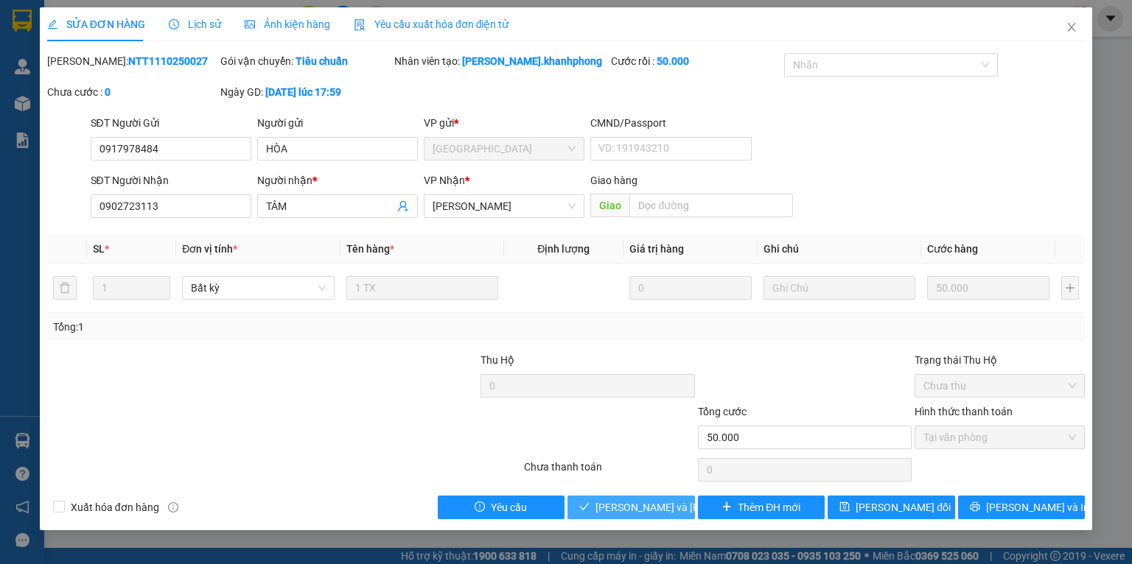
click at [658, 511] on span "[PERSON_NAME] và Giao hàng" at bounding box center [694, 508] width 199 height 16
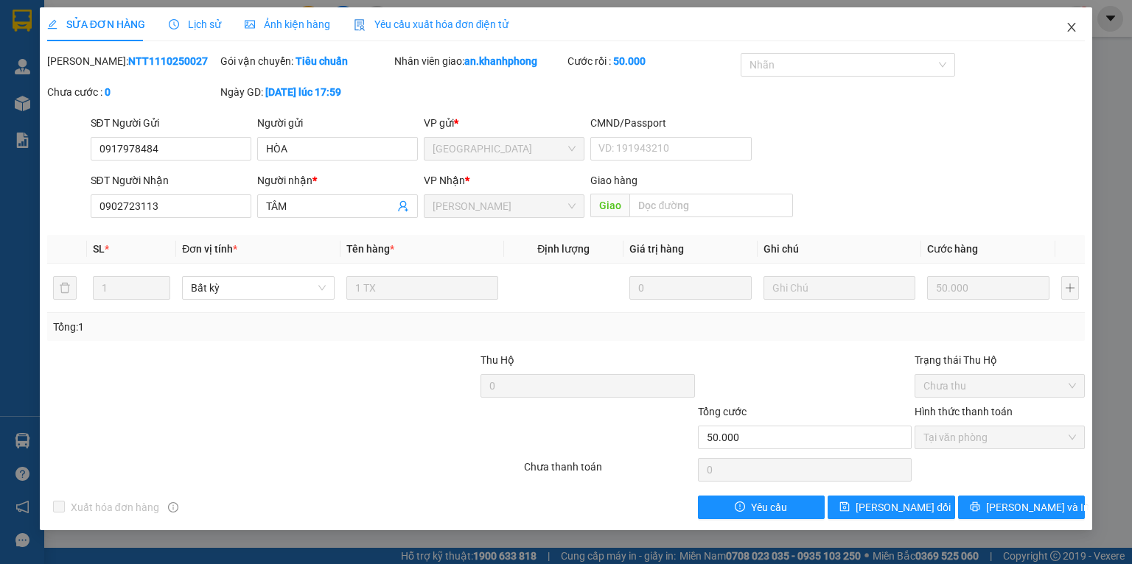
click at [1066, 27] on icon "close" at bounding box center [1071, 27] width 12 height 12
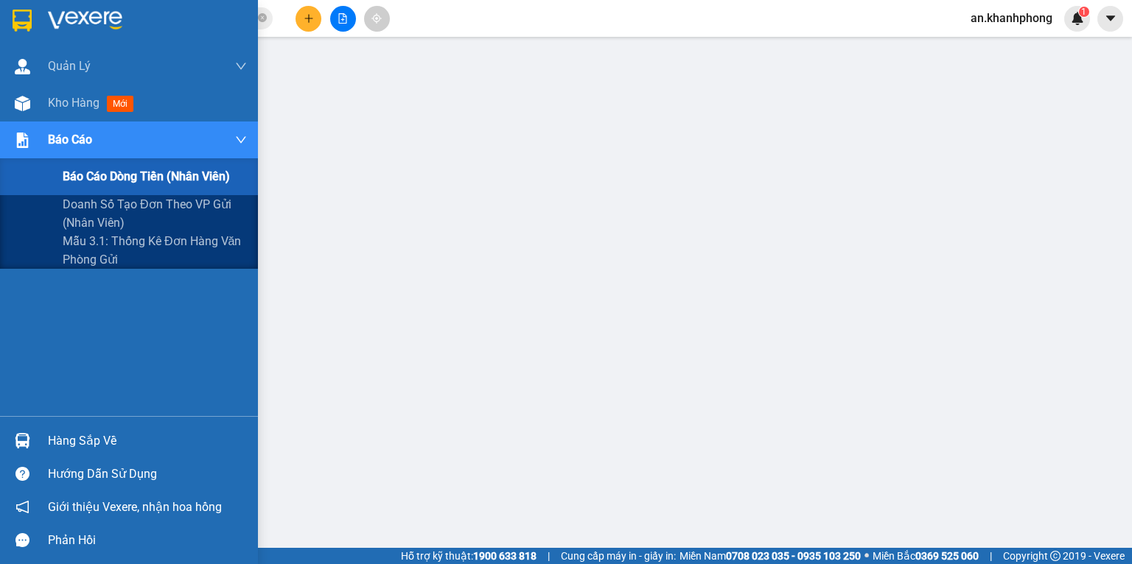
click at [110, 185] on span "Báo cáo dòng tiền (nhân viên)" at bounding box center [146, 176] width 167 height 18
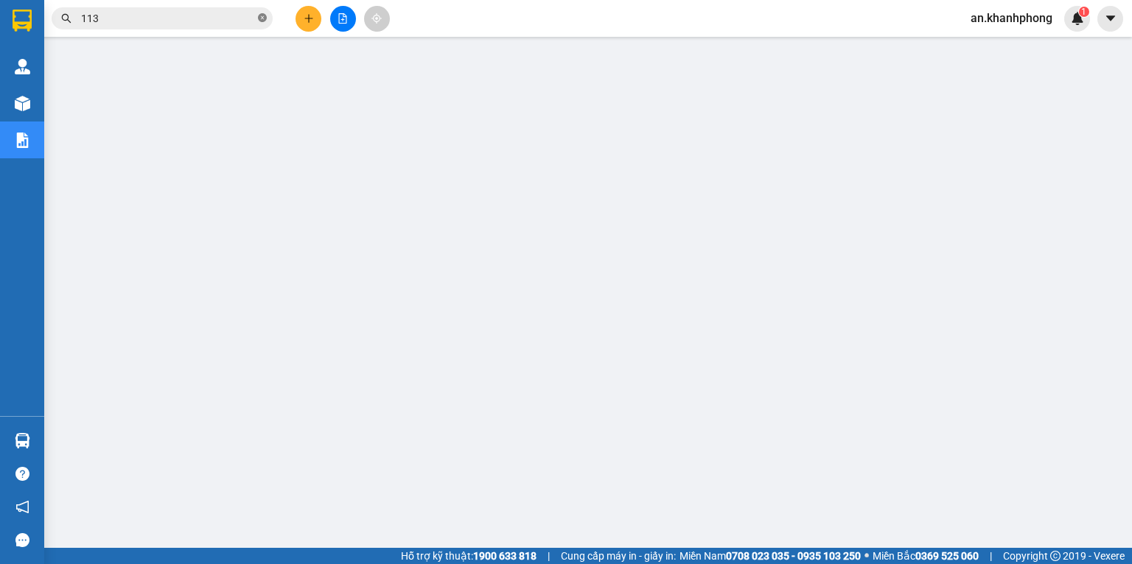
click at [258, 18] on icon "close-circle" at bounding box center [262, 17] width 9 height 9
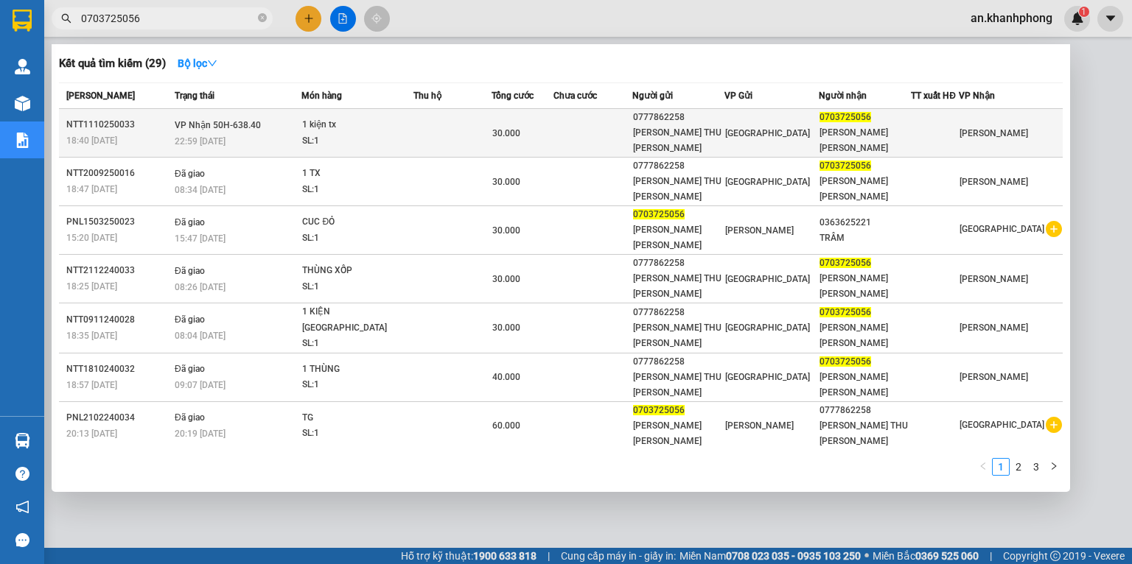
type input "0703725056"
click at [451, 124] on td at bounding box center [452, 133] width 78 height 49
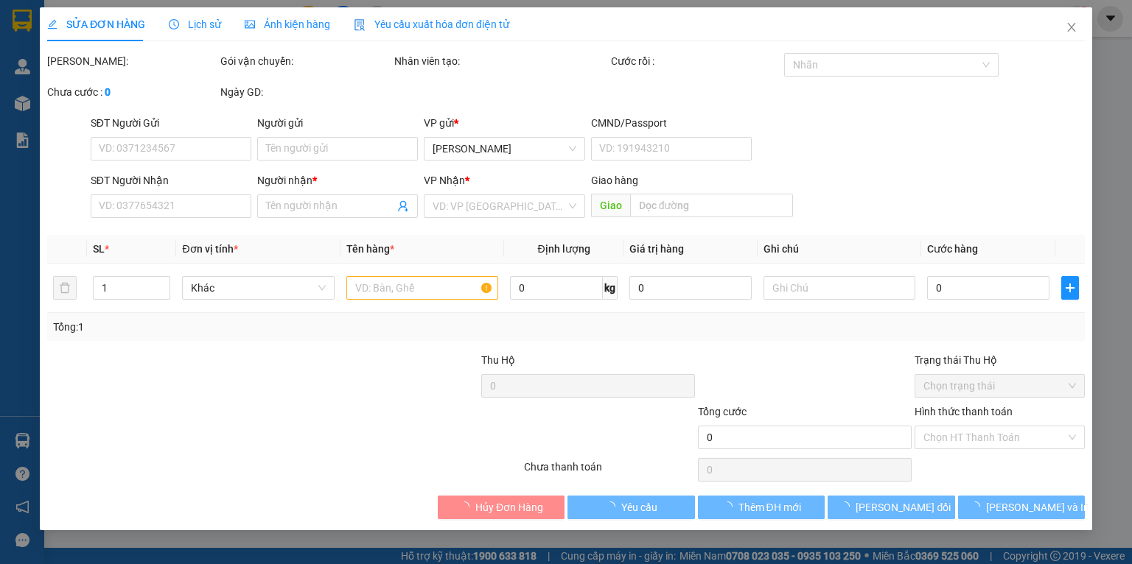
type input "0777862258"
type input "NGUYỄN THỊ THU THANH"
type input "0703725056"
type input "TRẦN QUỐC HUY"
type input "30.000"
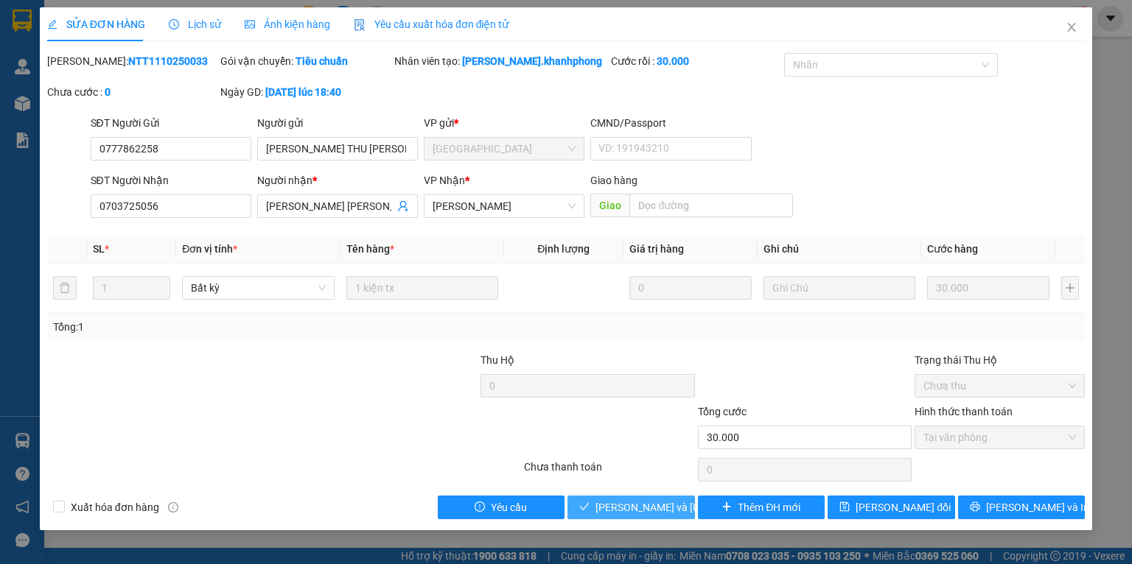
click at [620, 502] on span "[PERSON_NAME] và Giao hàng" at bounding box center [694, 508] width 199 height 16
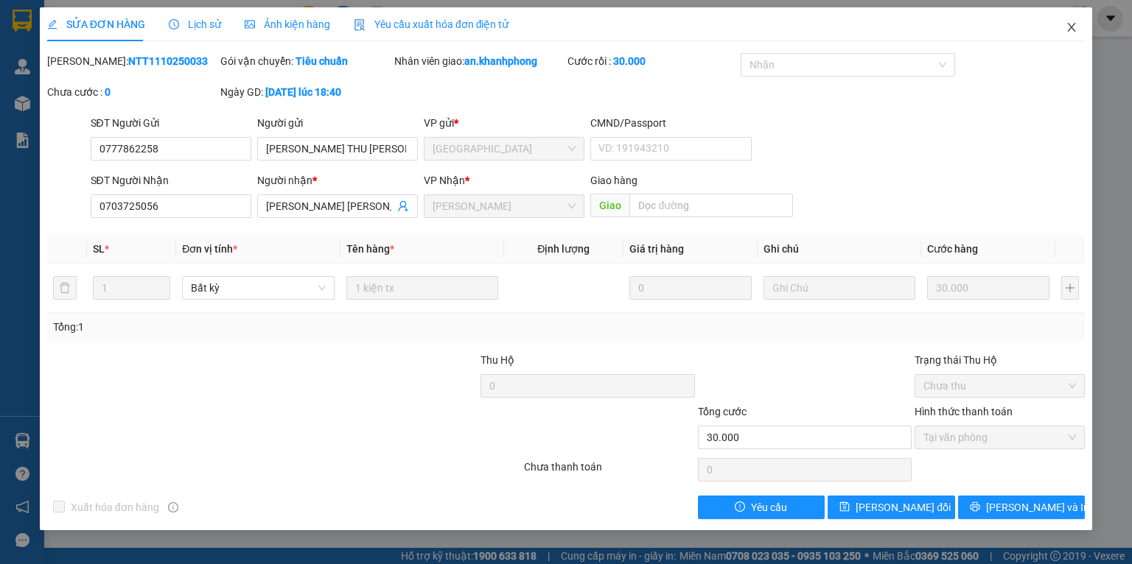
click at [1070, 22] on icon "close" at bounding box center [1071, 27] width 12 height 12
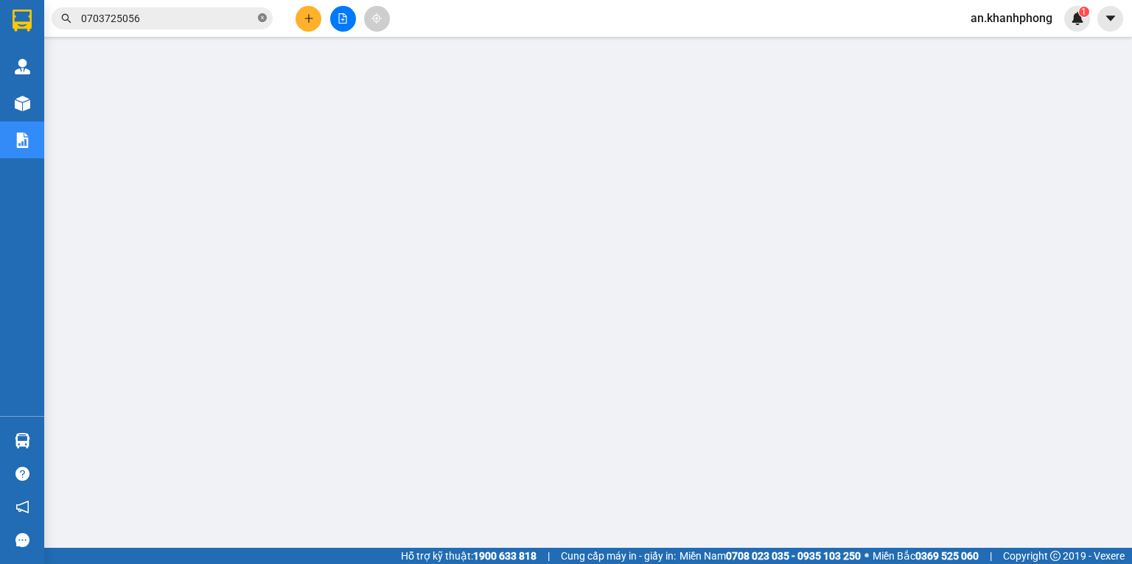
click at [263, 19] on icon "close-circle" at bounding box center [262, 17] width 9 height 9
click at [315, 23] on button at bounding box center [308, 19] width 26 height 26
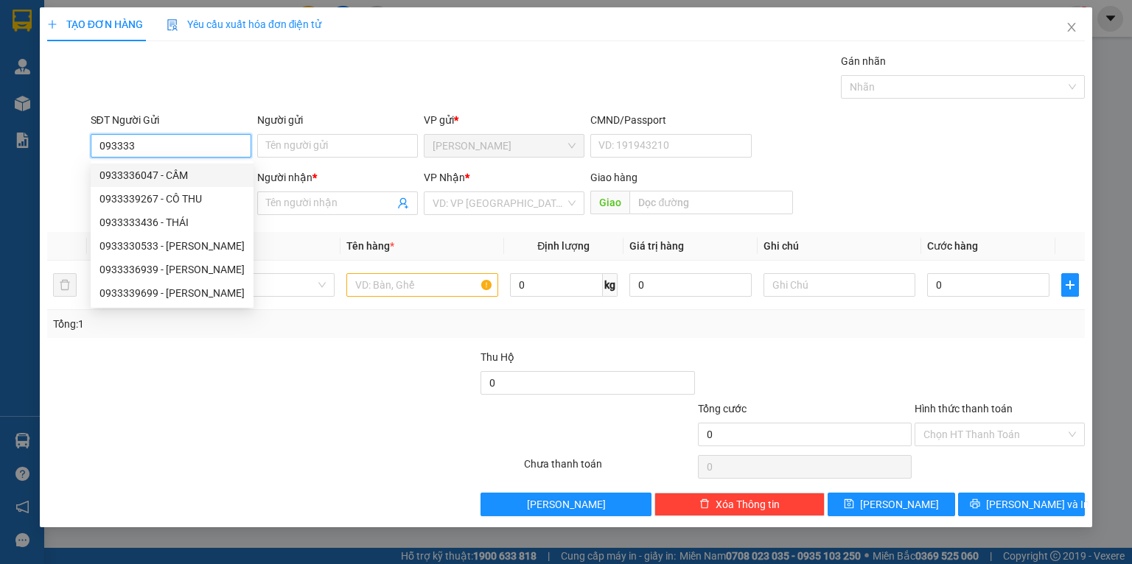
click at [172, 172] on div "0933336047 - CẦM" at bounding box center [171, 175] width 145 height 16
type input "0933336047"
type input "CẦM"
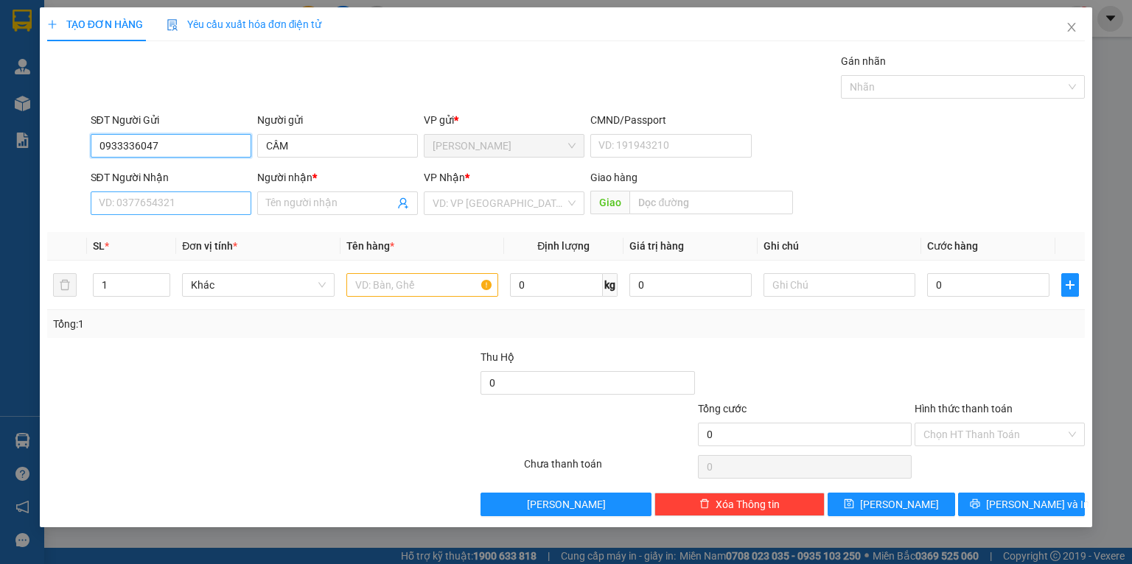
type input "0933336047"
click at [173, 209] on input "SĐT Người Nhận" at bounding box center [171, 204] width 161 height 24
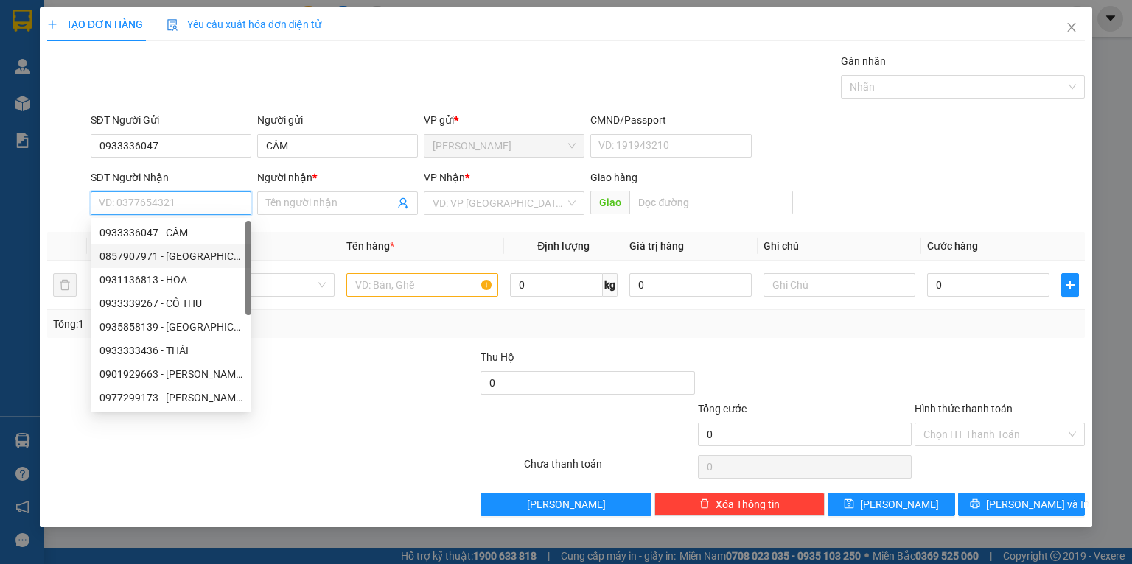
click at [175, 251] on div "0857907971 - SƠN YẾN" at bounding box center [170, 256] width 143 height 16
type input "0857907971"
type input "SƠN YẾN"
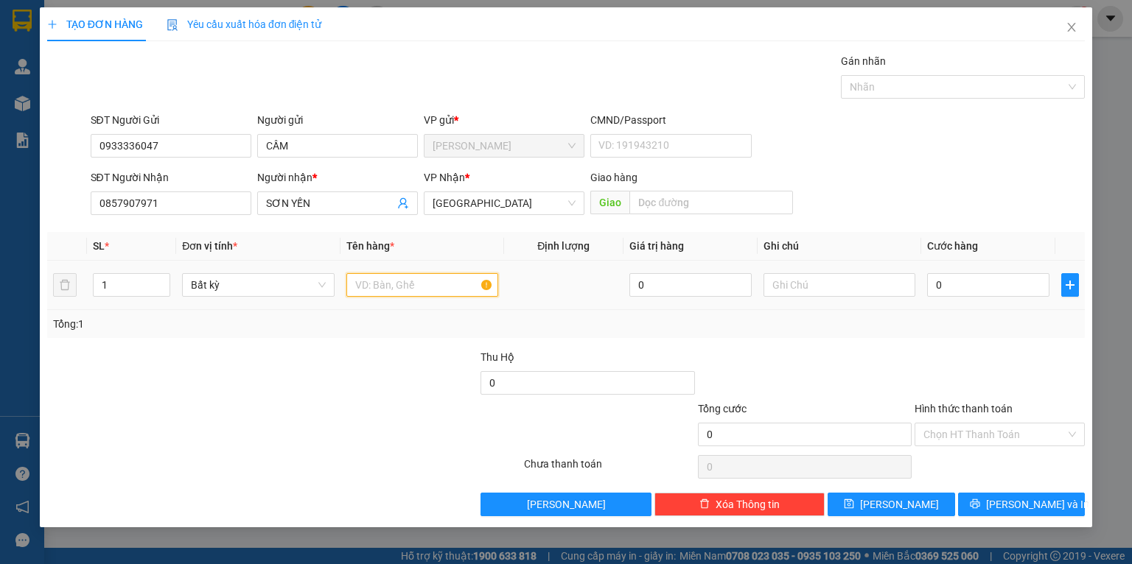
click at [379, 297] on input "text" at bounding box center [422, 285] width 152 height 24
type input "CỤC ĐEN"
click at [535, 318] on div "Tổng: 1" at bounding box center [566, 324] width 1026 height 16
click at [988, 284] on input "0" at bounding box center [988, 285] width 122 height 24
type input "4"
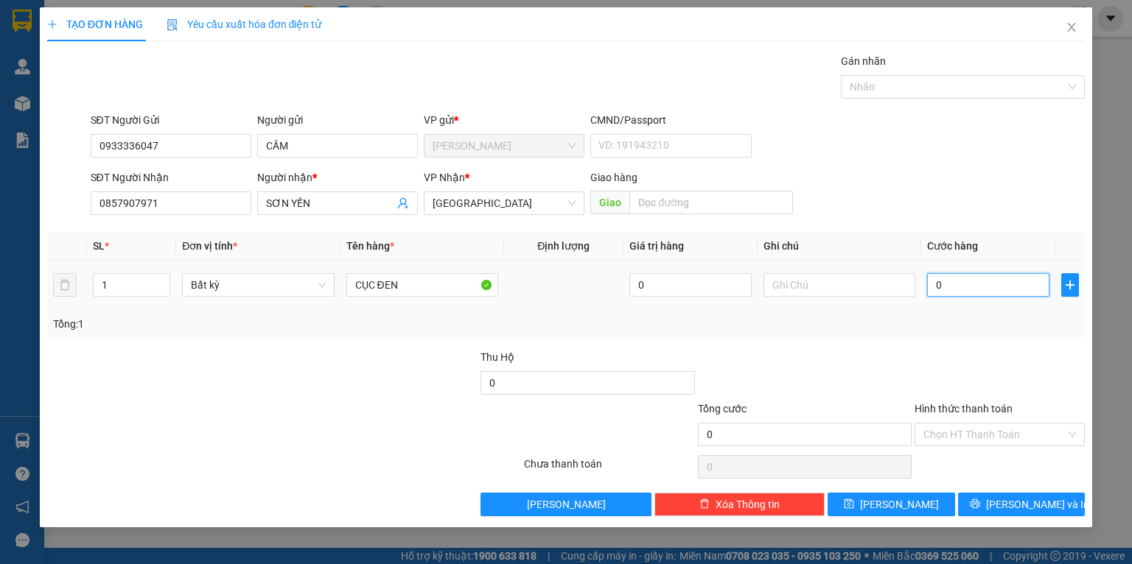
type input "4"
type input "40"
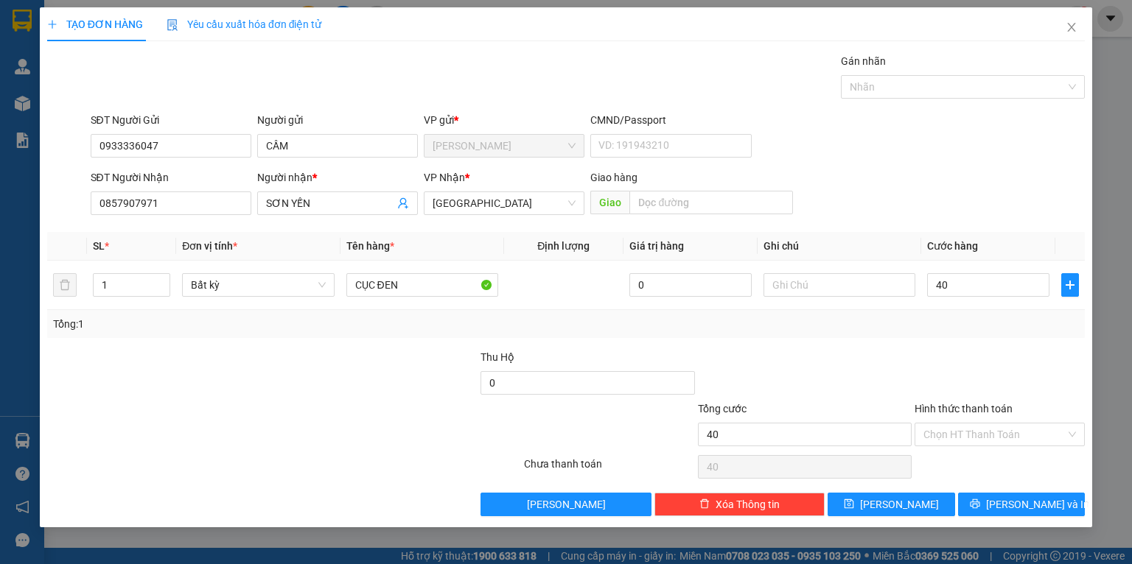
type input "40.000"
click at [1022, 318] on div "Tổng: 1" at bounding box center [566, 324] width 1026 height 16
click at [980, 499] on icon "printer" at bounding box center [975, 504] width 10 height 10
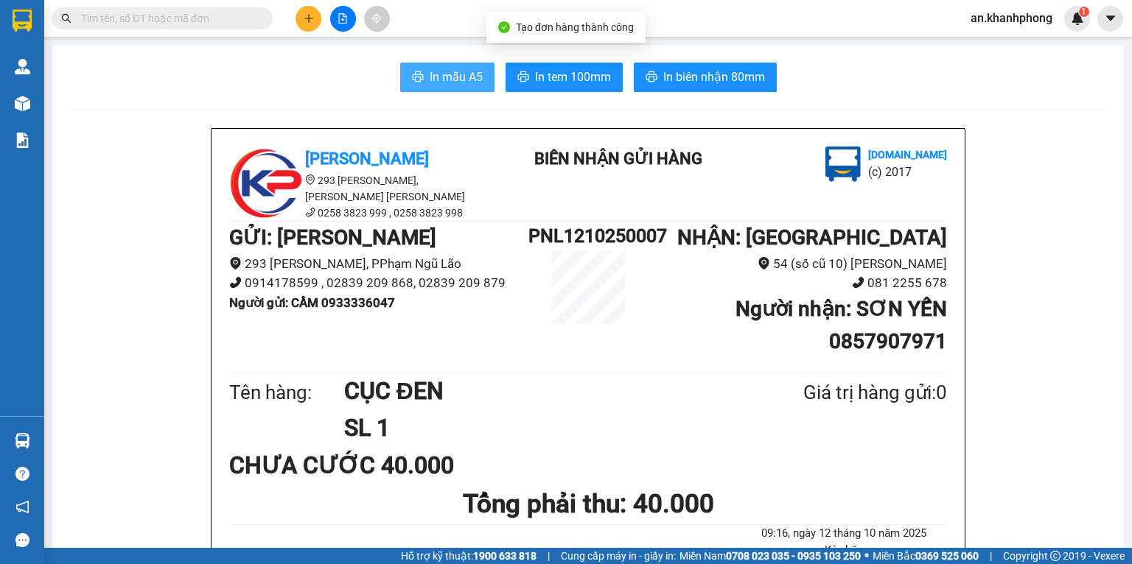
click at [448, 75] on span "In mẫu A5" at bounding box center [456, 77] width 53 height 18
click at [205, 25] on input "text" at bounding box center [168, 18] width 174 height 16
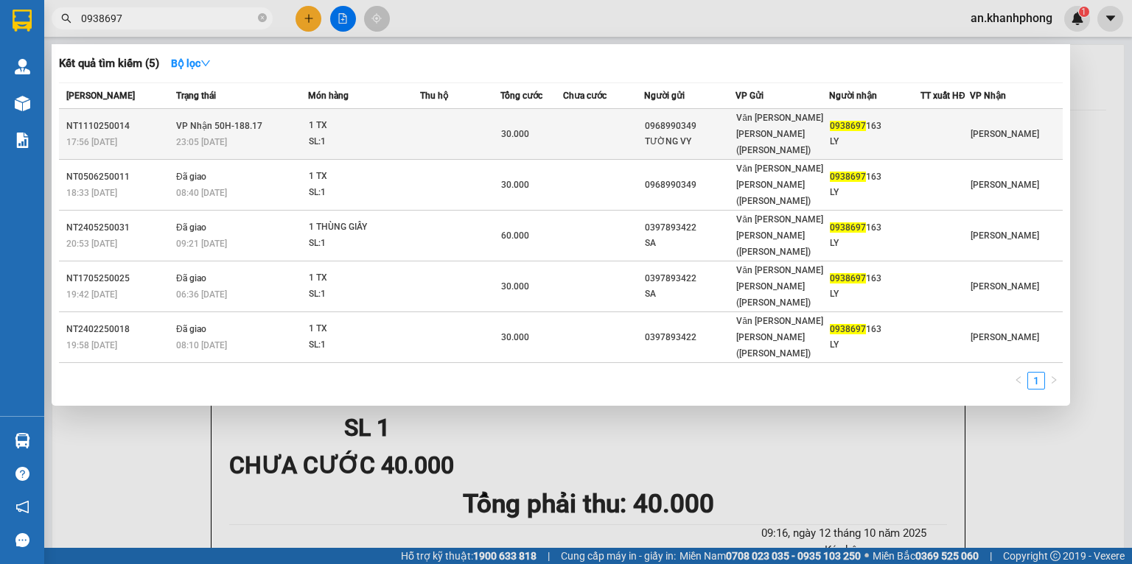
type input "0938697"
click at [615, 127] on td at bounding box center [603, 134] width 81 height 51
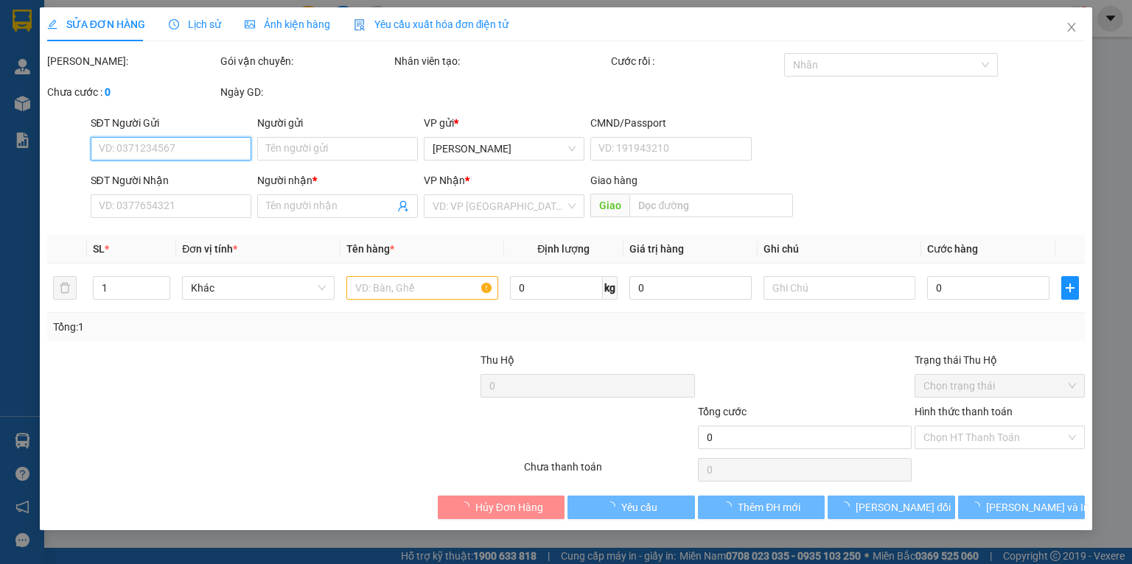
type input "0968990349"
type input "TƯỜNG VY"
type input "0938697163"
type input "LY"
type input "30.000"
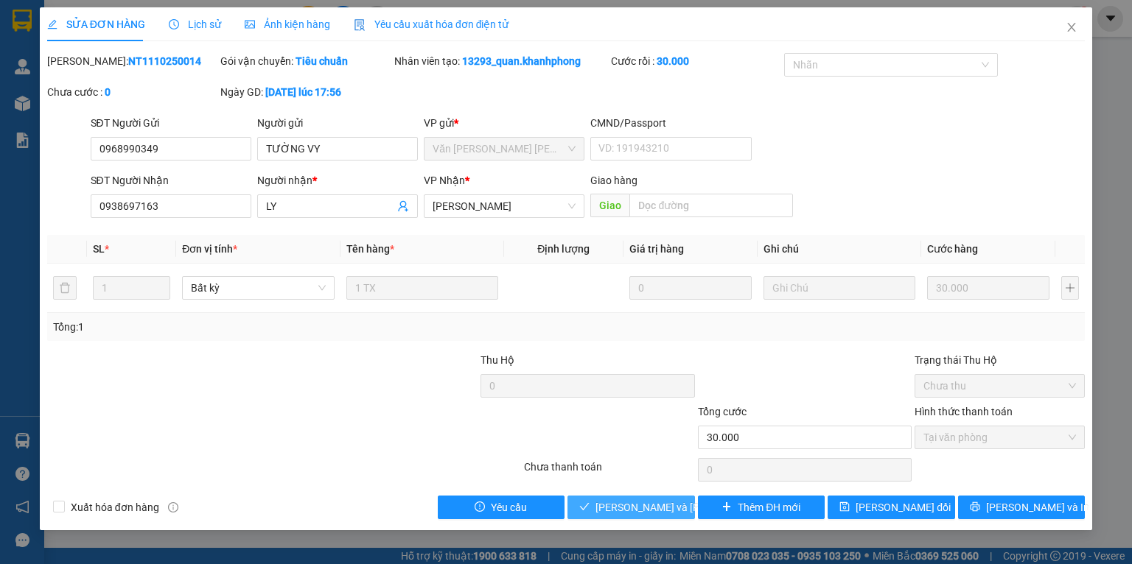
click at [614, 511] on span "[PERSON_NAME] và Giao hàng" at bounding box center [694, 508] width 199 height 16
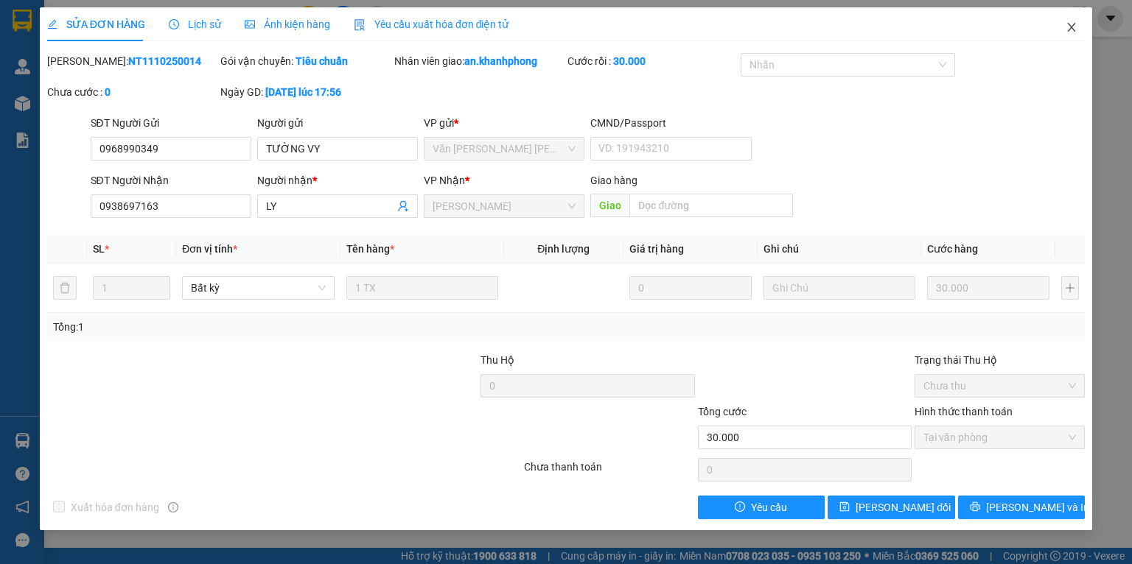
click at [1074, 24] on icon "close" at bounding box center [1072, 27] width 8 height 9
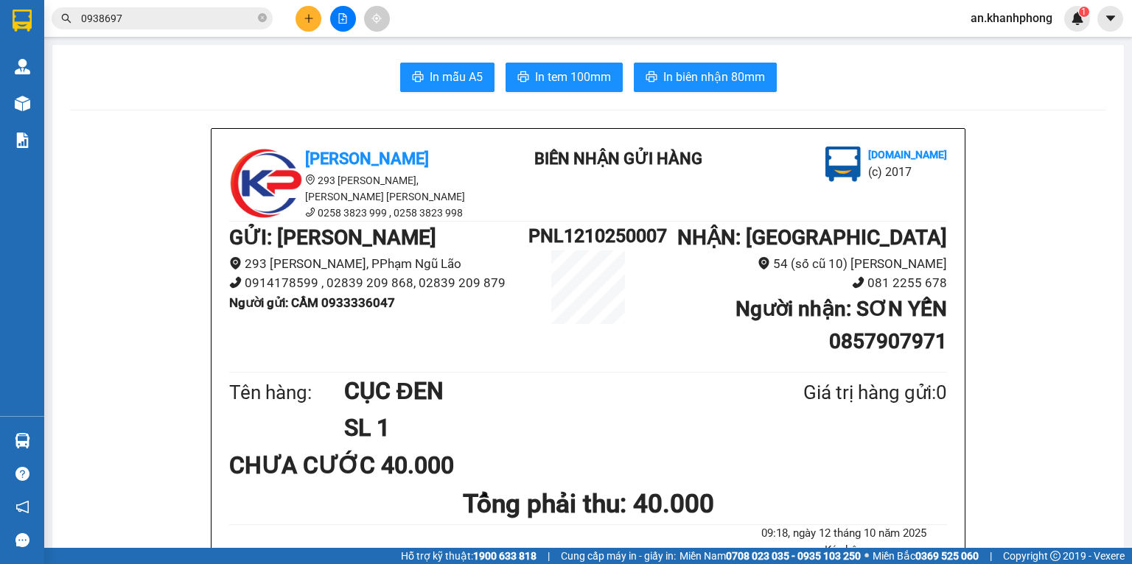
click at [304, 21] on icon "plus" at bounding box center [309, 18] width 10 height 10
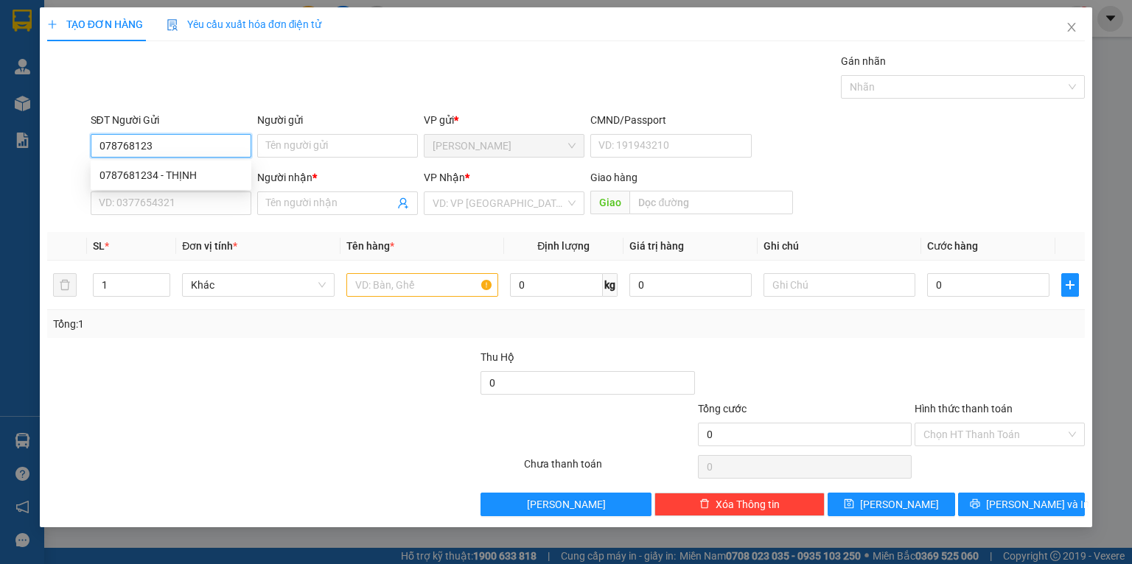
type input "0787681234"
click at [181, 171] on div "0787681234 - THỊNH" at bounding box center [170, 175] width 143 height 16
type input "THỊNH"
type input "0787681234"
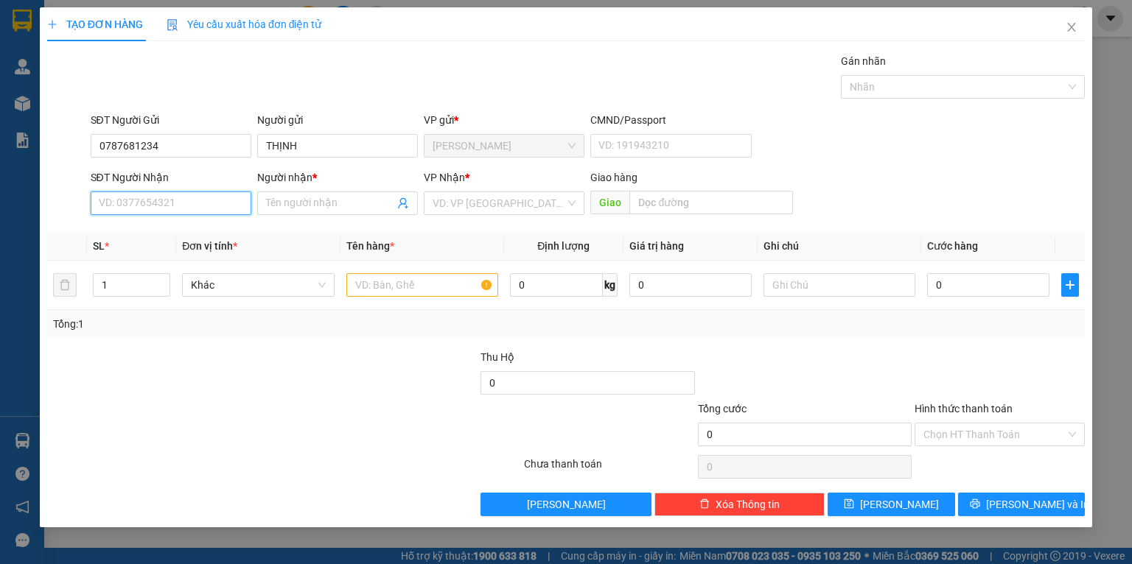
click at [167, 211] on input "SĐT Người Nhận" at bounding box center [171, 204] width 161 height 24
click at [167, 256] on div "0772228939 - VIỆT" at bounding box center [170, 256] width 143 height 16
type input "0772228939"
type input "VIỆT"
click at [409, 281] on input "text" at bounding box center [422, 285] width 152 height 24
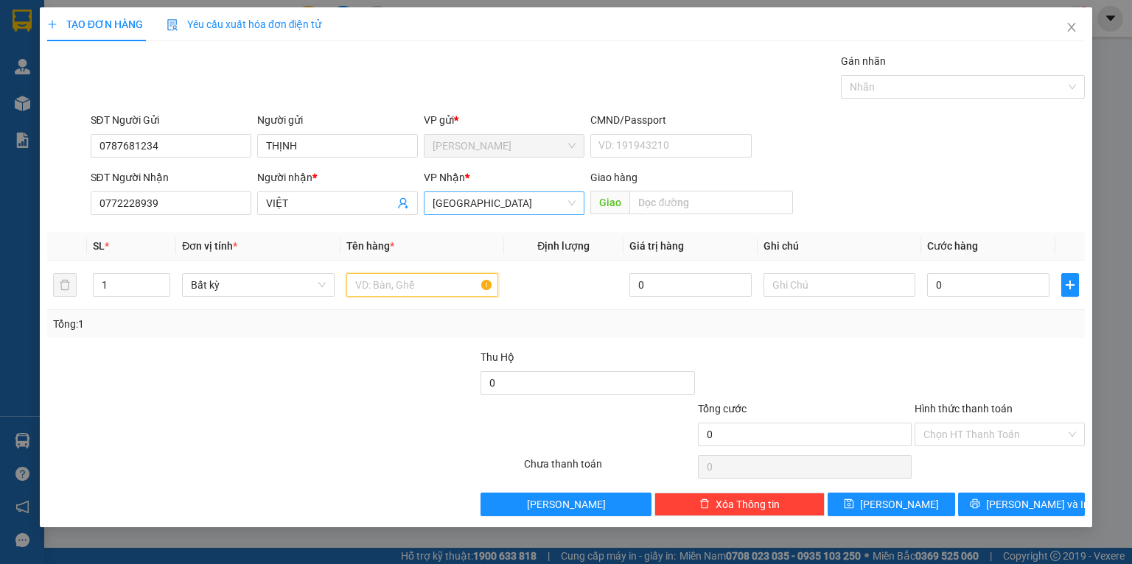
click at [529, 208] on span "[GEOGRAPHIC_DATA]" at bounding box center [504, 203] width 143 height 22
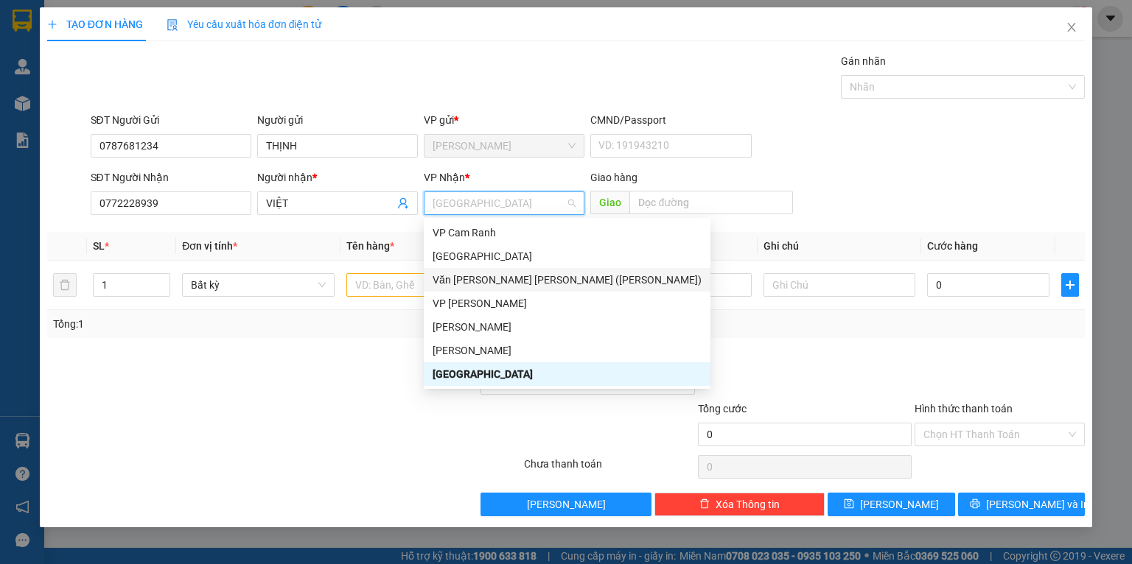
click at [494, 275] on div "Văn Phòng [PERSON_NAME] (Mường Thanh)" at bounding box center [567, 280] width 269 height 16
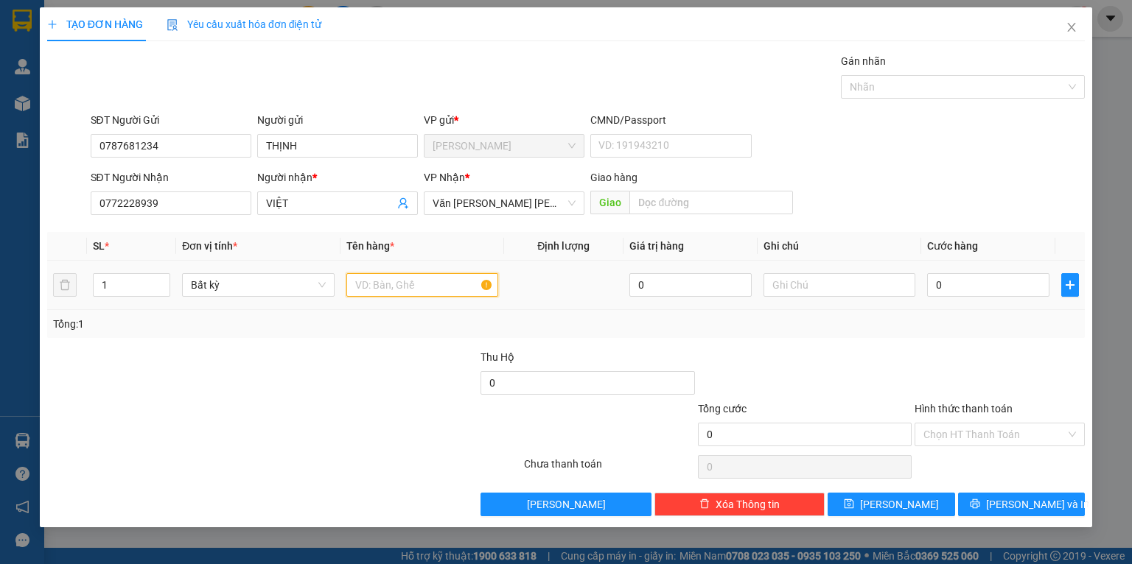
click at [419, 279] on input "text" at bounding box center [422, 285] width 152 height 24
type input "TG DẸP"
click at [371, 354] on div at bounding box center [370, 375] width 217 height 52
click at [1005, 281] on input "0" at bounding box center [988, 285] width 122 height 24
type input "2"
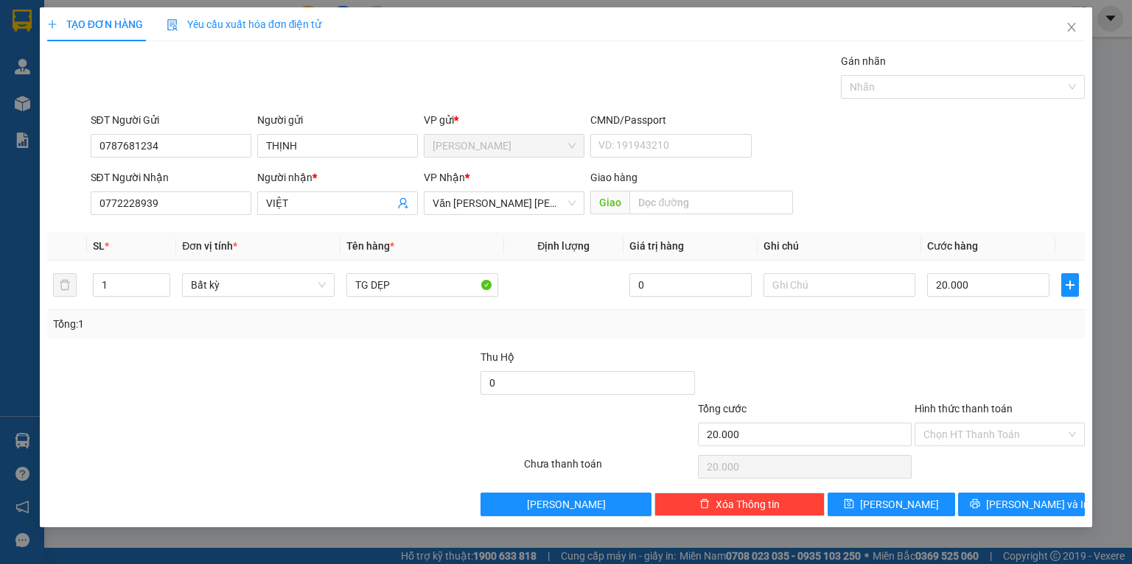
click at [953, 360] on div at bounding box center [999, 375] width 173 height 52
click at [850, 295] on input "text" at bounding box center [839, 285] width 152 height 24
click at [847, 328] on div "Tổng: 1" at bounding box center [566, 324] width 1026 height 16
click at [980, 499] on icon "printer" at bounding box center [975, 504] width 10 height 10
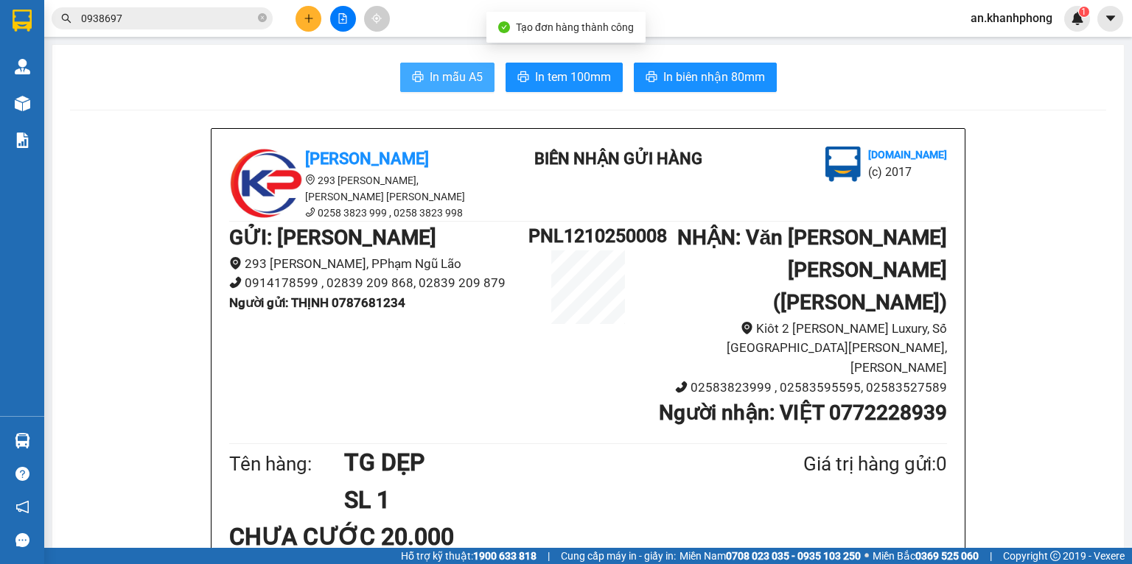
click at [425, 66] on button "In mẫu A5" at bounding box center [447, 77] width 94 height 29
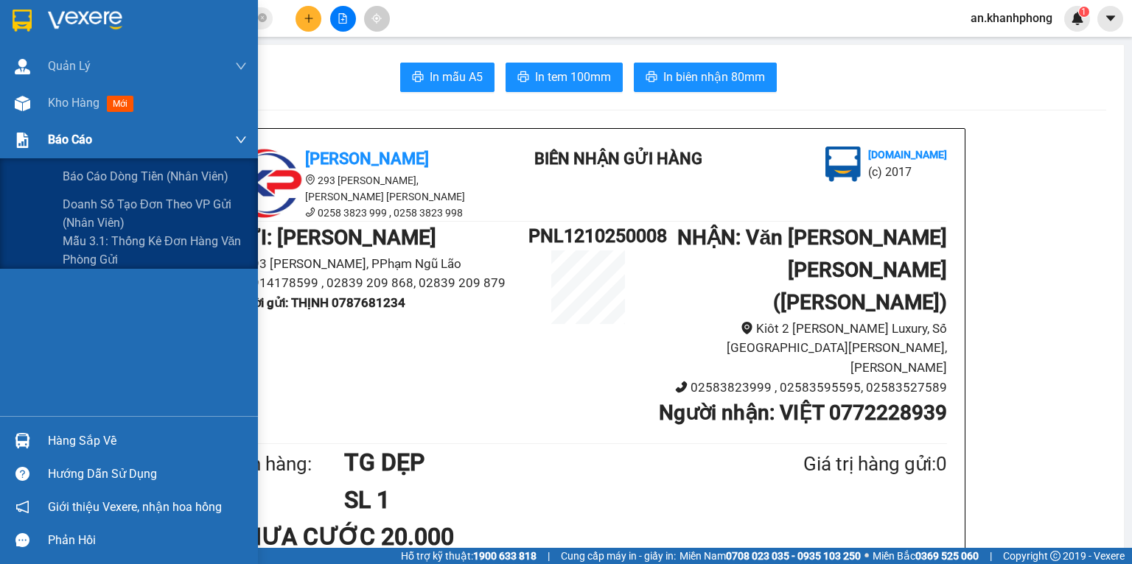
click at [75, 150] on div "Báo cáo" at bounding box center [147, 140] width 199 height 37
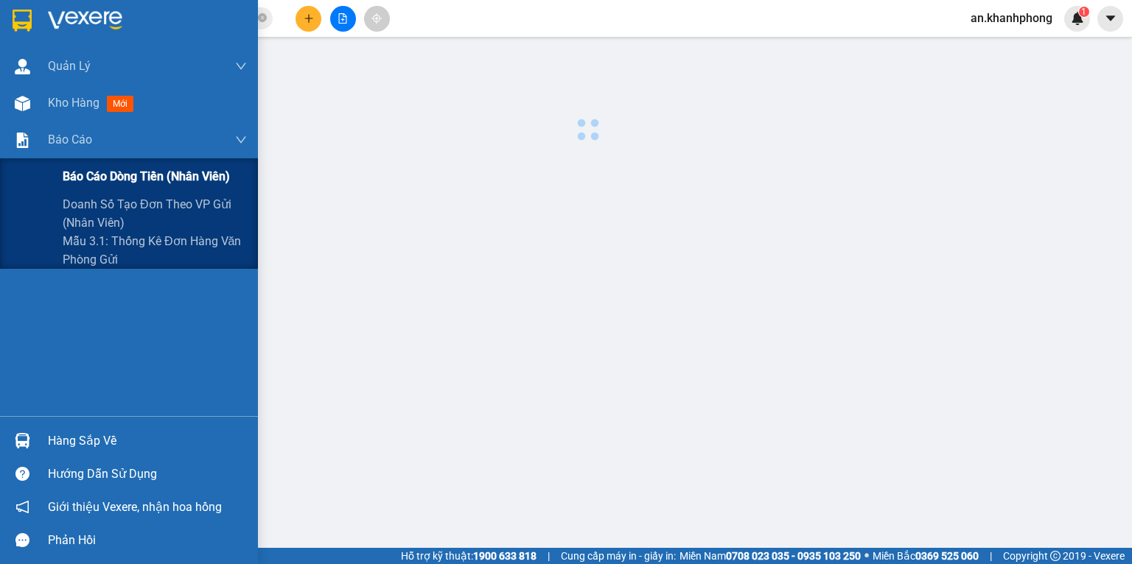
click at [75, 161] on div "Báo cáo dòng tiền (nhân viên)" at bounding box center [155, 176] width 184 height 37
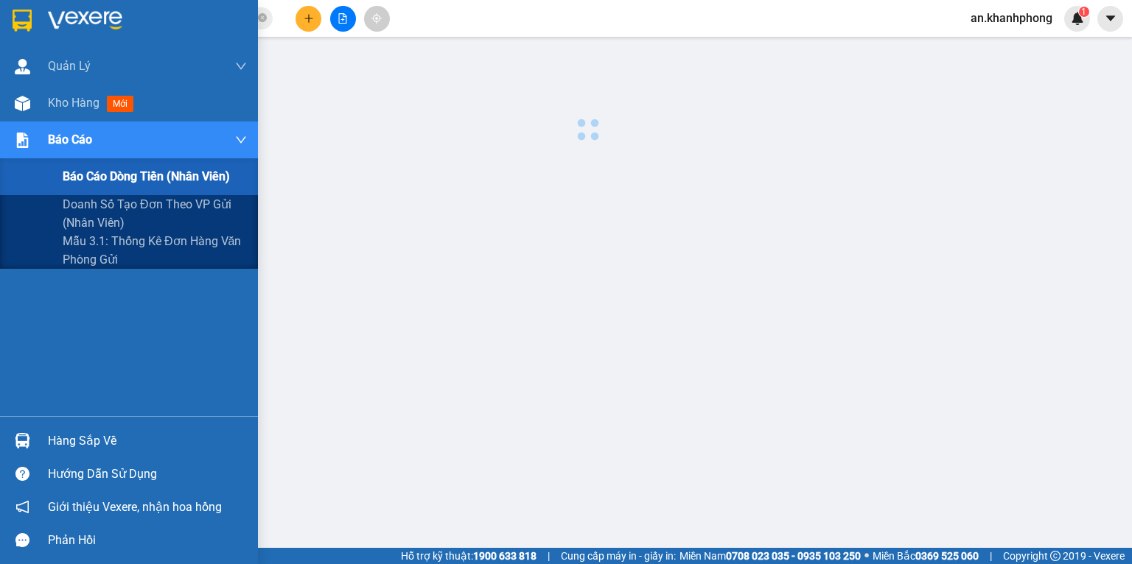
click at [75, 166] on div "Báo cáo dòng tiền (nhân viên)" at bounding box center [155, 176] width 184 height 37
